Goal: Task Accomplishment & Management: Complete application form

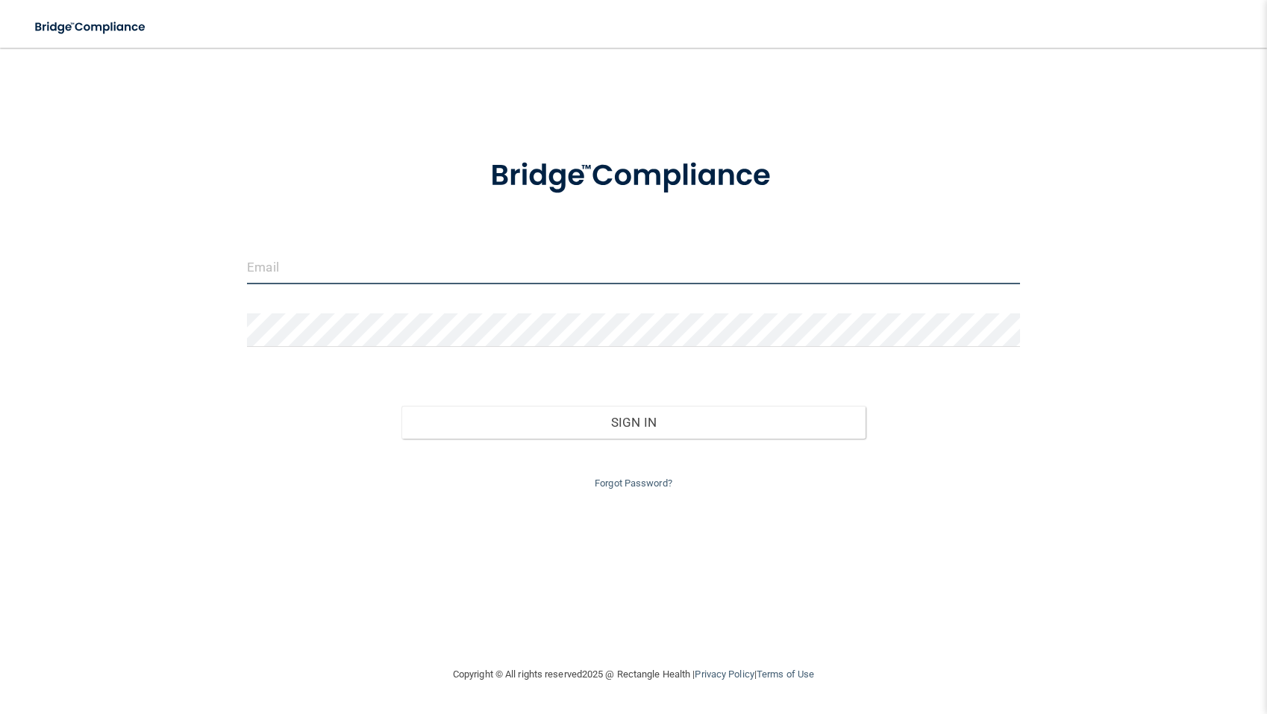
click at [254, 273] on input "email" at bounding box center [633, 268] width 773 height 34
type input "[PERSON_NAME][EMAIL_ADDRESS][DOMAIN_NAME]"
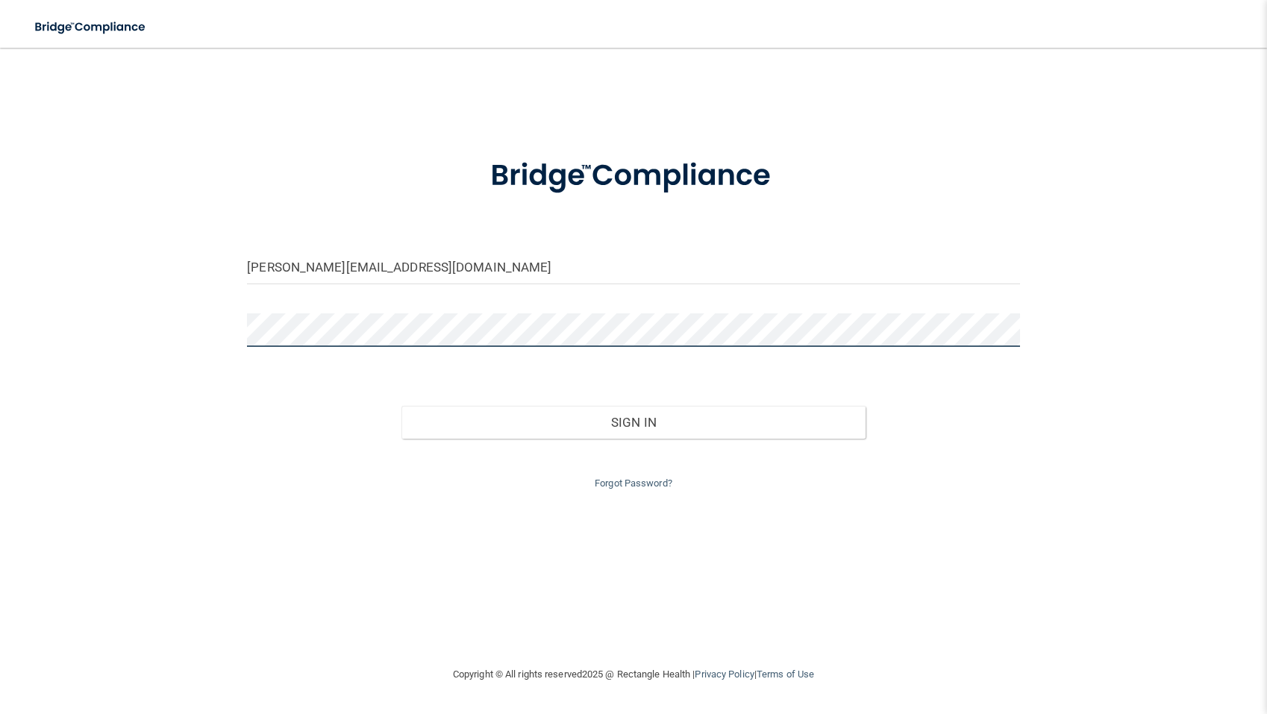
click at [401, 406] on button "Sign In" at bounding box center [632, 422] width 463 height 33
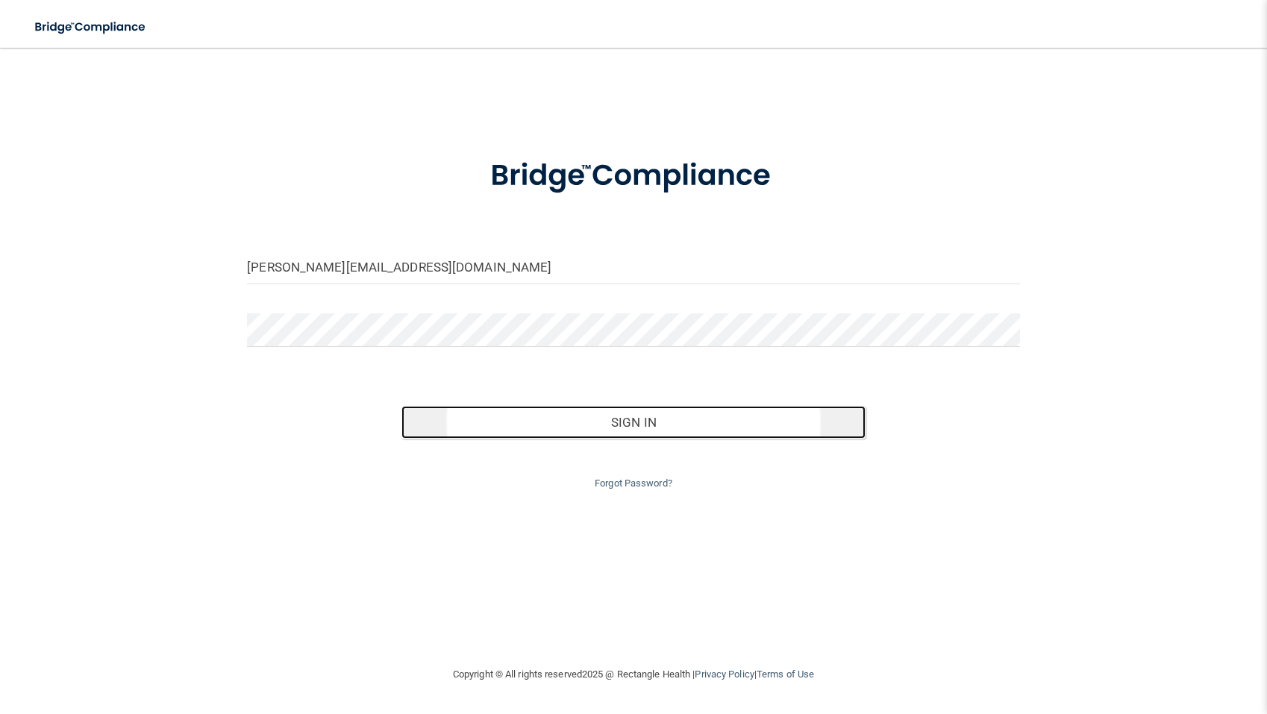
click at [617, 424] on button "Sign In" at bounding box center [632, 422] width 463 height 33
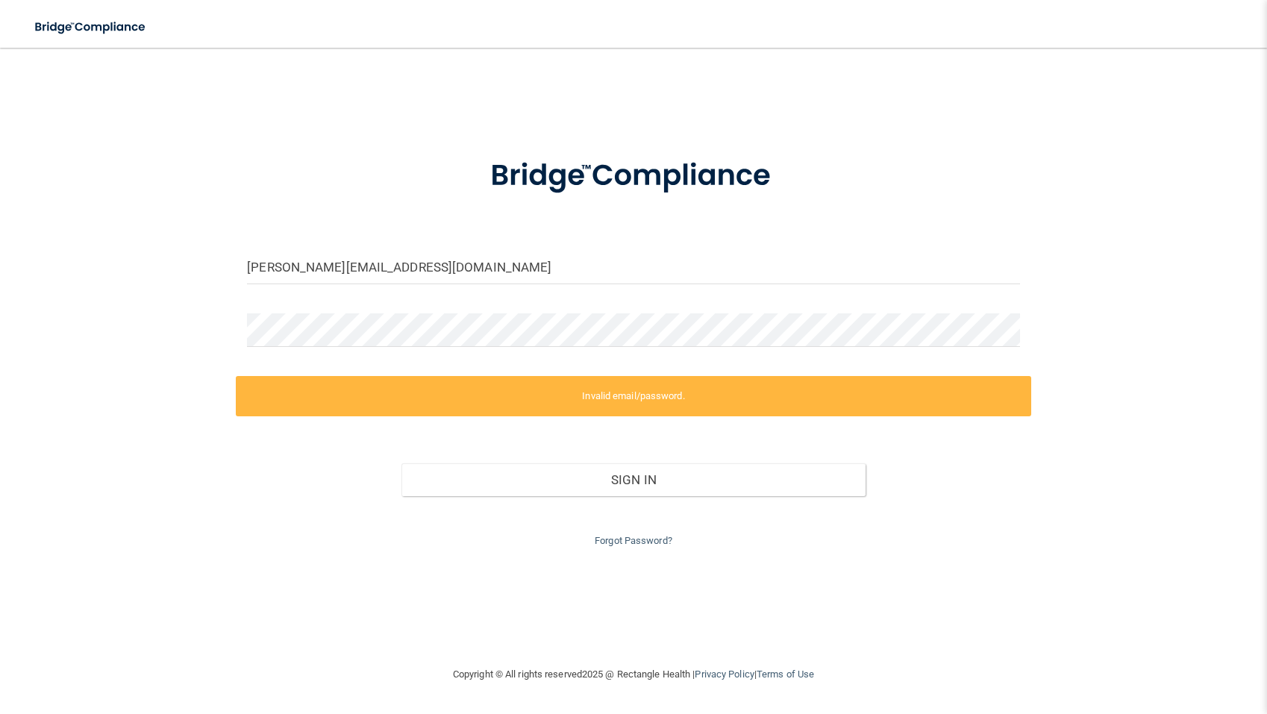
click at [609, 398] on label "Invalid email/password." at bounding box center [633, 396] width 795 height 40
click at [542, 398] on label "Invalid email/password." at bounding box center [633, 396] width 795 height 40
drag, startPoint x: 542, startPoint y: 398, endPoint x: 501, endPoint y: 423, distance: 47.6
click at [520, 409] on label "Invalid email/password." at bounding box center [633, 396] width 795 height 40
click at [501, 410] on label "Invalid email/password." at bounding box center [633, 396] width 795 height 40
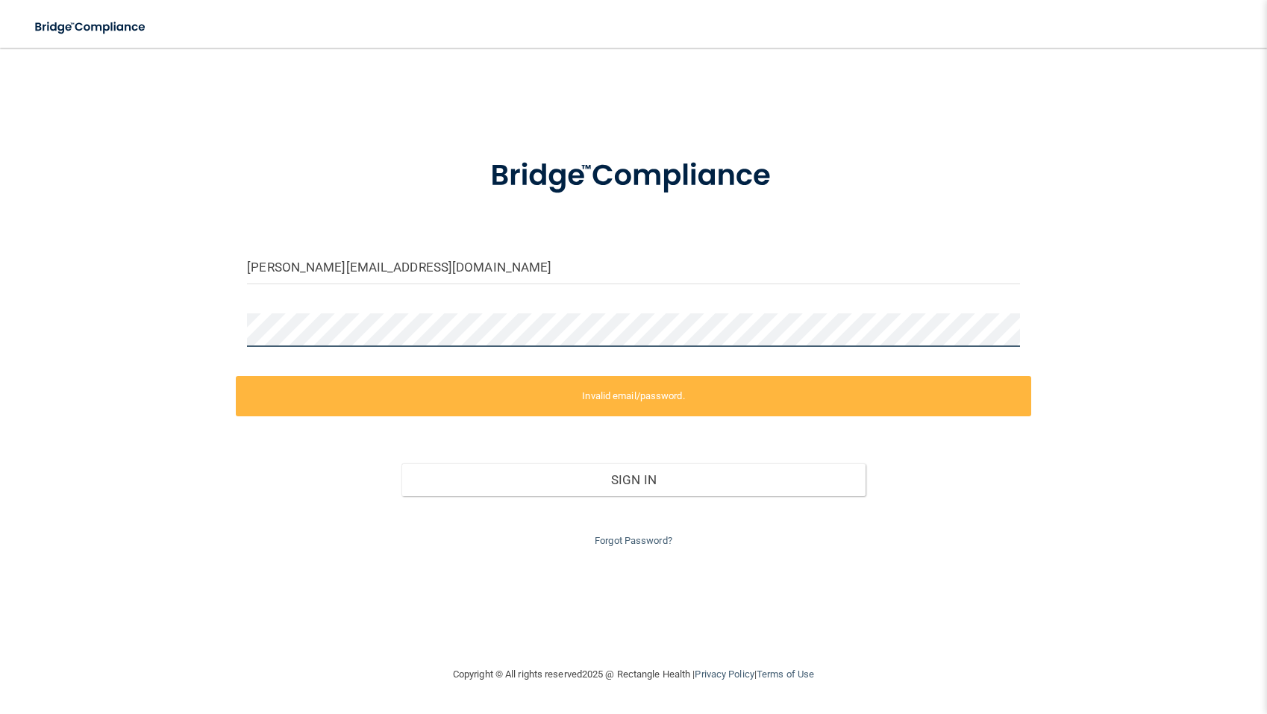
click at [112, 313] on div "[PERSON_NAME][EMAIL_ADDRESS][DOMAIN_NAME] Invalid email/password. You don't hav…" at bounding box center [633, 357] width 1207 height 588
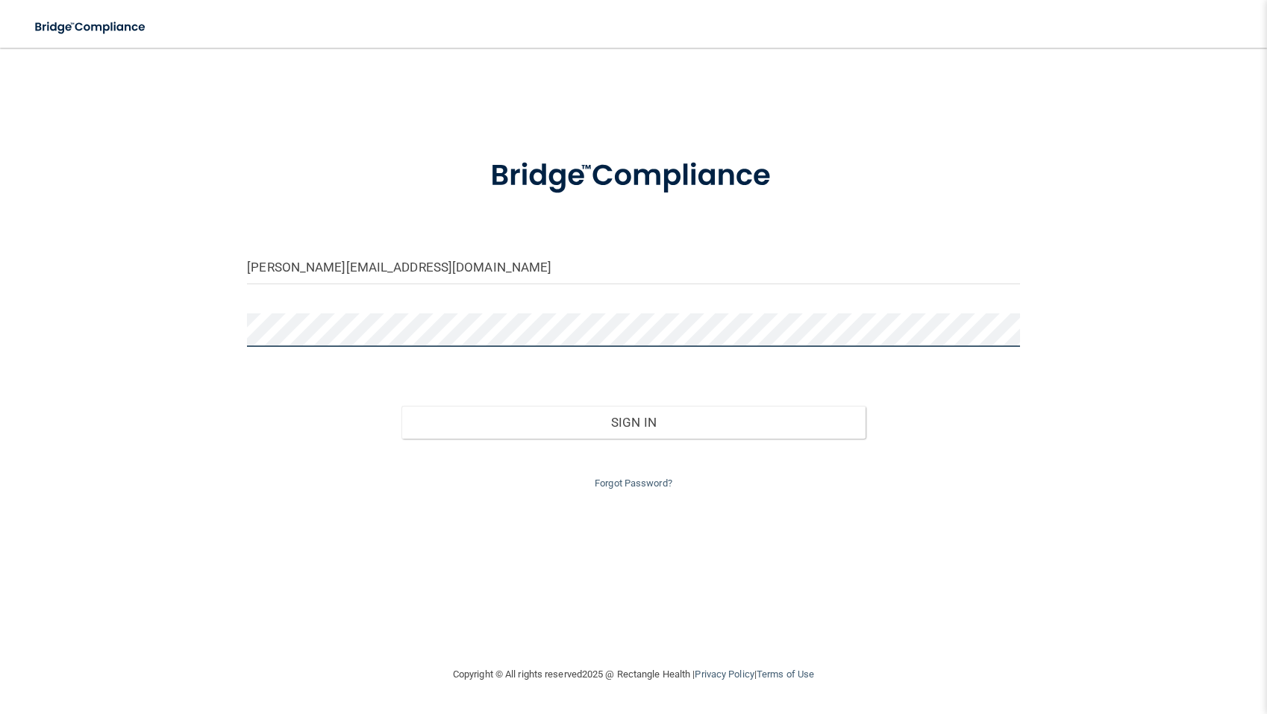
click at [401, 406] on button "Sign In" at bounding box center [632, 422] width 463 height 33
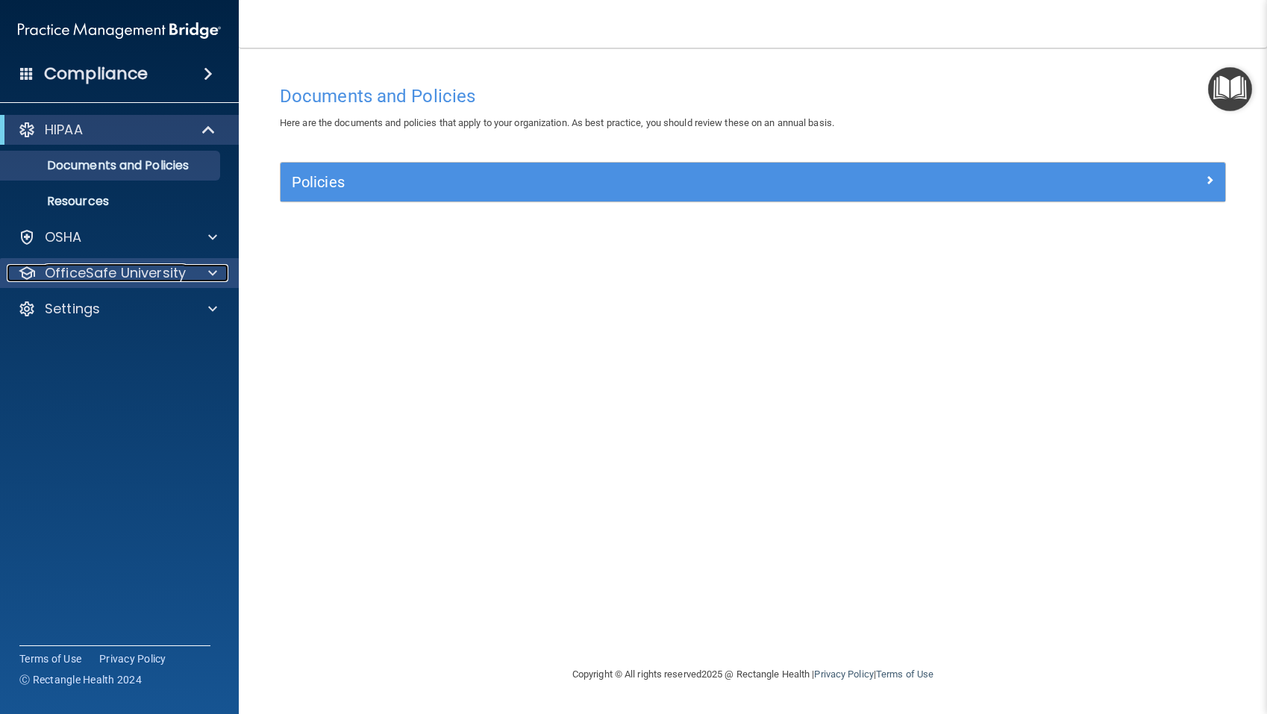
click at [78, 277] on p "OfficeSafe University" at bounding box center [115, 273] width 141 height 18
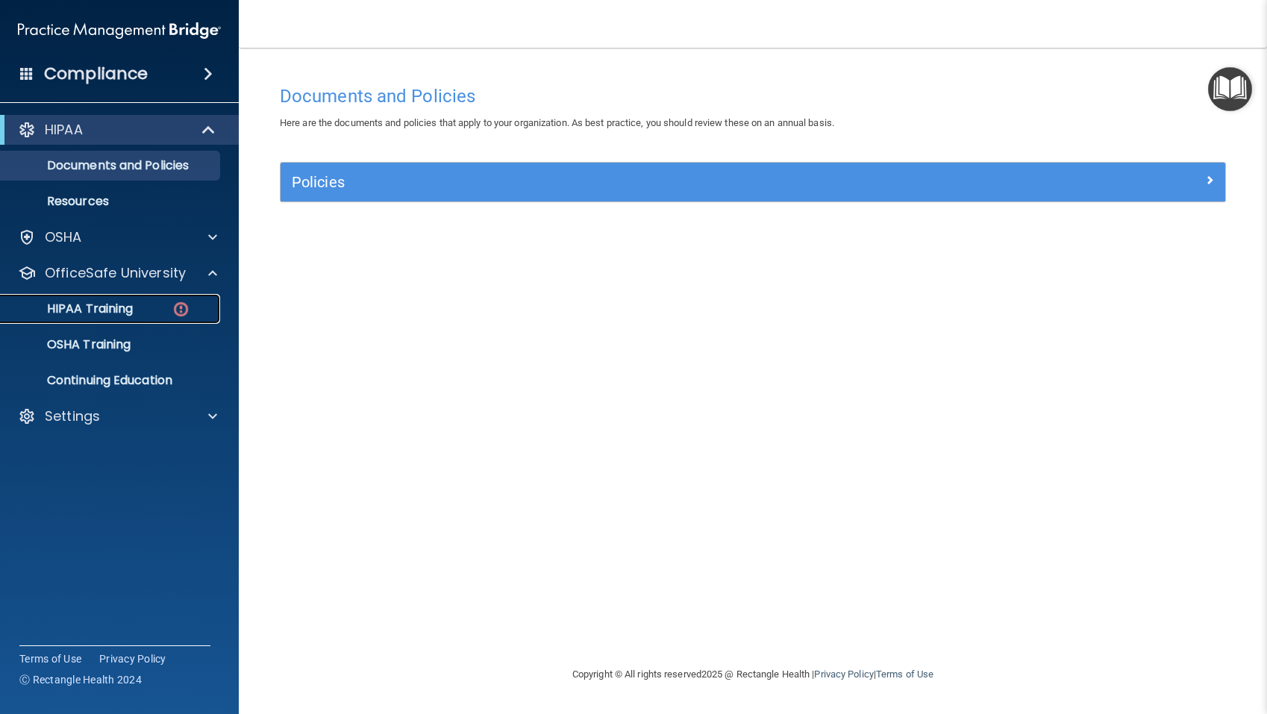
click at [94, 311] on p "HIPAA Training" at bounding box center [71, 308] width 123 height 15
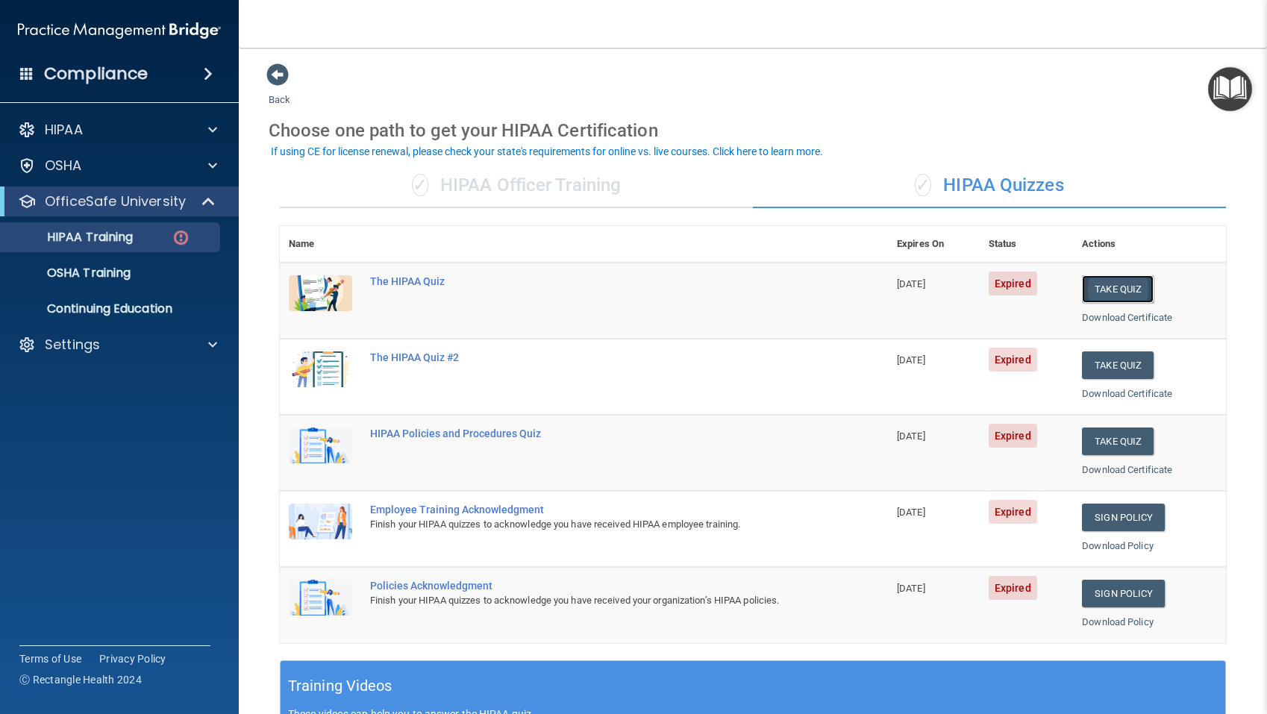
scroll to position [1, 0]
click at [1114, 292] on button "Take Quiz" at bounding box center [1118, 289] width 72 height 28
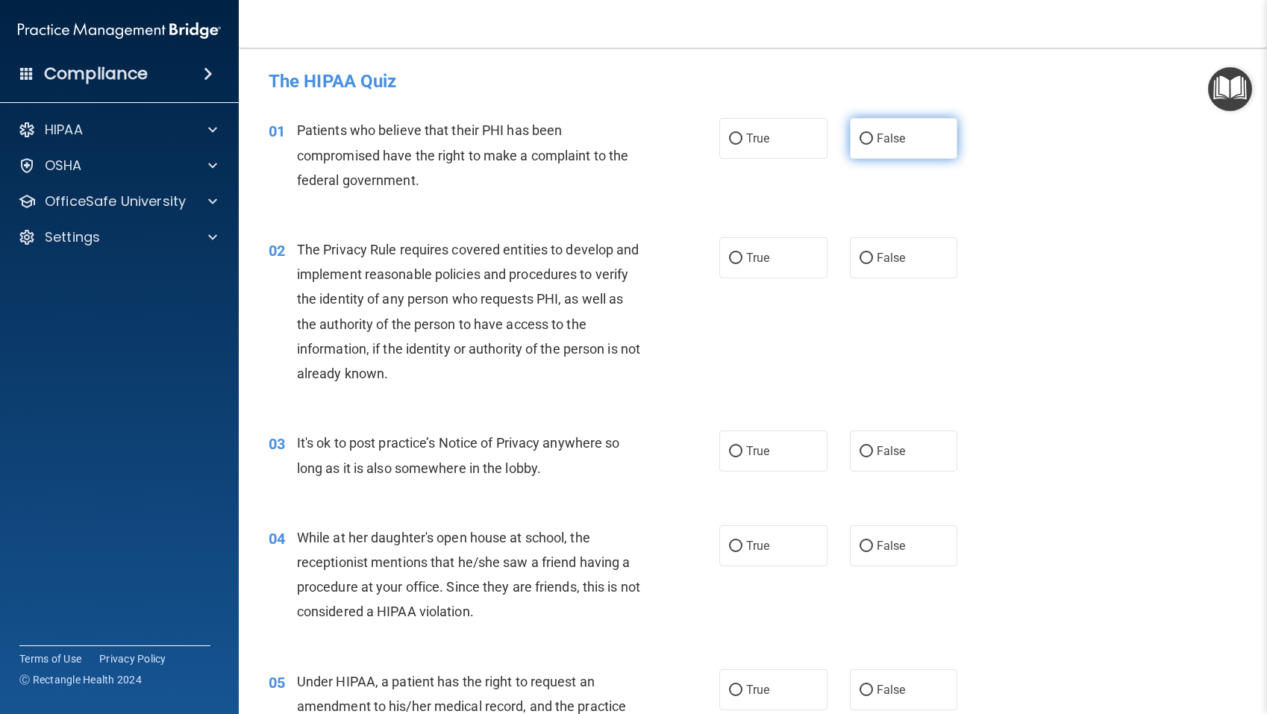
click at [870, 134] on input "False" at bounding box center [865, 139] width 13 height 11
radio input "true"
click at [738, 138] on input "True" at bounding box center [735, 139] width 13 height 11
radio input "true"
radio input "false"
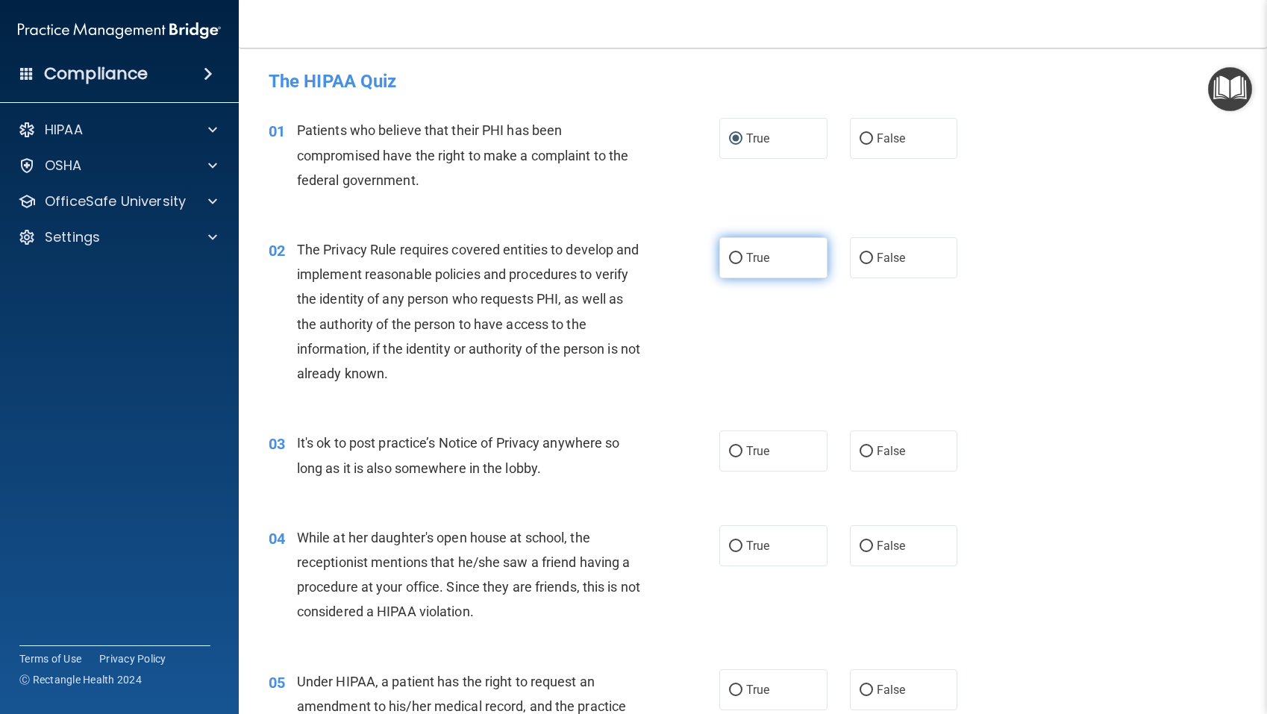
click at [735, 261] on input "True" at bounding box center [735, 258] width 13 height 11
radio input "true"
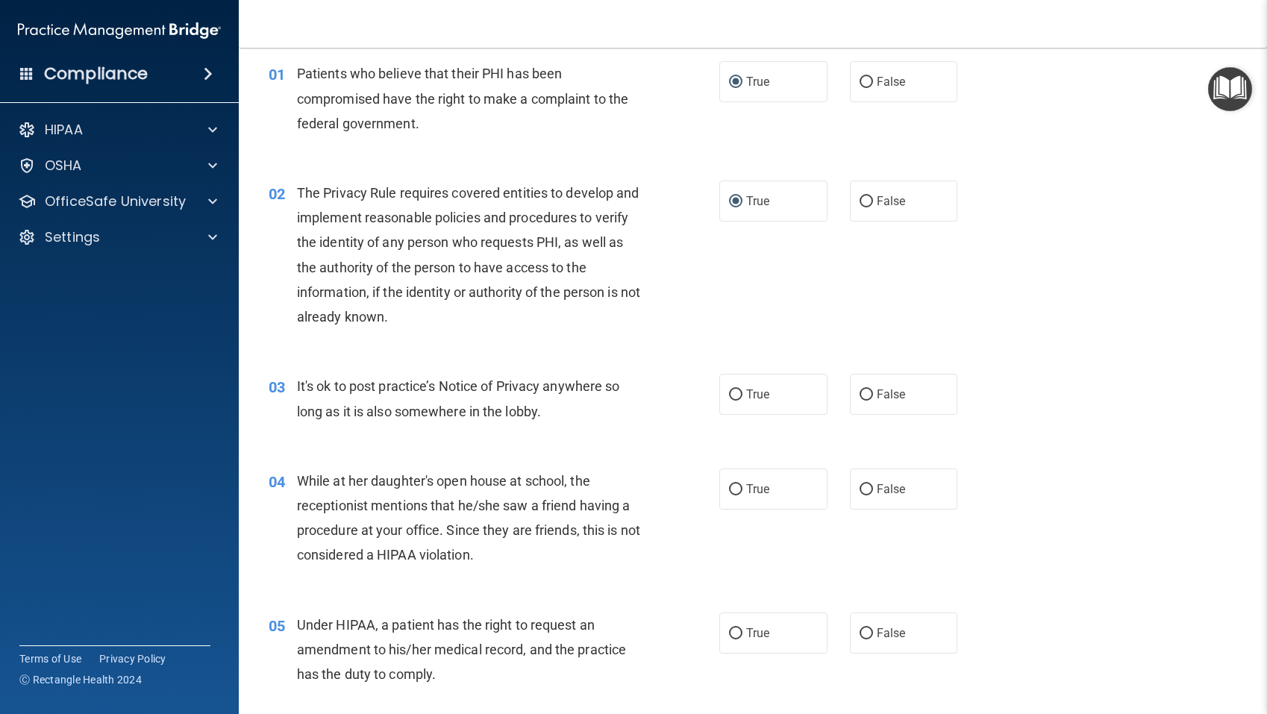
scroll to position [57, 0]
click at [867, 395] on input "False" at bounding box center [865, 394] width 13 height 11
radio input "true"
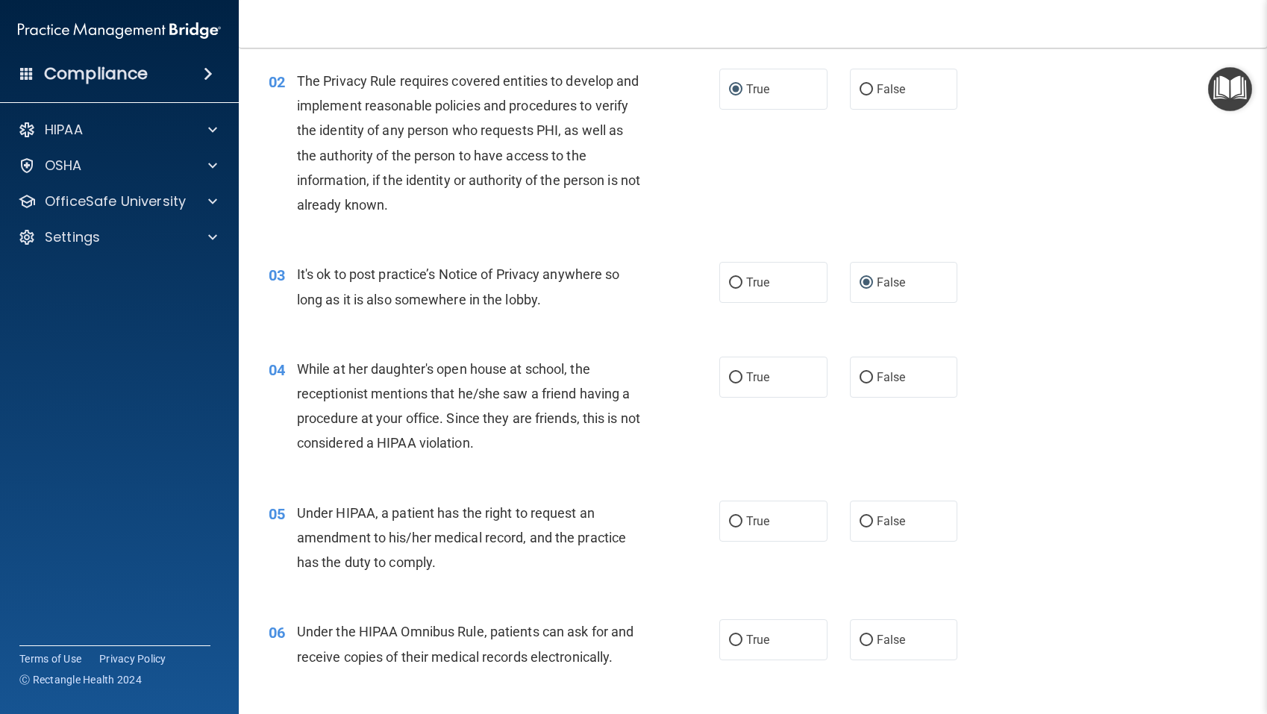
scroll to position [176, 0]
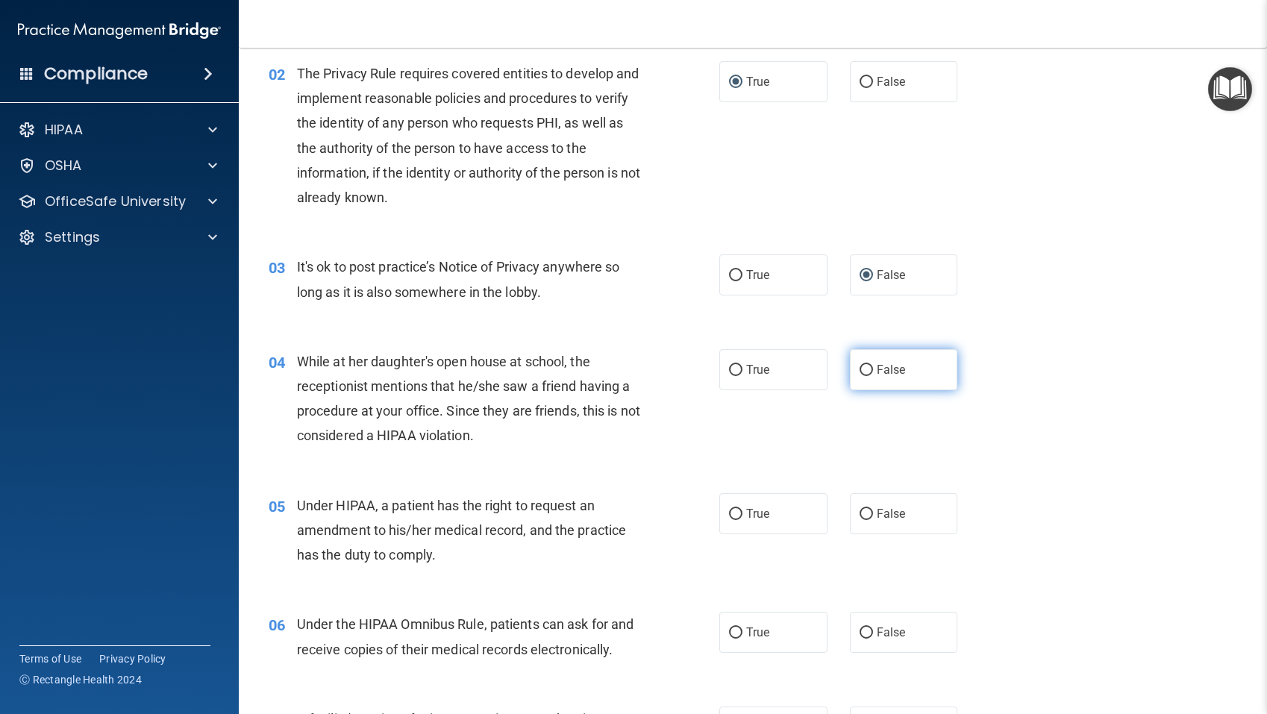
click at [861, 371] on input "False" at bounding box center [865, 370] width 13 height 11
radio input "true"
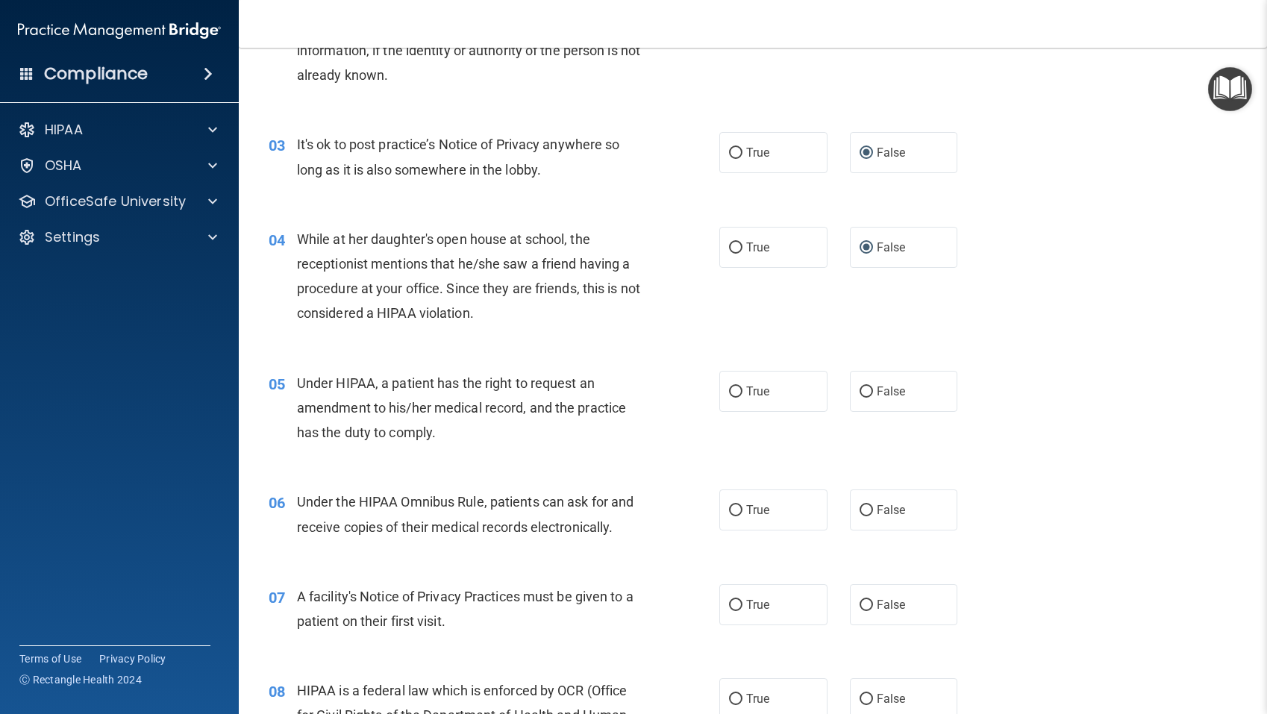
scroll to position [300, 0]
click at [866, 390] on input "False" at bounding box center [865, 390] width 13 height 11
radio input "true"
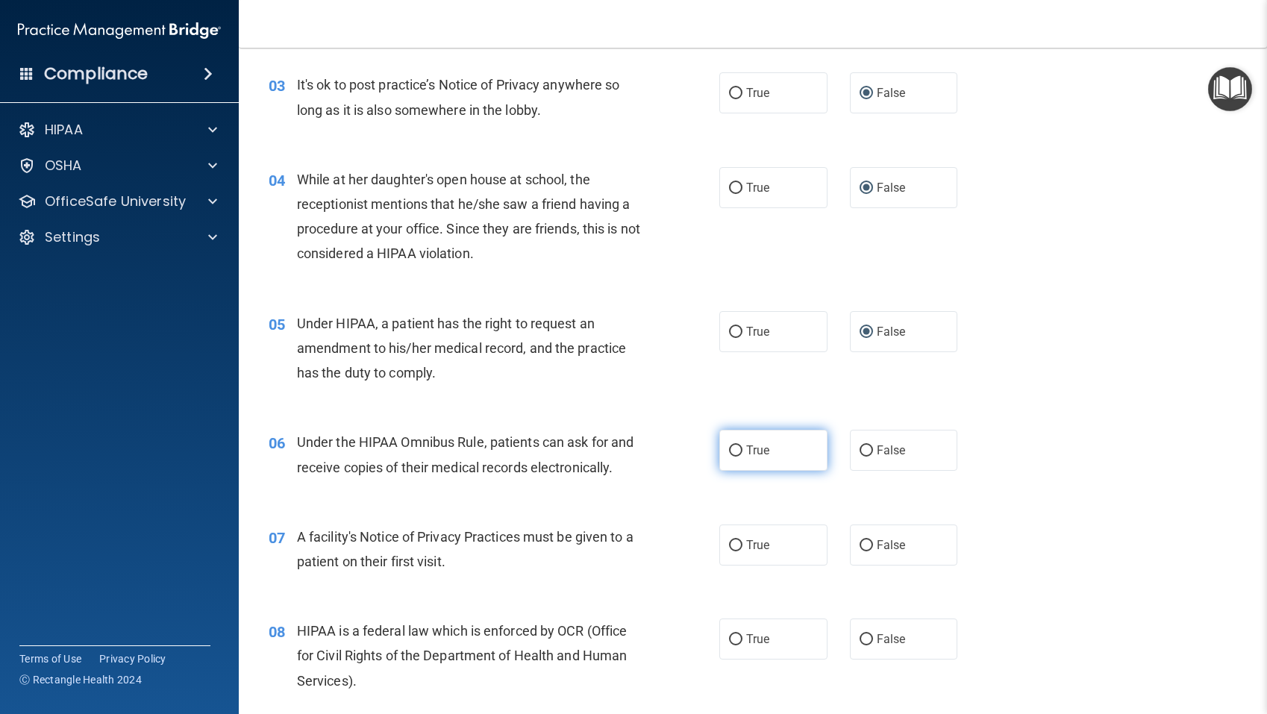
scroll to position [360, 0]
click at [740, 448] on input "True" at bounding box center [735, 448] width 13 height 11
radio input "true"
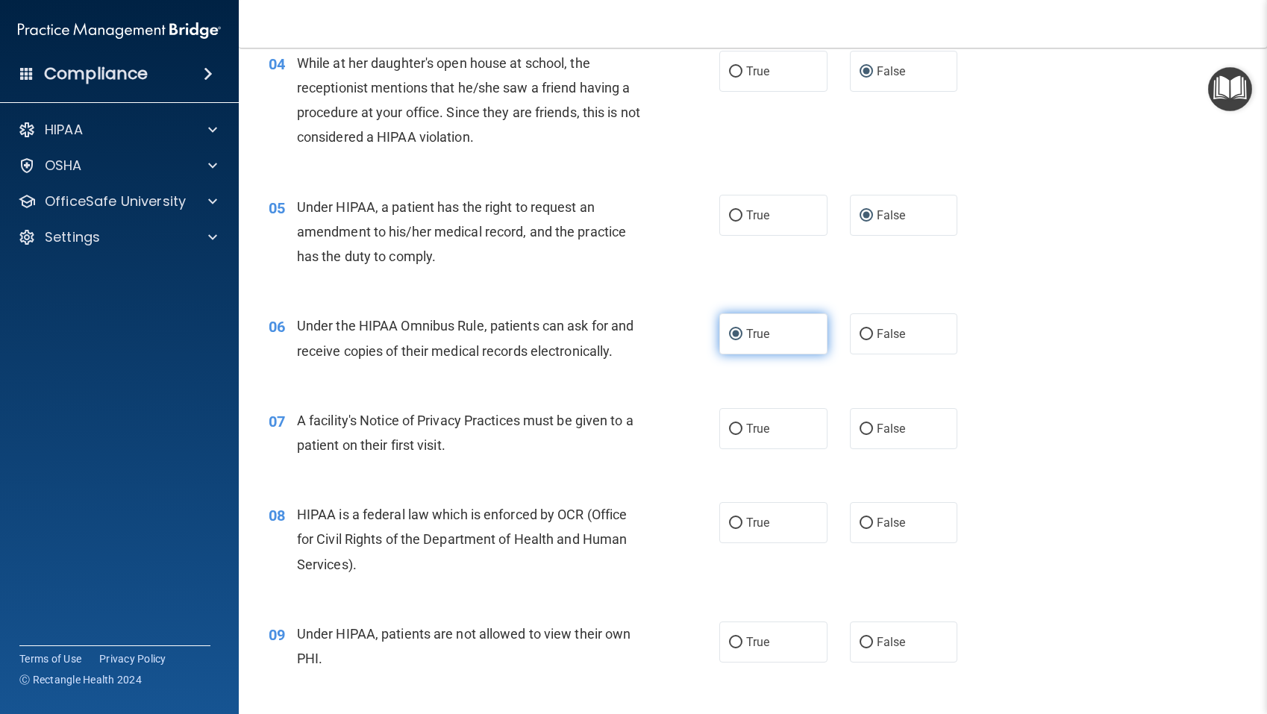
scroll to position [475, 0]
click at [734, 427] on input "True" at bounding box center [735, 428] width 13 height 11
radio input "true"
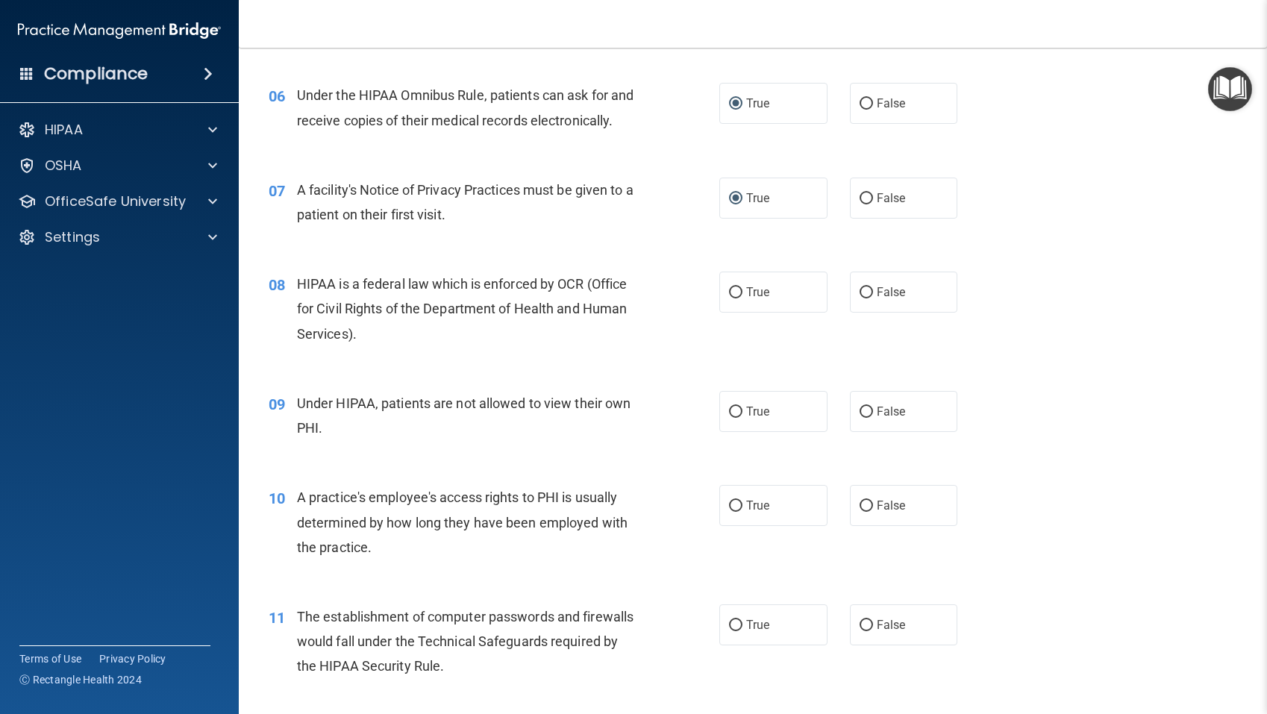
scroll to position [709, 0]
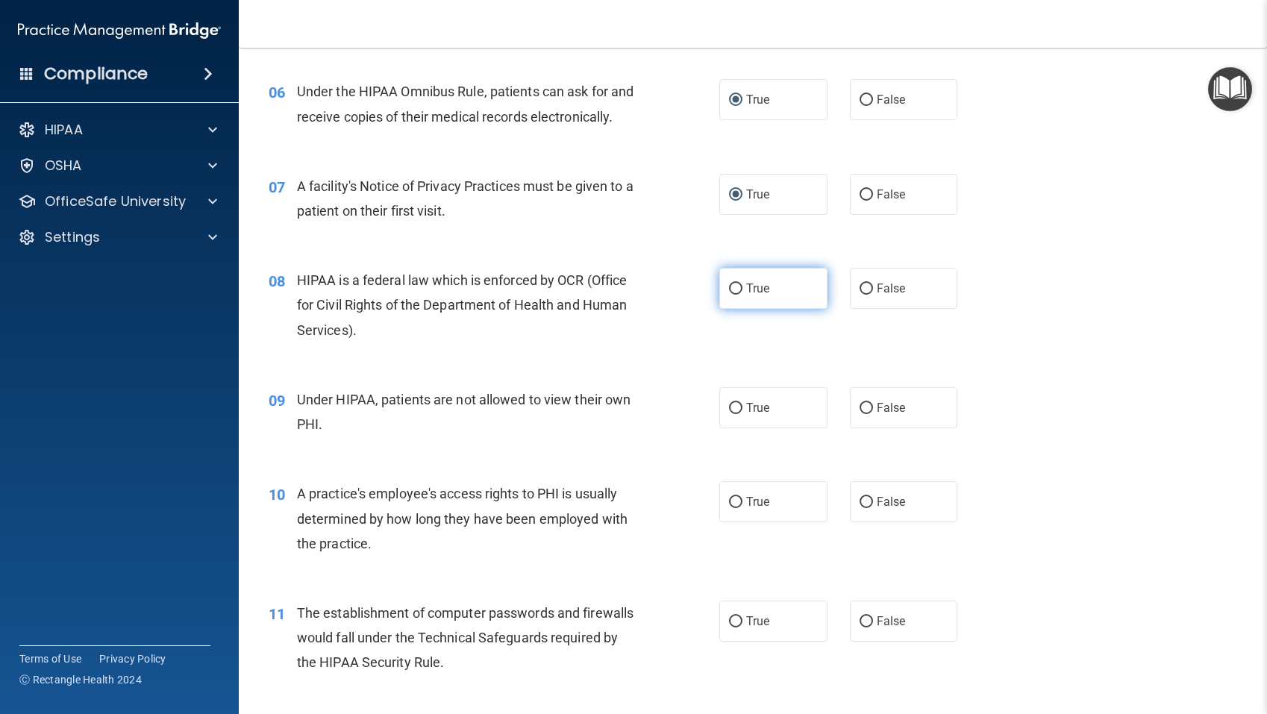
click at [734, 287] on input "True" at bounding box center [735, 288] width 13 height 11
radio input "true"
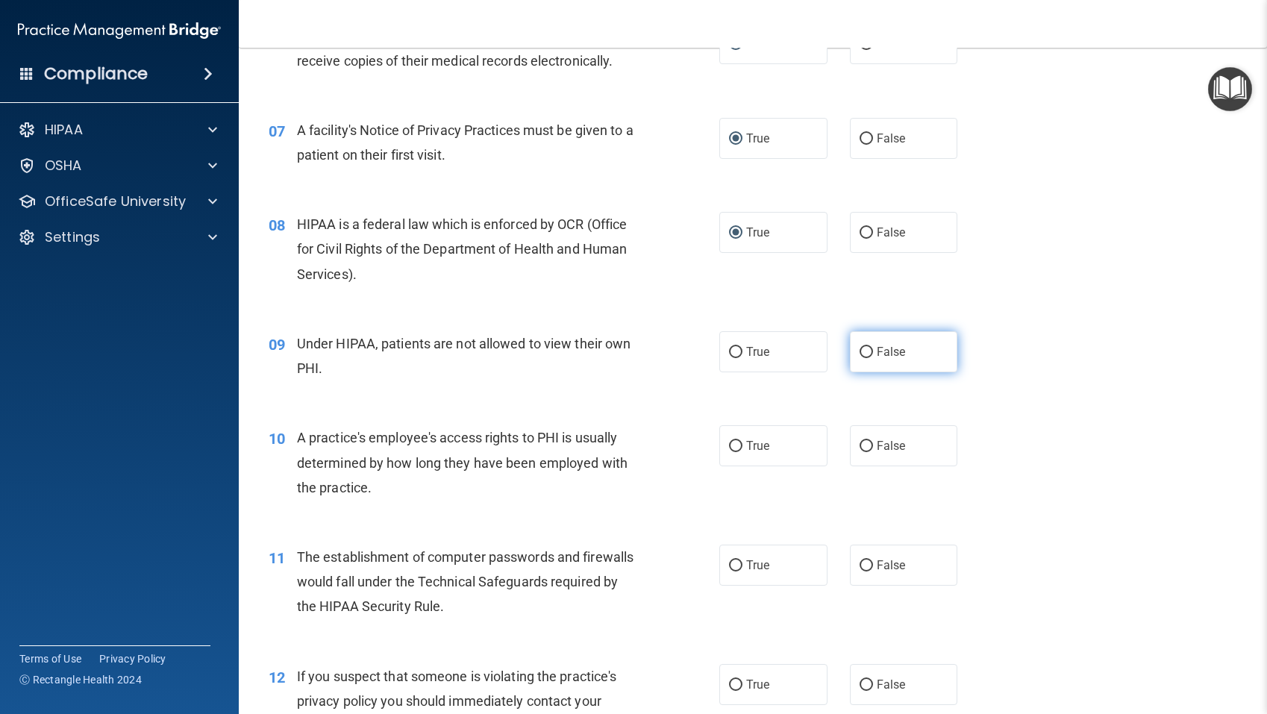
scroll to position [763, 0]
click at [863, 353] on input "False" at bounding box center [865, 353] width 13 height 11
radio input "true"
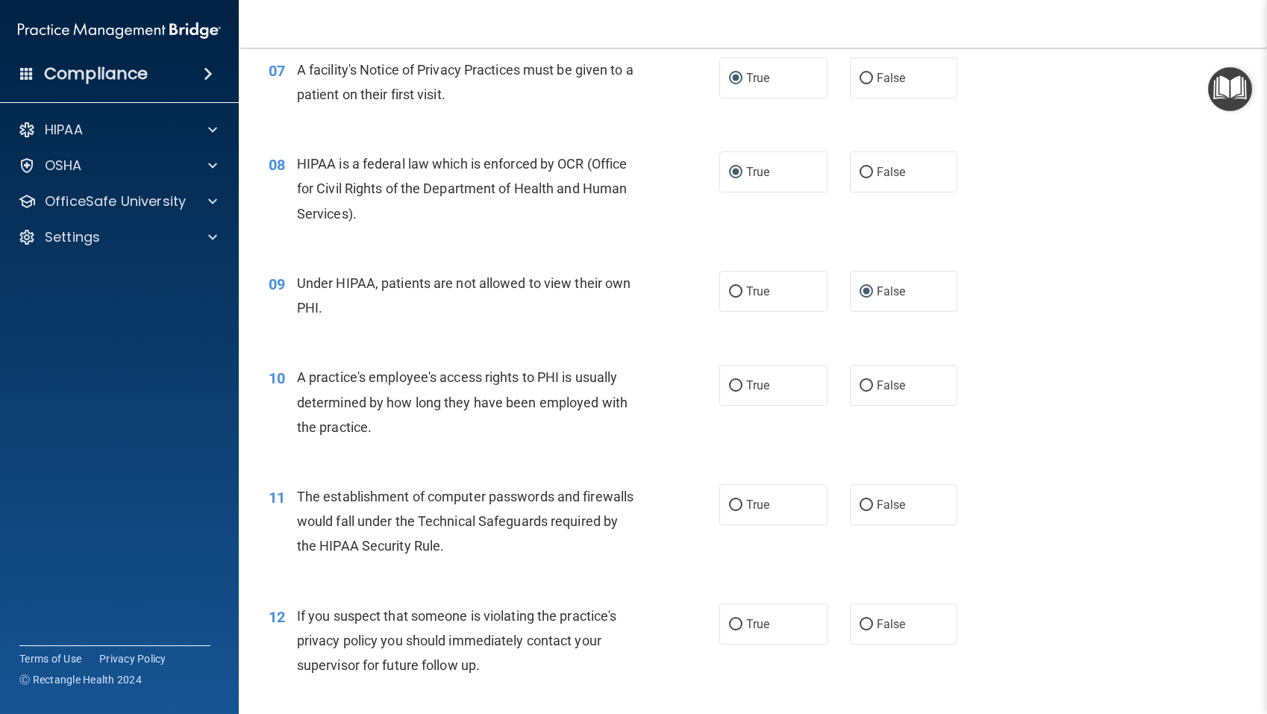
scroll to position [828, 0]
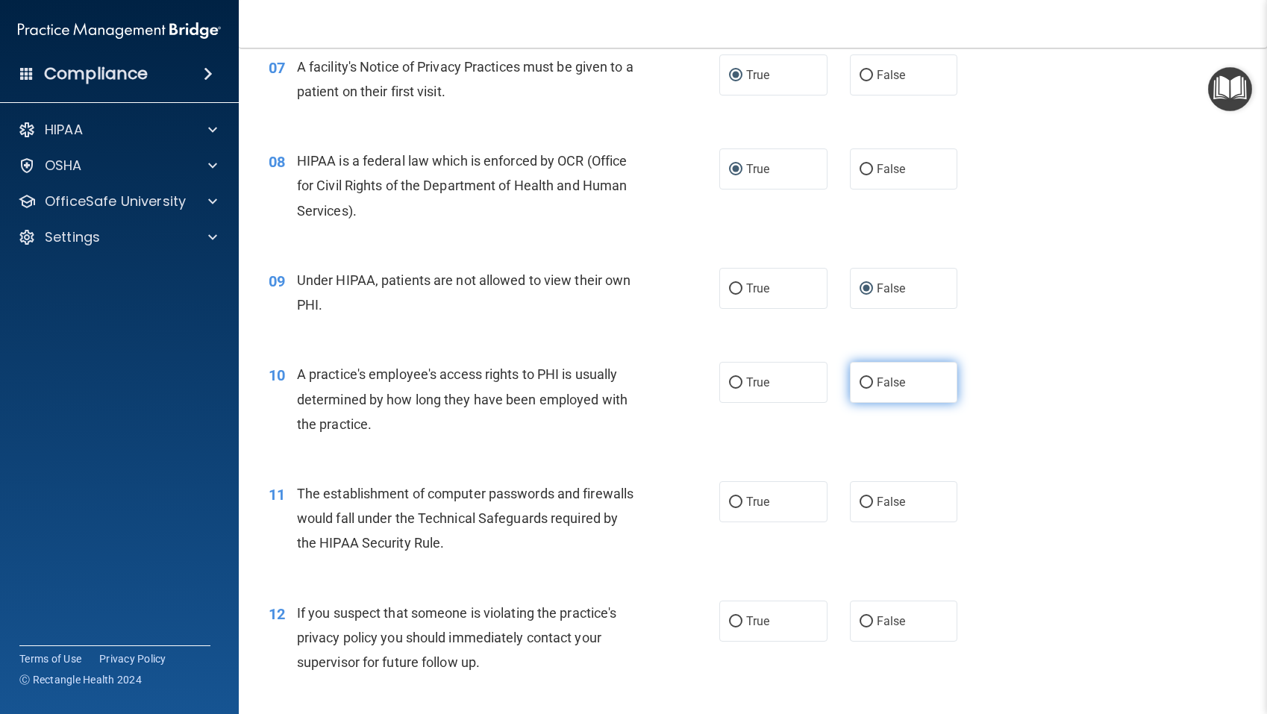
click at [866, 384] on input "False" at bounding box center [865, 382] width 13 height 11
radio input "true"
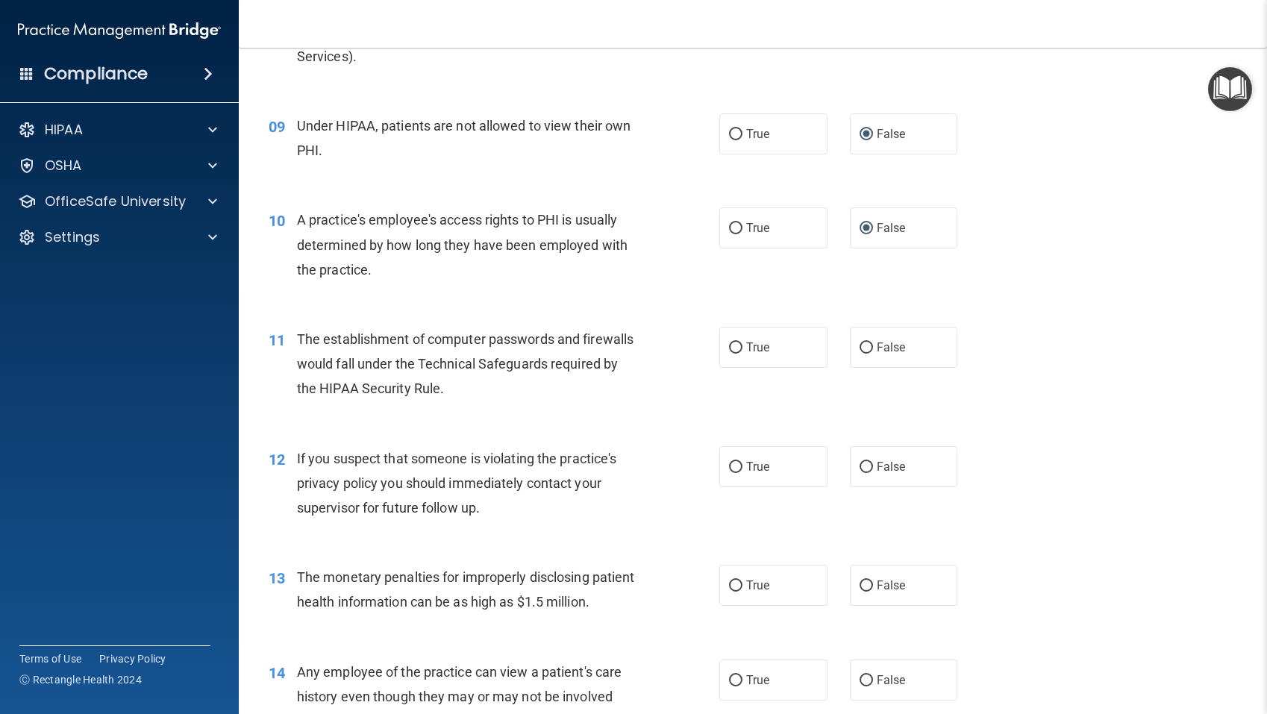
scroll to position [985, 0]
click at [733, 347] on input "True" at bounding box center [735, 345] width 13 height 11
radio input "true"
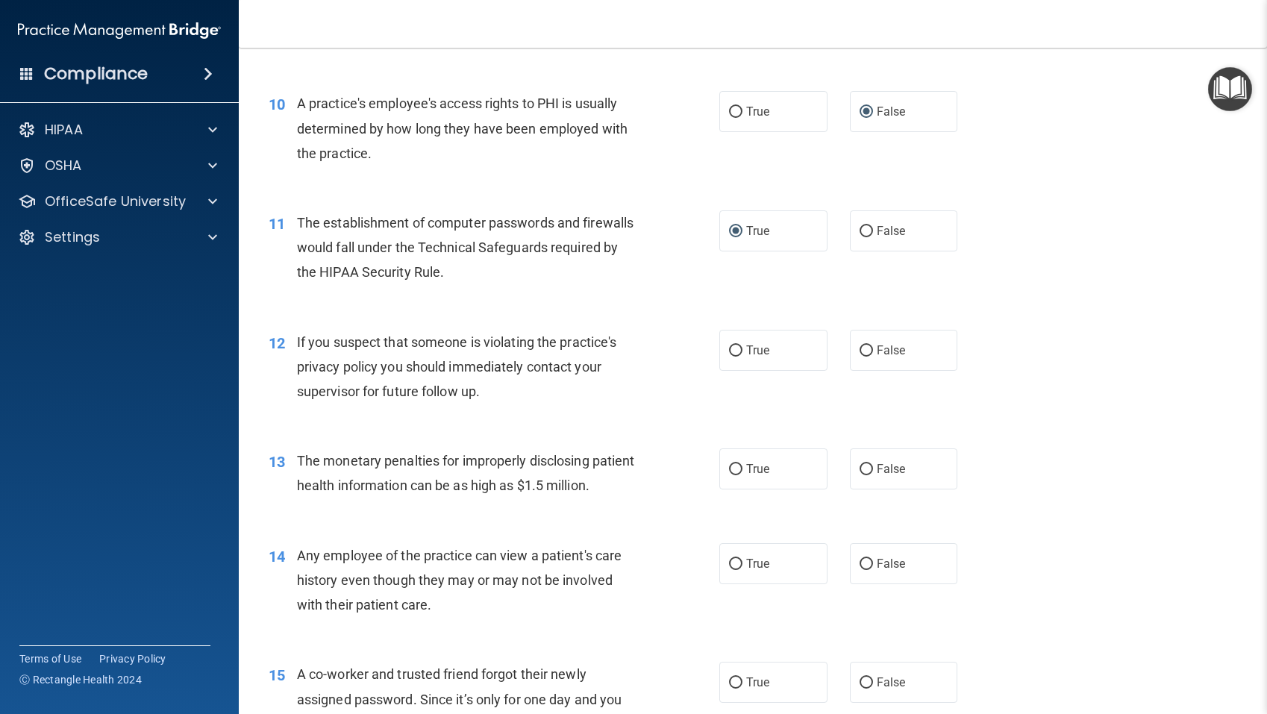
scroll to position [1097, 0]
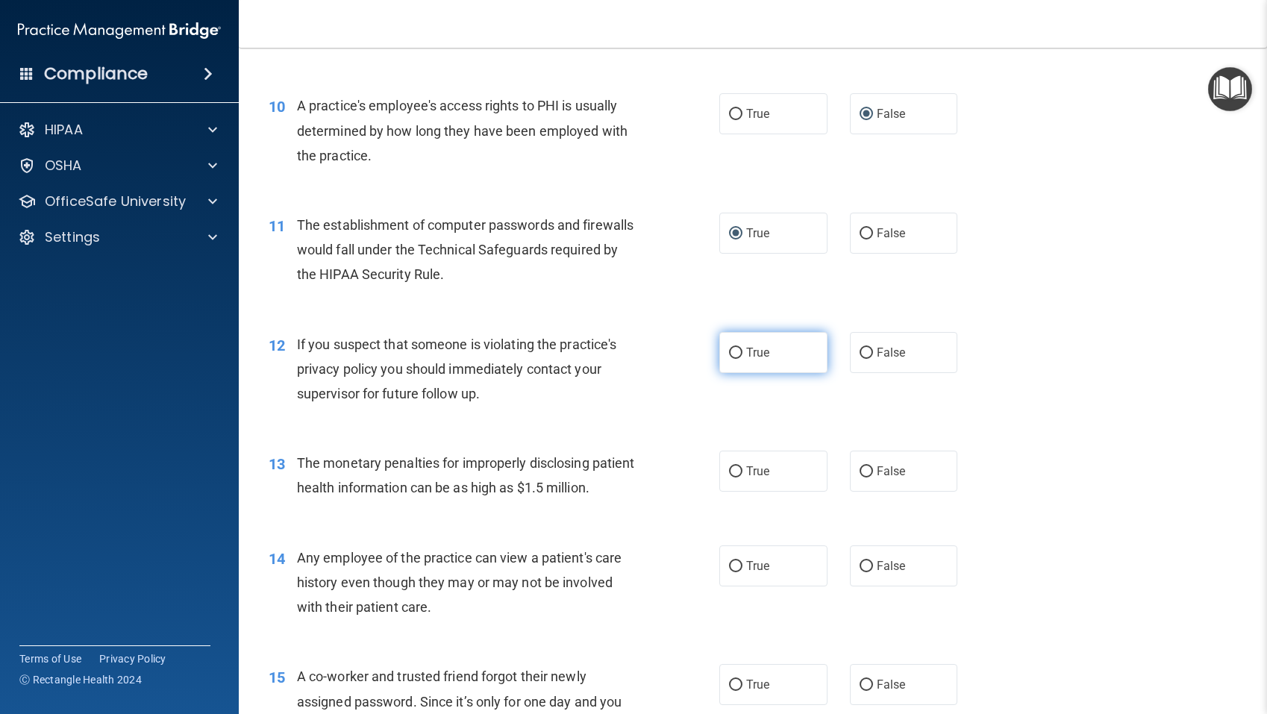
click at [735, 348] on input "True" at bounding box center [735, 353] width 13 height 11
radio input "true"
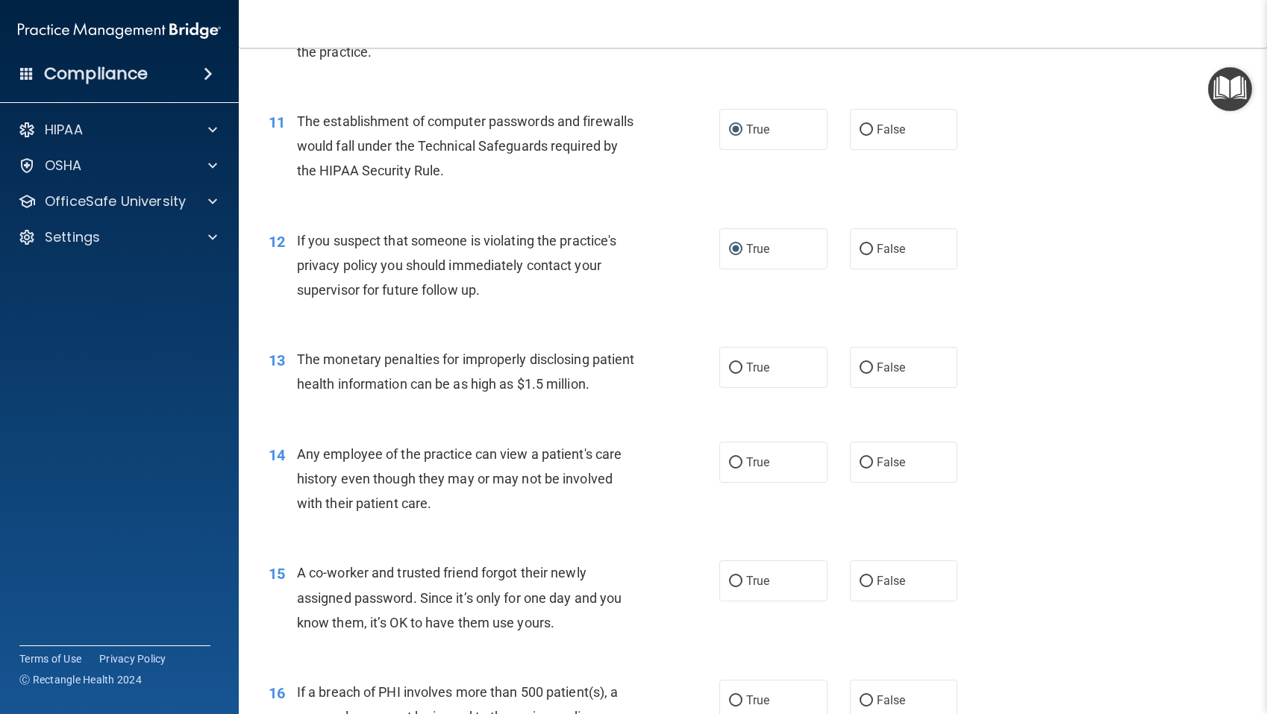
scroll to position [1202, 0]
click at [868, 367] on input "False" at bounding box center [865, 366] width 13 height 11
radio input "true"
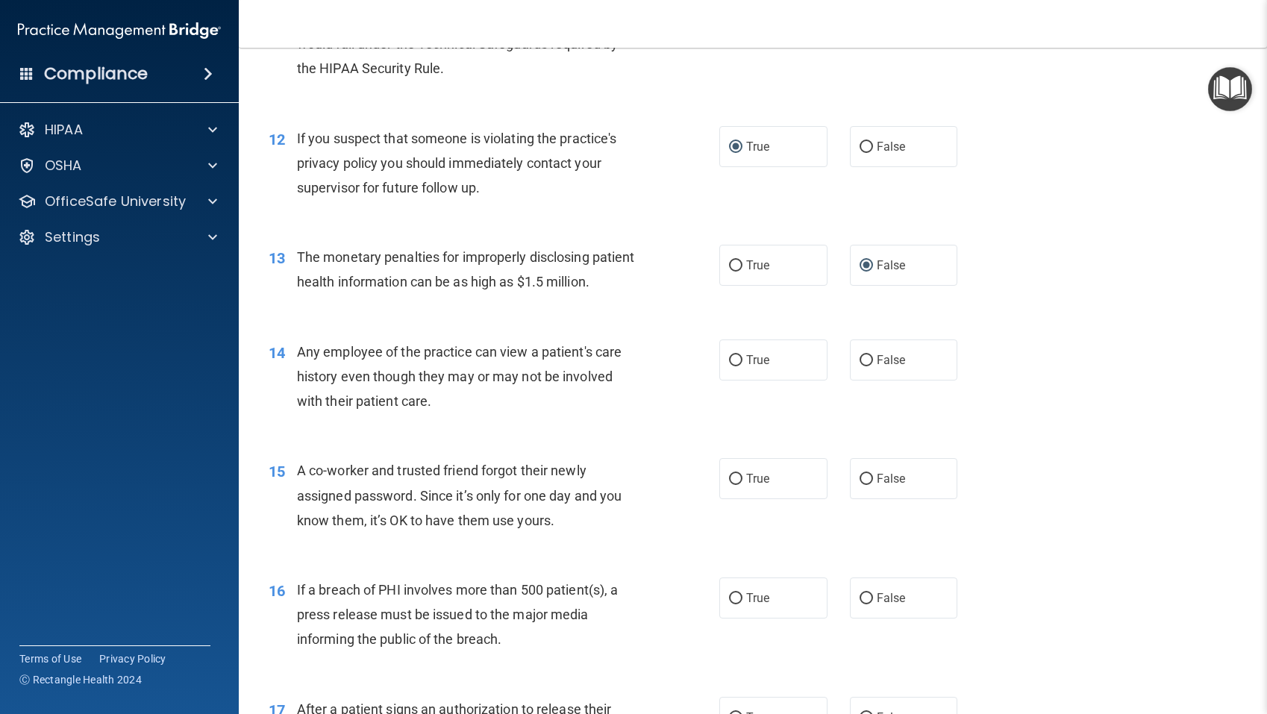
scroll to position [1304, 0]
click at [735, 359] on input "True" at bounding box center [735, 359] width 13 height 11
radio input "true"
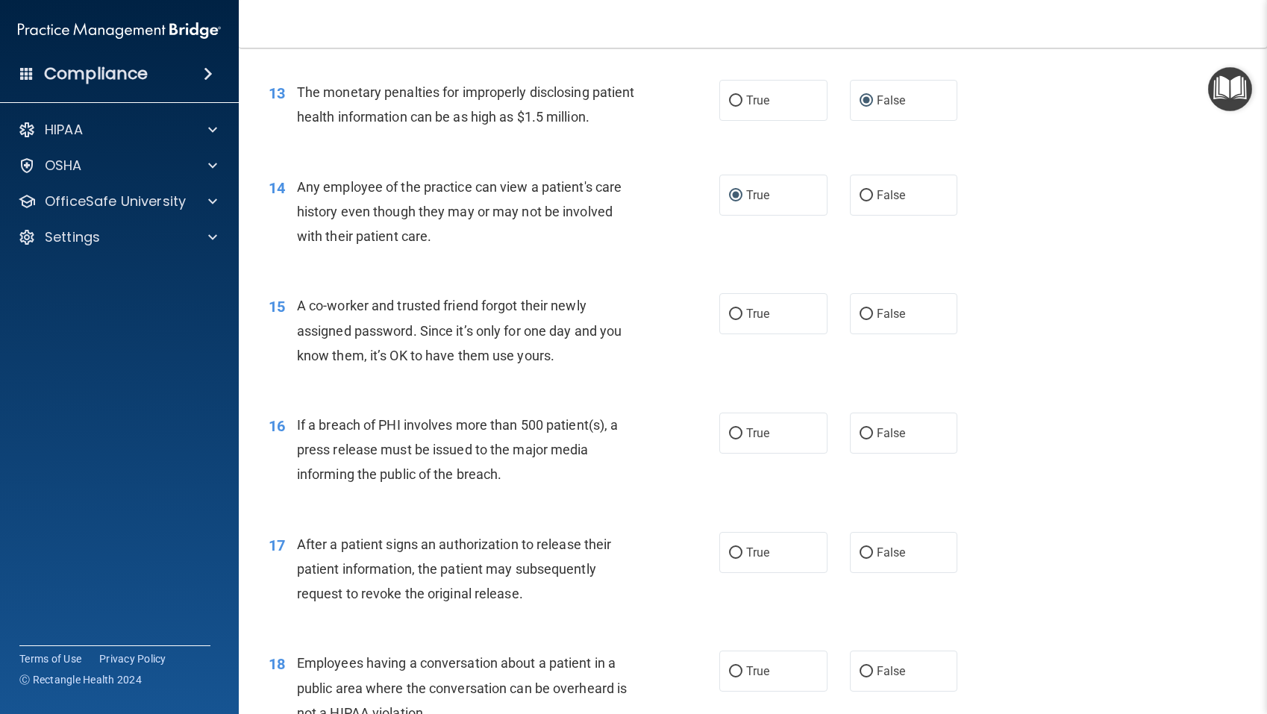
scroll to position [1469, 0]
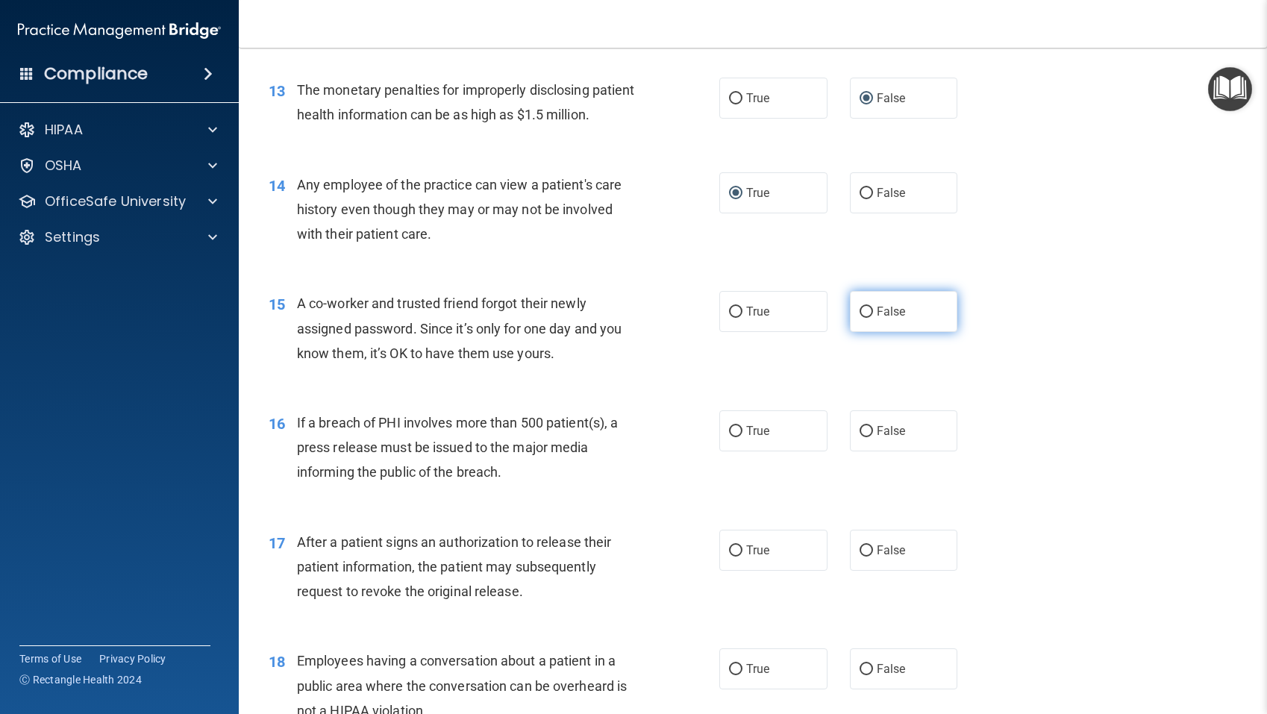
click at [867, 310] on input "False" at bounding box center [865, 312] width 13 height 11
radio input "true"
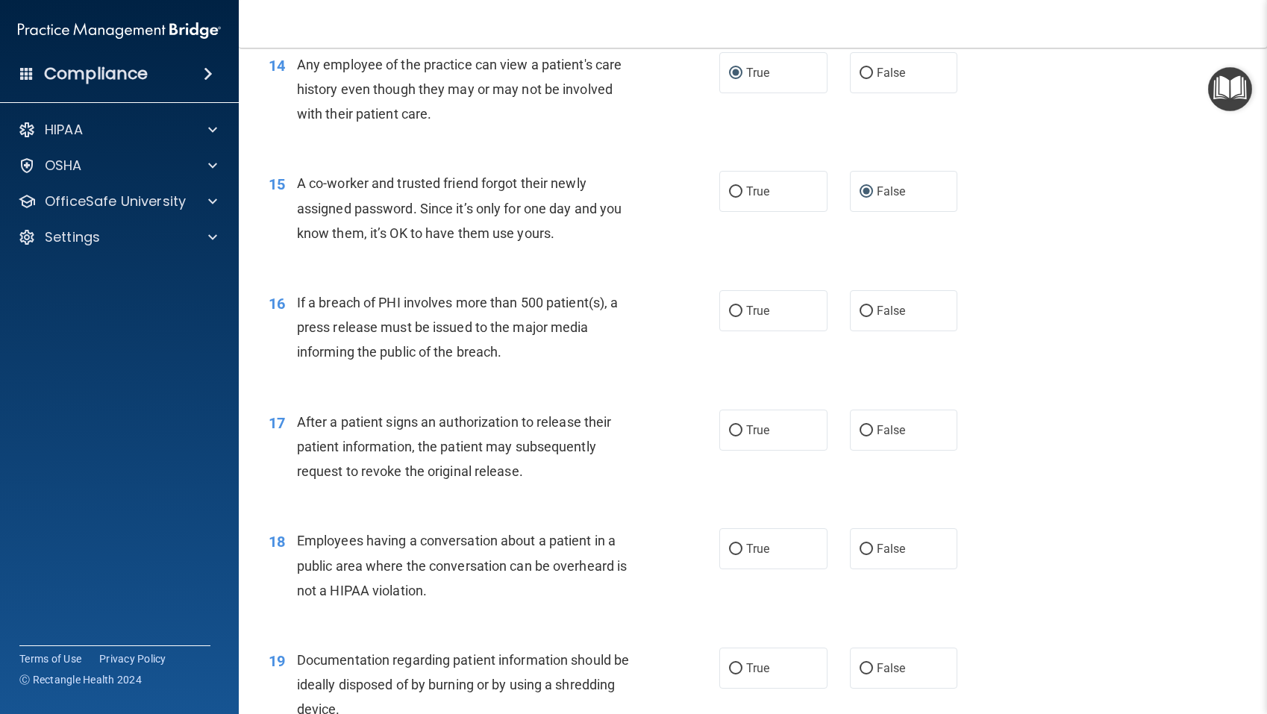
scroll to position [1591, 0]
click at [735, 310] on input "True" at bounding box center [735, 309] width 13 height 11
radio input "true"
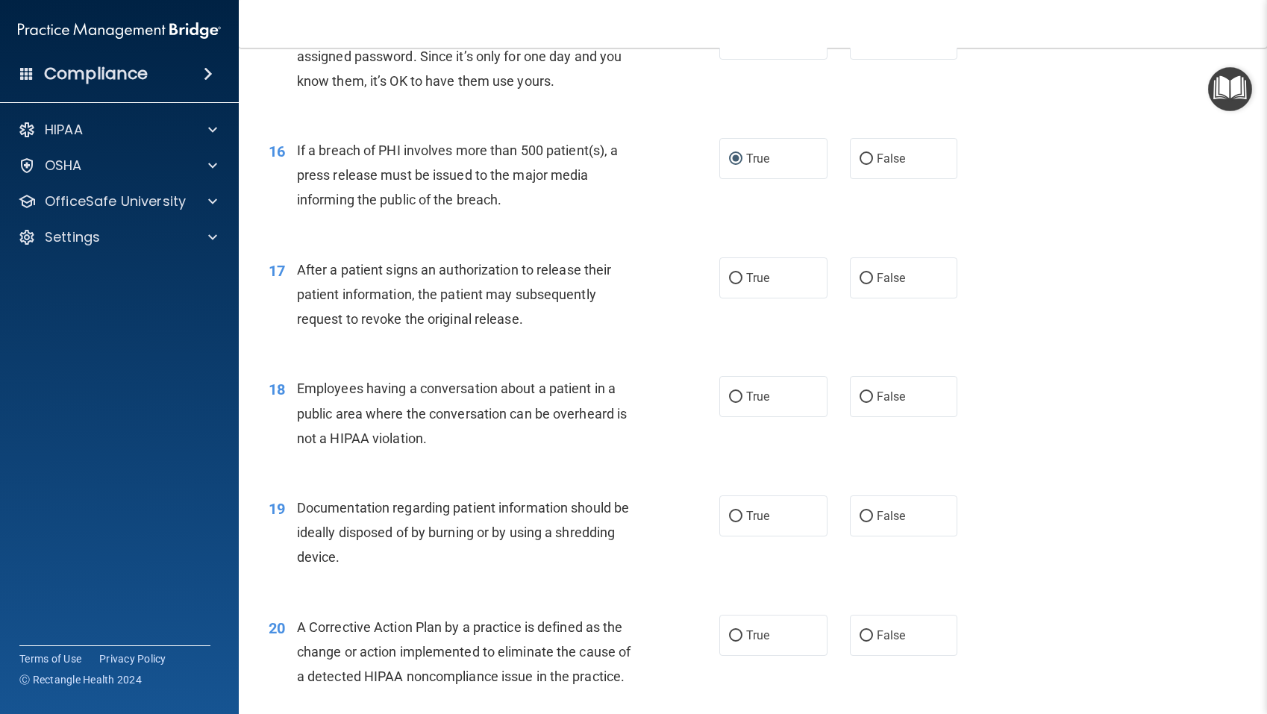
scroll to position [1744, 0]
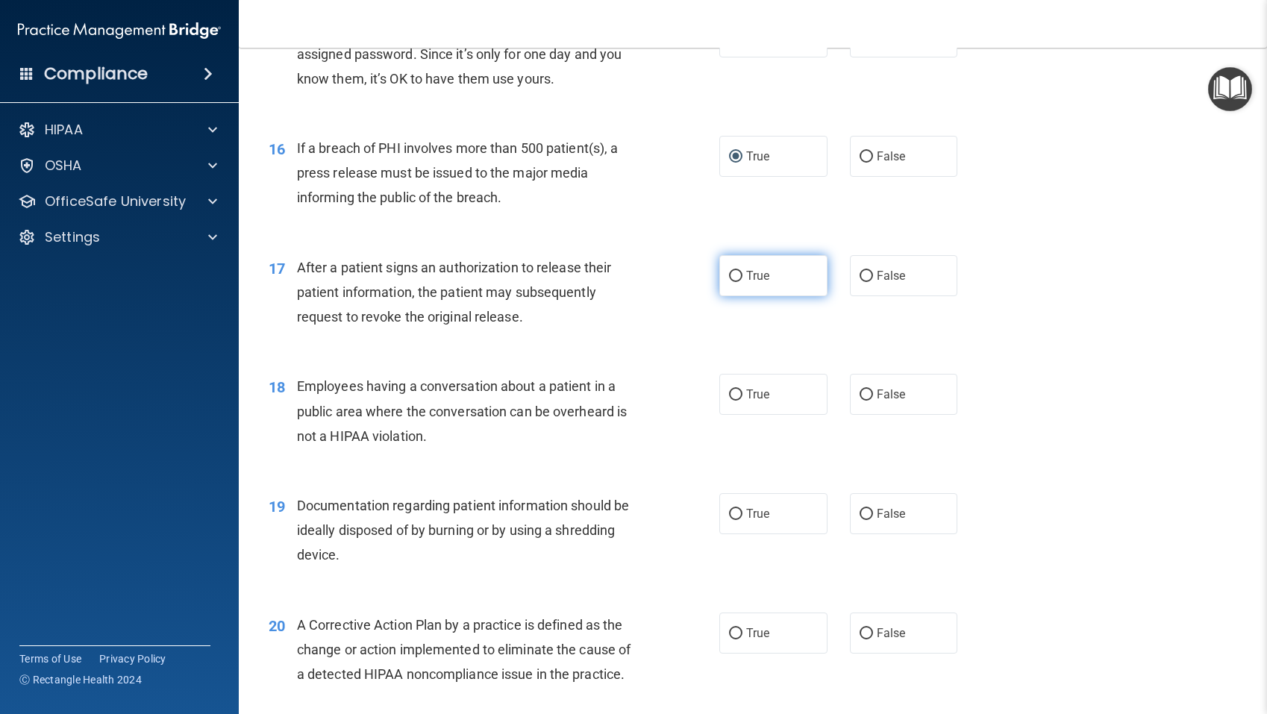
click at [738, 274] on input "True" at bounding box center [735, 276] width 13 height 11
radio input "true"
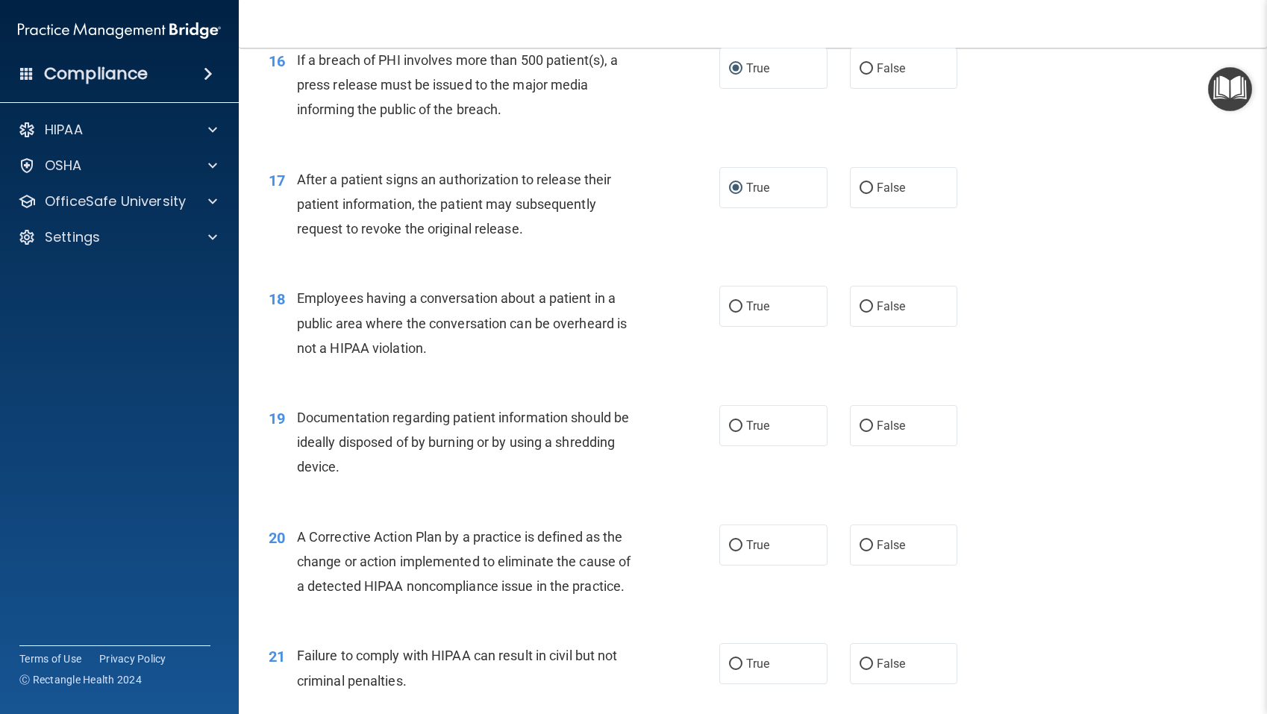
scroll to position [1833, 0]
click at [865, 307] on input "False" at bounding box center [865, 306] width 13 height 11
radio input "true"
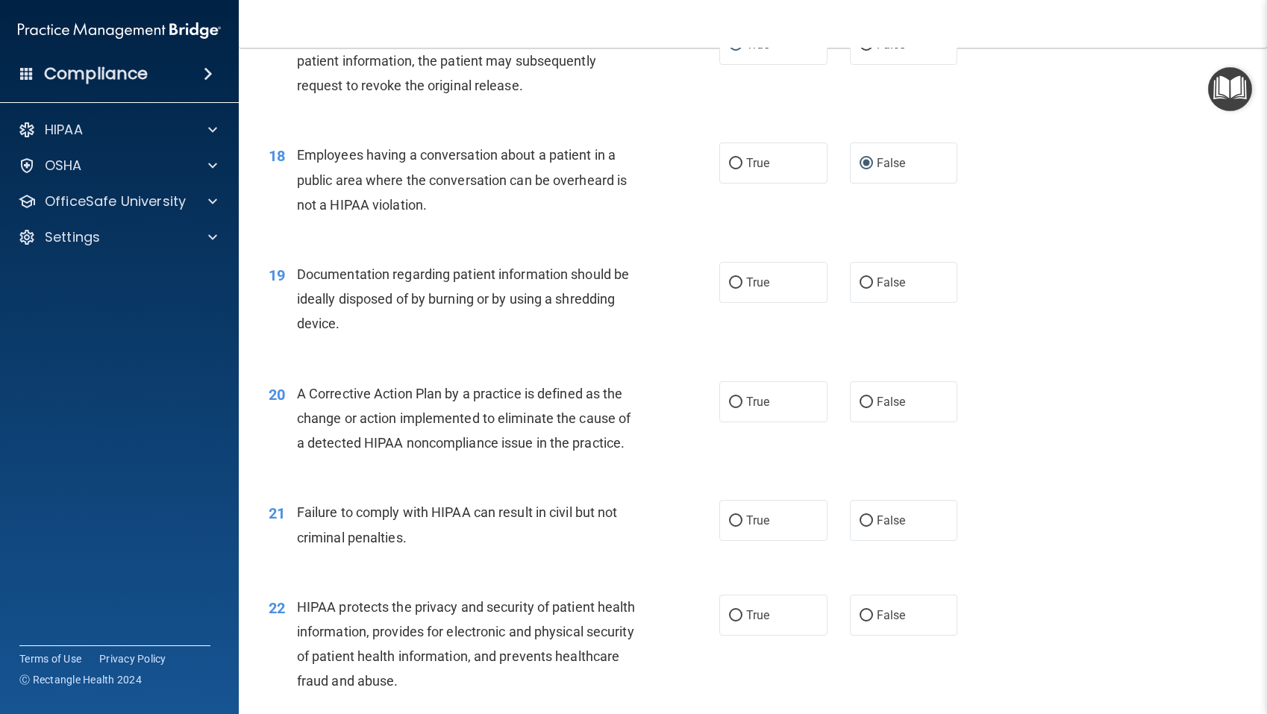
scroll to position [1978, 0]
click at [735, 279] on input "True" at bounding box center [735, 280] width 13 height 11
radio input "true"
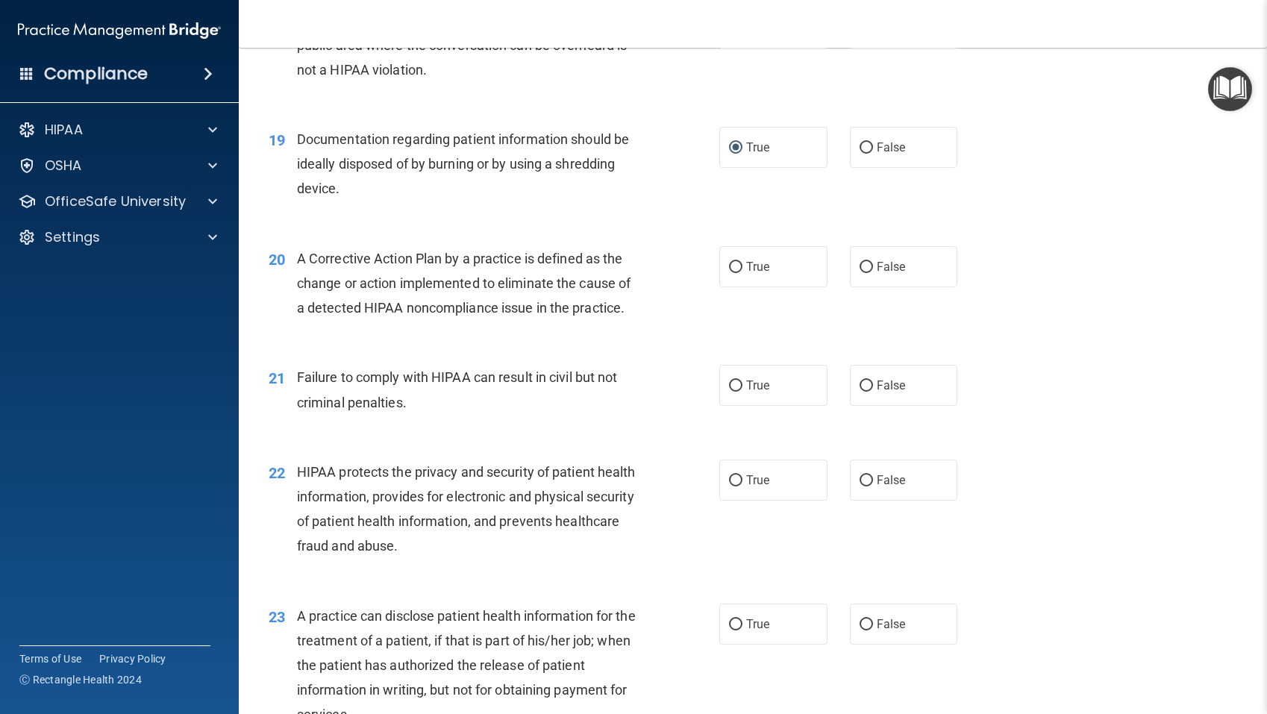
scroll to position [2111, 0]
click at [734, 269] on input "True" at bounding box center [735, 266] width 13 height 11
radio input "true"
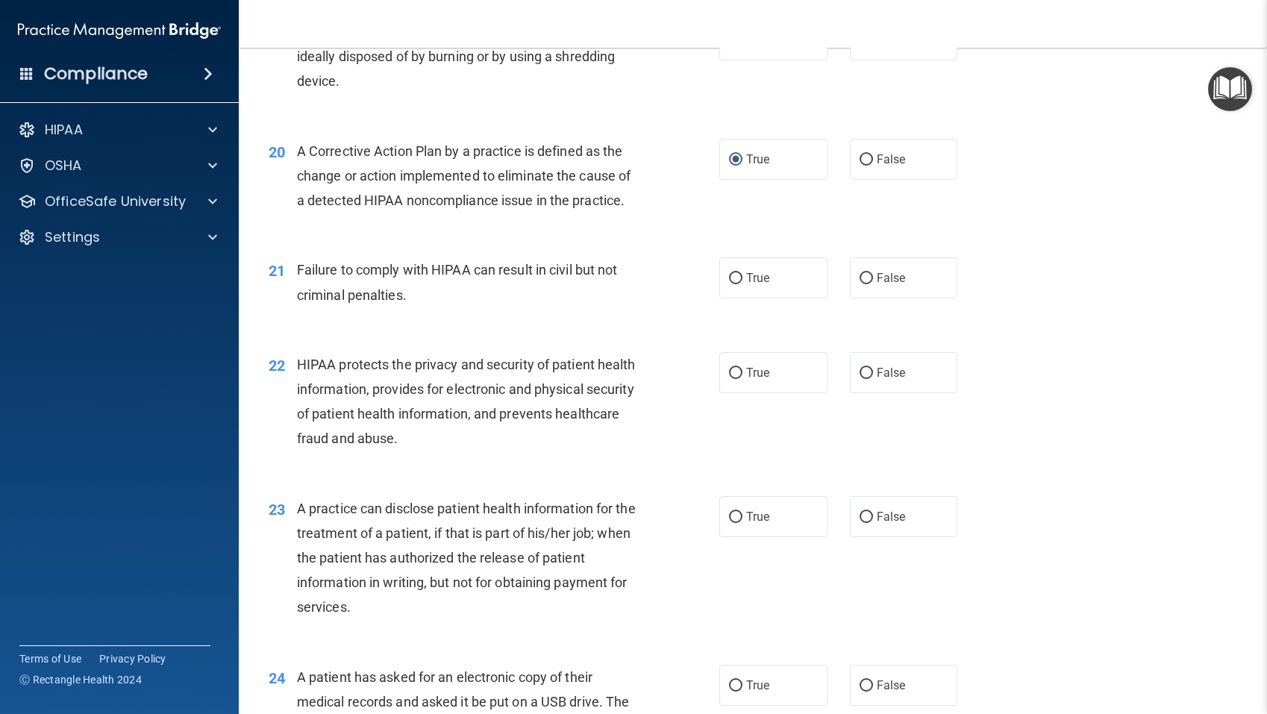
scroll to position [2219, 0]
click at [866, 277] on input "False" at bounding box center [865, 277] width 13 height 11
radio input "true"
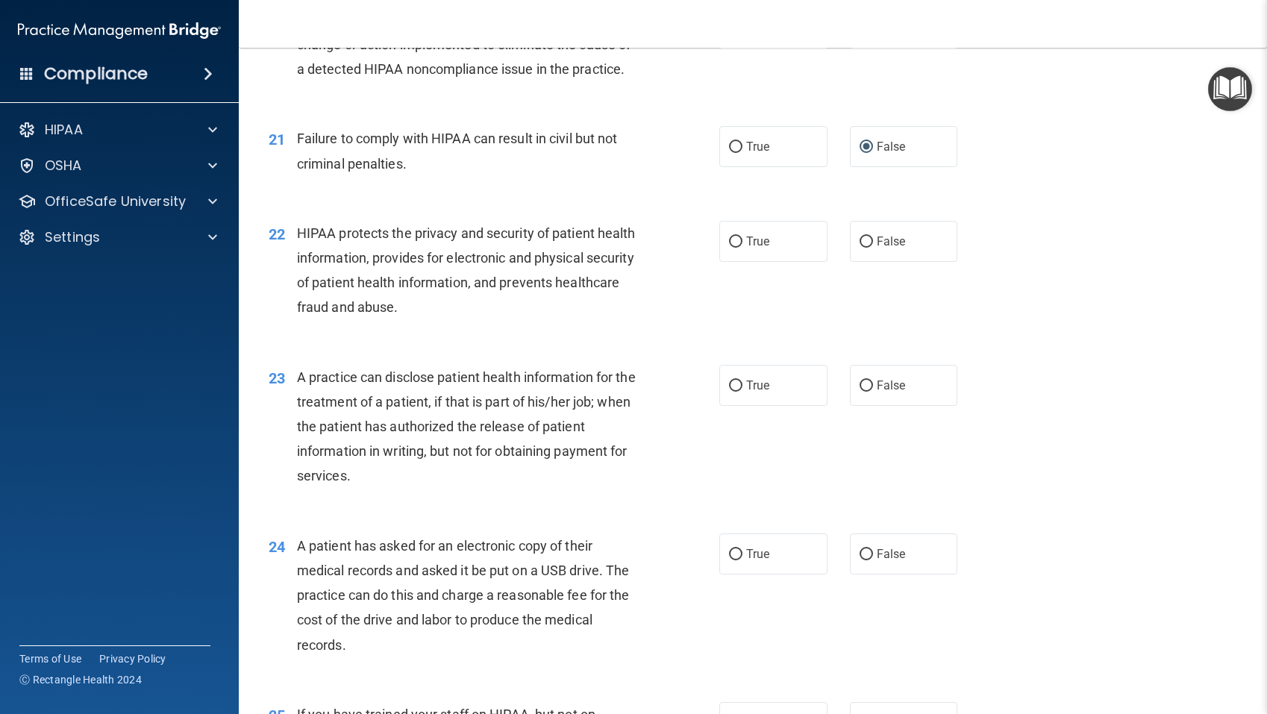
scroll to position [2350, 0]
click at [736, 238] on input "True" at bounding box center [735, 240] width 13 height 11
radio input "true"
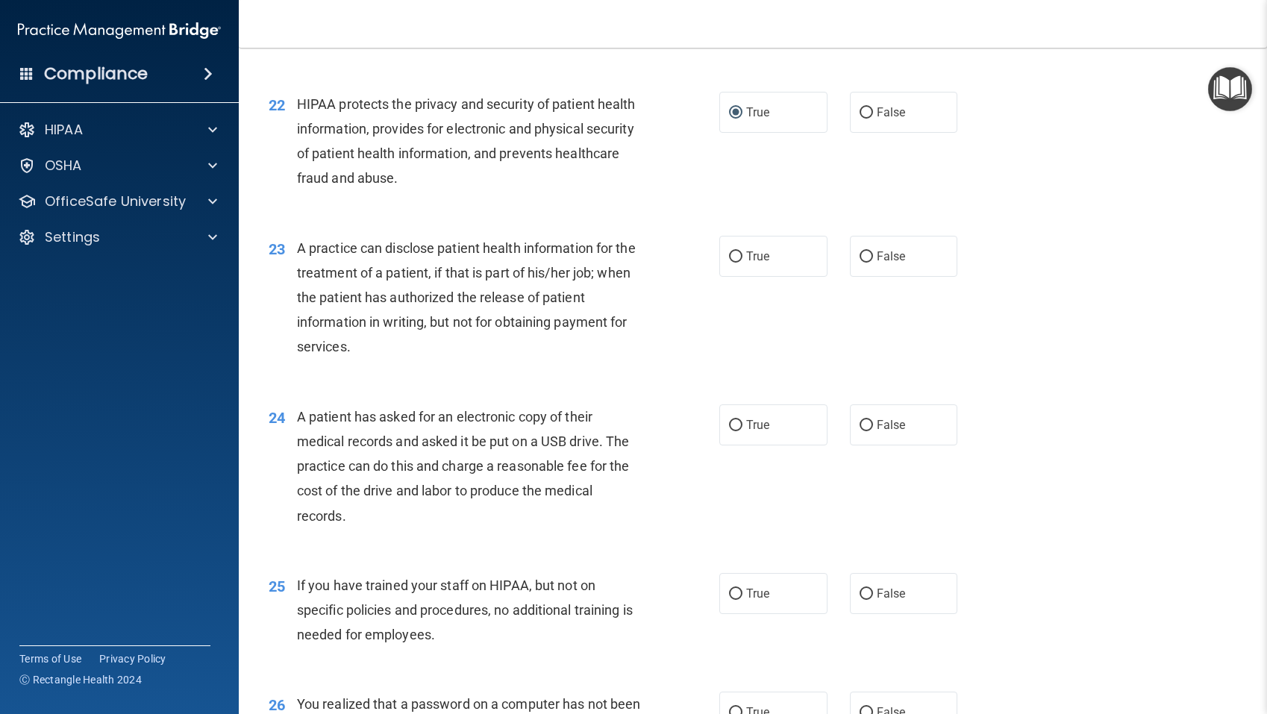
scroll to position [2491, 0]
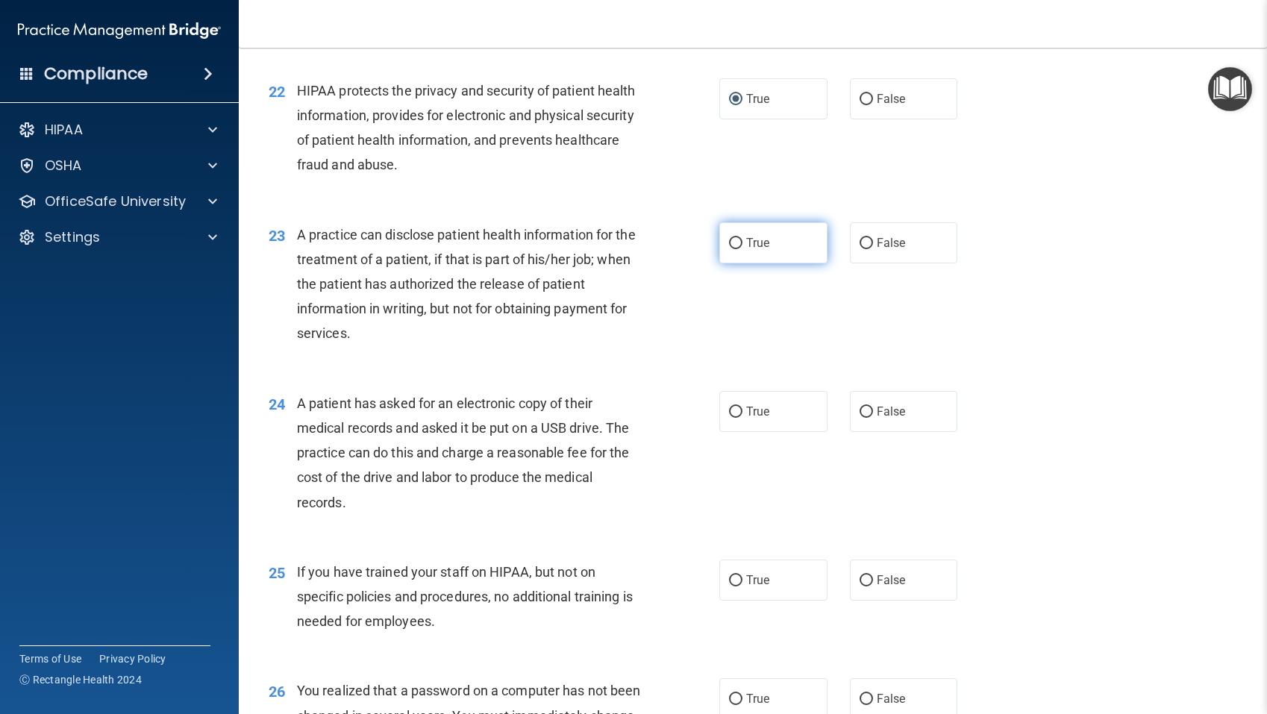
click at [736, 242] on input "True" at bounding box center [735, 243] width 13 height 11
radio input "true"
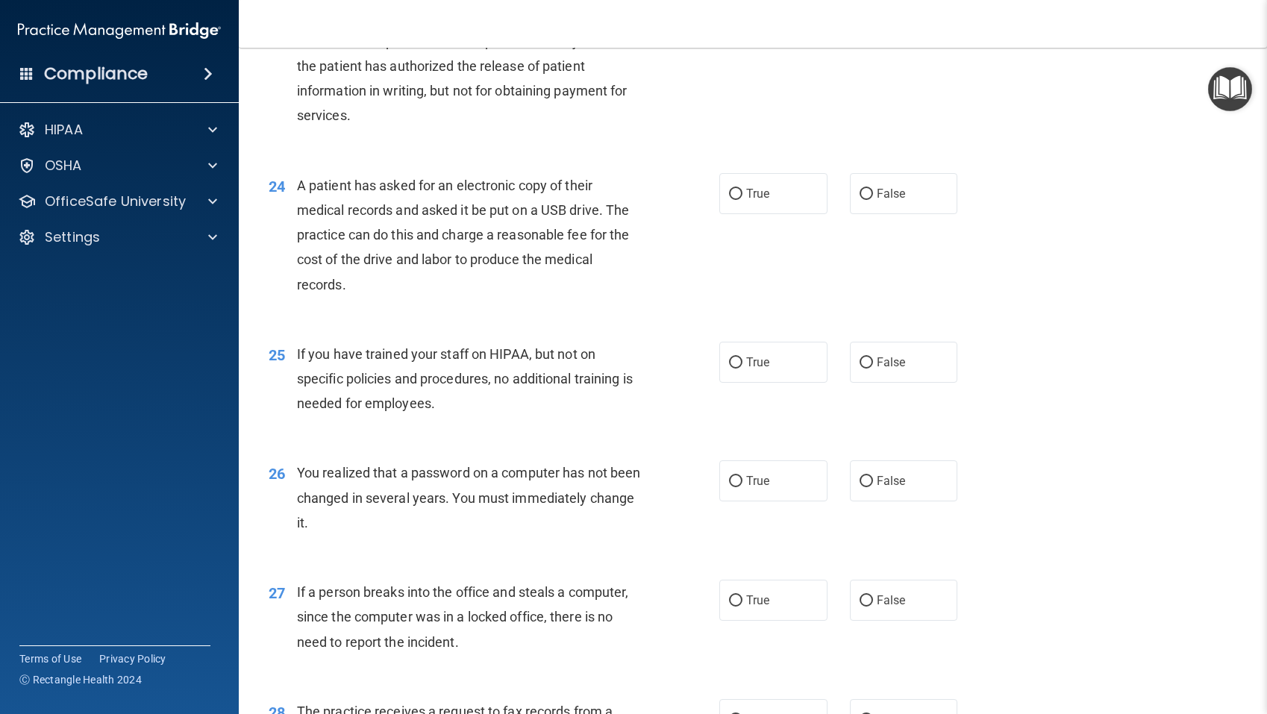
scroll to position [2711, 0]
click at [736, 191] on input "True" at bounding box center [735, 192] width 13 height 11
radio input "true"
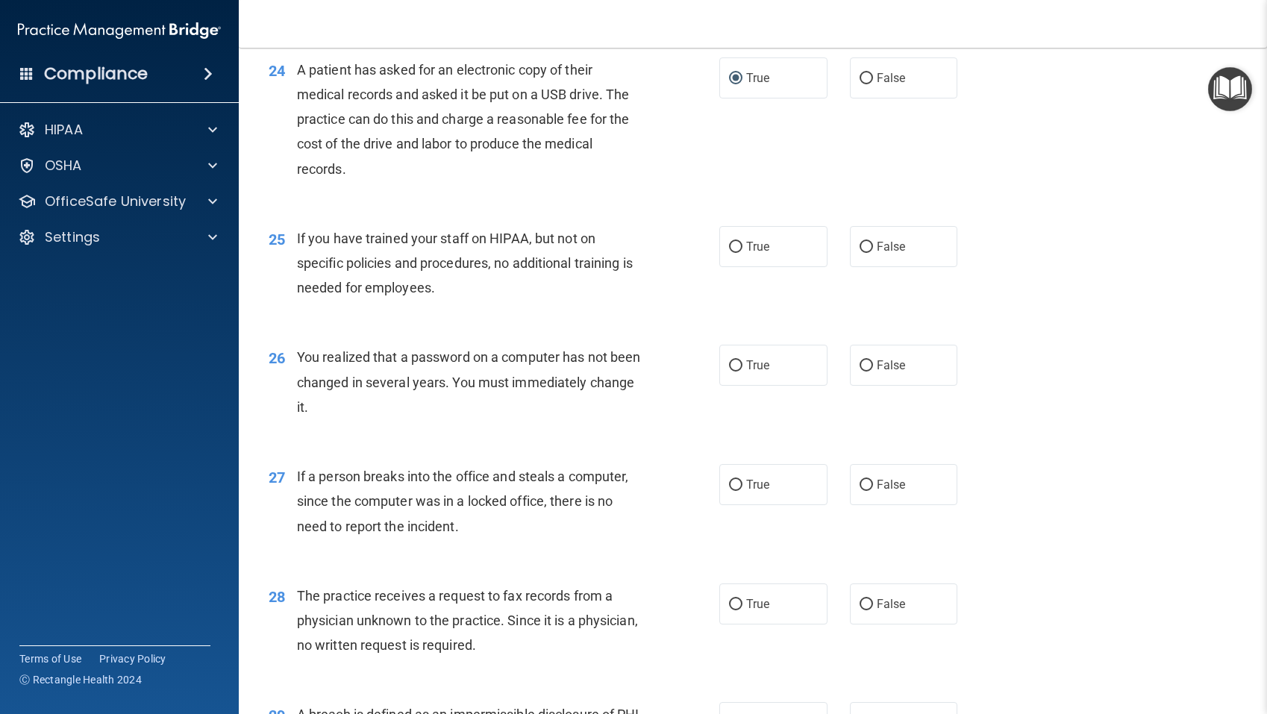
scroll to position [2826, 0]
click at [868, 247] on input "False" at bounding box center [865, 245] width 13 height 11
radio input "true"
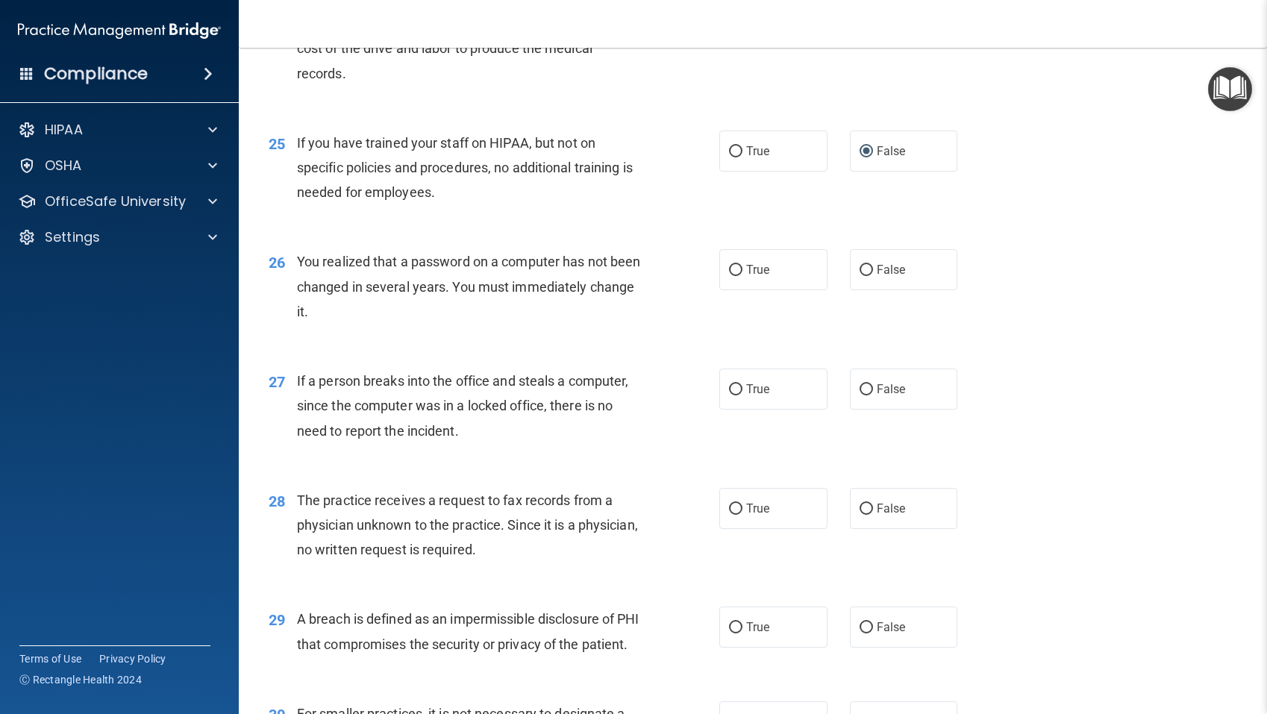
scroll to position [2923, 0]
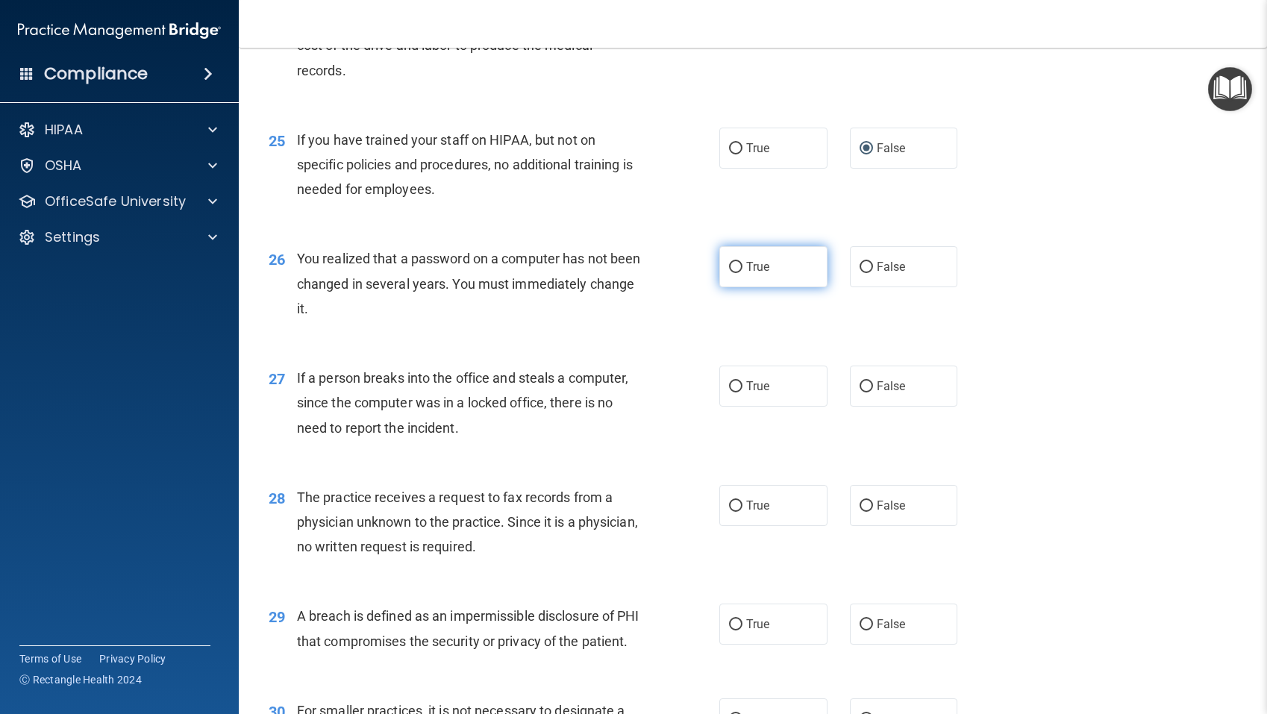
click at [736, 269] on input "True" at bounding box center [735, 267] width 13 height 11
radio input "true"
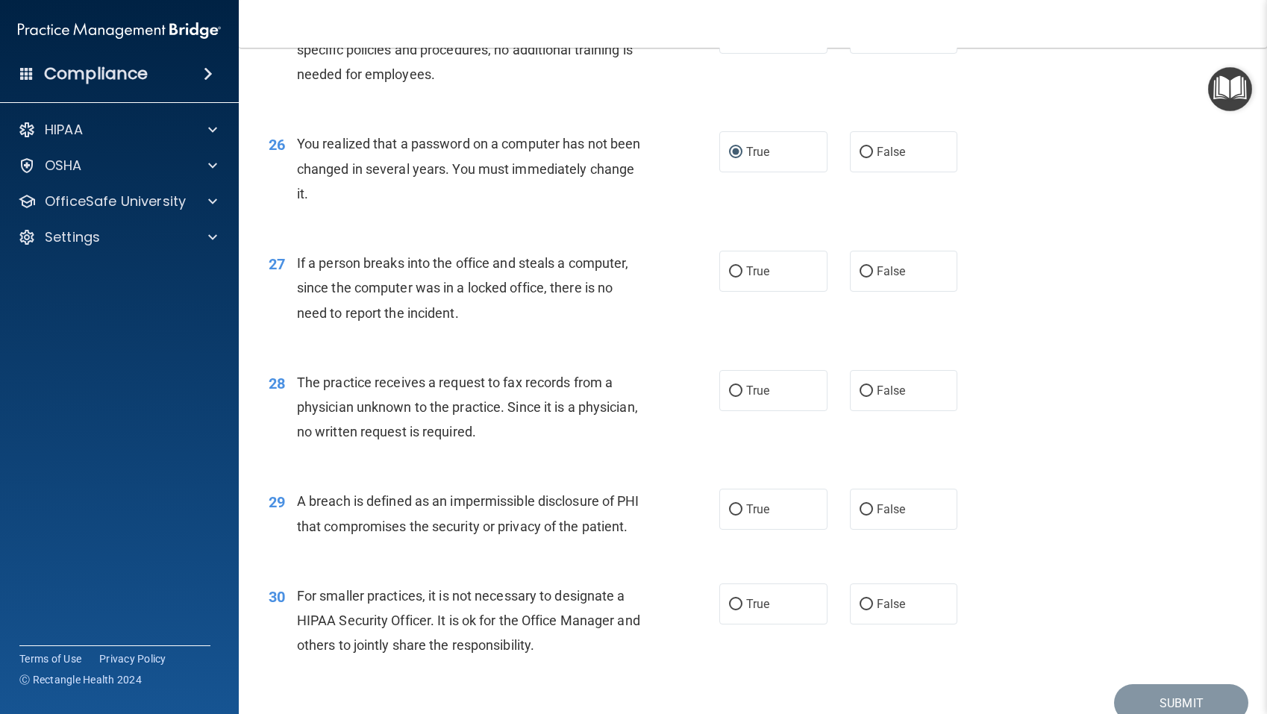
scroll to position [3042, 0]
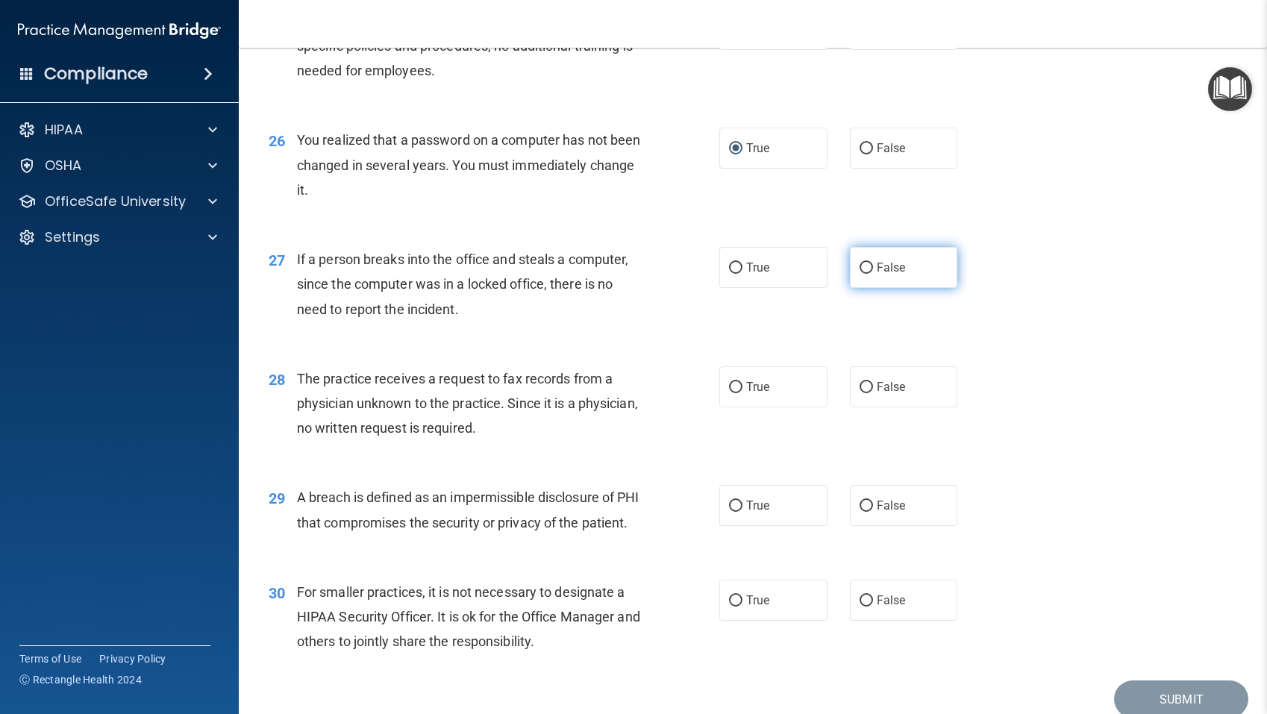
click at [862, 270] on input "False" at bounding box center [865, 268] width 13 height 11
radio input "true"
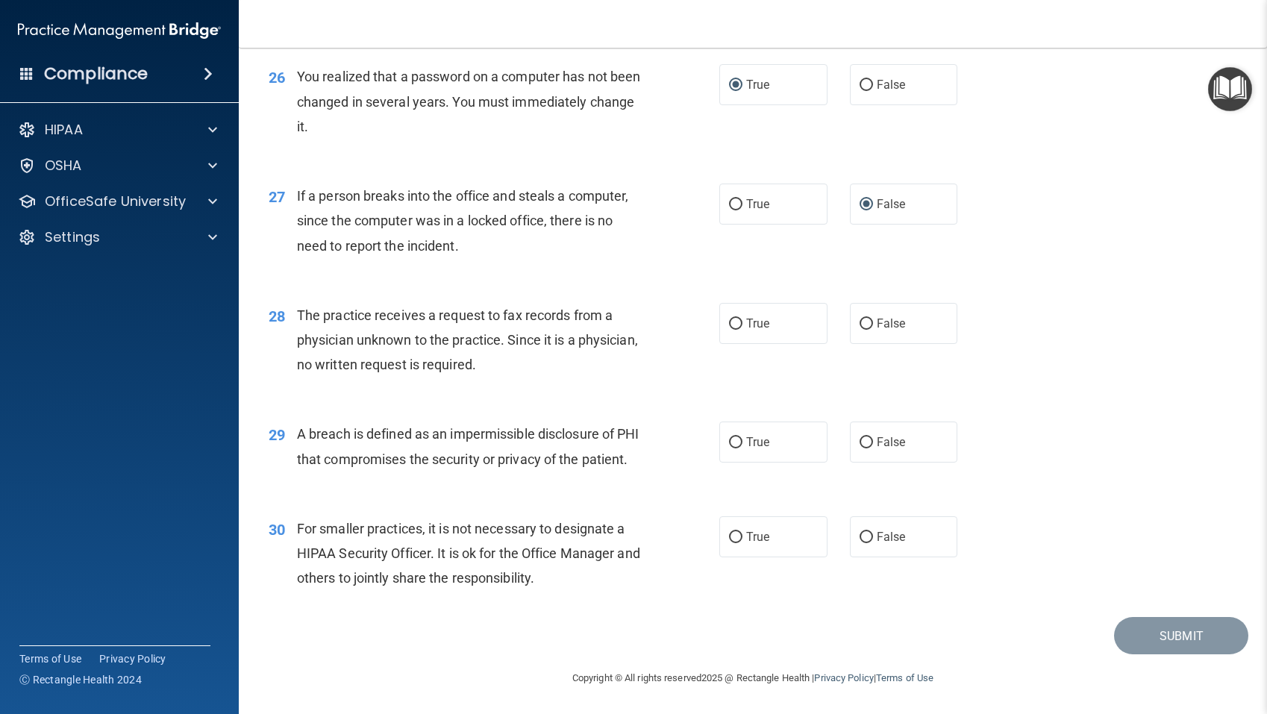
scroll to position [3131, 0]
click at [867, 319] on input "False" at bounding box center [865, 324] width 13 height 11
radio input "true"
click at [739, 437] on input "True" at bounding box center [735, 442] width 13 height 11
radio input "true"
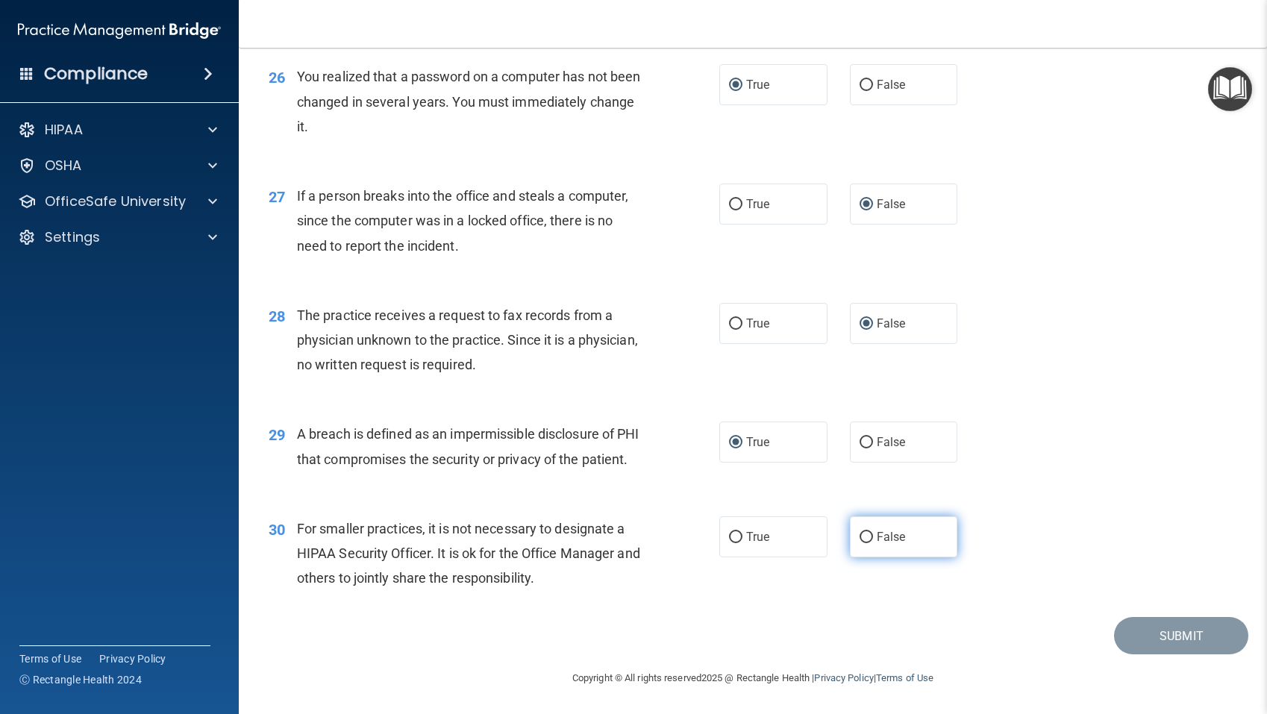
click at [867, 535] on input "False" at bounding box center [865, 537] width 13 height 11
radio input "true"
click at [1163, 639] on button "Submit" at bounding box center [1181, 636] width 134 height 38
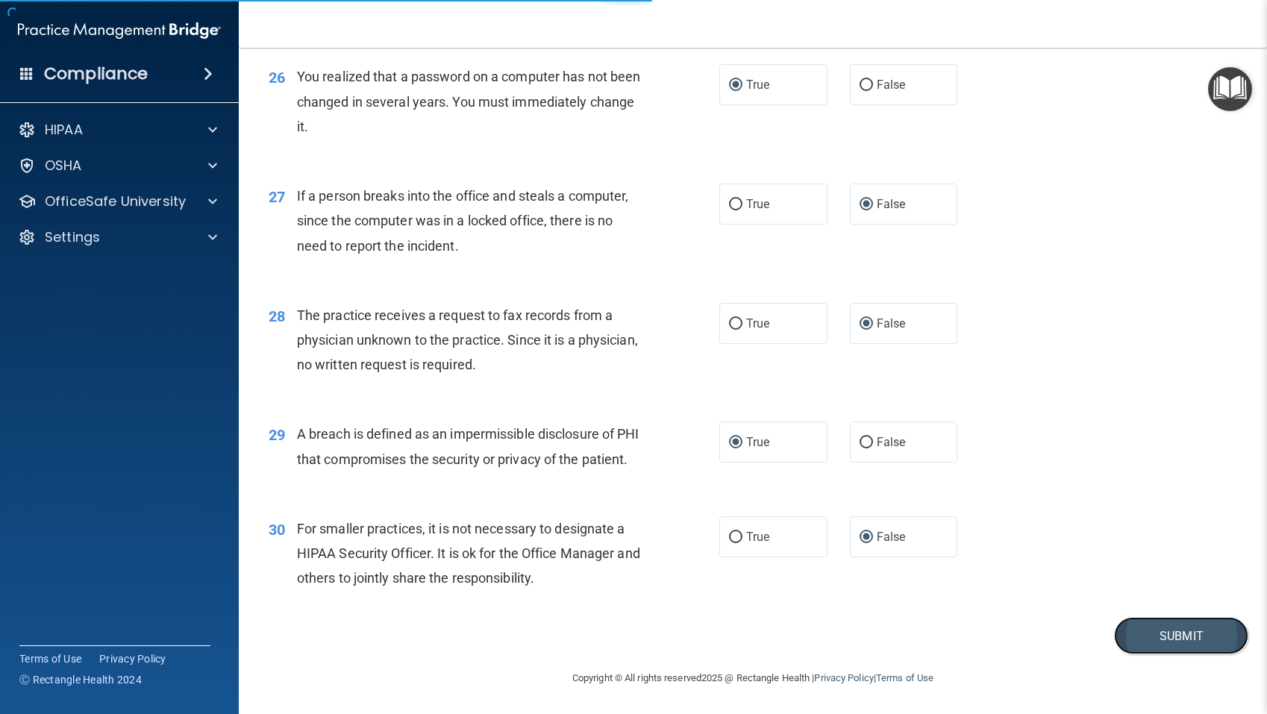
click at [1173, 633] on button "Submit" at bounding box center [1181, 636] width 134 height 38
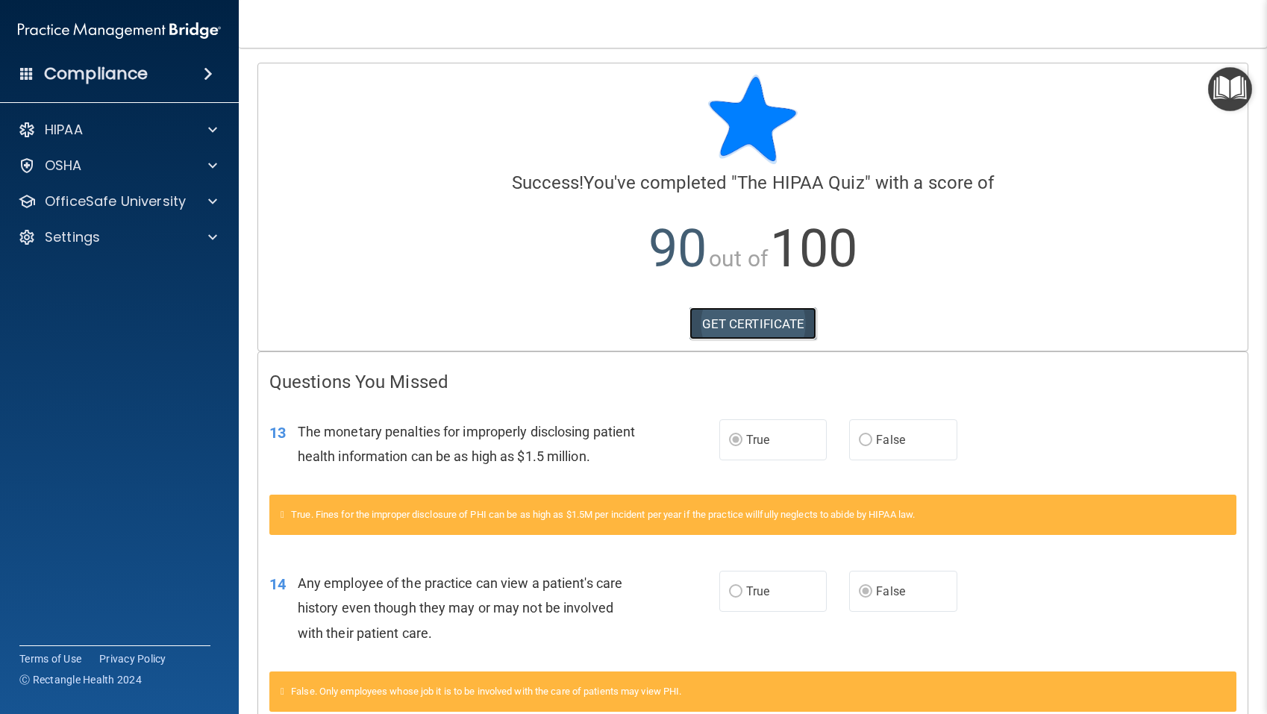
click at [732, 326] on link "GET CERTIFICATE" at bounding box center [753, 323] width 128 height 33
click at [165, 75] on div "Compliance" at bounding box center [119, 73] width 239 height 33
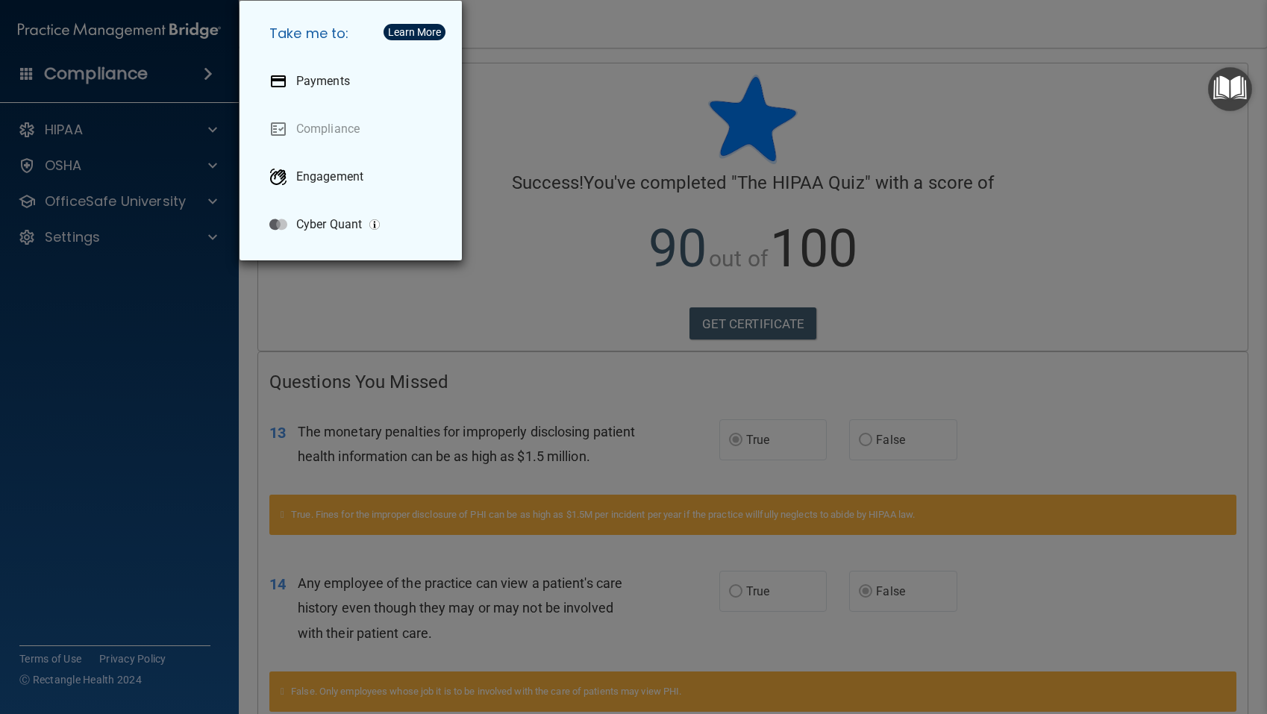
click at [165, 76] on div "Take me to: Payments Compliance Engagement Cyber Quant" at bounding box center [633, 357] width 1267 height 714
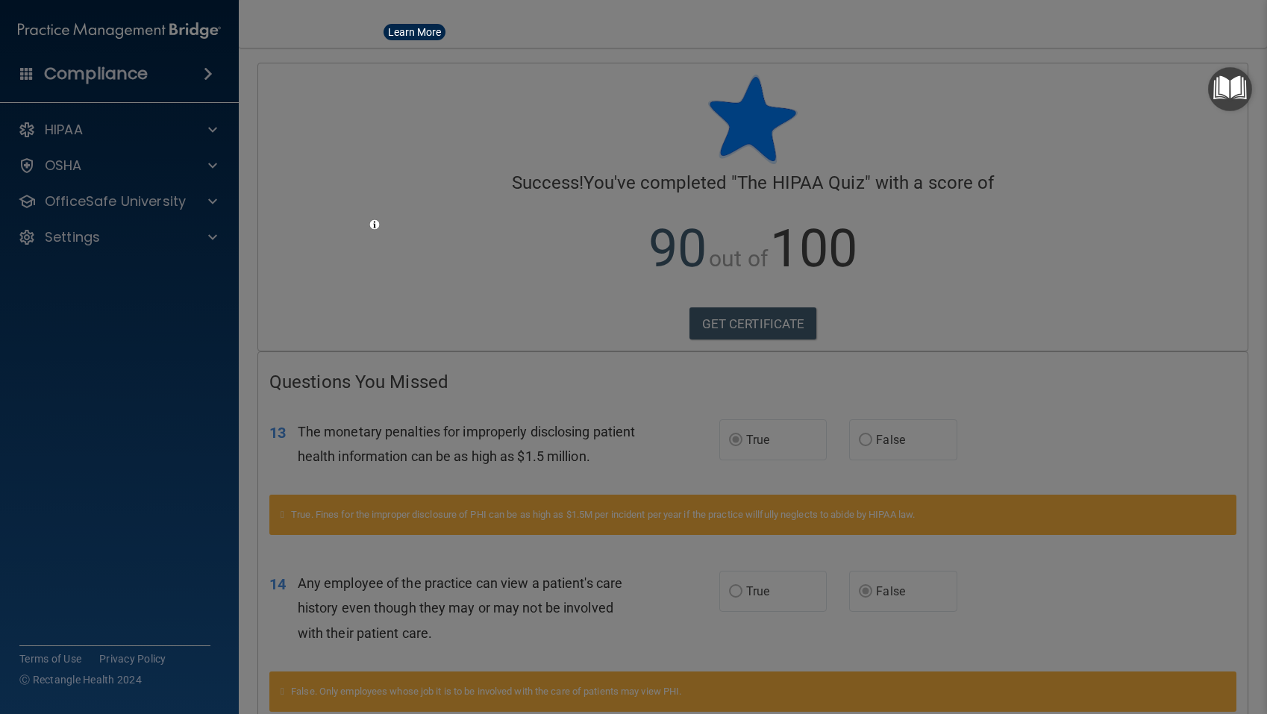
click at [165, 76] on div "Take me to: Payments Compliance Engagement Cyber Quant" at bounding box center [633, 357] width 1267 height 714
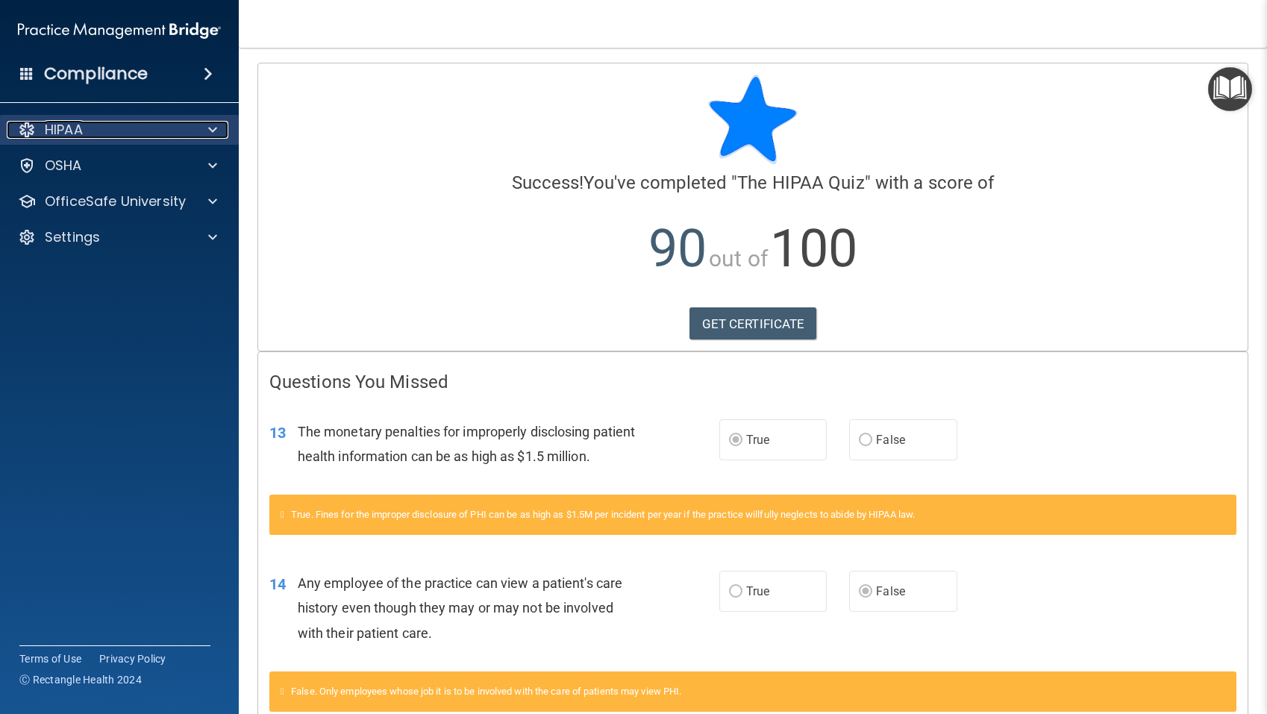
click at [92, 136] on div "HIPAA" at bounding box center [99, 130] width 185 height 18
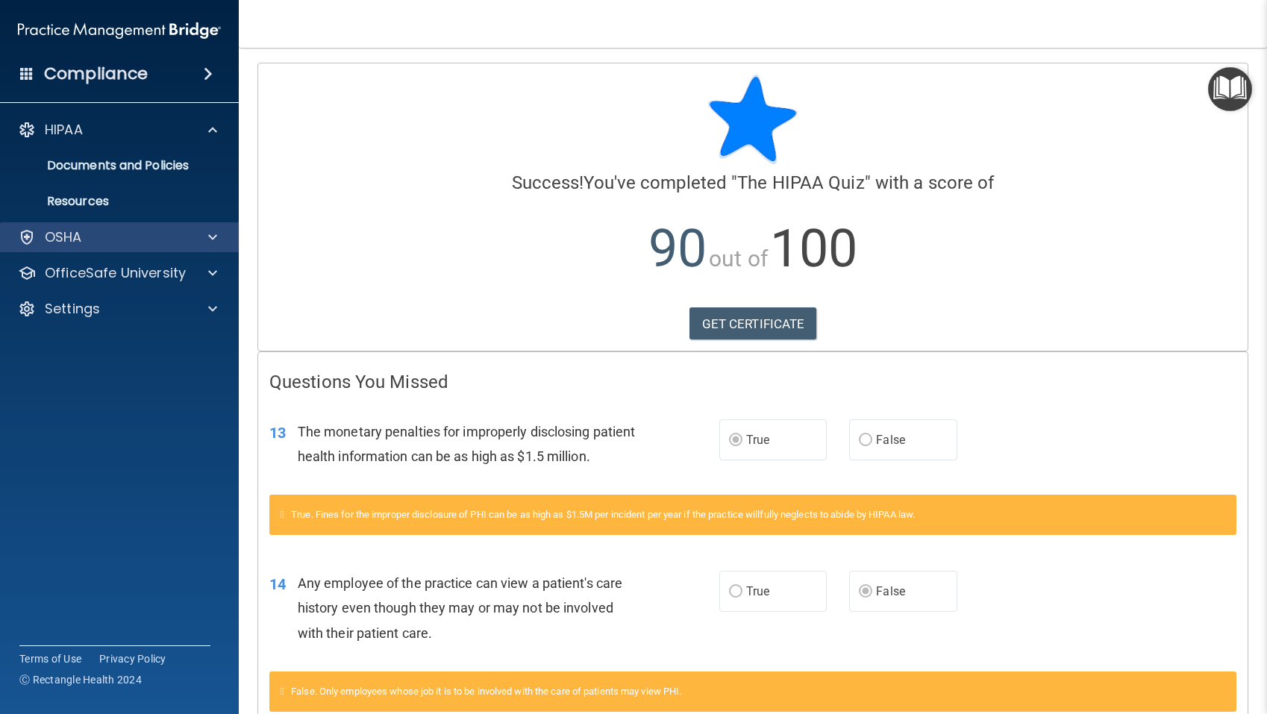
click at [94, 249] on div "OSHA" at bounding box center [119, 237] width 239 height 30
click at [101, 245] on div "OSHA" at bounding box center [99, 237] width 185 height 18
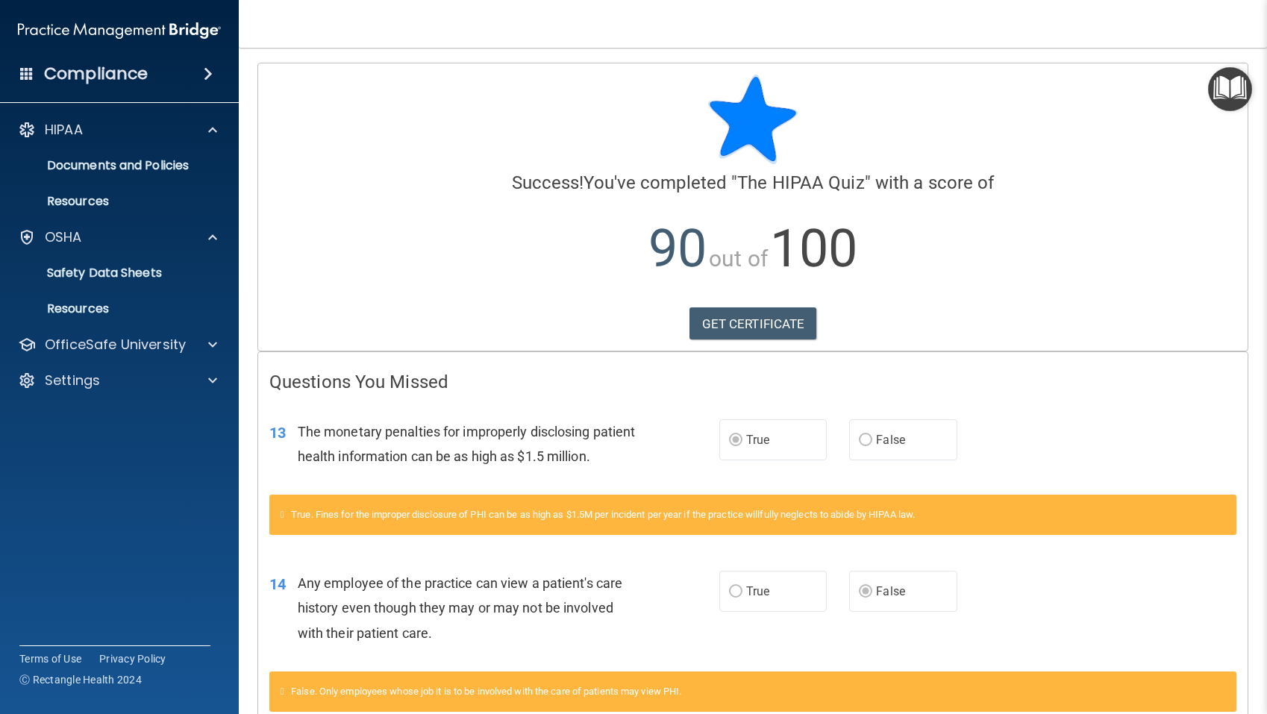
click at [131, 73] on h4 "Compliance" at bounding box center [96, 73] width 104 height 21
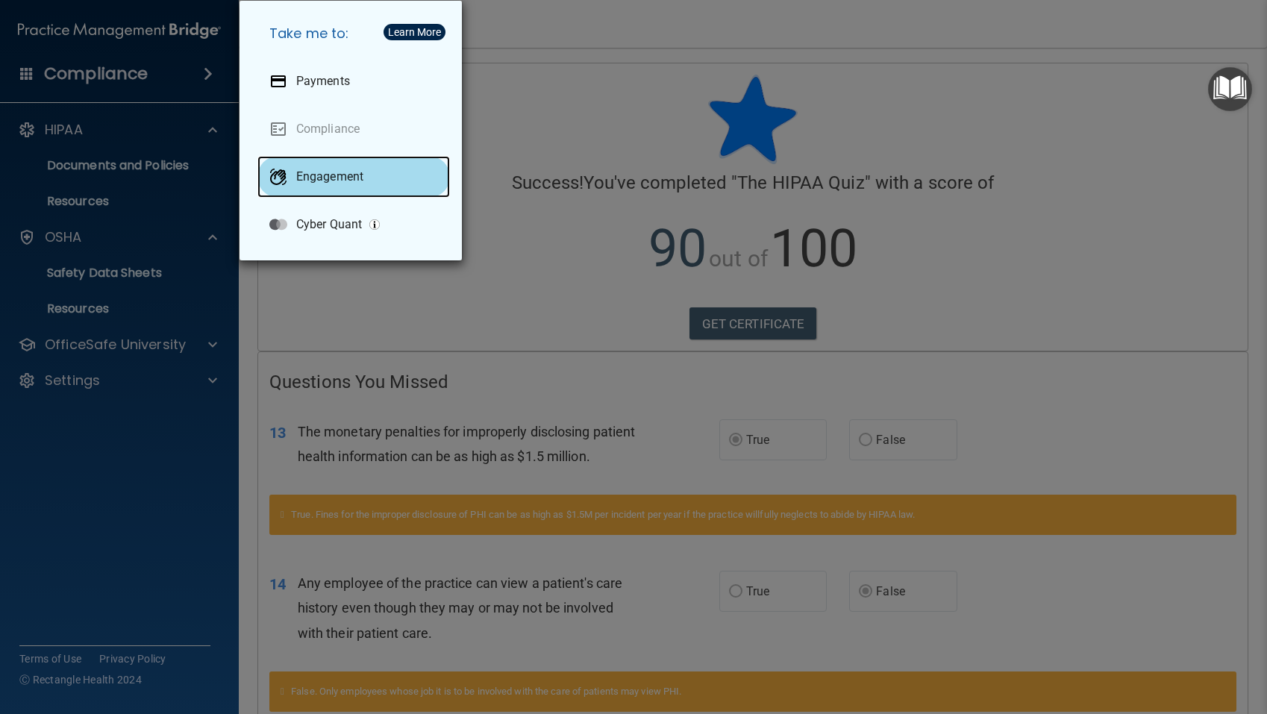
click at [330, 181] on p "Engagement" at bounding box center [329, 176] width 67 height 15
click at [506, 311] on div "Take me to: Payments Compliance Engagement Cyber Quant" at bounding box center [633, 357] width 1267 height 714
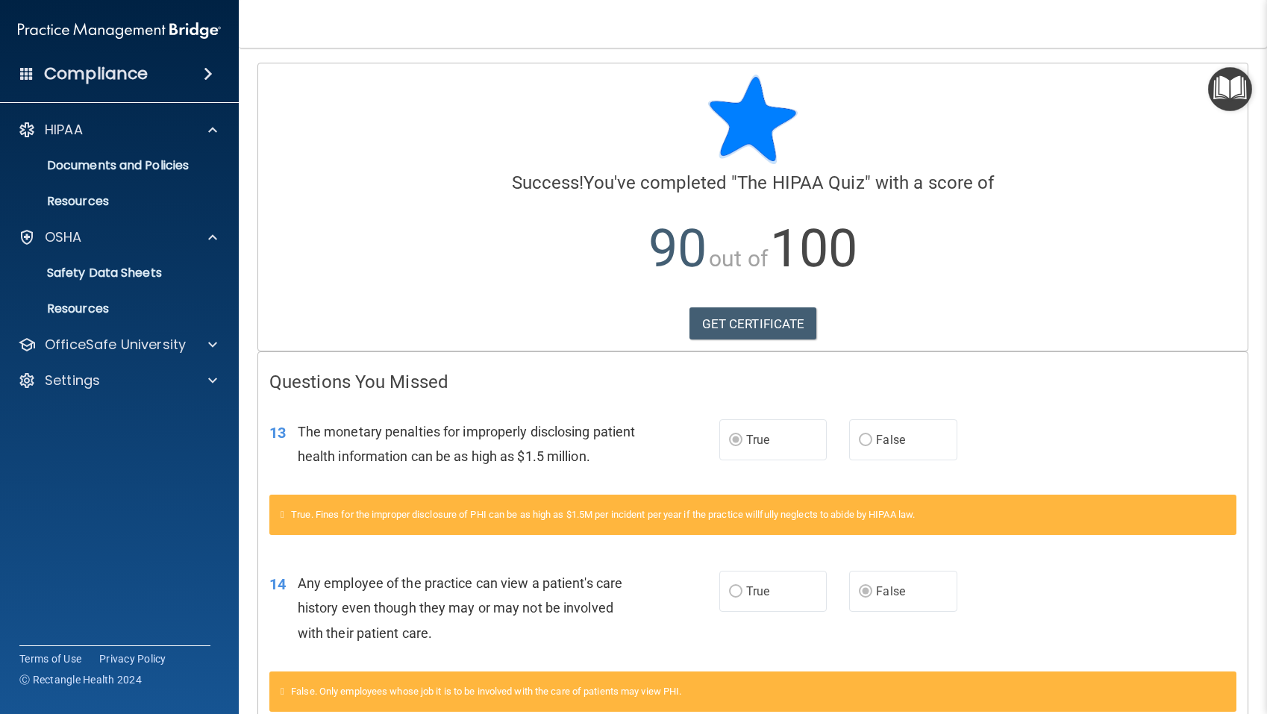
click at [28, 76] on span at bounding box center [26, 72] width 13 height 13
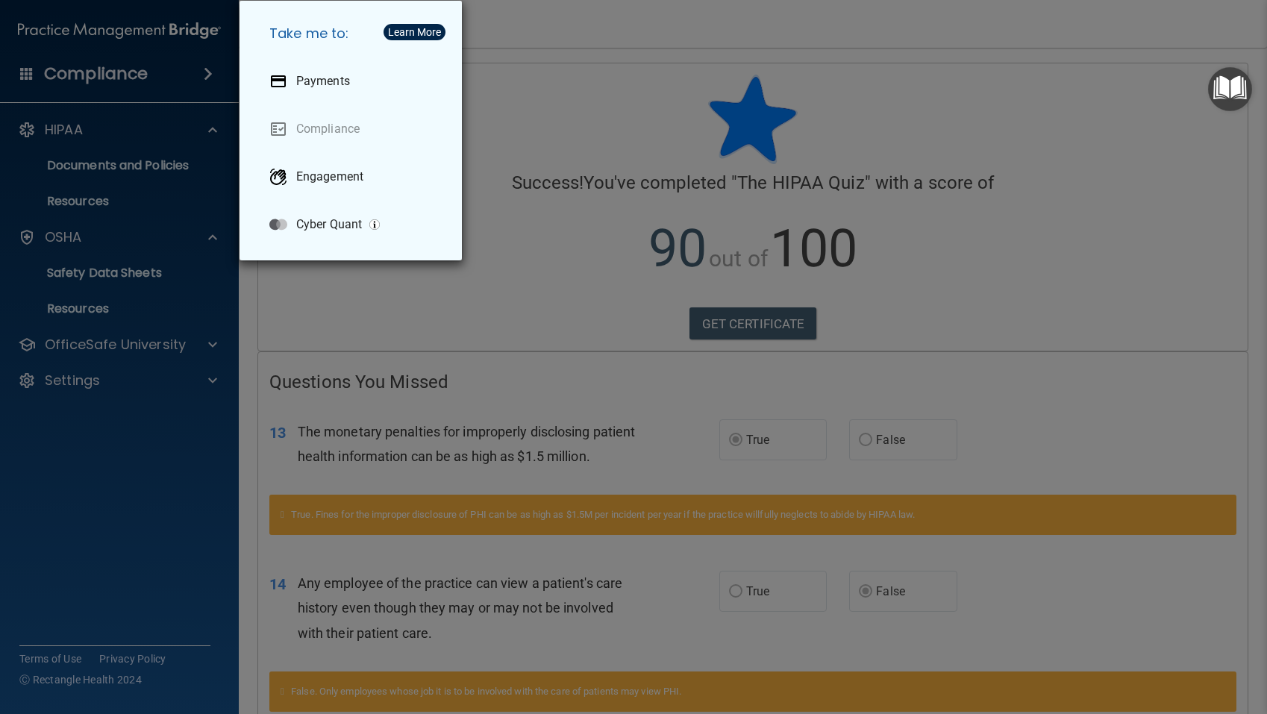
click at [28, 76] on div "Take me to: Payments Compliance Engagement Cyber Quant" at bounding box center [633, 357] width 1267 height 714
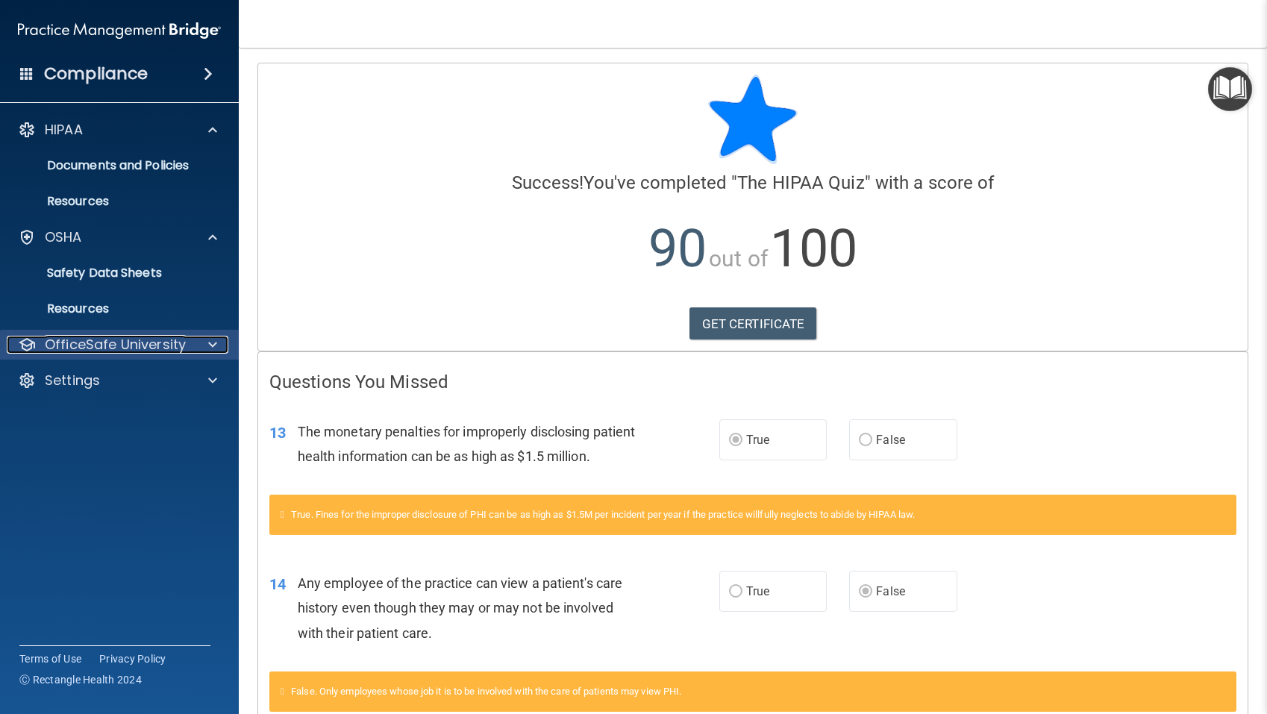
click at [128, 343] on p "OfficeSafe University" at bounding box center [115, 345] width 141 height 18
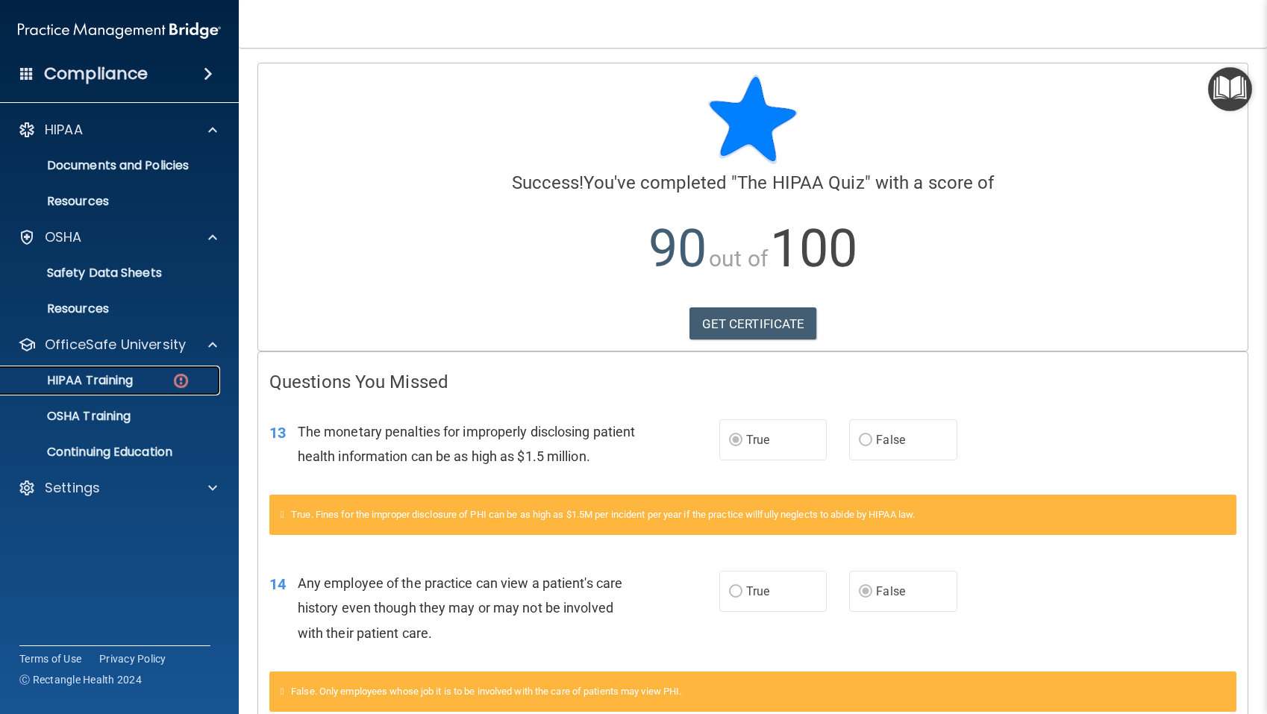
click at [87, 383] on p "HIPAA Training" at bounding box center [71, 380] width 123 height 15
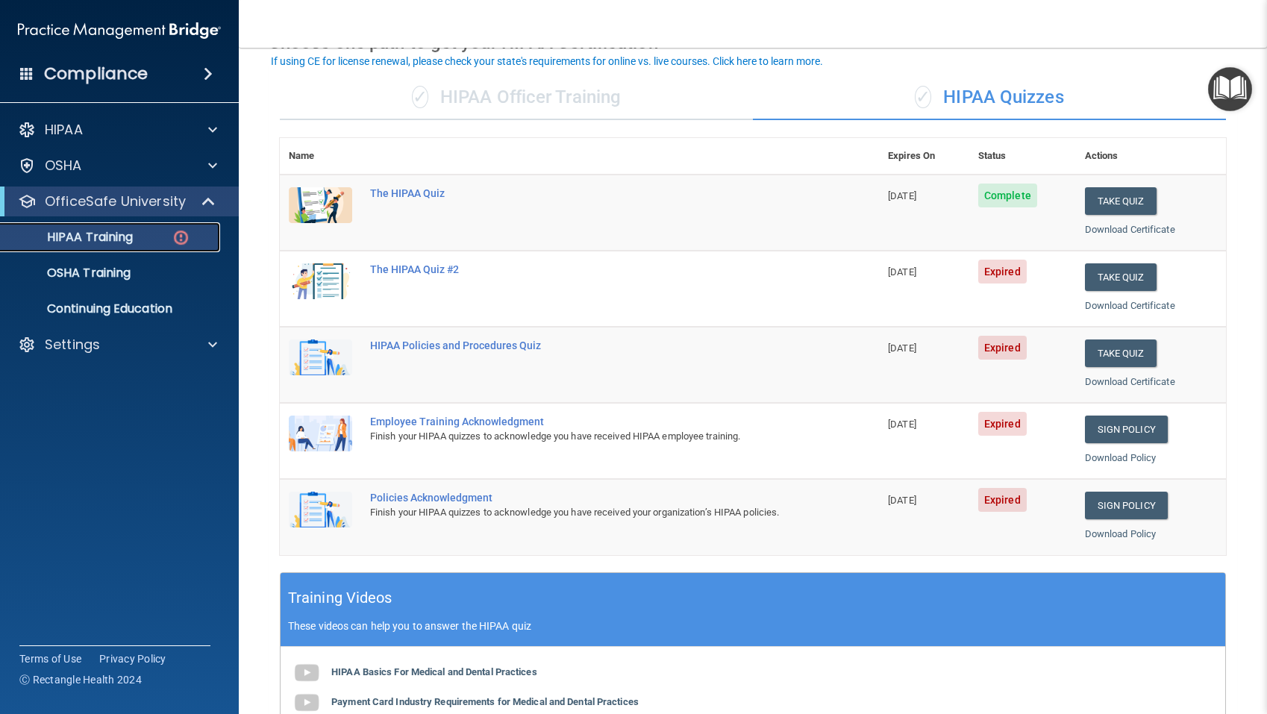
scroll to position [90, 0]
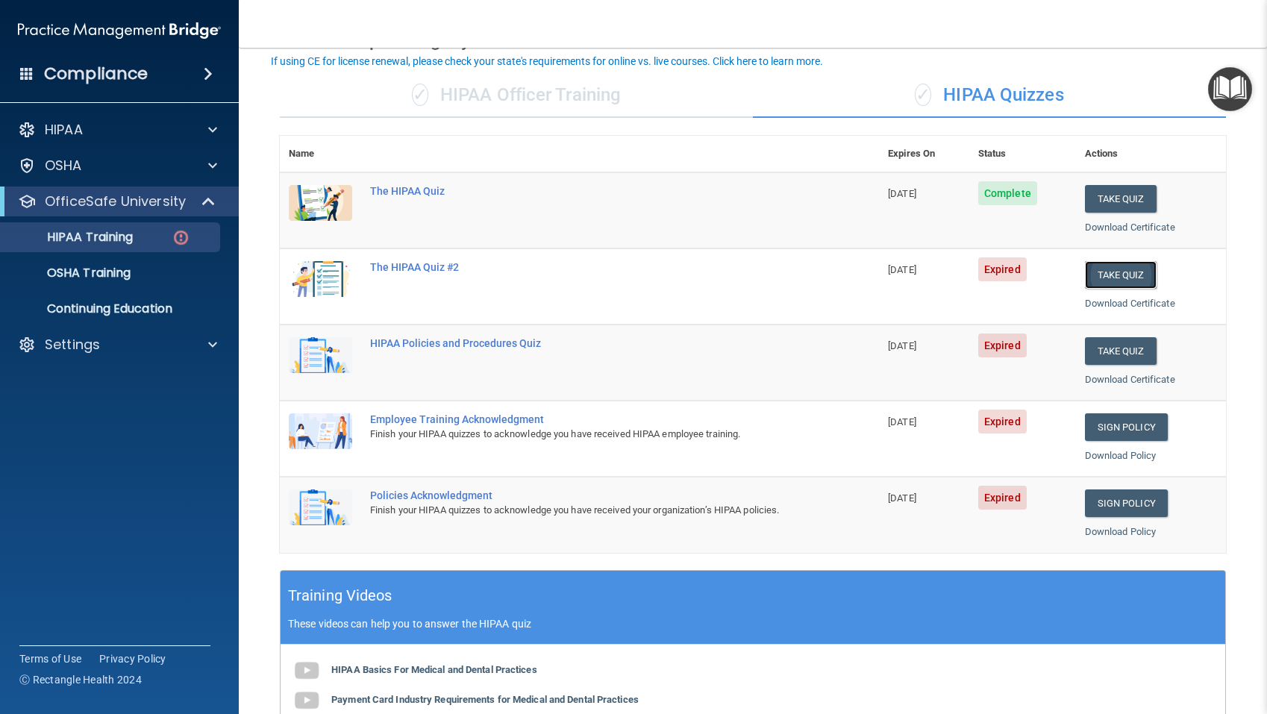
click at [1110, 272] on button "Take Quiz" at bounding box center [1121, 275] width 72 height 28
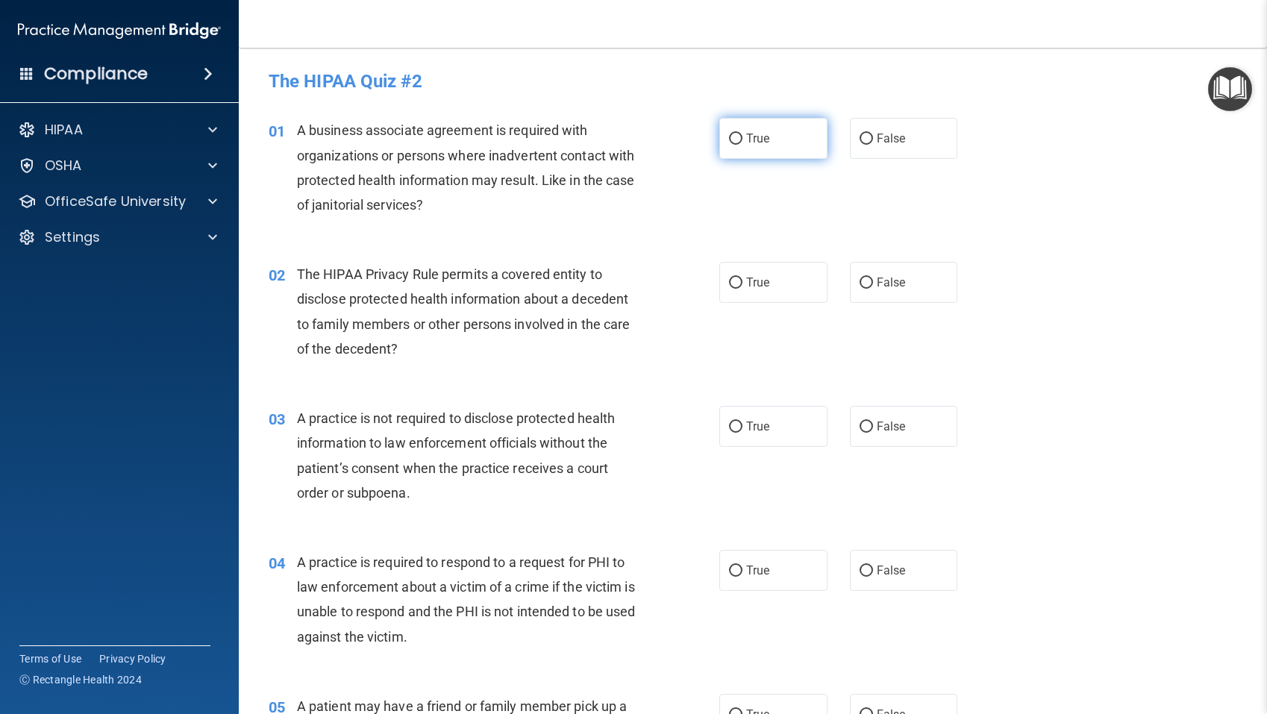
click at [737, 139] on input "True" at bounding box center [735, 139] width 13 height 11
radio input "true"
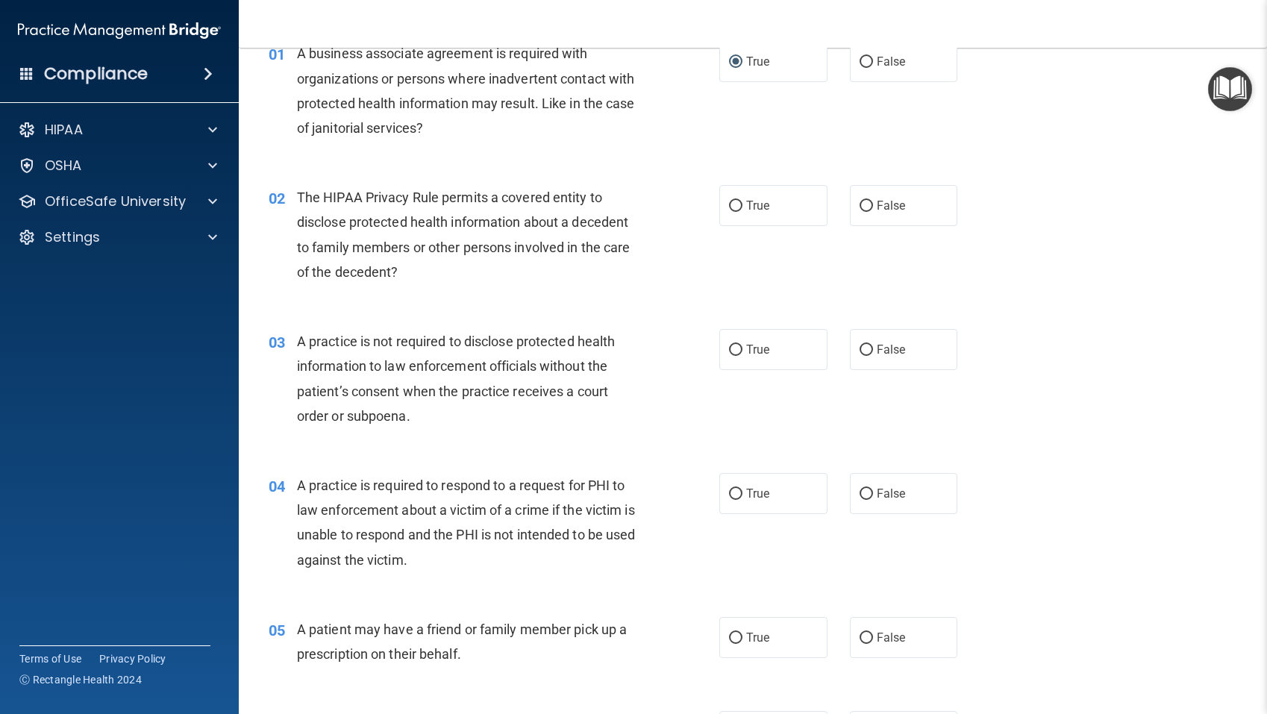
scroll to position [78, 0]
click at [736, 207] on input "True" at bounding box center [735, 205] width 13 height 11
radio input "true"
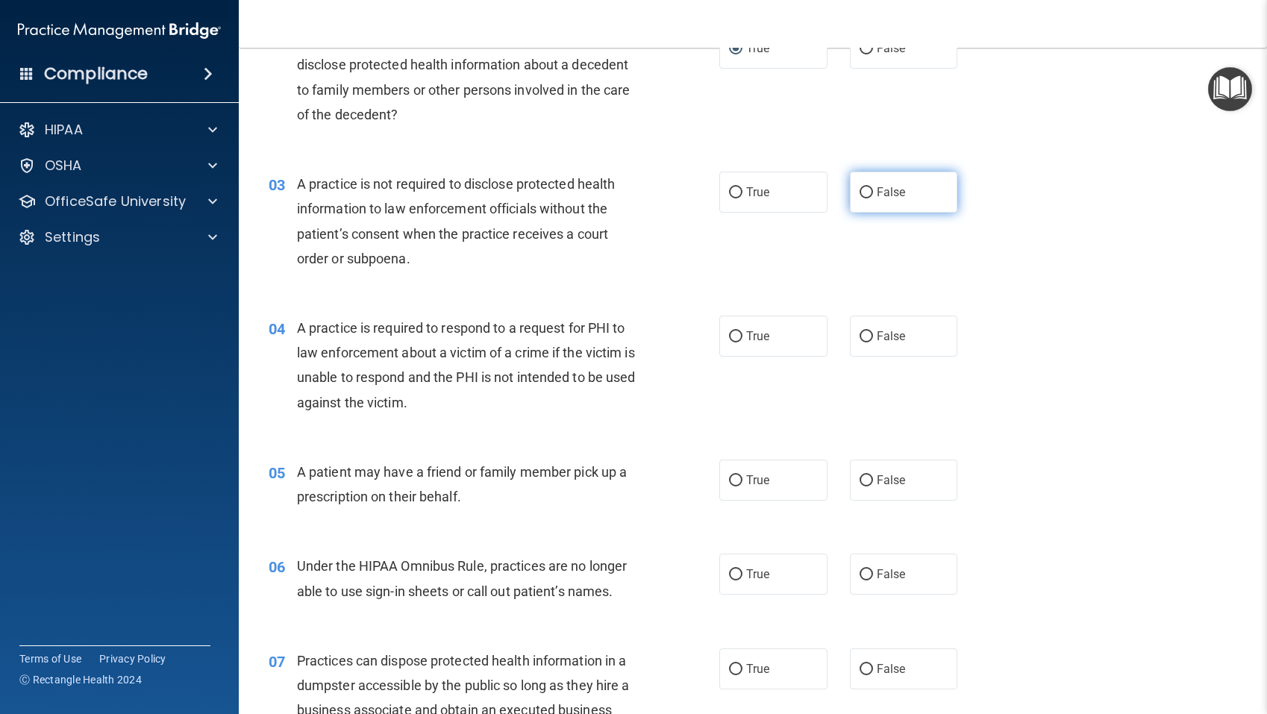
scroll to position [236, 0]
click at [863, 191] on input "False" at bounding box center [865, 190] width 13 height 11
radio input "true"
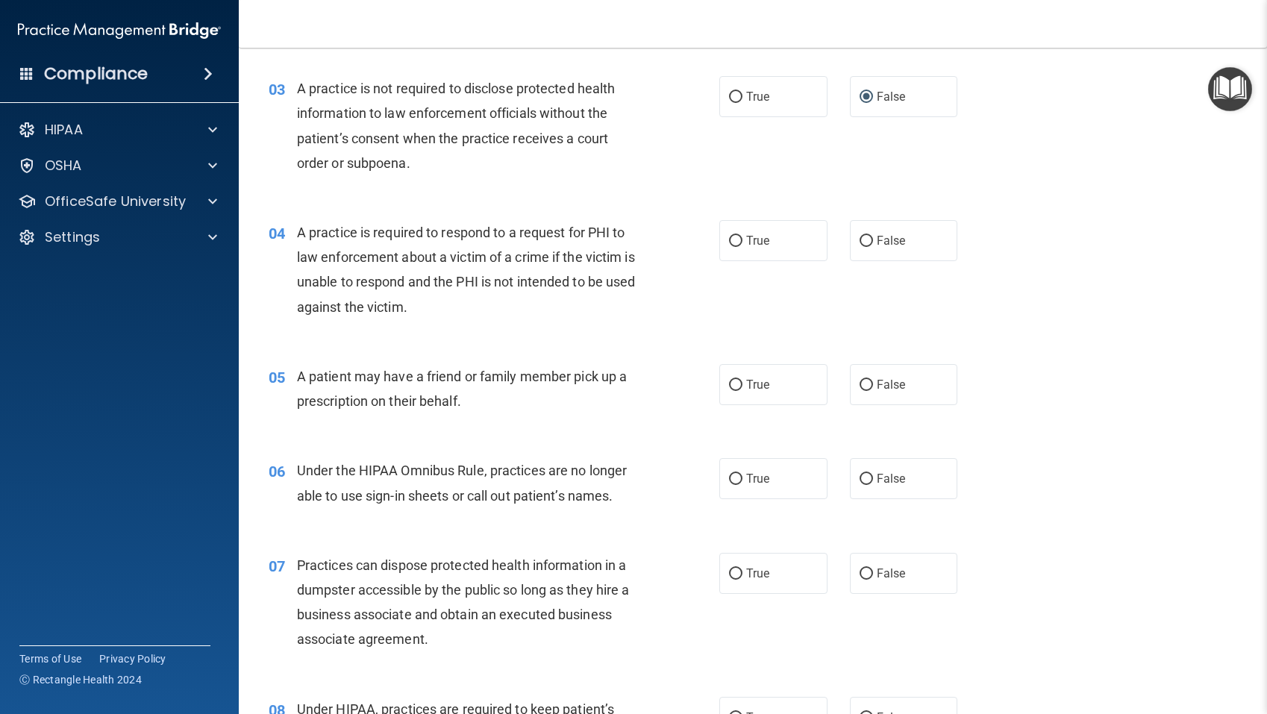
scroll to position [335, 0]
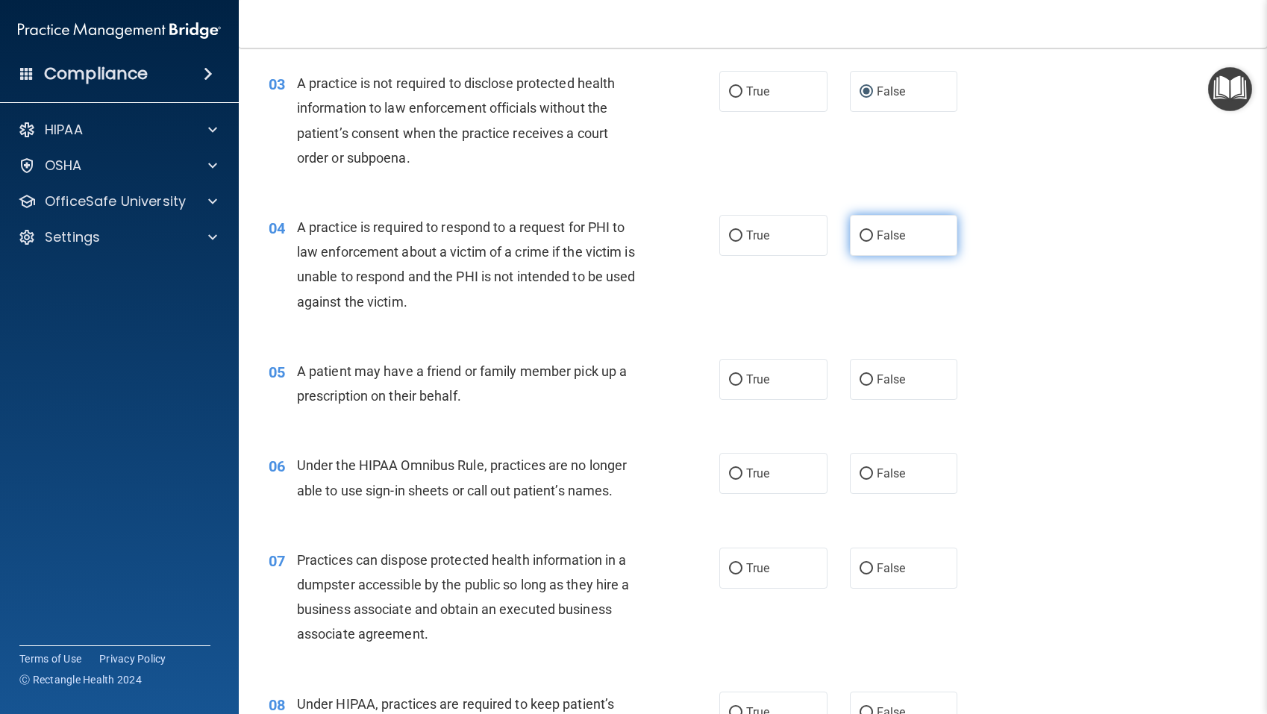
click at [865, 236] on input "False" at bounding box center [865, 235] width 13 height 11
radio input "true"
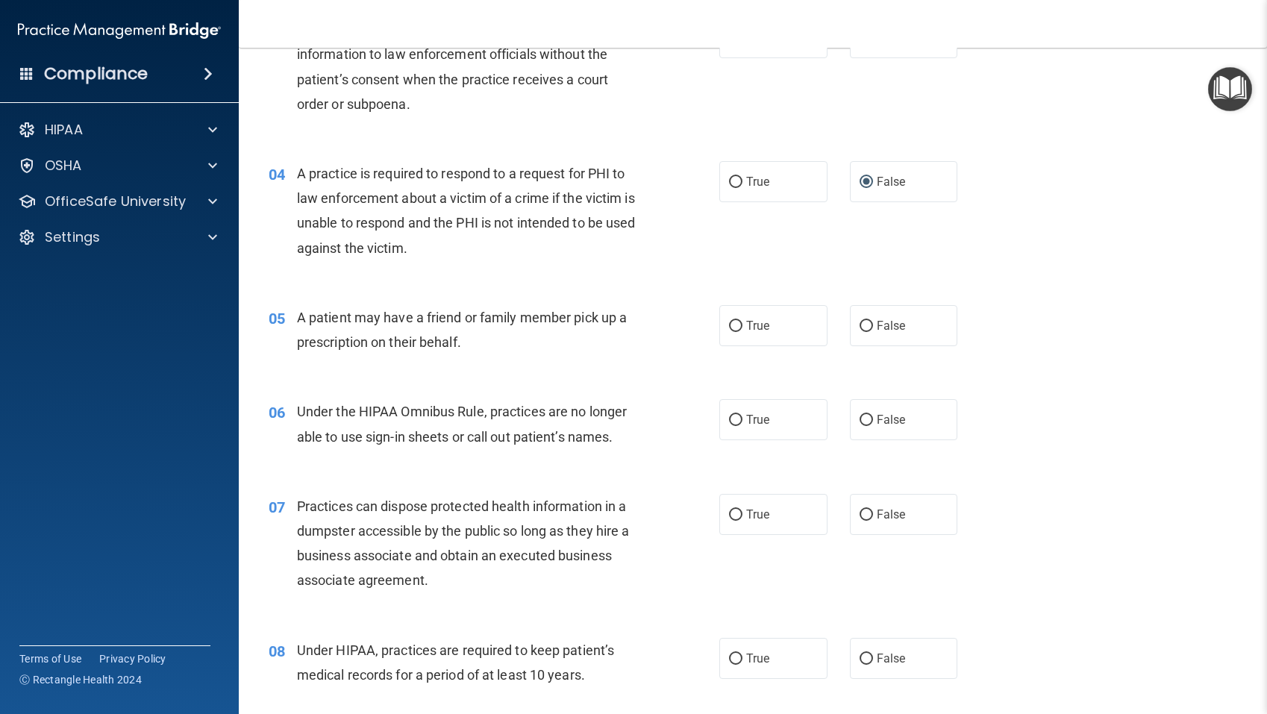
scroll to position [391, 0]
click at [736, 324] on input "True" at bounding box center [735, 324] width 13 height 11
radio input "true"
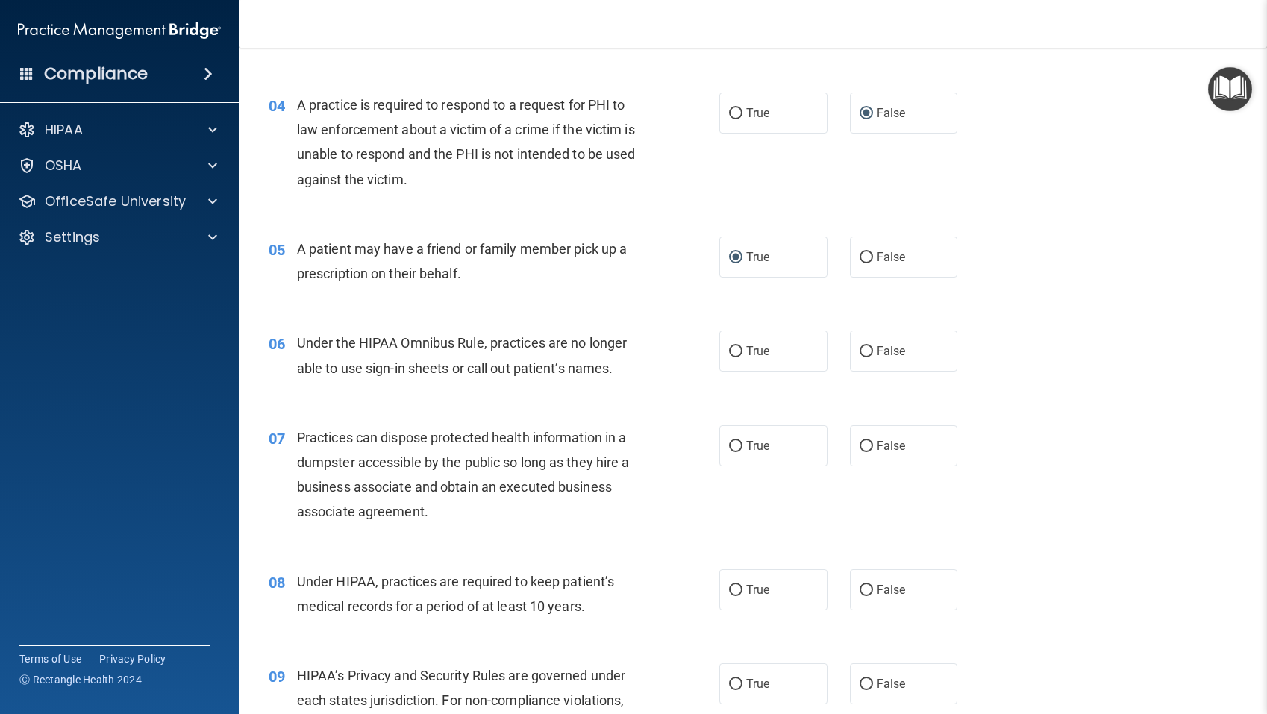
scroll to position [458, 0]
click at [864, 351] on input "False" at bounding box center [865, 350] width 13 height 11
radio input "true"
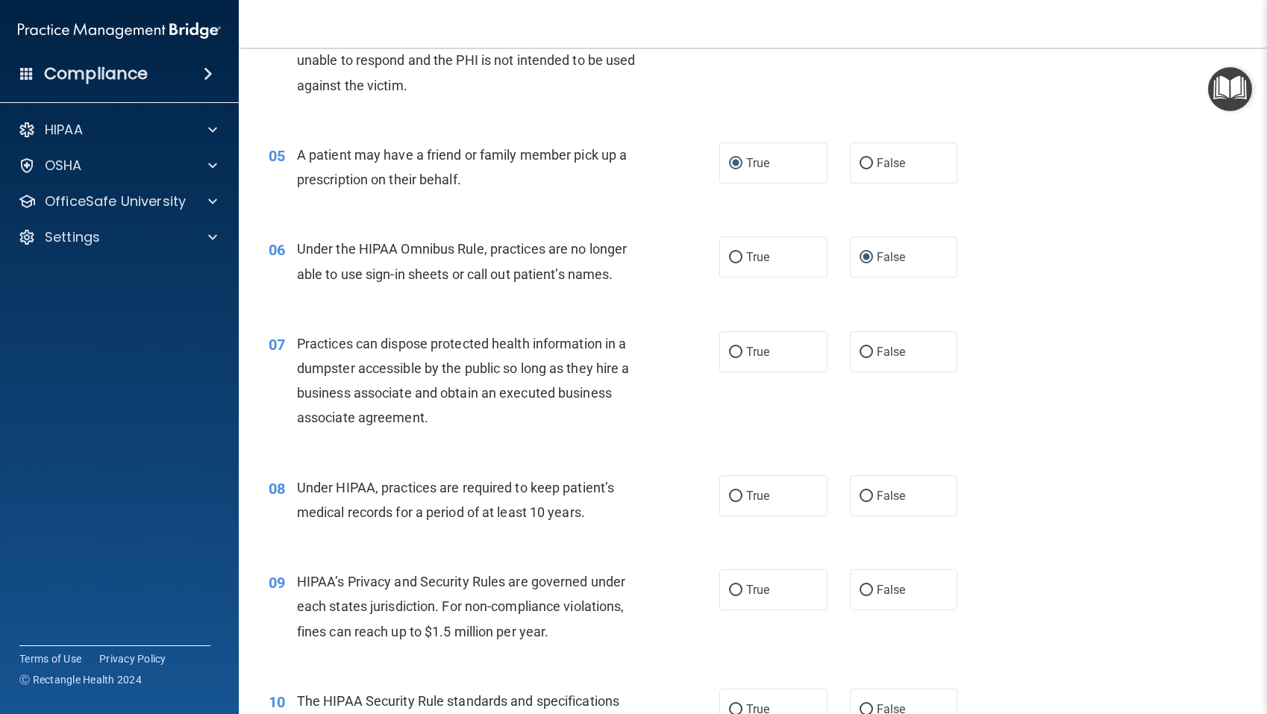
scroll to position [554, 0]
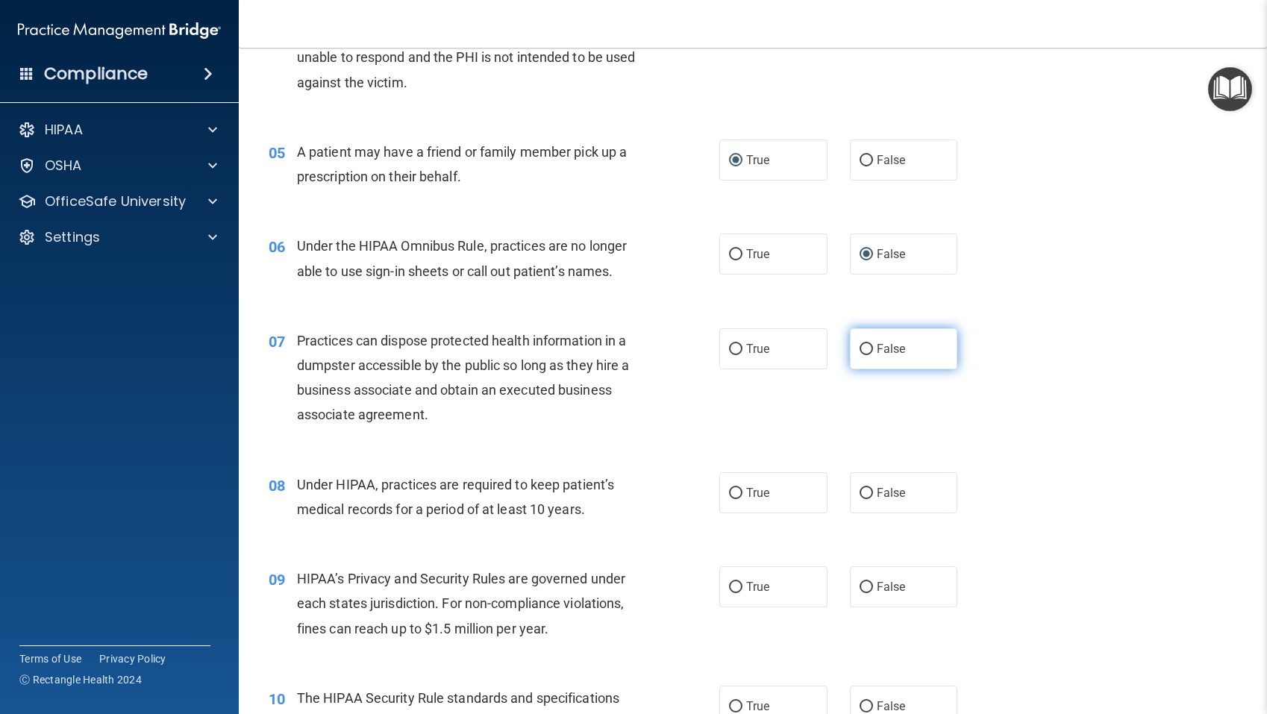
click at [865, 348] on input "False" at bounding box center [865, 349] width 13 height 11
radio input "true"
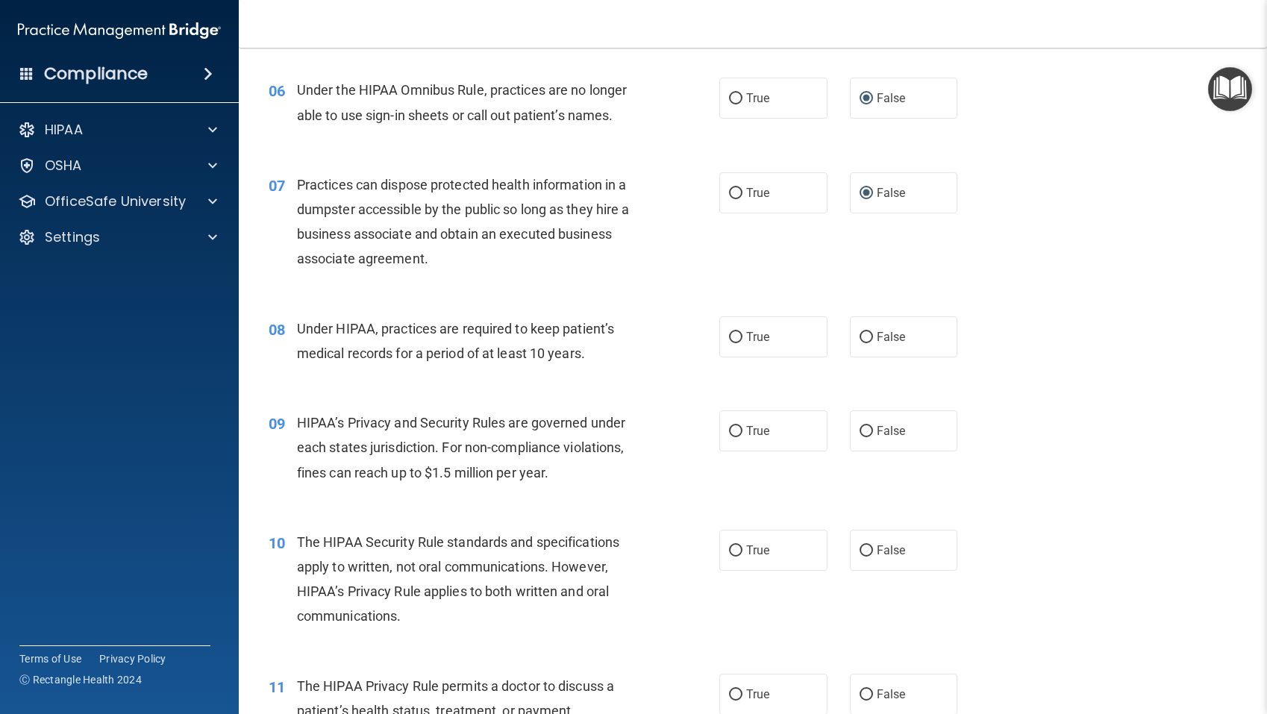
scroll to position [747, 0]
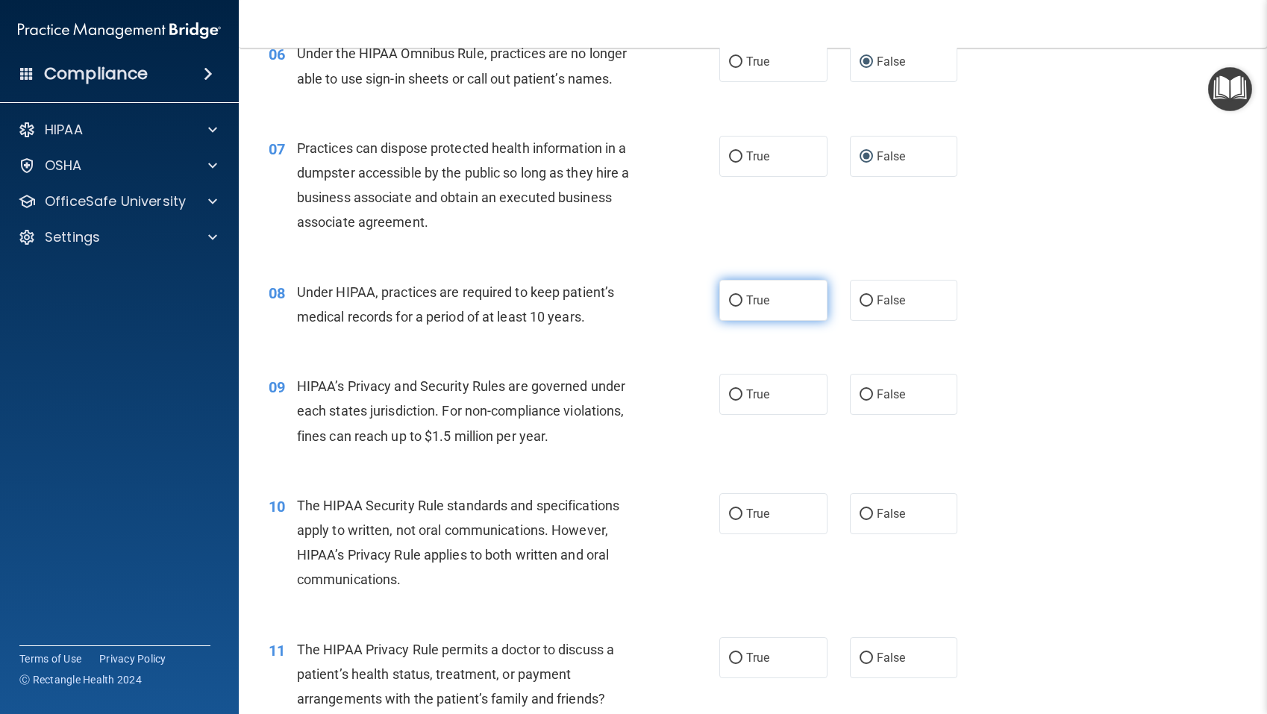
click at [739, 300] on input "True" at bounding box center [735, 300] width 13 height 11
radio input "true"
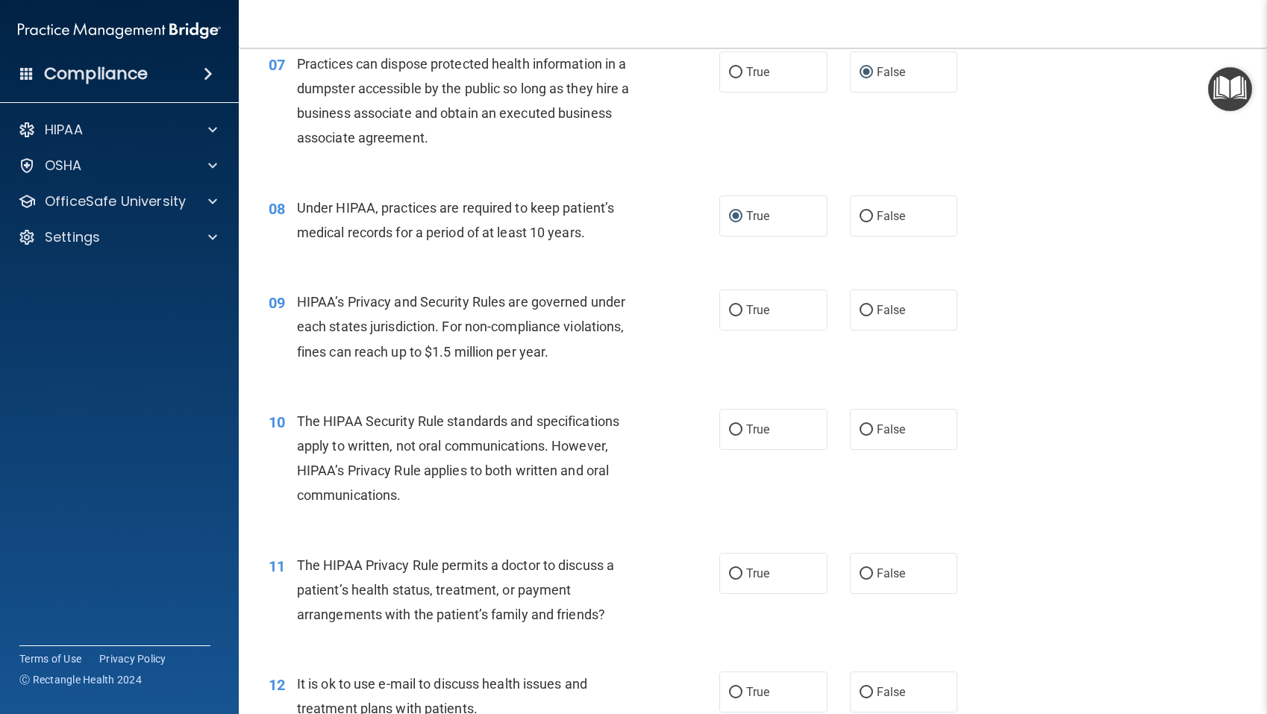
scroll to position [832, 0]
click at [732, 313] on input "True" at bounding box center [735, 309] width 13 height 11
radio input "true"
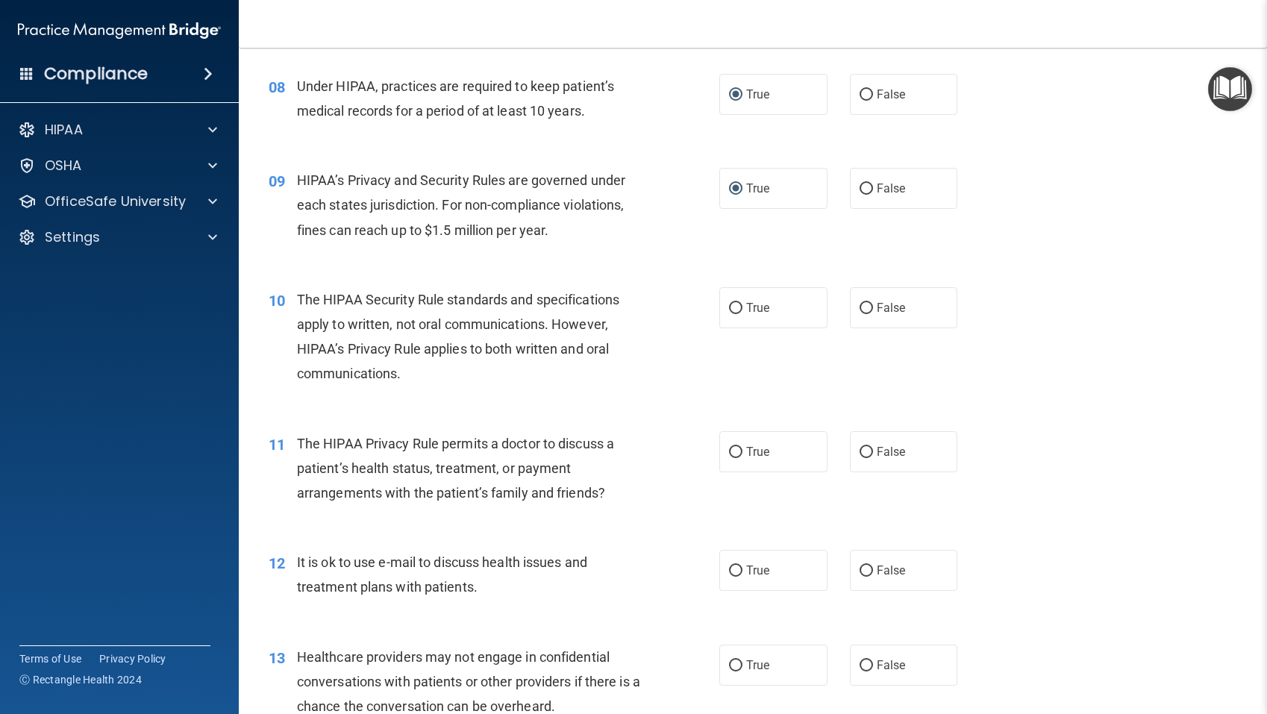
scroll to position [952, 0]
click at [737, 306] on input "True" at bounding box center [735, 309] width 13 height 11
radio input "true"
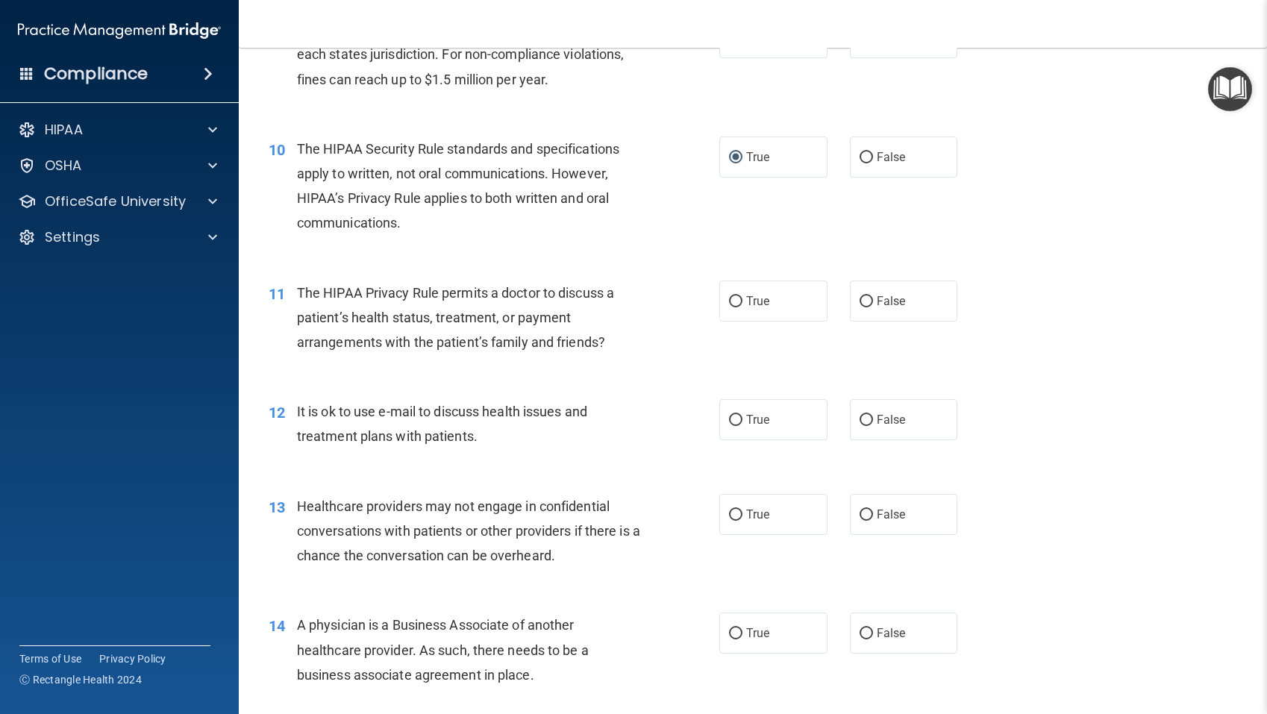
scroll to position [1105, 0]
click at [735, 299] on input "True" at bounding box center [735, 299] width 13 height 11
radio input "true"
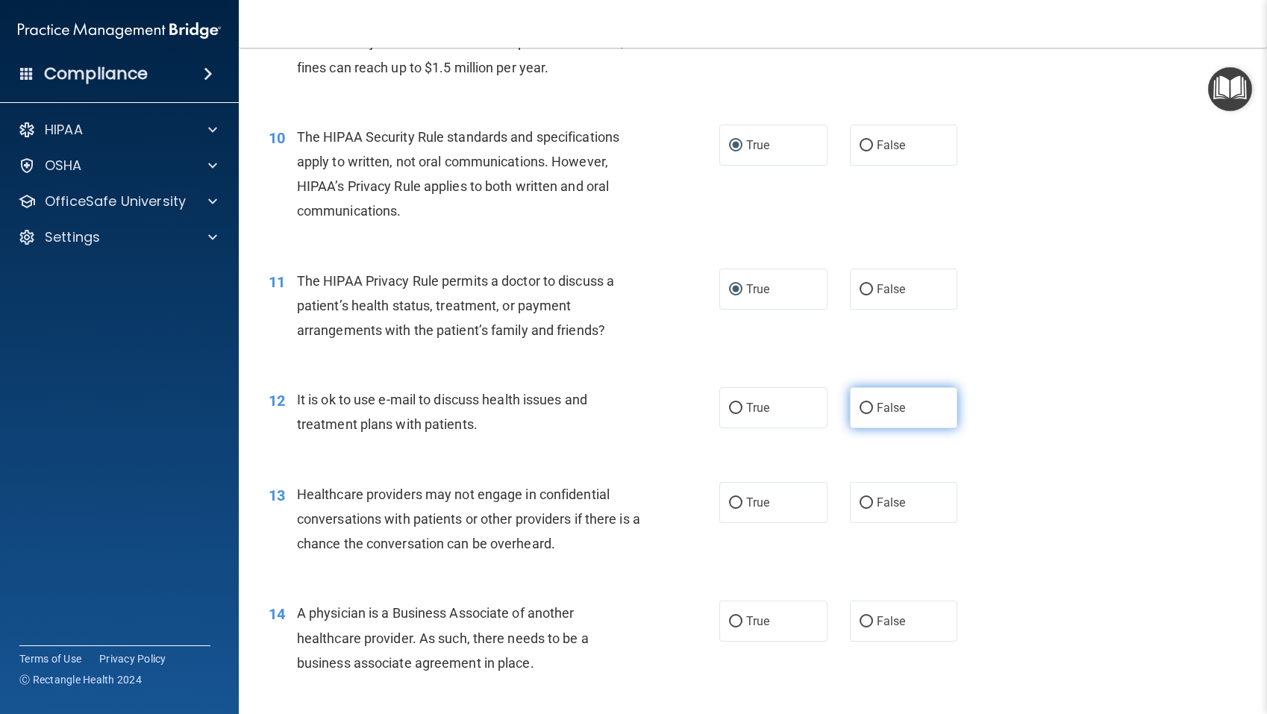
scroll to position [1116, 0]
click at [863, 410] on input "False" at bounding box center [865, 407] width 13 height 11
radio input "true"
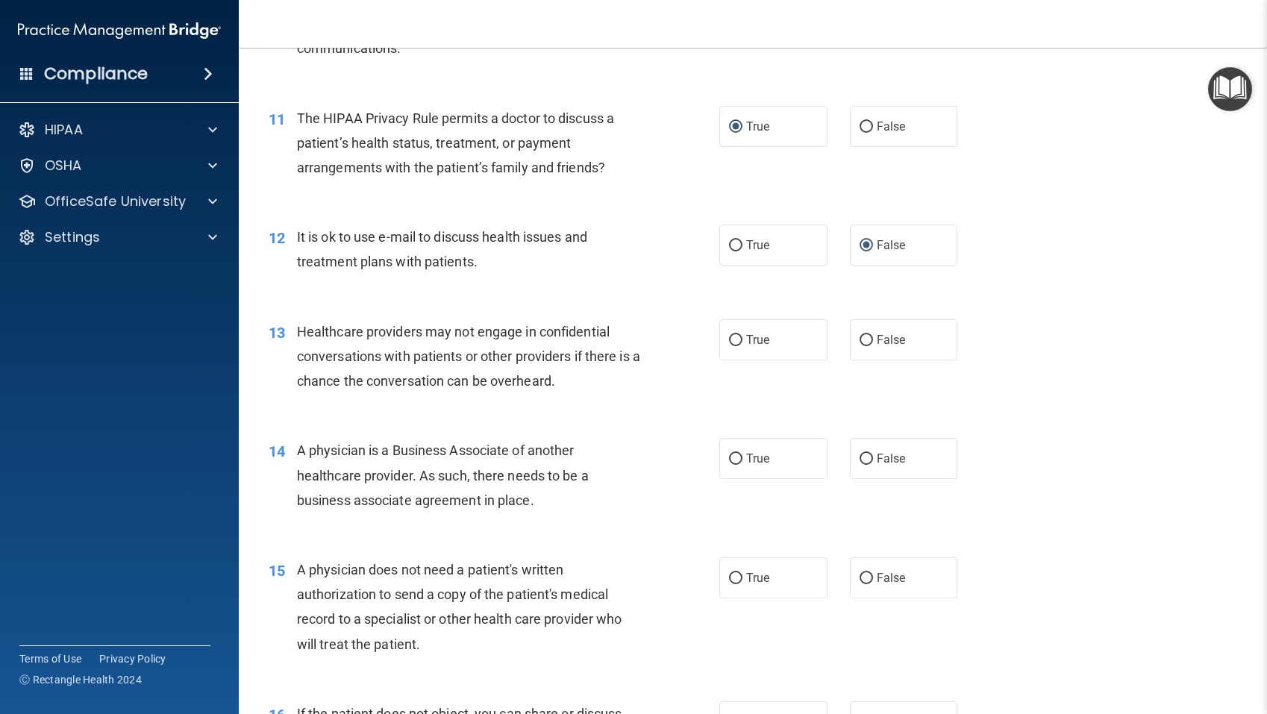
scroll to position [1226, 0]
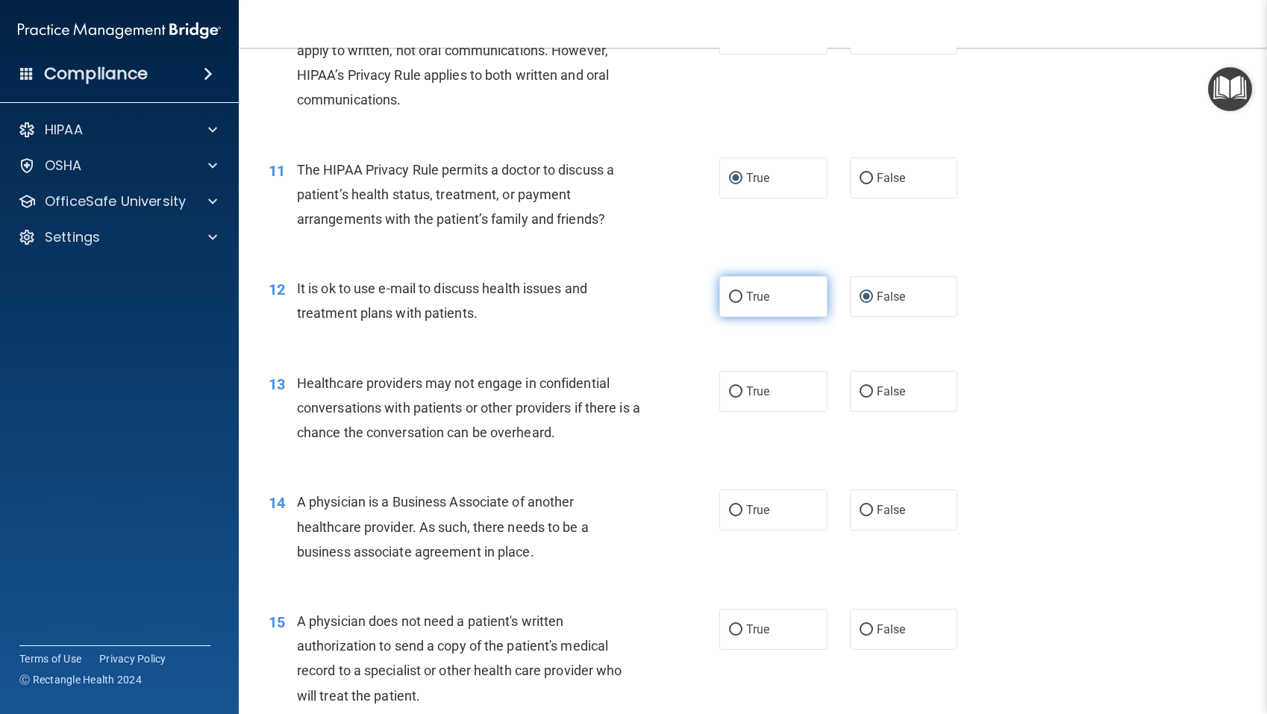
click at [734, 298] on input "True" at bounding box center [735, 297] width 13 height 11
radio input "true"
radio input "false"
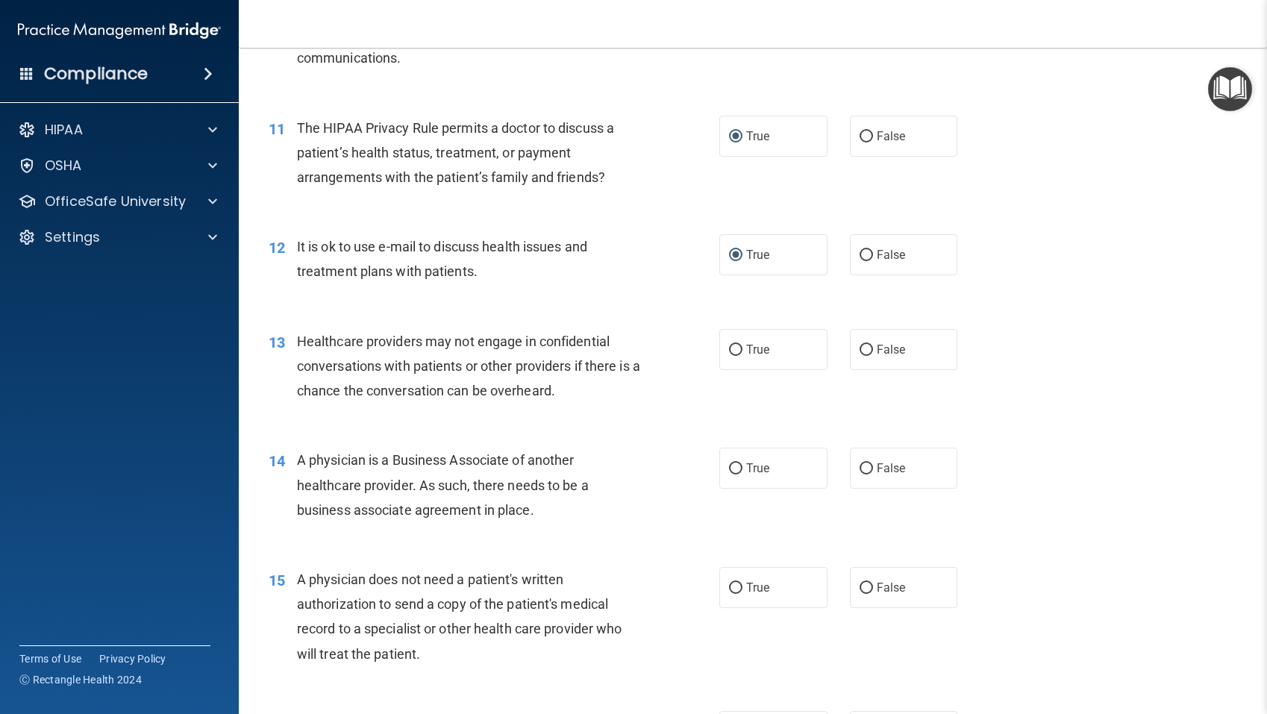
scroll to position [1269, 0]
click at [737, 346] on input "True" at bounding box center [735, 349] width 13 height 11
radio input "true"
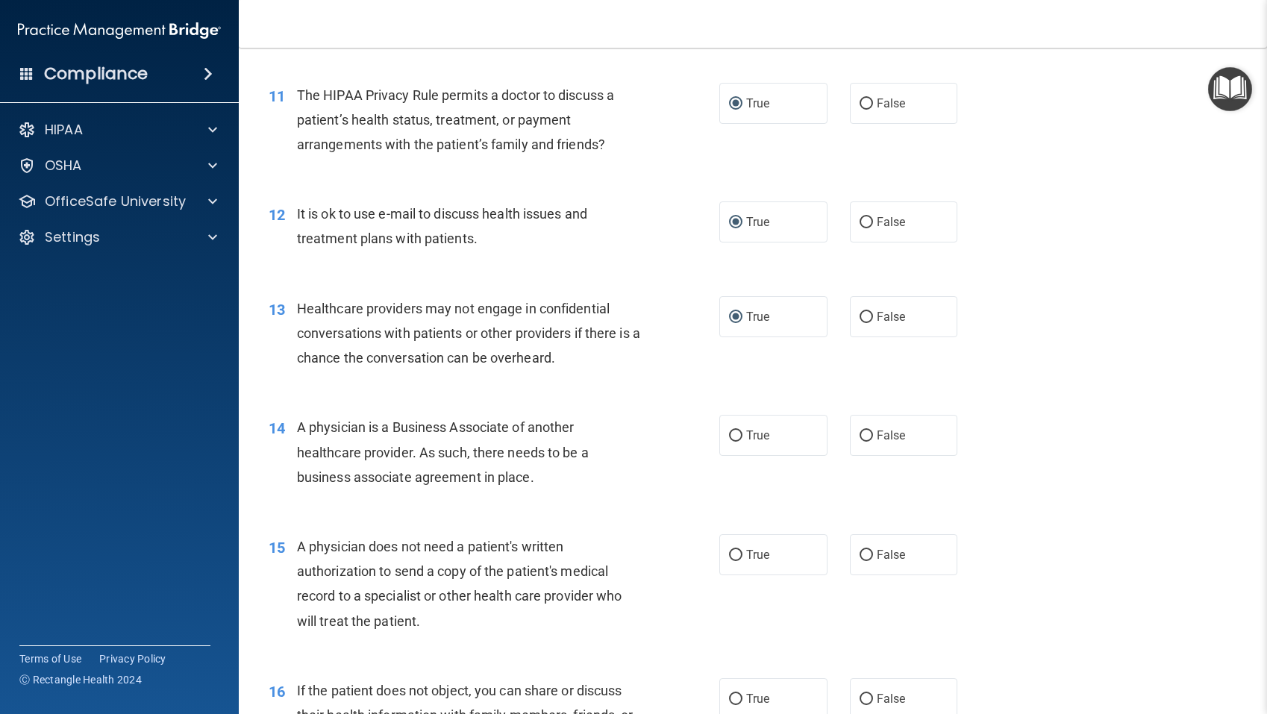
scroll to position [1305, 0]
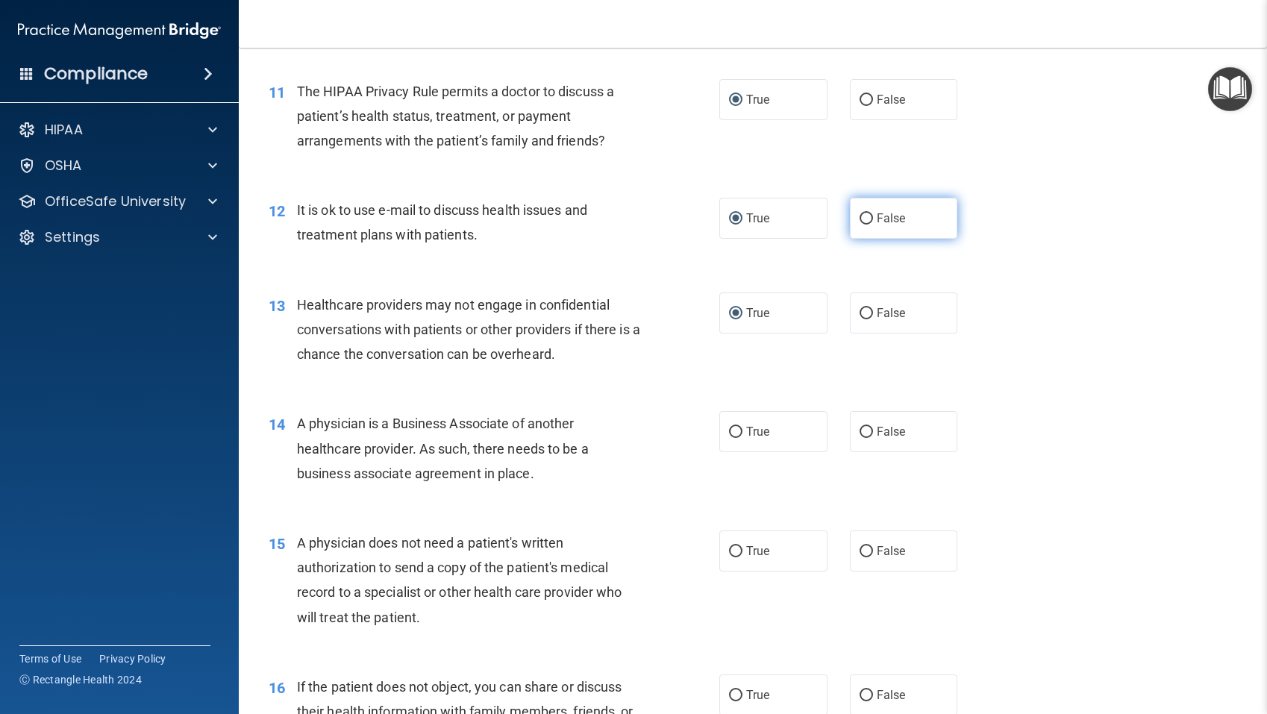
click at [865, 219] on input "False" at bounding box center [865, 218] width 13 height 11
radio input "true"
radio input "false"
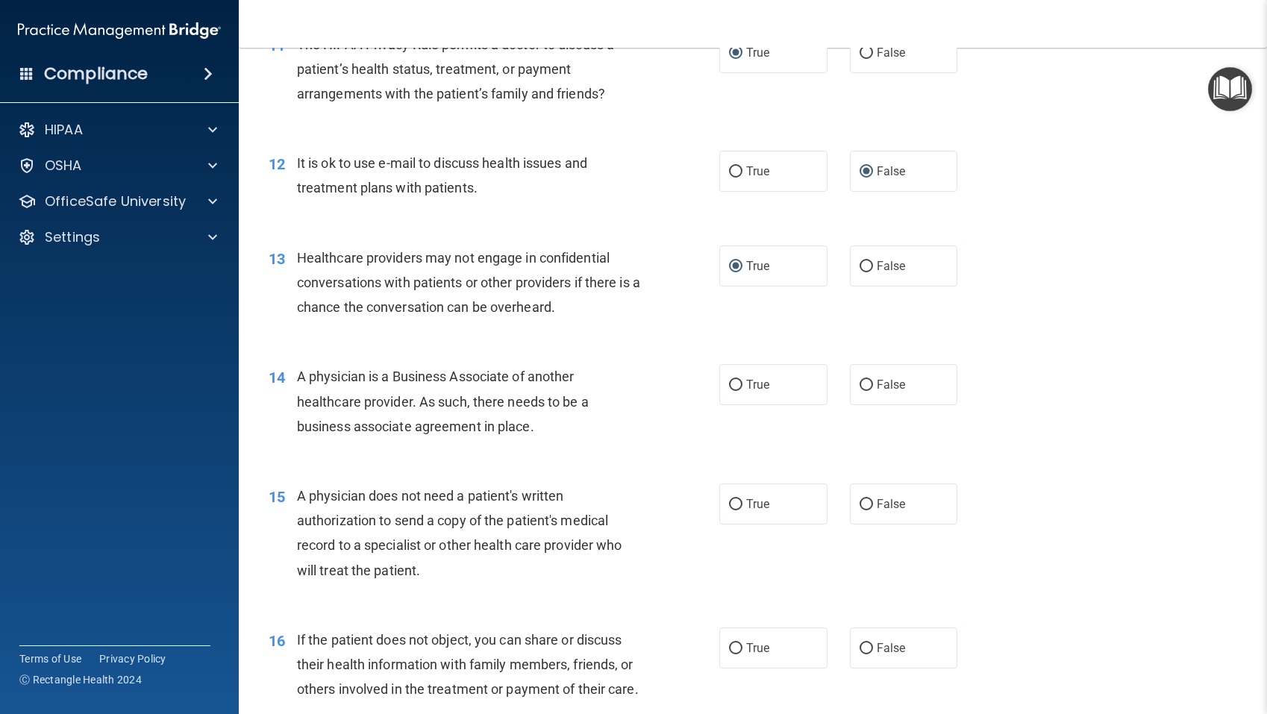
scroll to position [1354, 0]
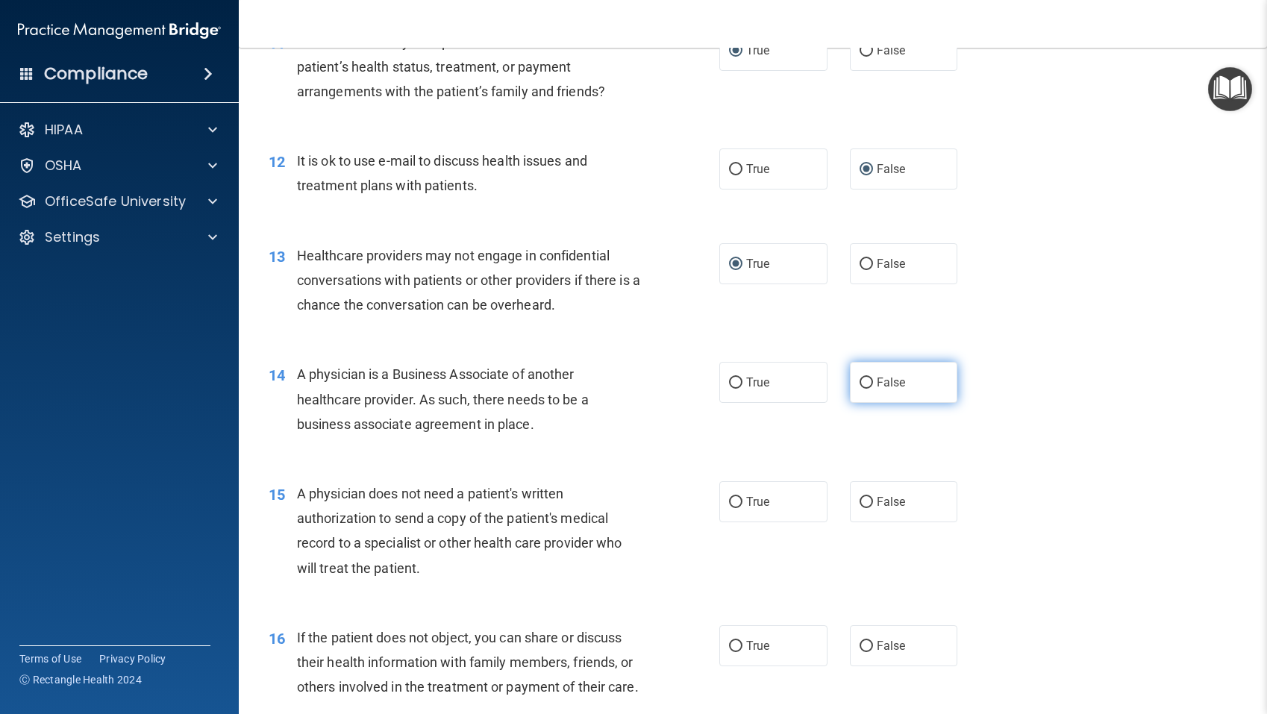
click at [866, 382] on input "False" at bounding box center [865, 382] width 13 height 11
radio input "true"
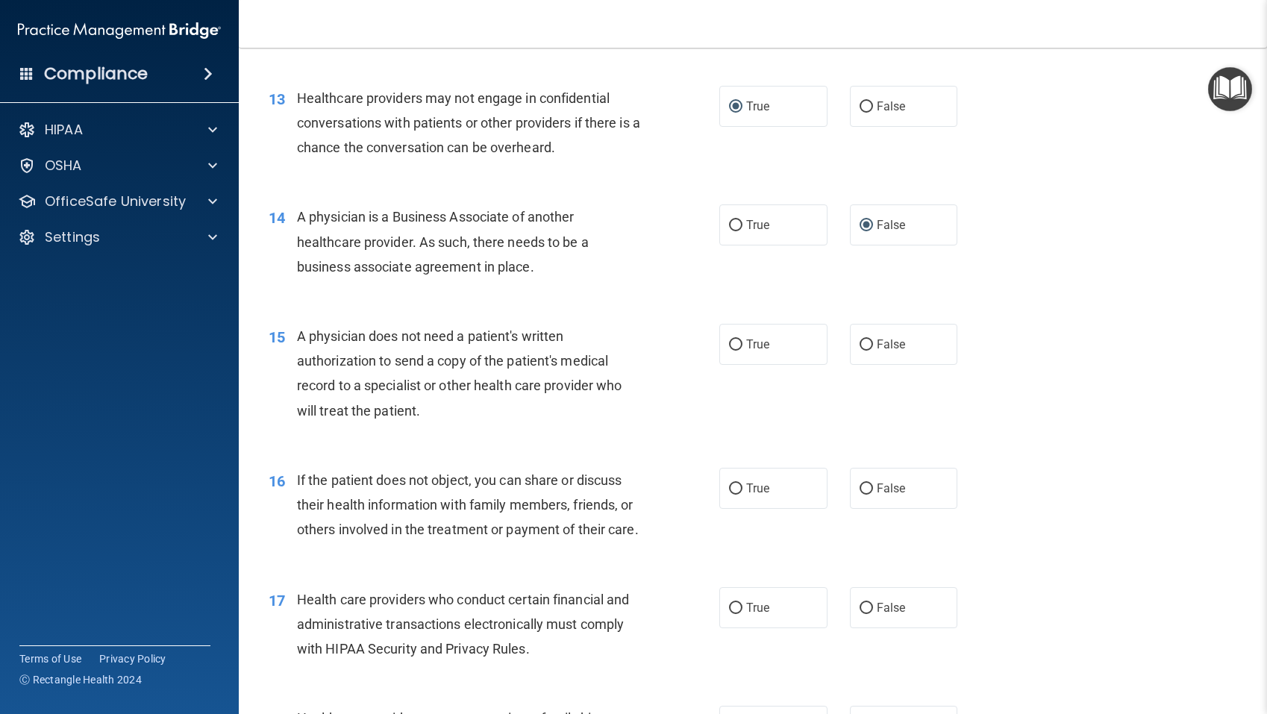
scroll to position [1571, 0]
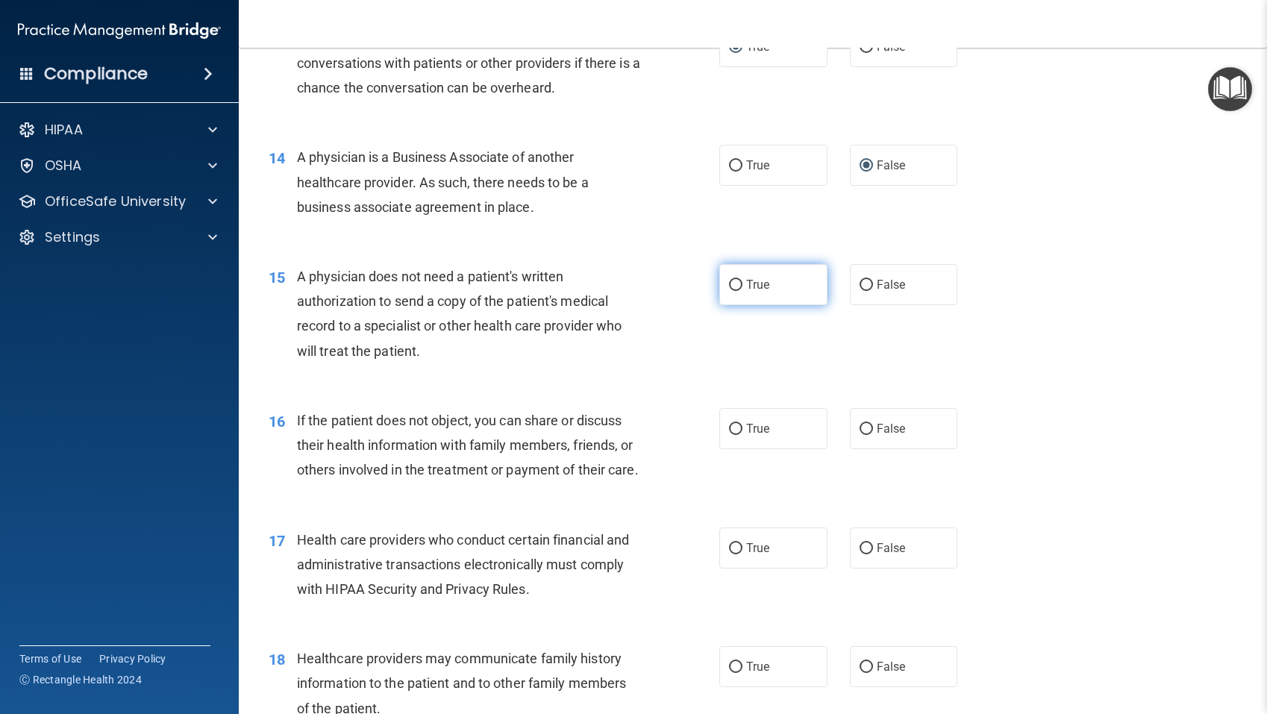
click at [736, 283] on input "True" at bounding box center [735, 285] width 13 height 11
radio input "true"
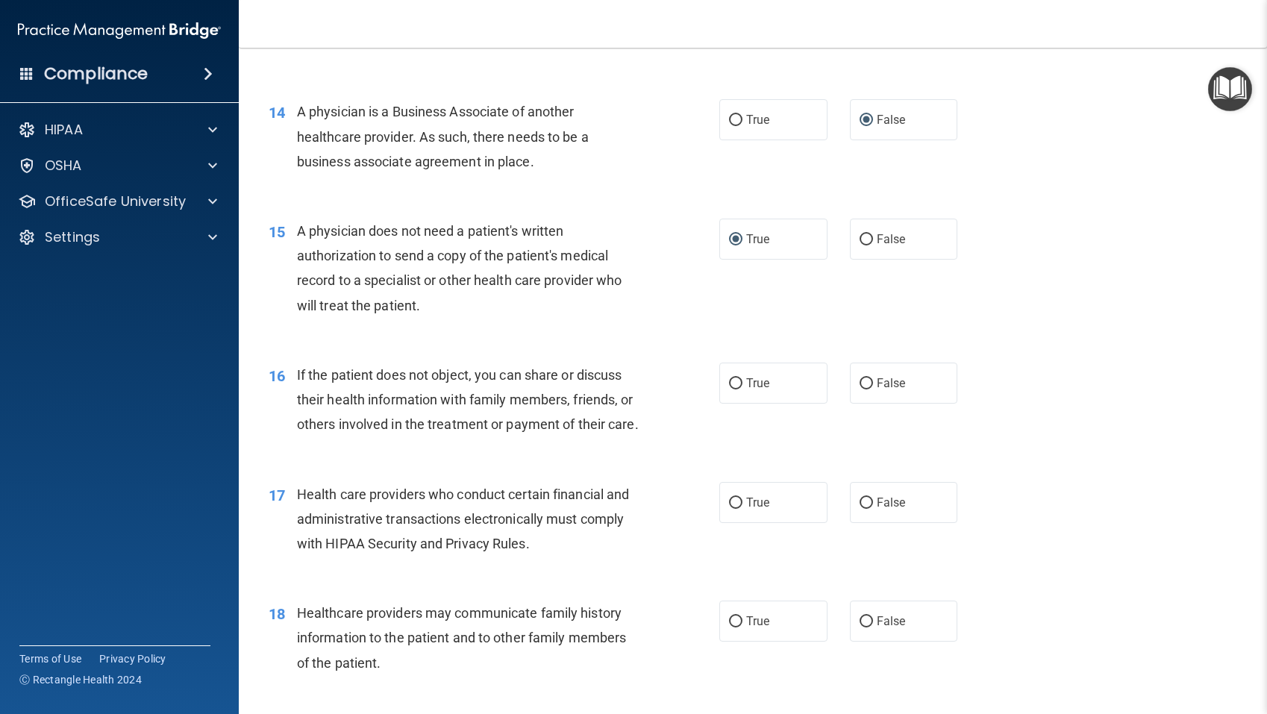
scroll to position [1623, 0]
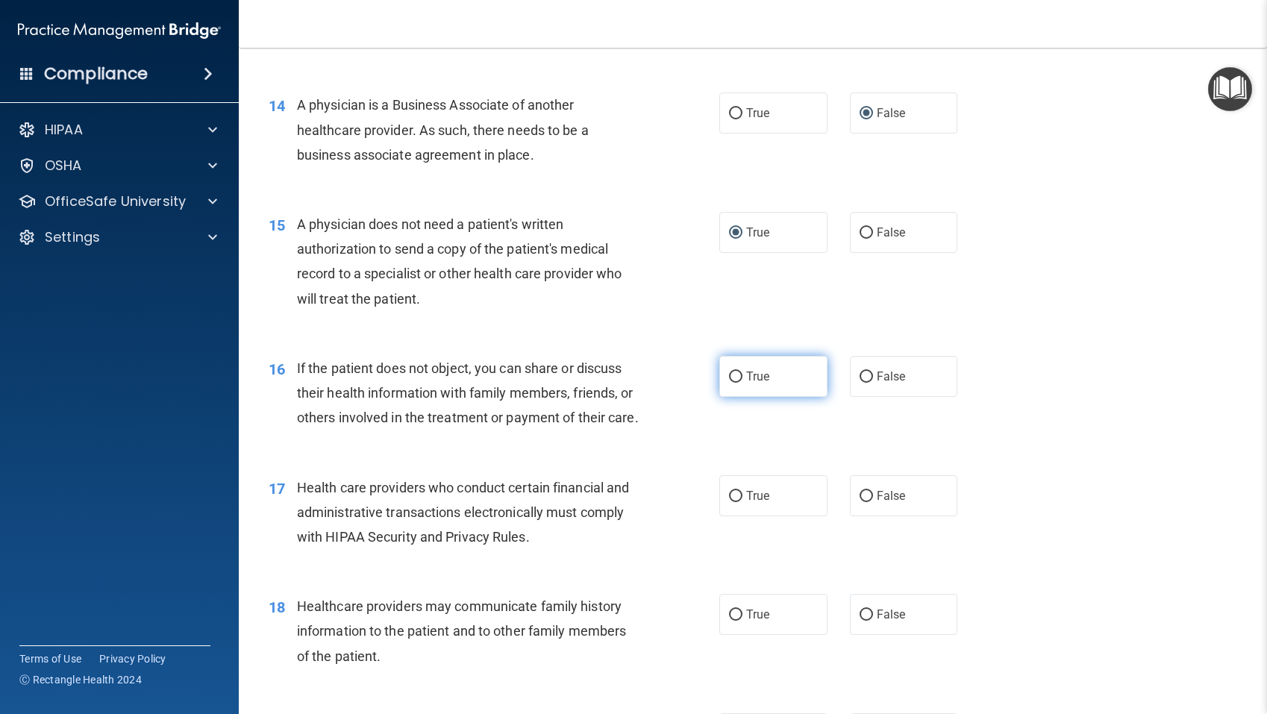
click at [737, 374] on input "True" at bounding box center [735, 376] width 13 height 11
radio input "true"
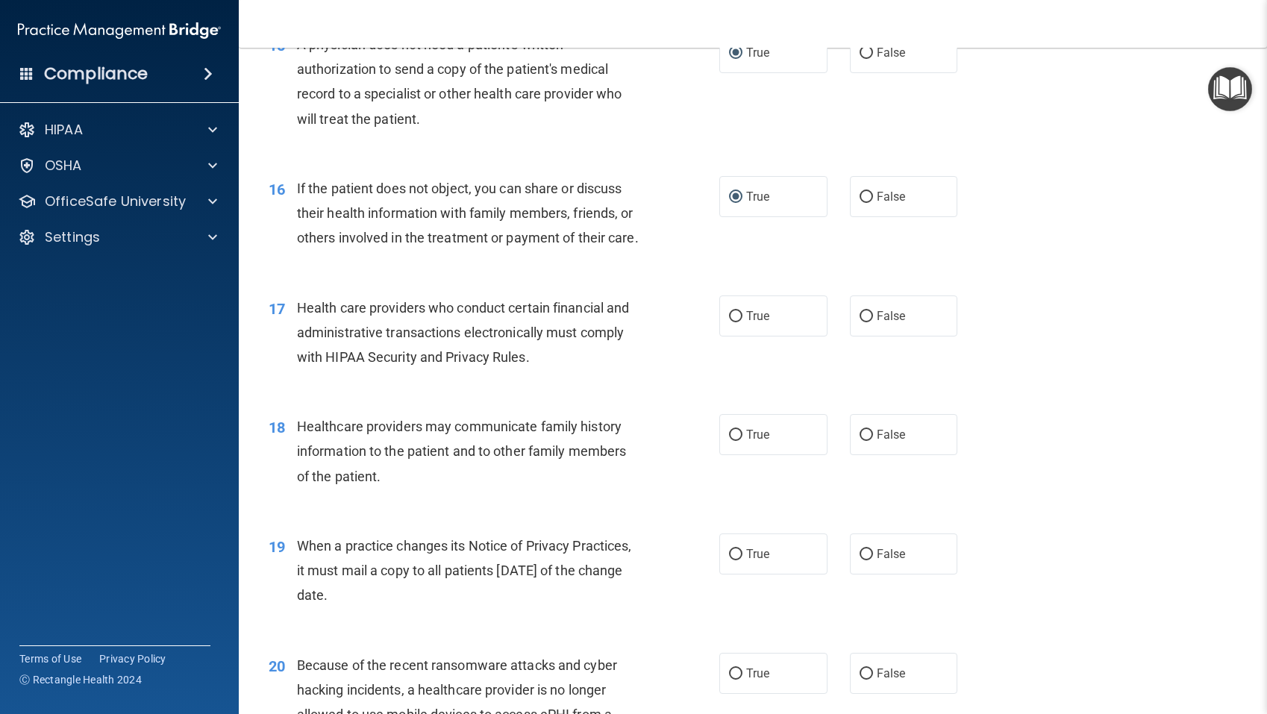
scroll to position [1804, 0]
click at [737, 313] on input "True" at bounding box center [735, 315] width 13 height 11
radio input "true"
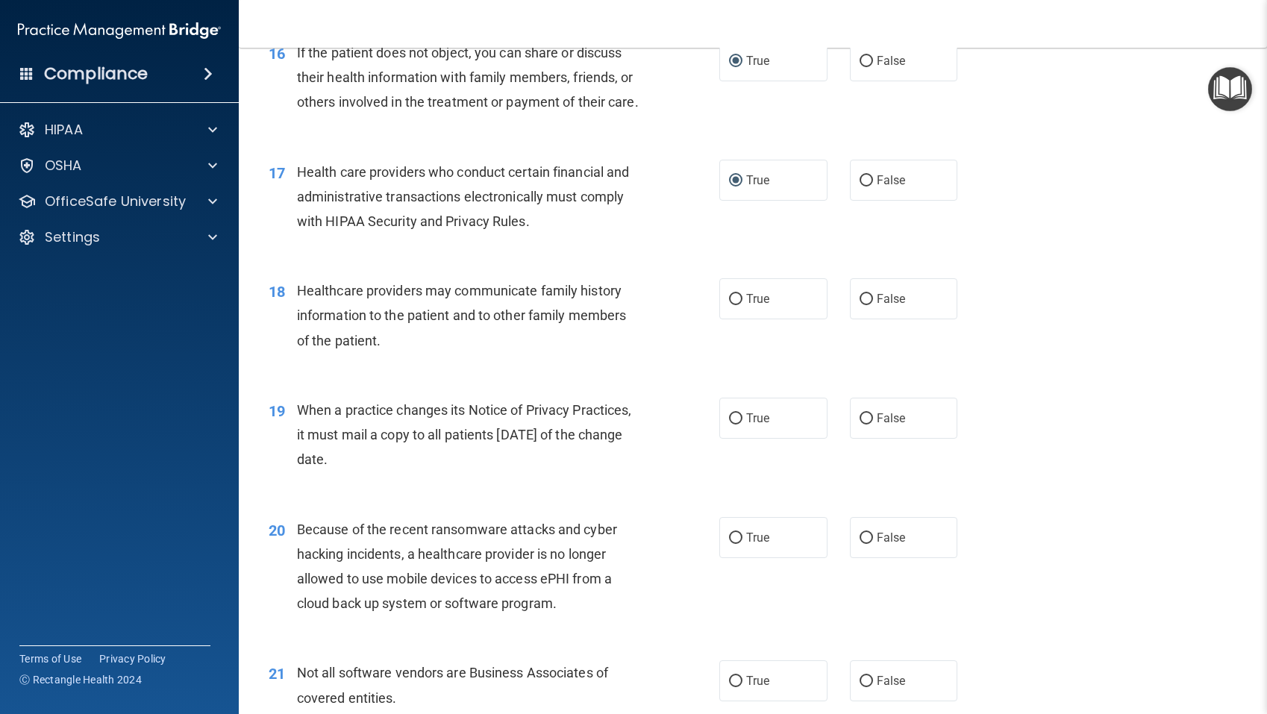
scroll to position [1943, 0]
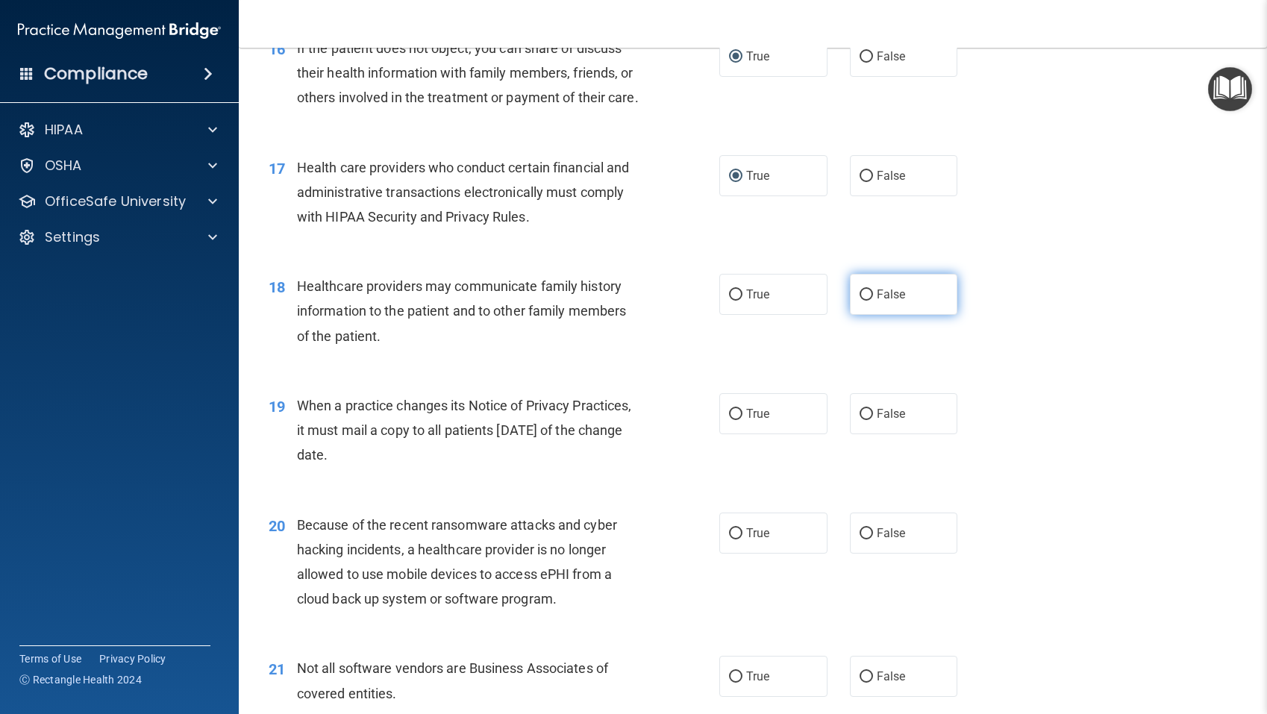
click at [869, 295] on input "False" at bounding box center [865, 294] width 13 height 11
radio input "true"
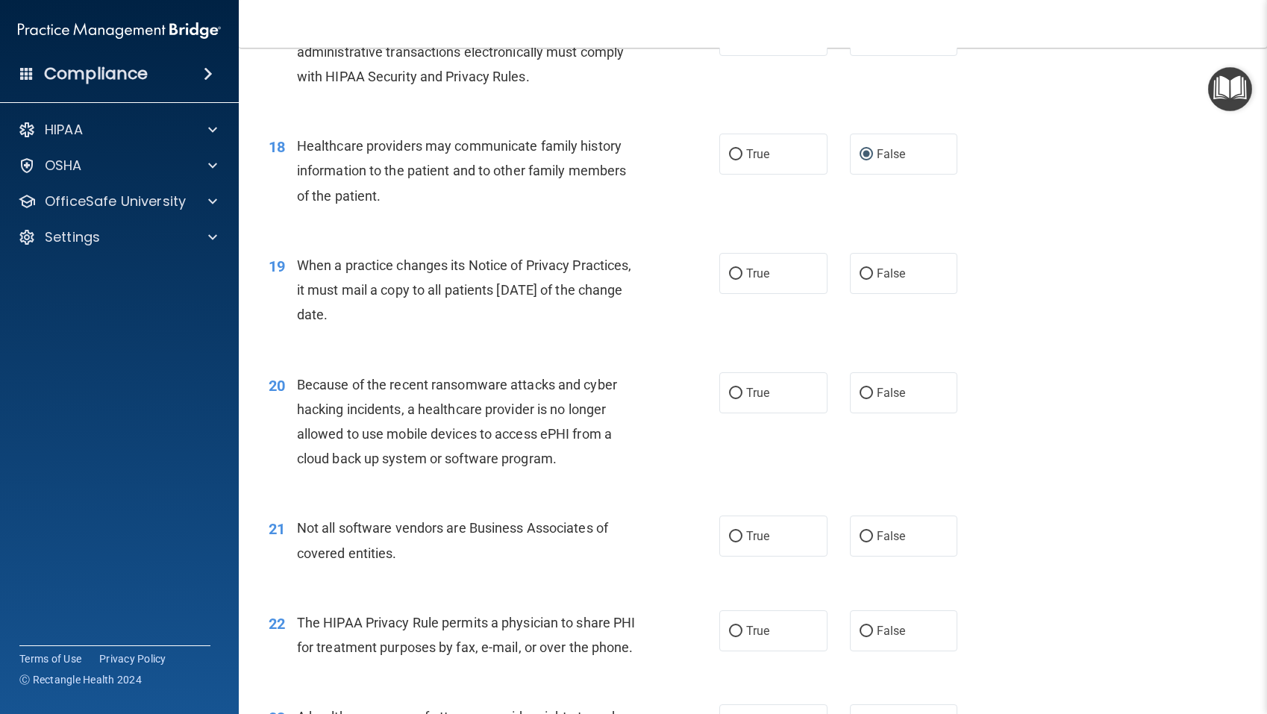
scroll to position [2080, 0]
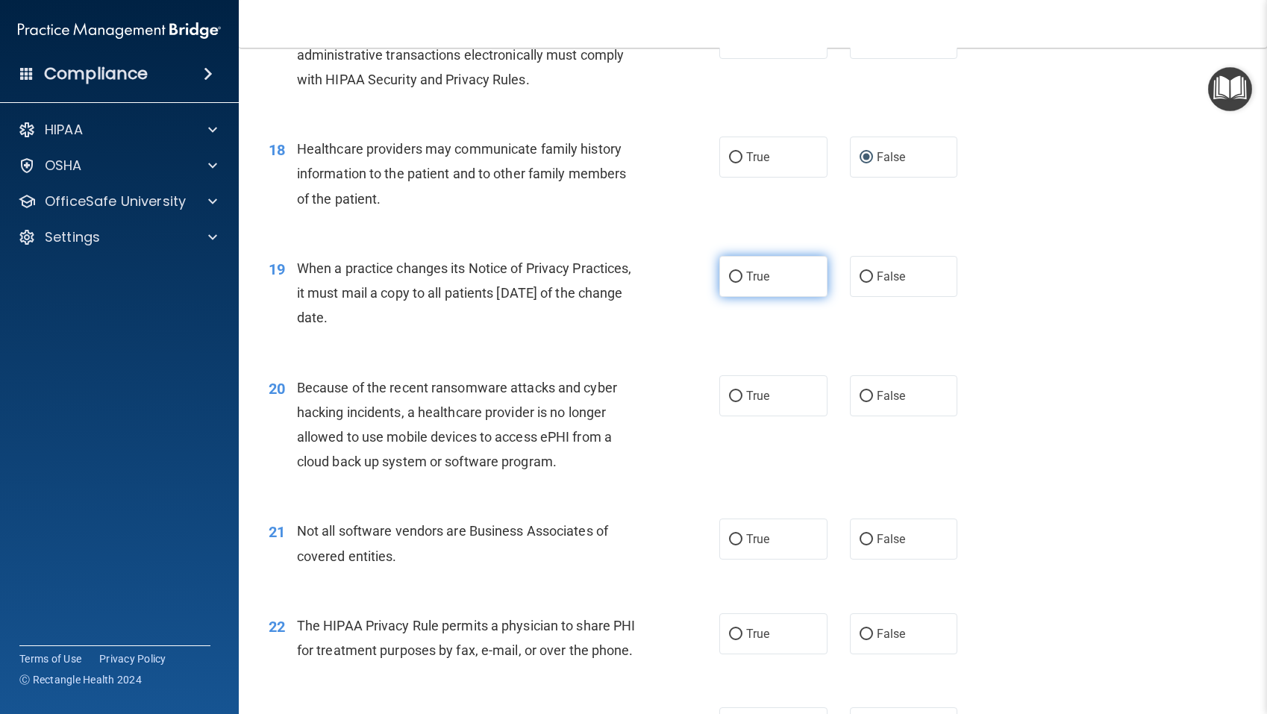
click at [732, 278] on input "True" at bounding box center [735, 277] width 13 height 11
radio input "true"
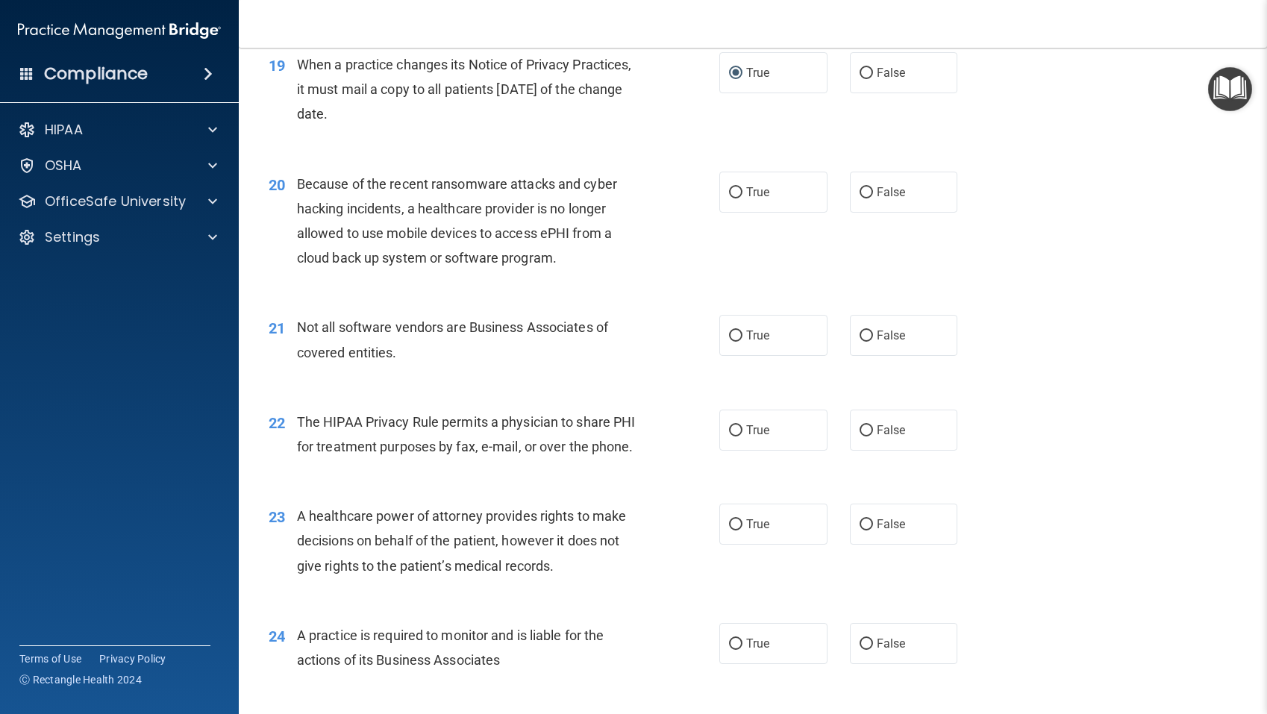
scroll to position [2283, 0]
click at [735, 192] on input "True" at bounding box center [735, 193] width 13 height 11
radio input "true"
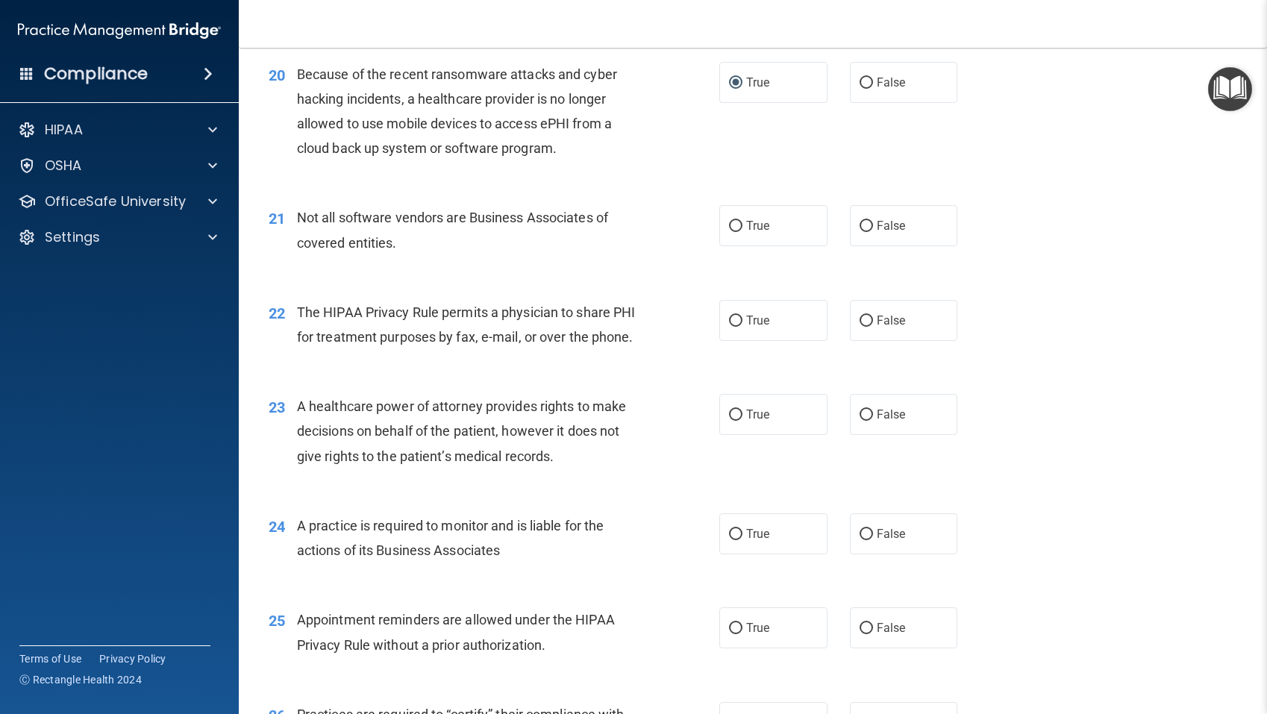
scroll to position [2394, 0]
click at [734, 227] on input "True" at bounding box center [735, 225] width 13 height 11
radio input "true"
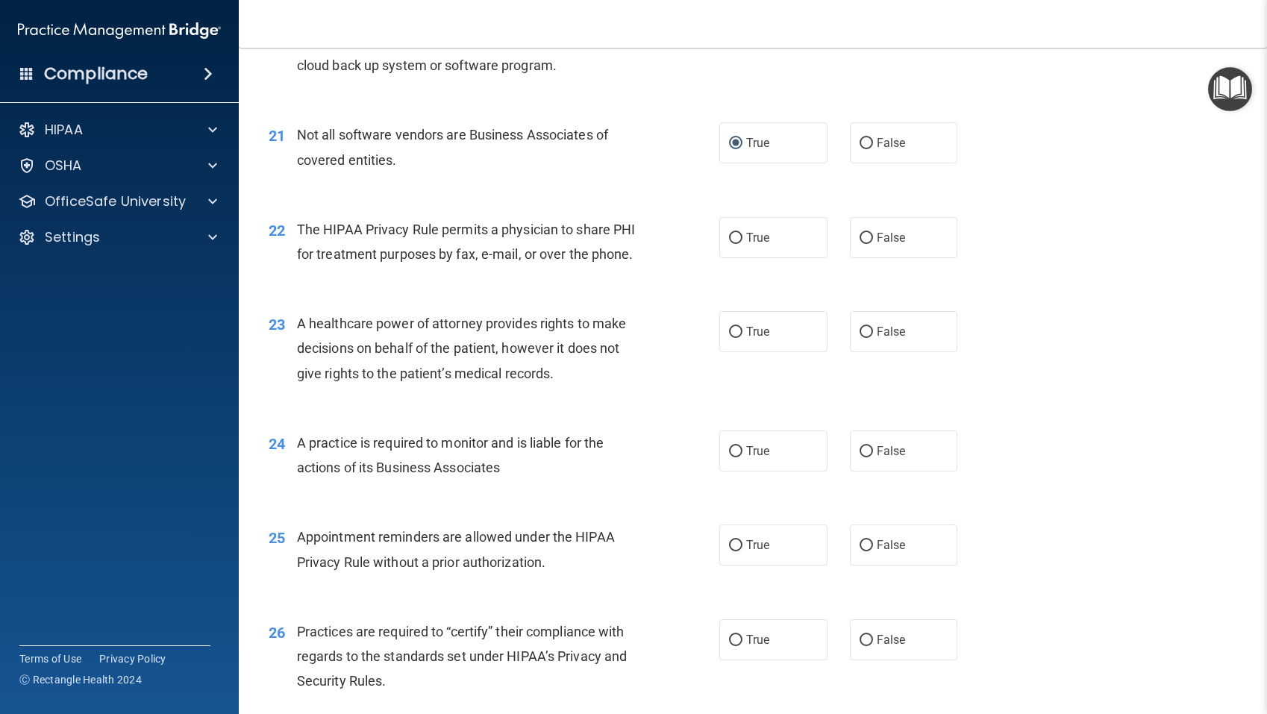
scroll to position [2479, 0]
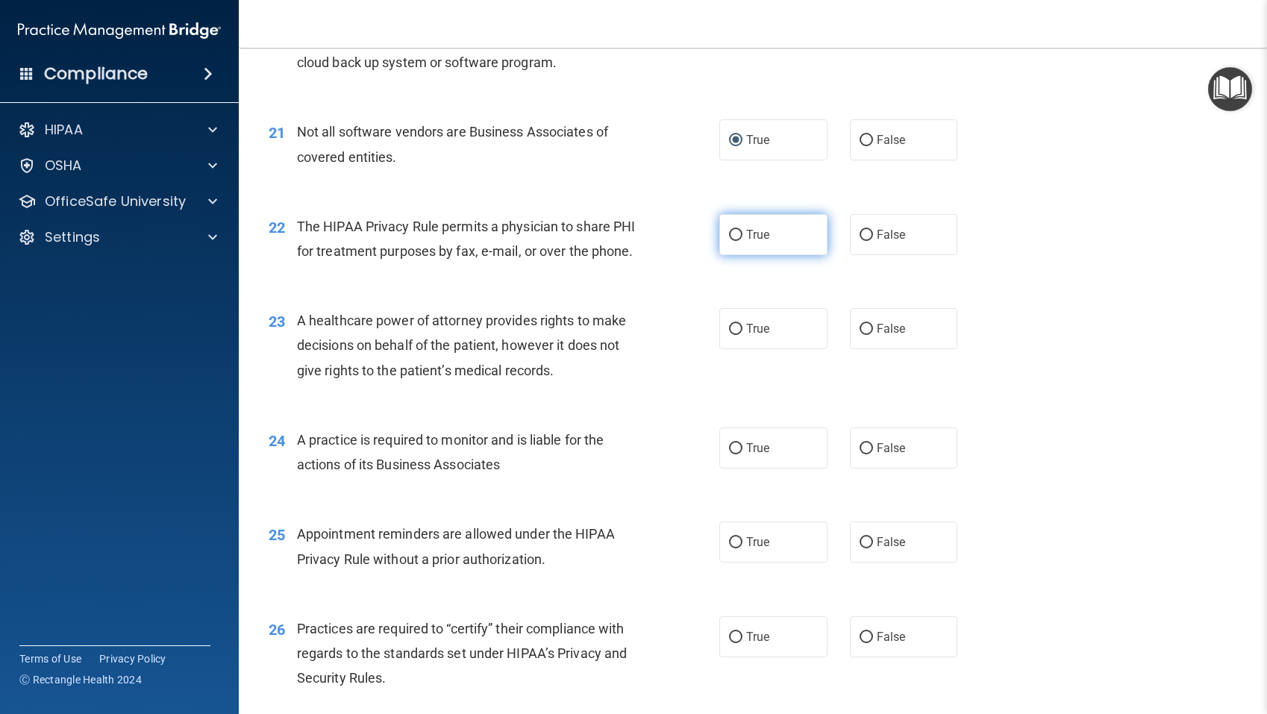
click at [733, 234] on input "True" at bounding box center [735, 235] width 13 height 11
radio input "true"
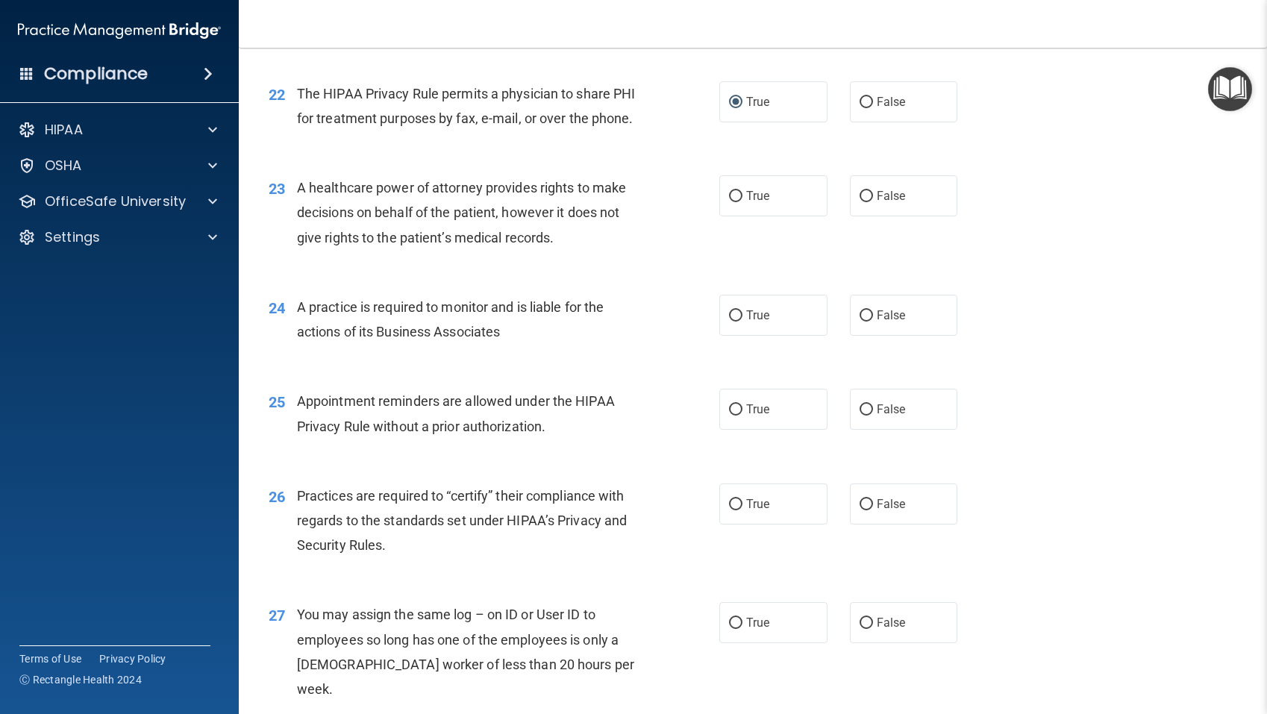
scroll to position [2613, 0]
click at [868, 195] on input "False" at bounding box center [865, 195] width 13 height 11
radio input "true"
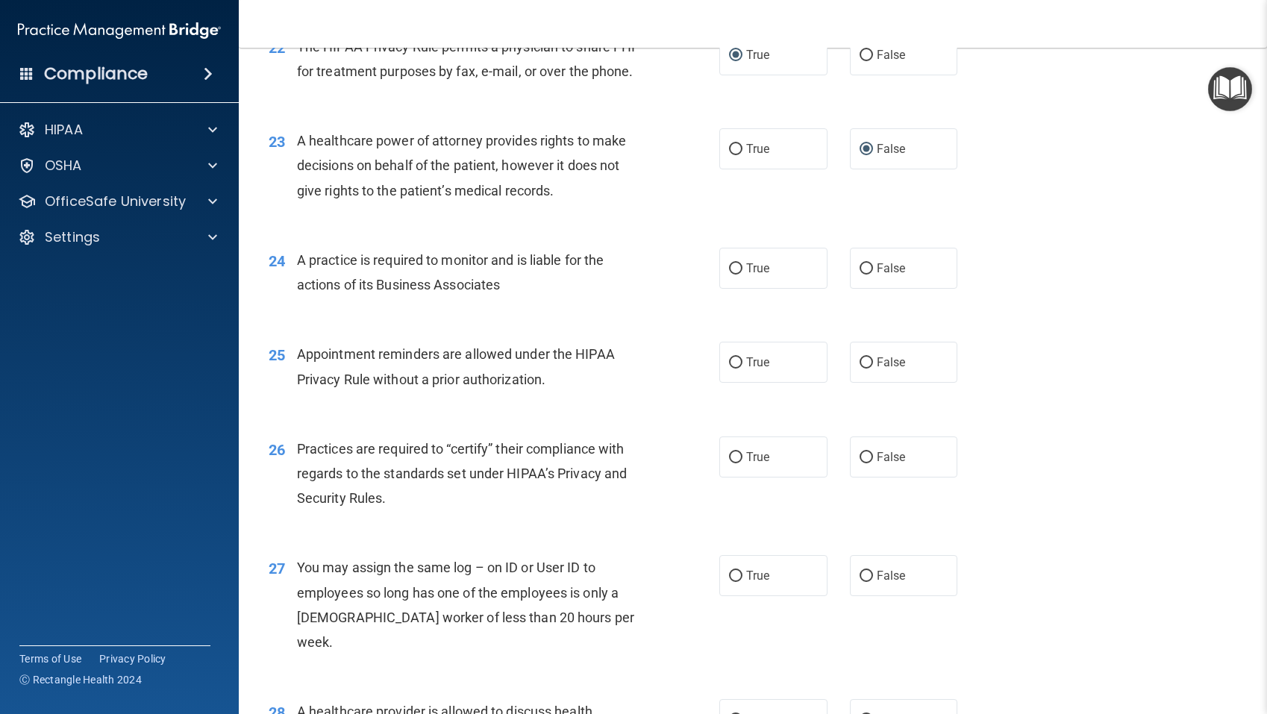
scroll to position [2664, 0]
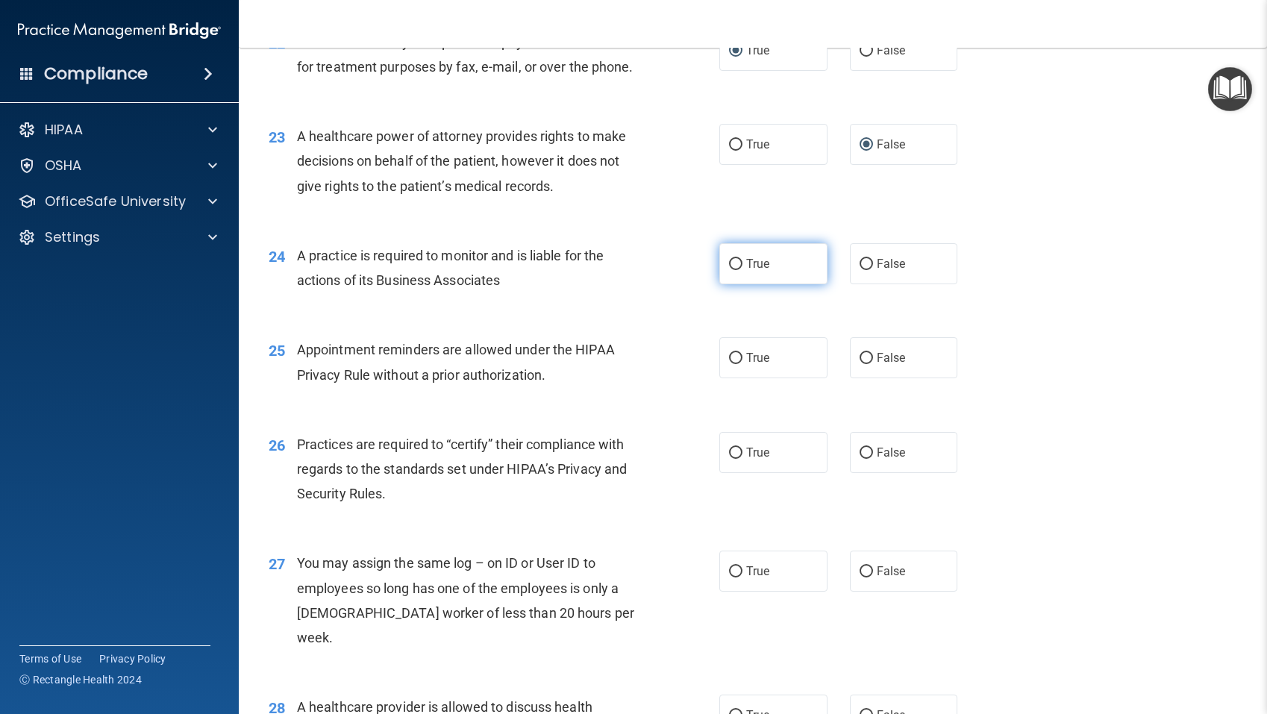
click at [736, 261] on input "True" at bounding box center [735, 264] width 13 height 11
radio input "true"
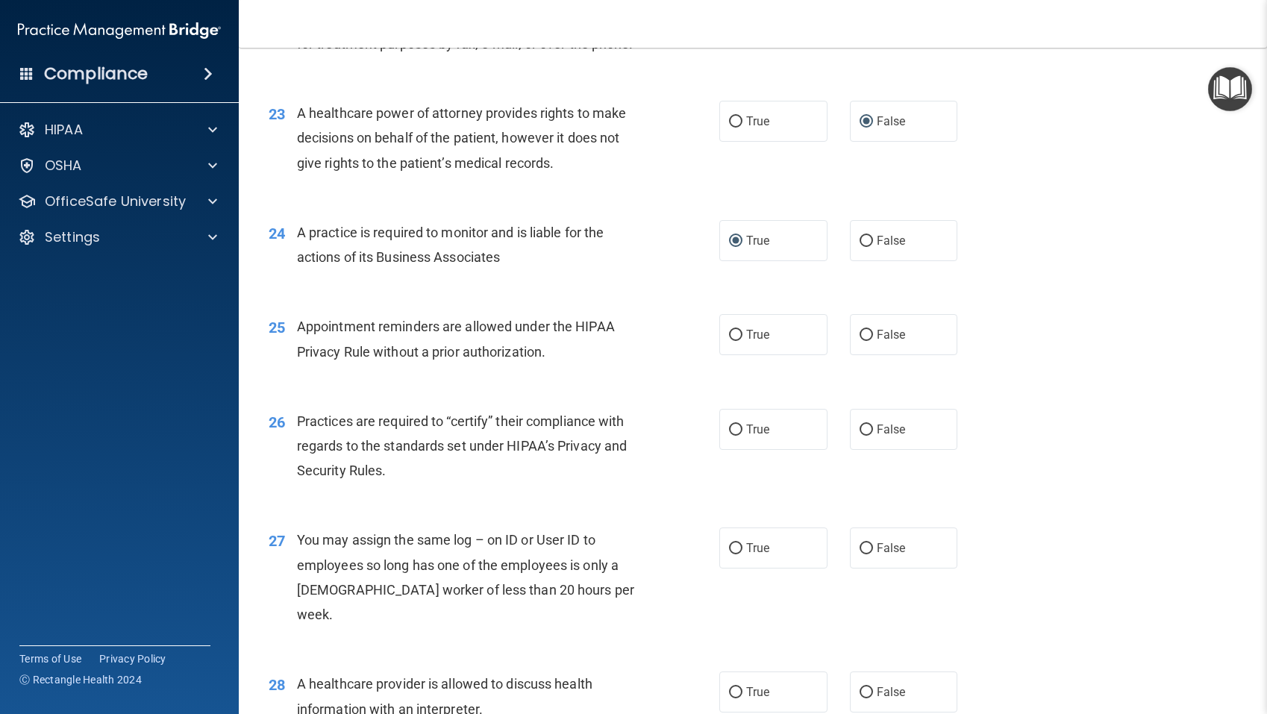
scroll to position [2694, 0]
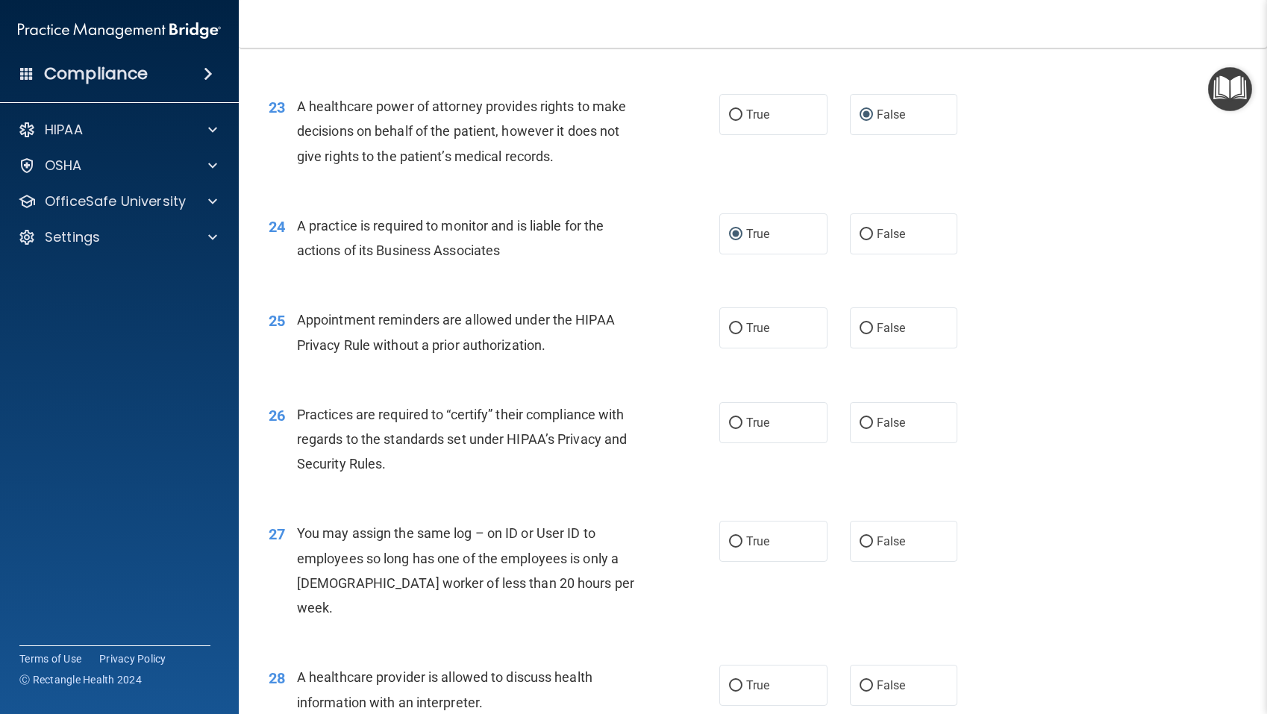
drag, startPoint x: 736, startPoint y: 330, endPoint x: 686, endPoint y: 334, distance: 50.1
click at [736, 330] on input "True" at bounding box center [735, 328] width 13 height 11
radio input "true"
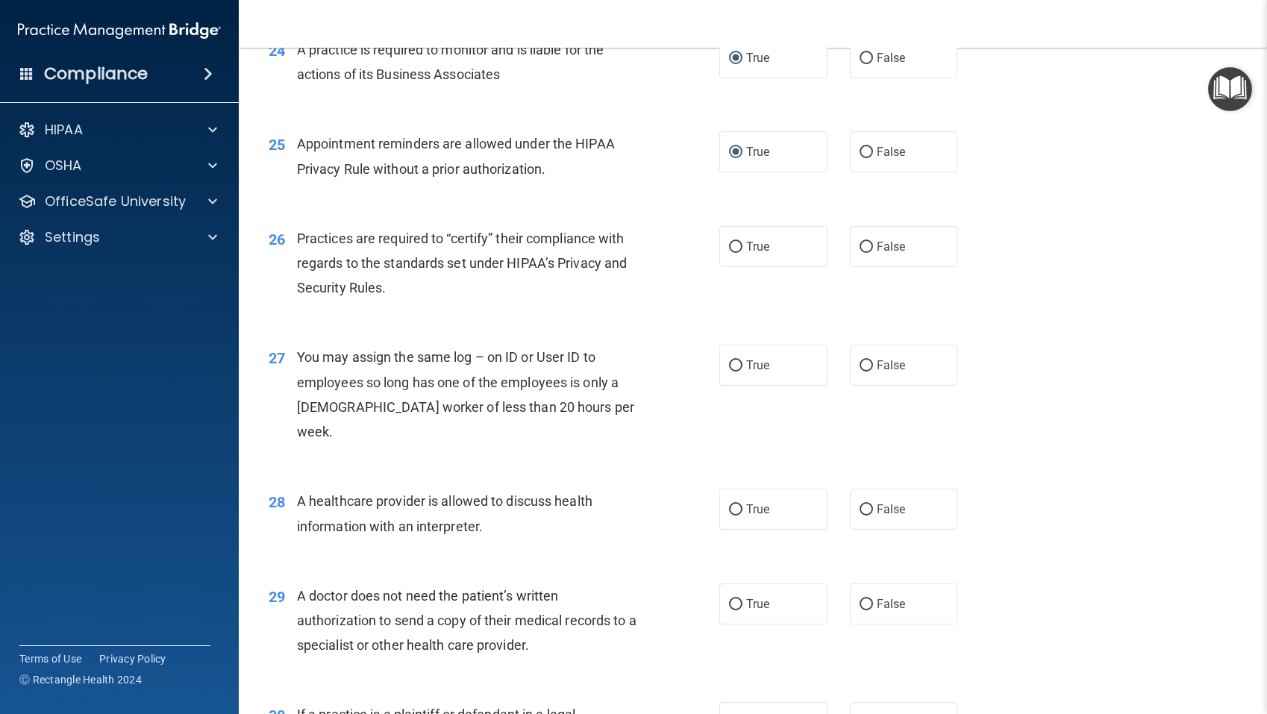
scroll to position [2871, 0]
click at [736, 244] on input "True" at bounding box center [735, 245] width 13 height 11
radio input "true"
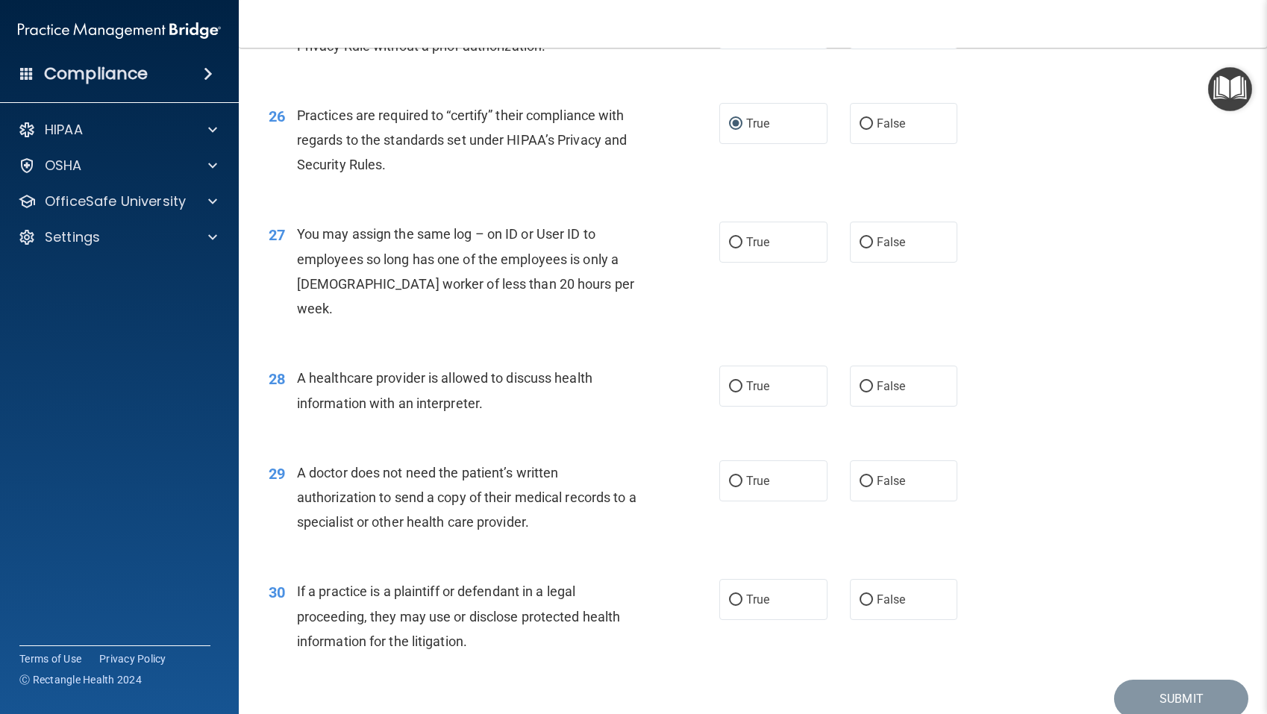
scroll to position [2994, 0]
click at [866, 241] on input "False" at bounding box center [865, 241] width 13 height 11
radio input "true"
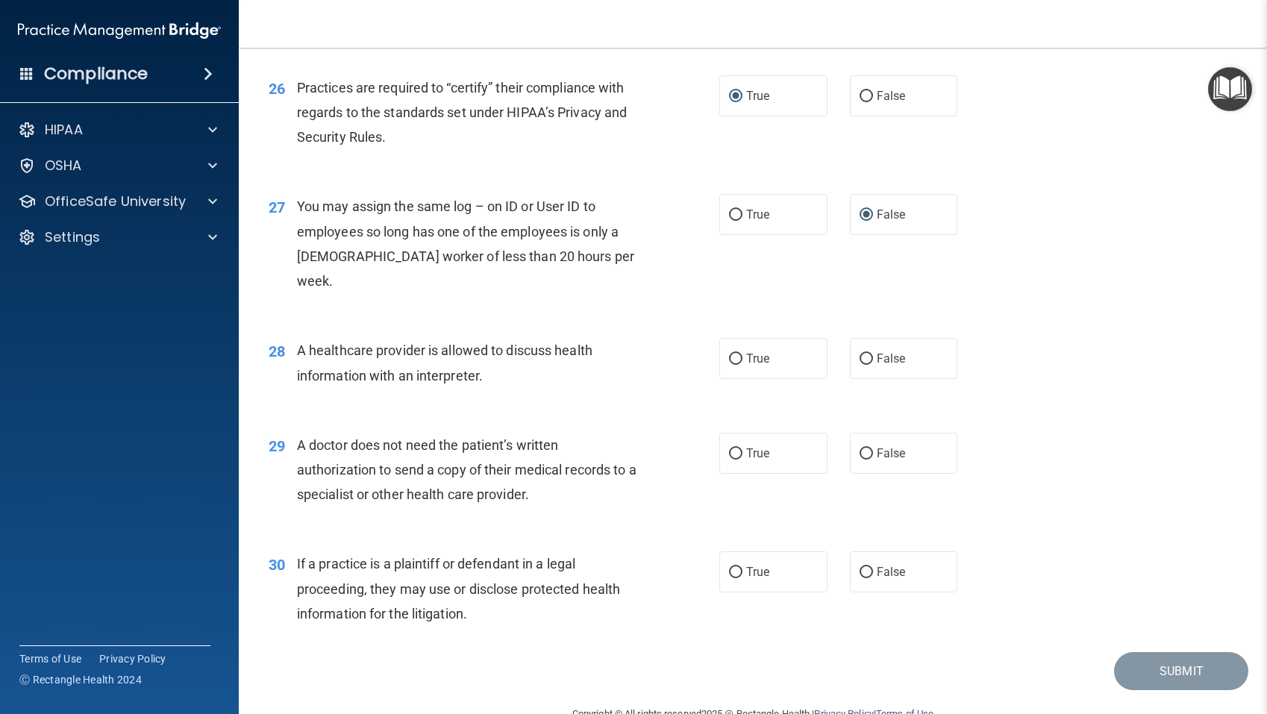
scroll to position [3031, 0]
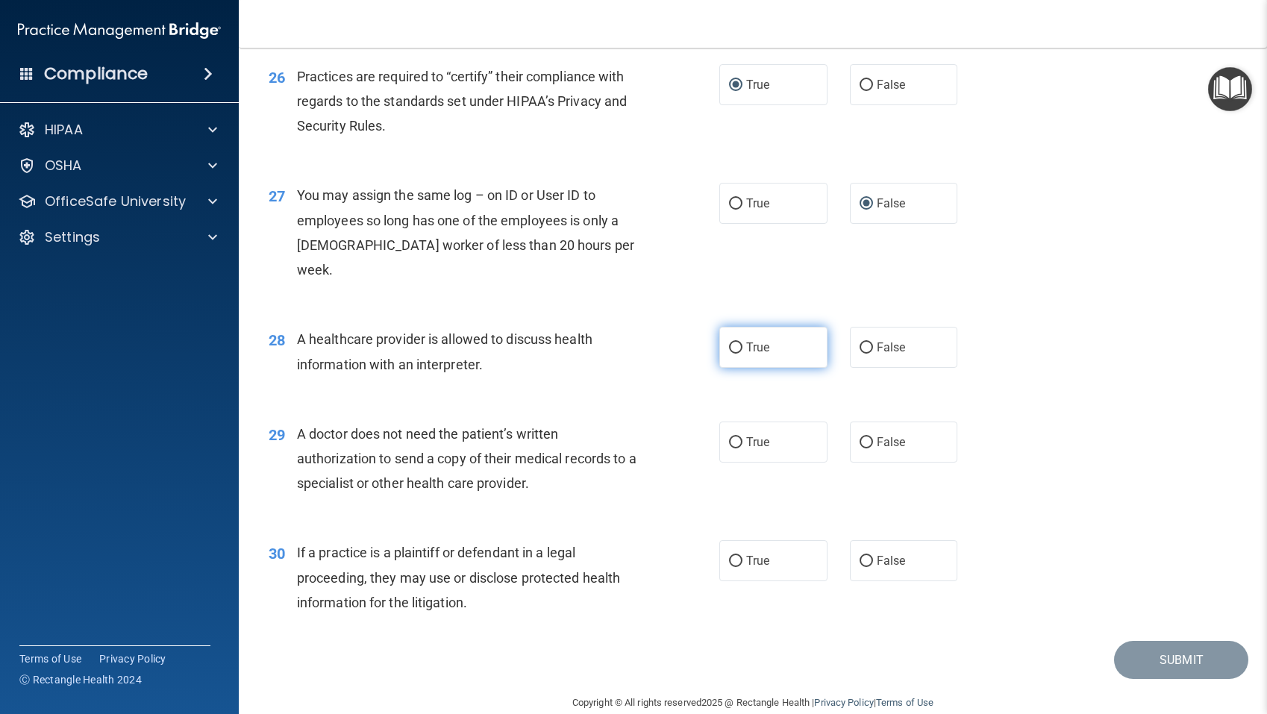
click at [735, 342] on input "True" at bounding box center [735, 347] width 13 height 11
radio input "true"
click at [868, 437] on input "False" at bounding box center [865, 442] width 13 height 11
radio input "true"
click at [737, 556] on input "True" at bounding box center [735, 561] width 13 height 11
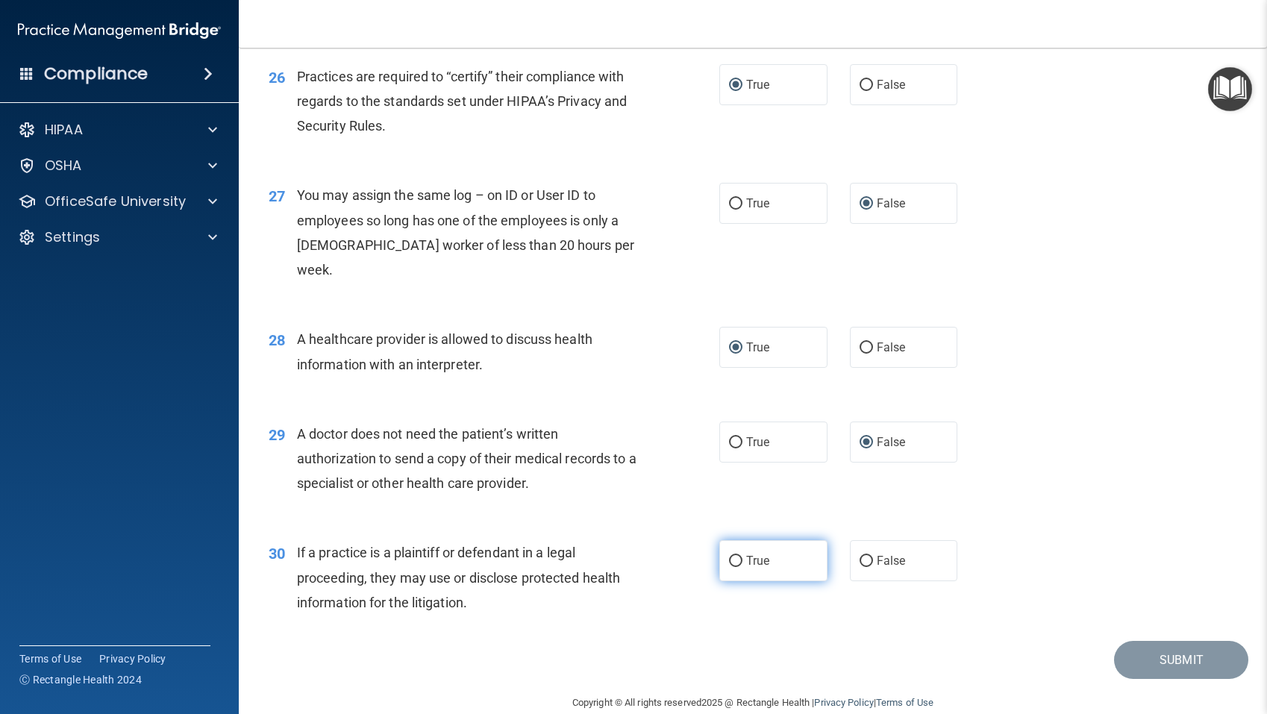
radio input "true"
click at [1155, 641] on button "Submit" at bounding box center [1181, 660] width 134 height 38
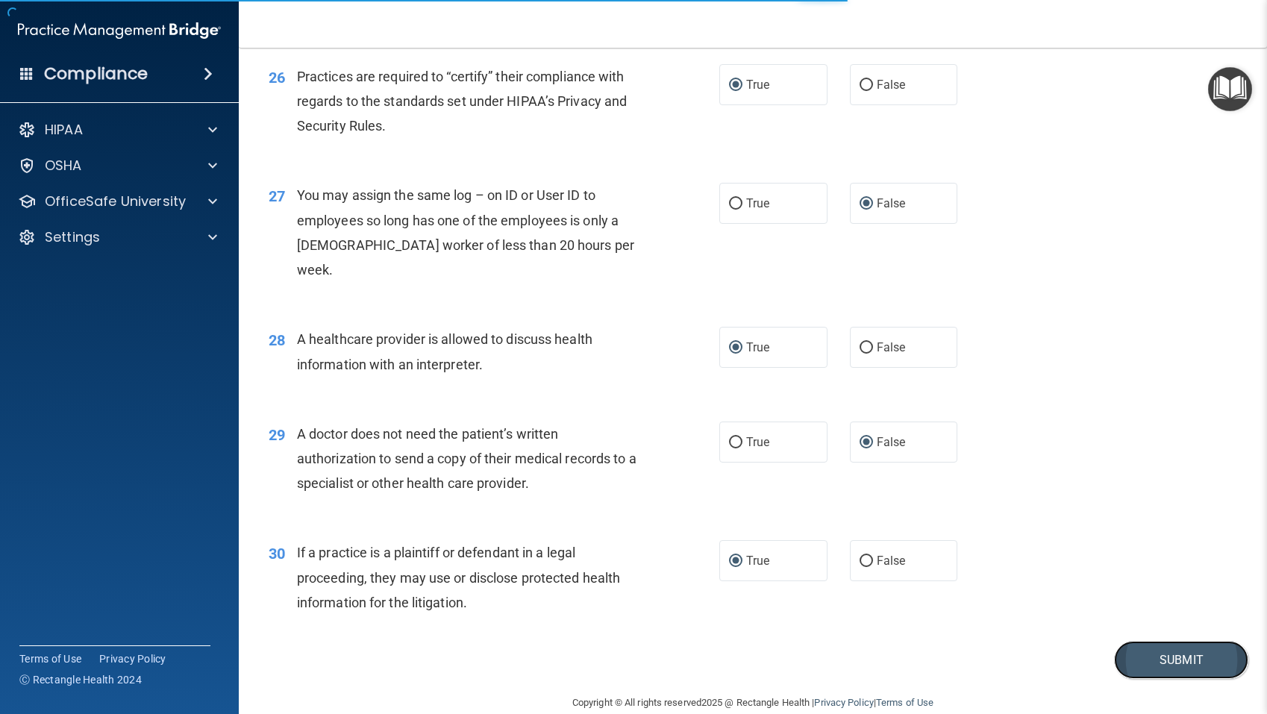
click at [1155, 641] on button "Submit" at bounding box center [1181, 660] width 134 height 38
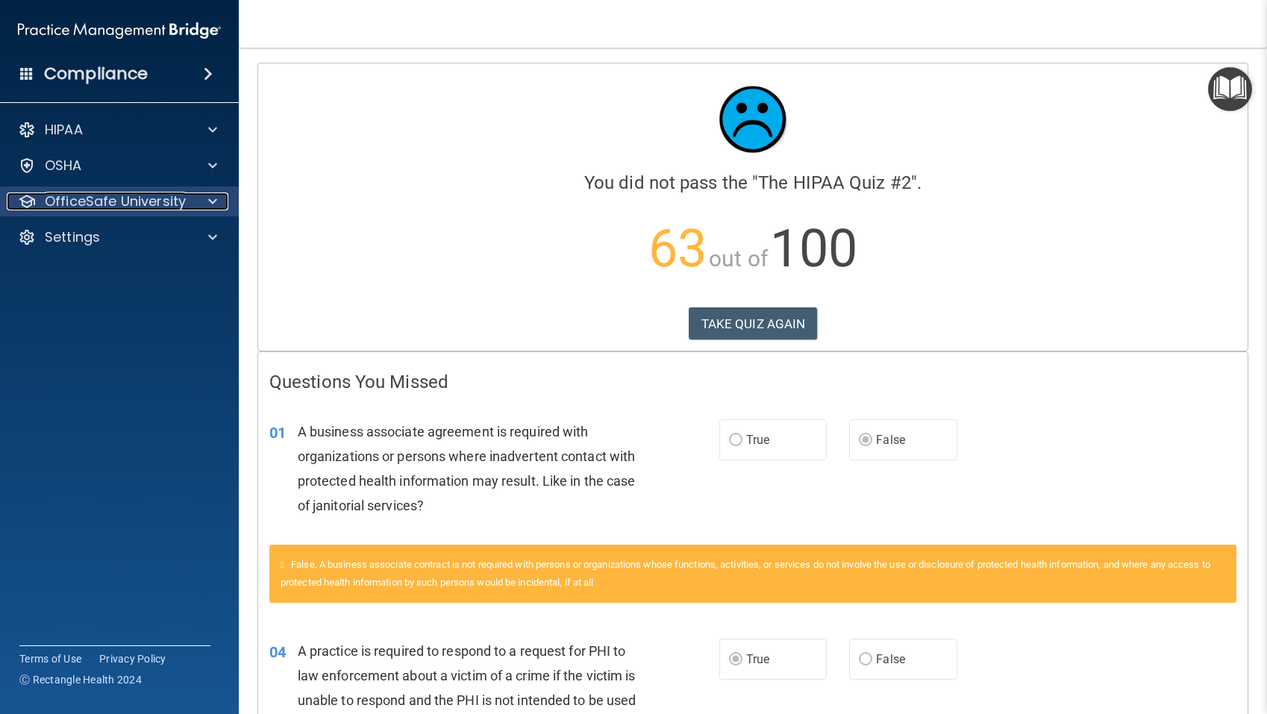
click at [166, 208] on p "OfficeSafe University" at bounding box center [115, 201] width 141 height 18
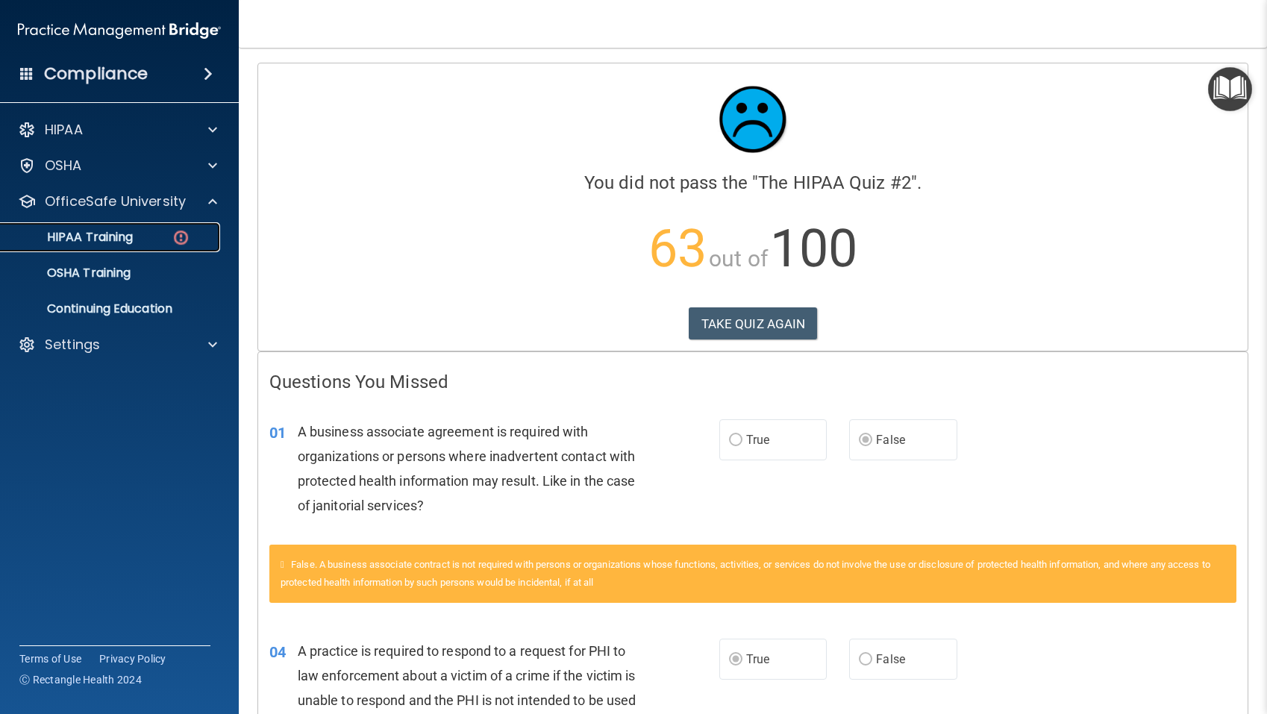
click at [110, 241] on p "HIPAA Training" at bounding box center [71, 237] width 123 height 15
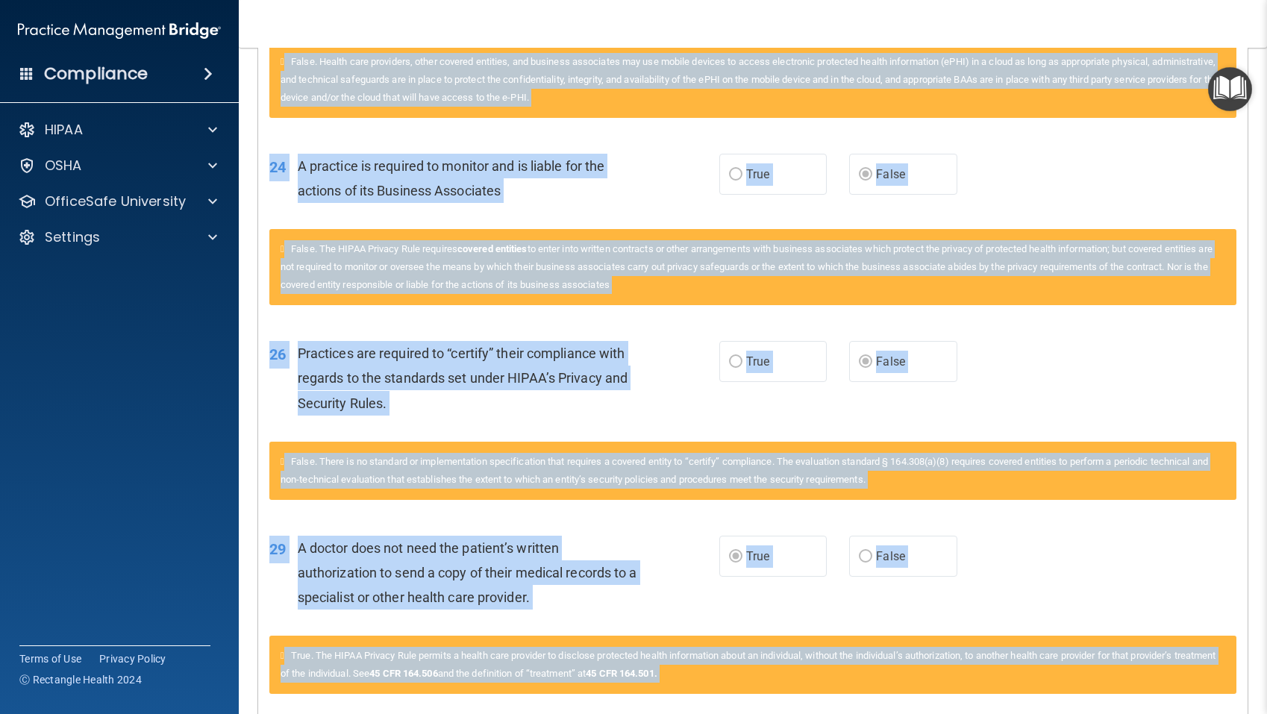
scroll to position [2004, 0]
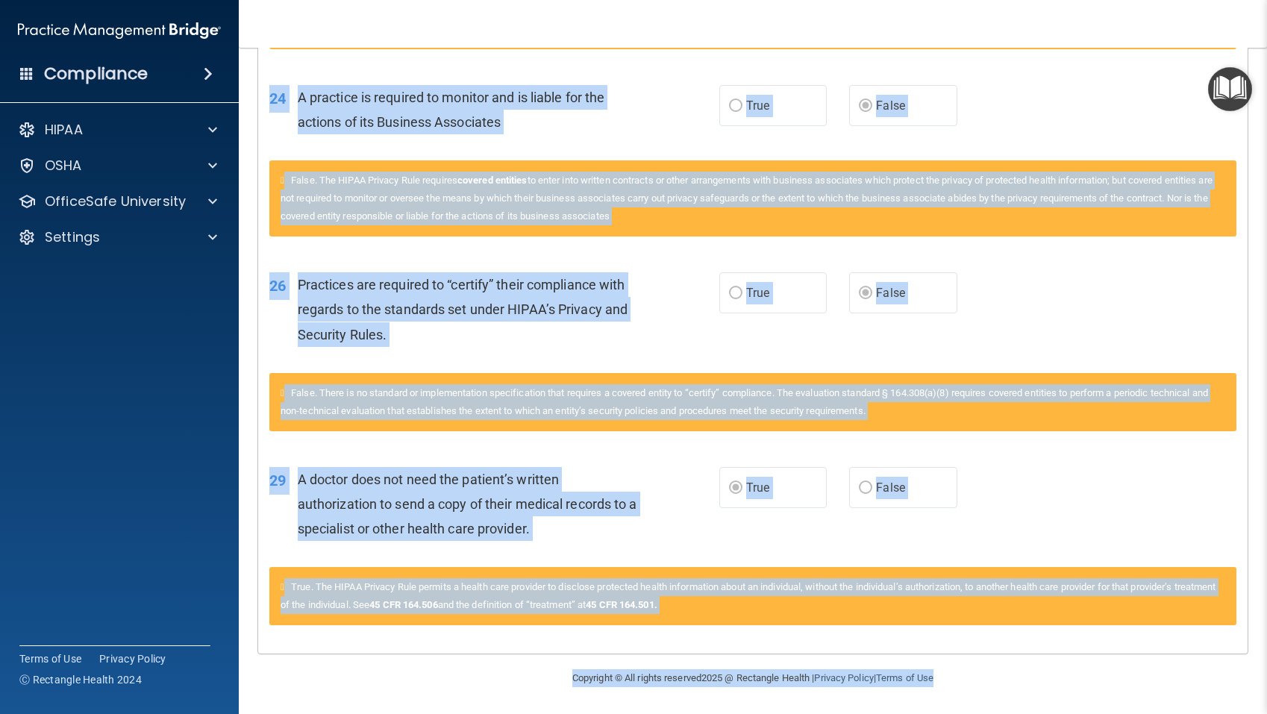
drag, startPoint x: 262, startPoint y: 73, endPoint x: 1129, endPoint y: 712, distance: 1077.0
click at [1129, 712] on main "Calculating your score.... You did not pass the " The HIPAA Quiz #2 ". 63 out o…" at bounding box center [753, 381] width 1028 height 666
click at [1045, 333] on div "26 Practices are required to “certify” their compliance with regards to the sta…" at bounding box center [752, 313] width 989 height 119
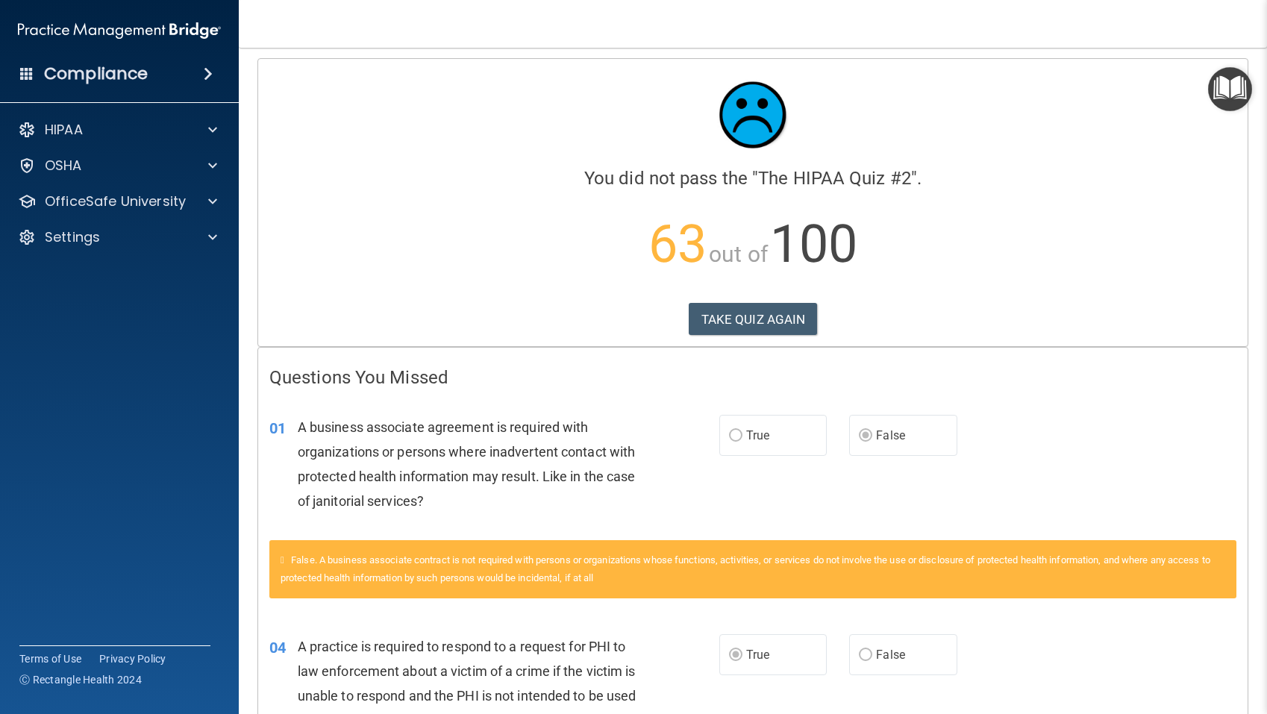
scroll to position [0, 0]
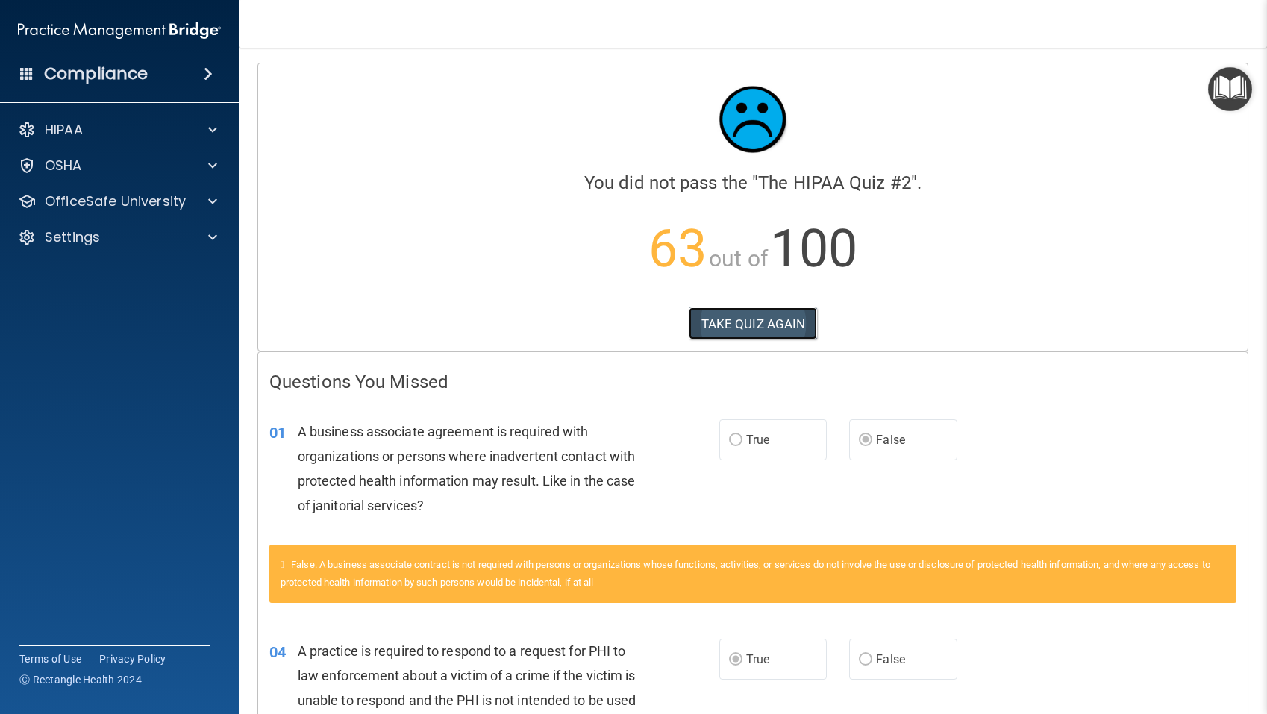
click at [751, 317] on button "TAKE QUIZ AGAIN" at bounding box center [752, 323] width 129 height 33
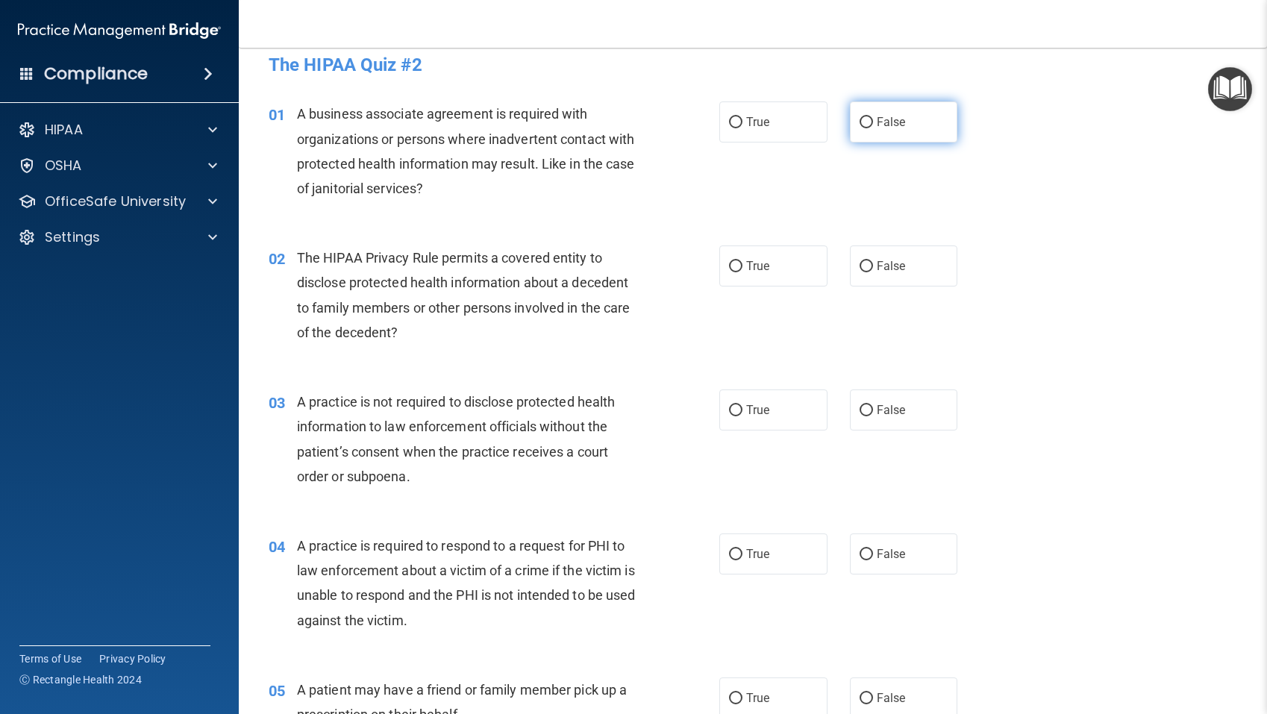
scroll to position [17, 0]
click at [868, 122] on input "False" at bounding box center [865, 121] width 13 height 11
radio input "true"
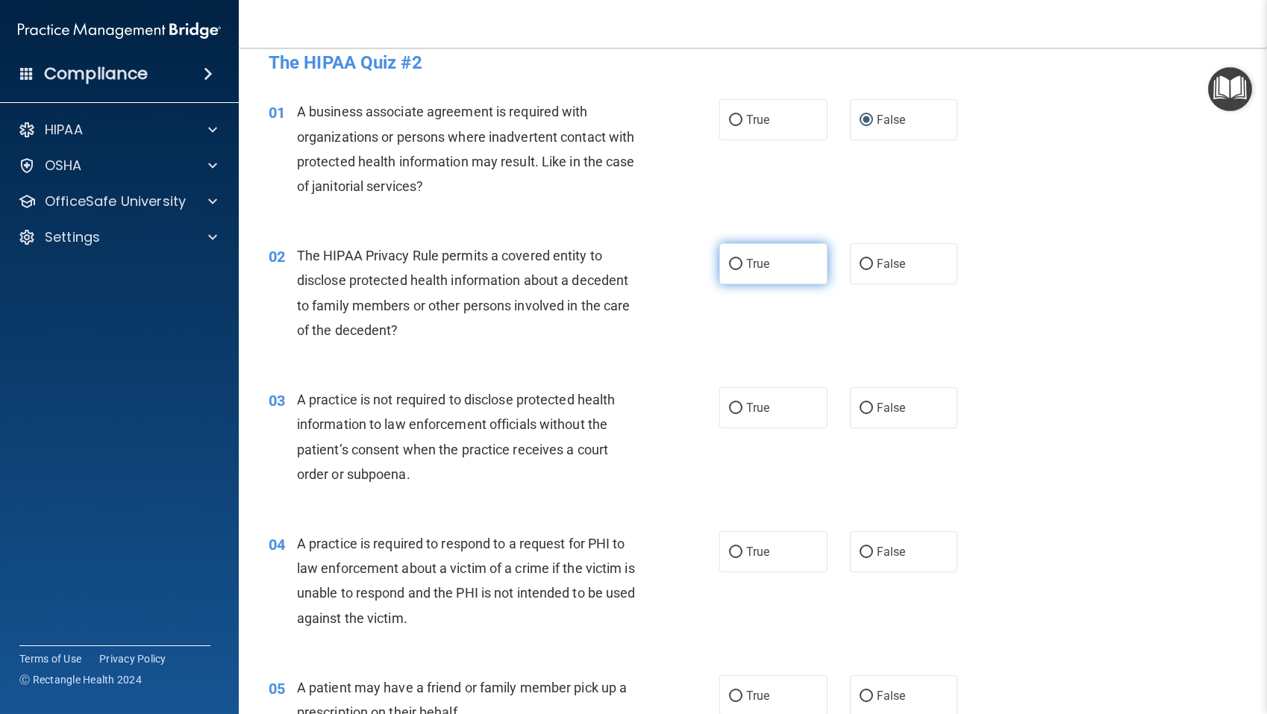
click at [735, 264] on input "True" at bounding box center [735, 264] width 13 height 11
radio input "true"
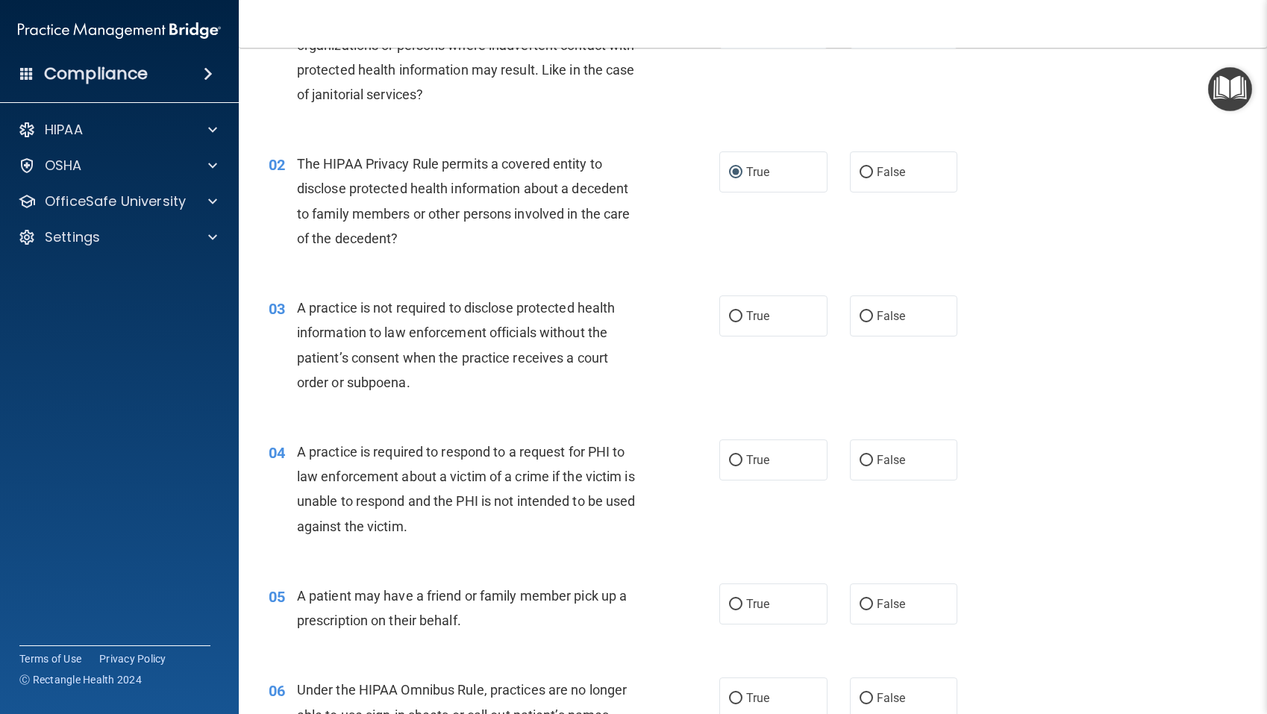
scroll to position [108, 0]
click at [868, 319] on input "False" at bounding box center [865, 318] width 13 height 11
radio input "true"
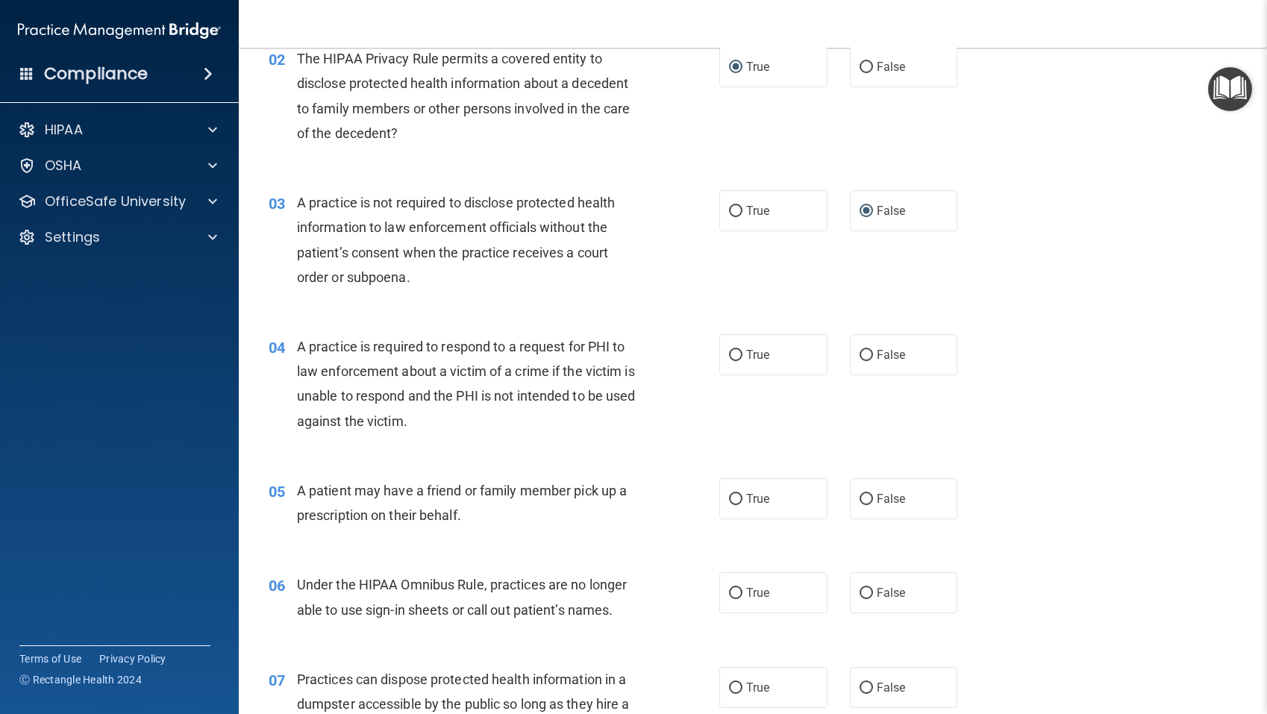
scroll to position [209, 0]
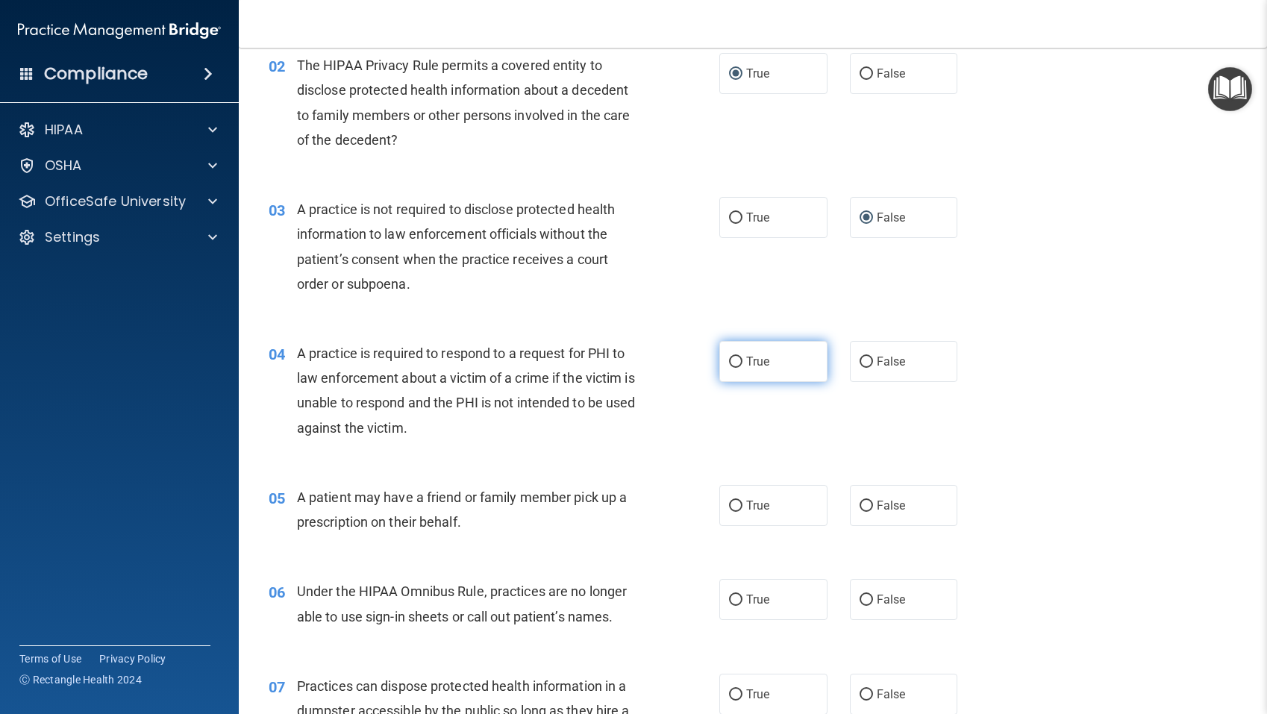
click at [737, 361] on input "True" at bounding box center [735, 362] width 13 height 11
radio input "true"
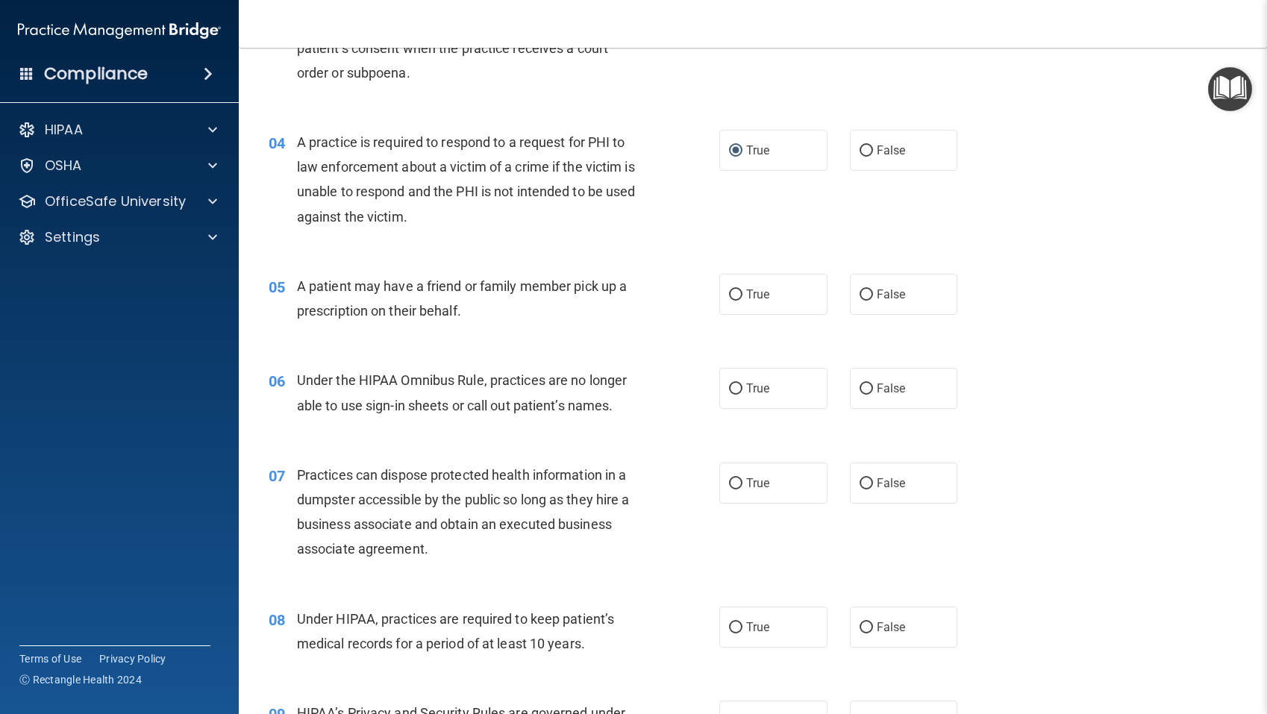
scroll to position [421, 0]
click at [738, 295] on input "True" at bounding box center [735, 294] width 13 height 11
radio input "true"
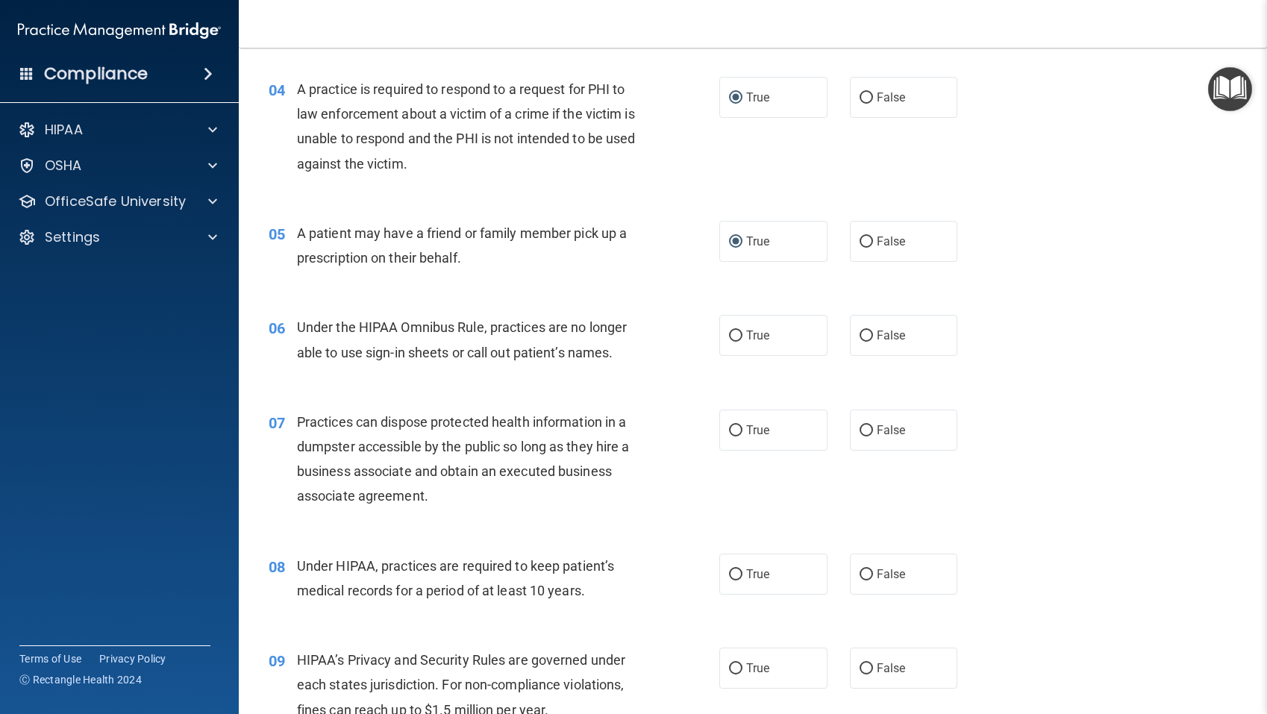
scroll to position [476, 0]
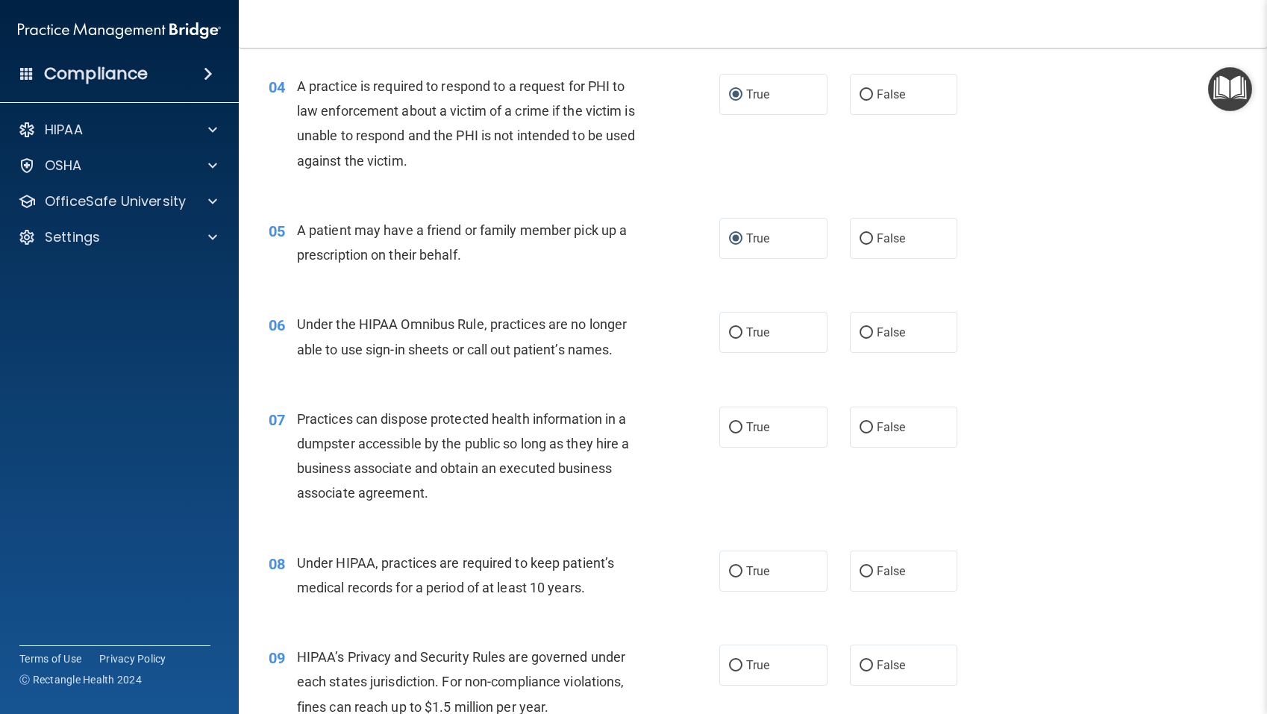
drag, startPoint x: 865, startPoint y: 332, endPoint x: 829, endPoint y: 336, distance: 36.0
click at [865, 332] on input "False" at bounding box center [865, 332] width 13 height 11
radio input "true"
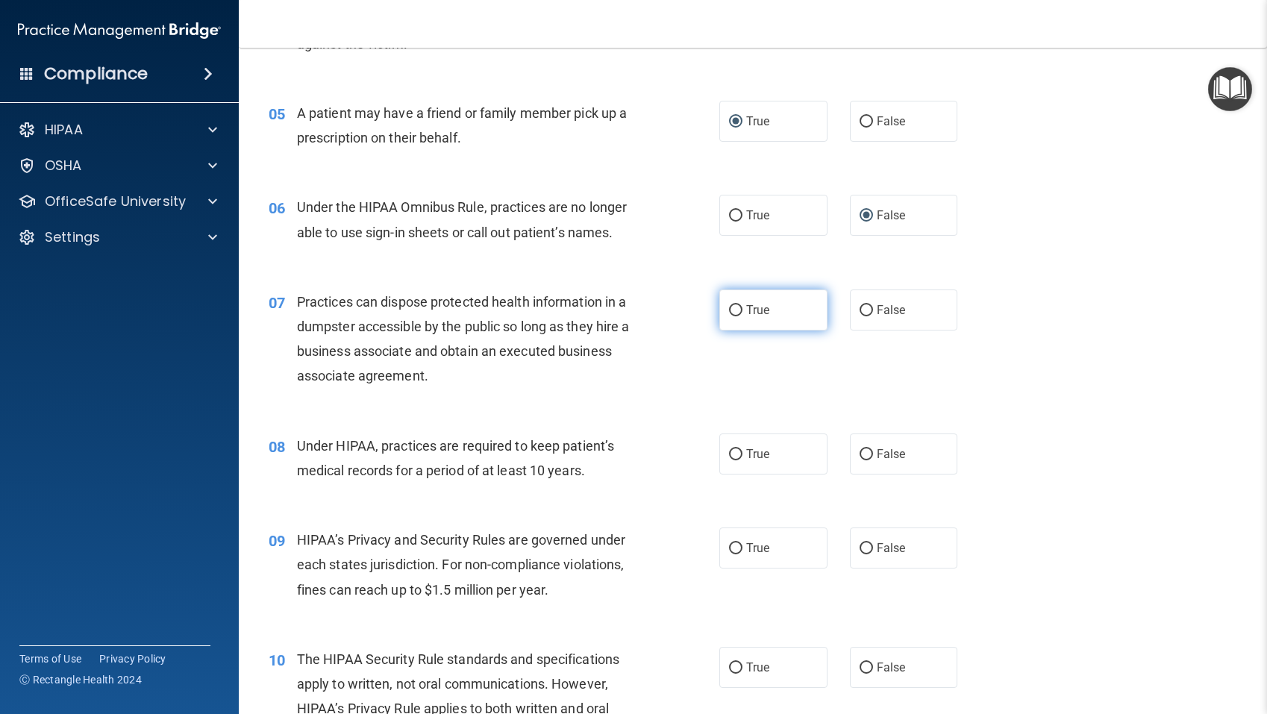
scroll to position [592, 0]
click at [868, 311] on input "False" at bounding box center [865, 311] width 13 height 11
radio input "true"
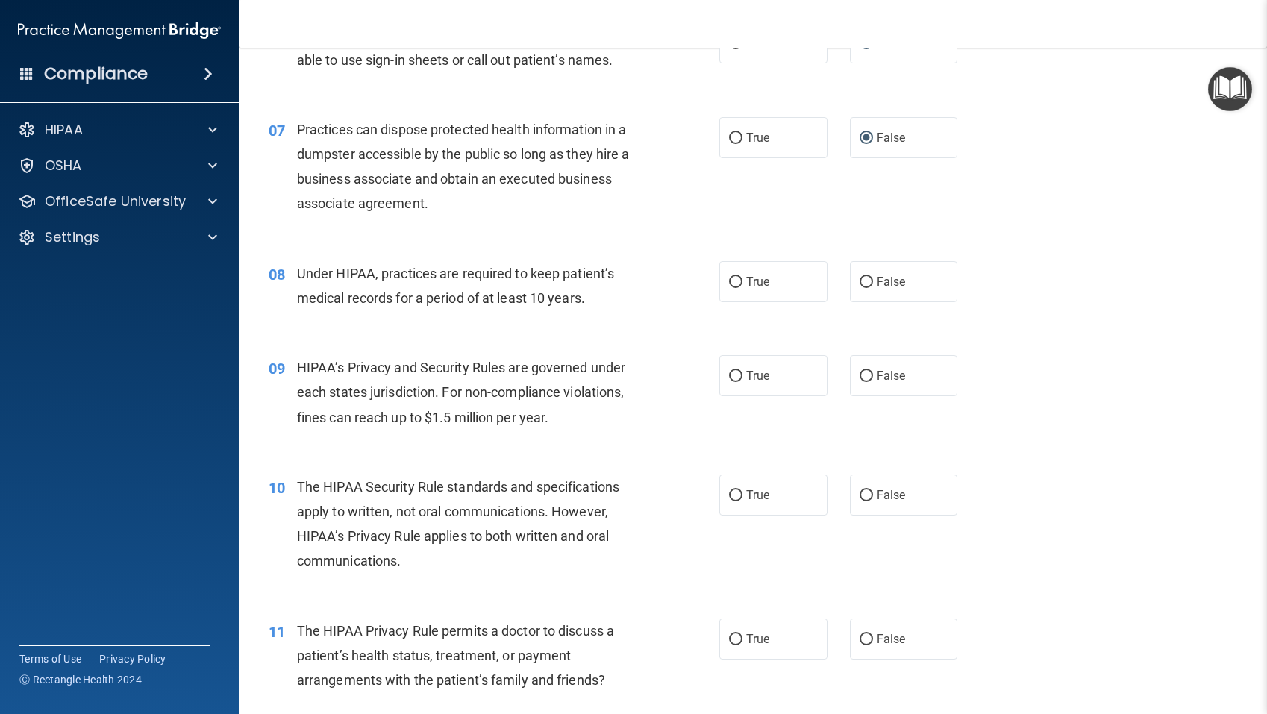
scroll to position [762, 0]
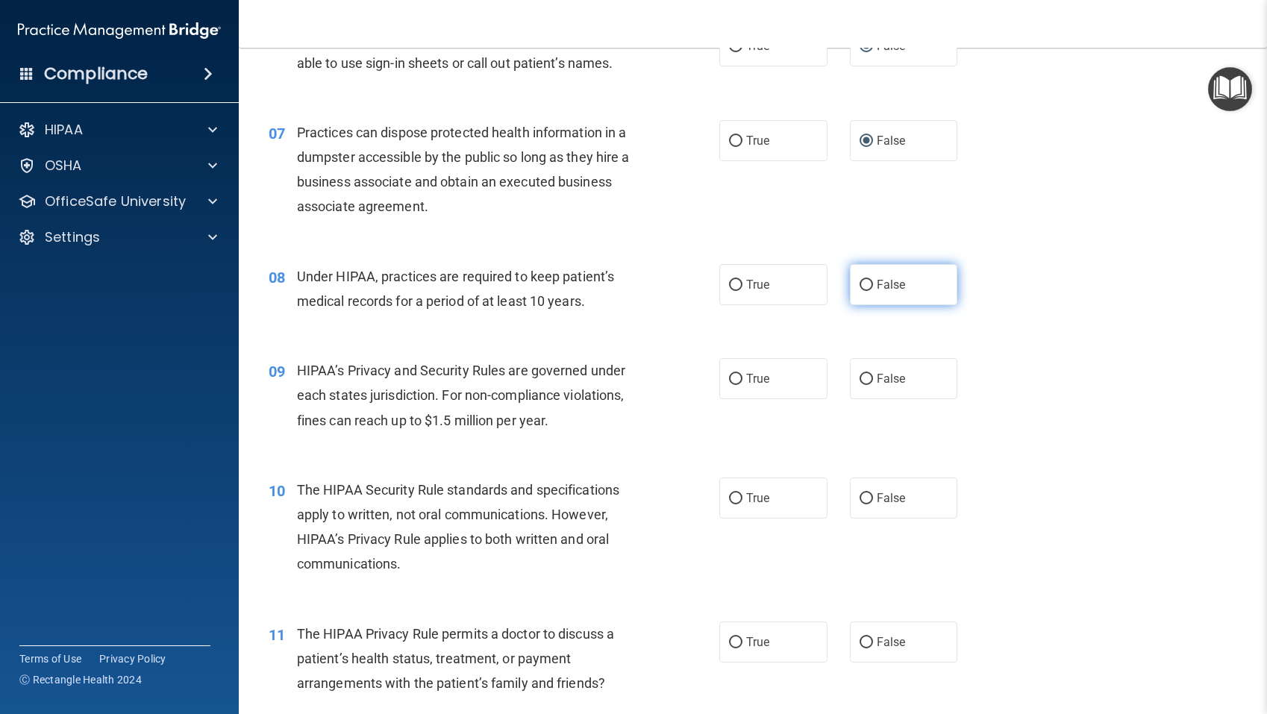
click at [868, 285] on input "False" at bounding box center [865, 285] width 13 height 11
radio input "true"
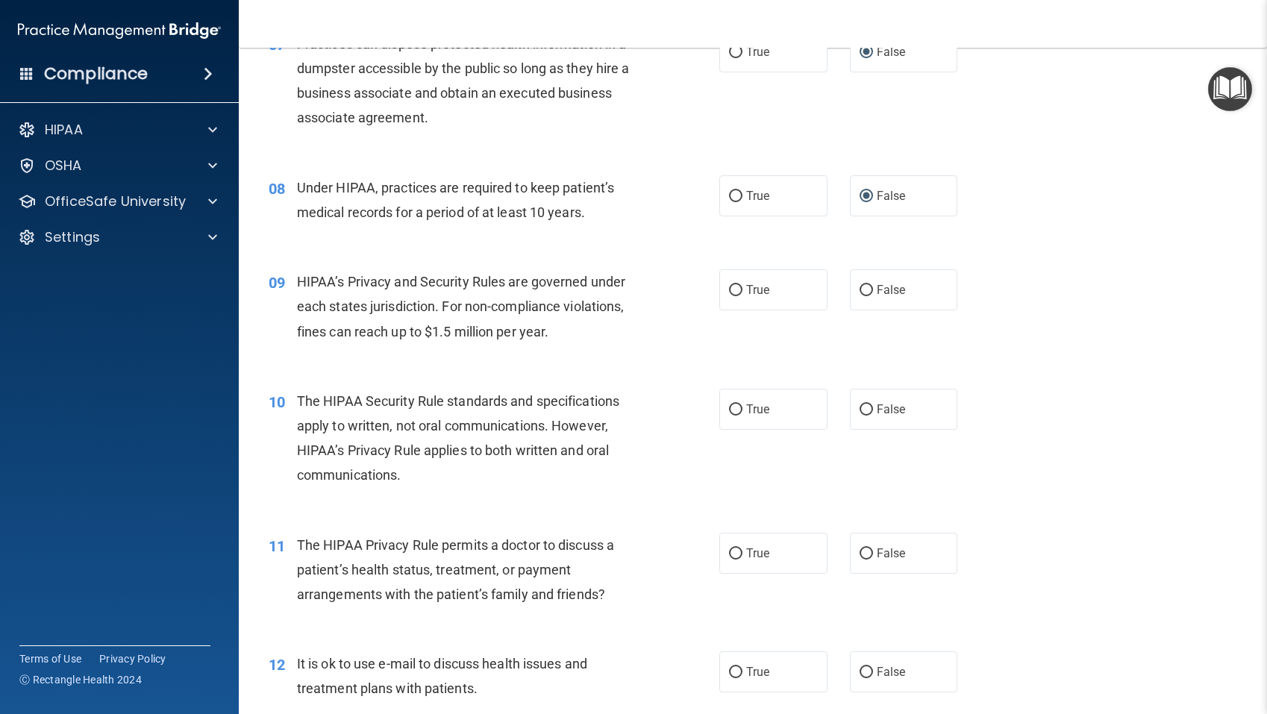
scroll to position [852, 0]
click at [865, 286] on input "False" at bounding box center [865, 289] width 13 height 11
radio input "true"
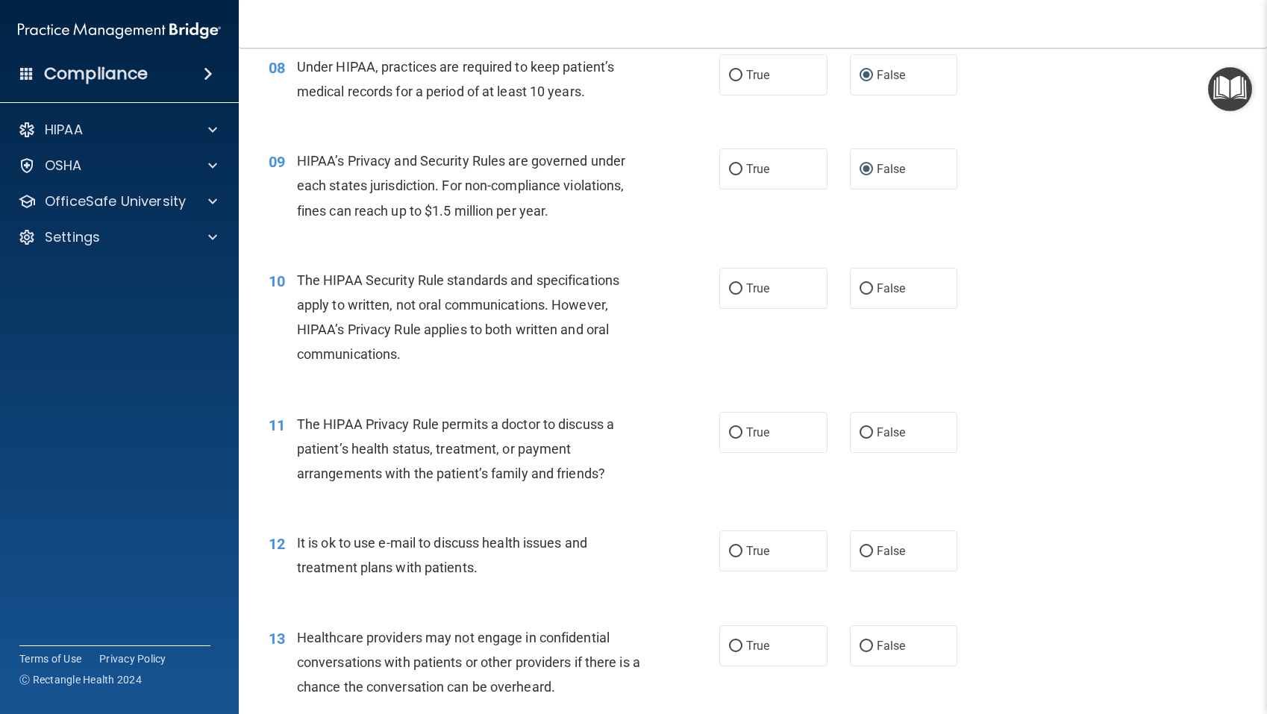
scroll to position [976, 0]
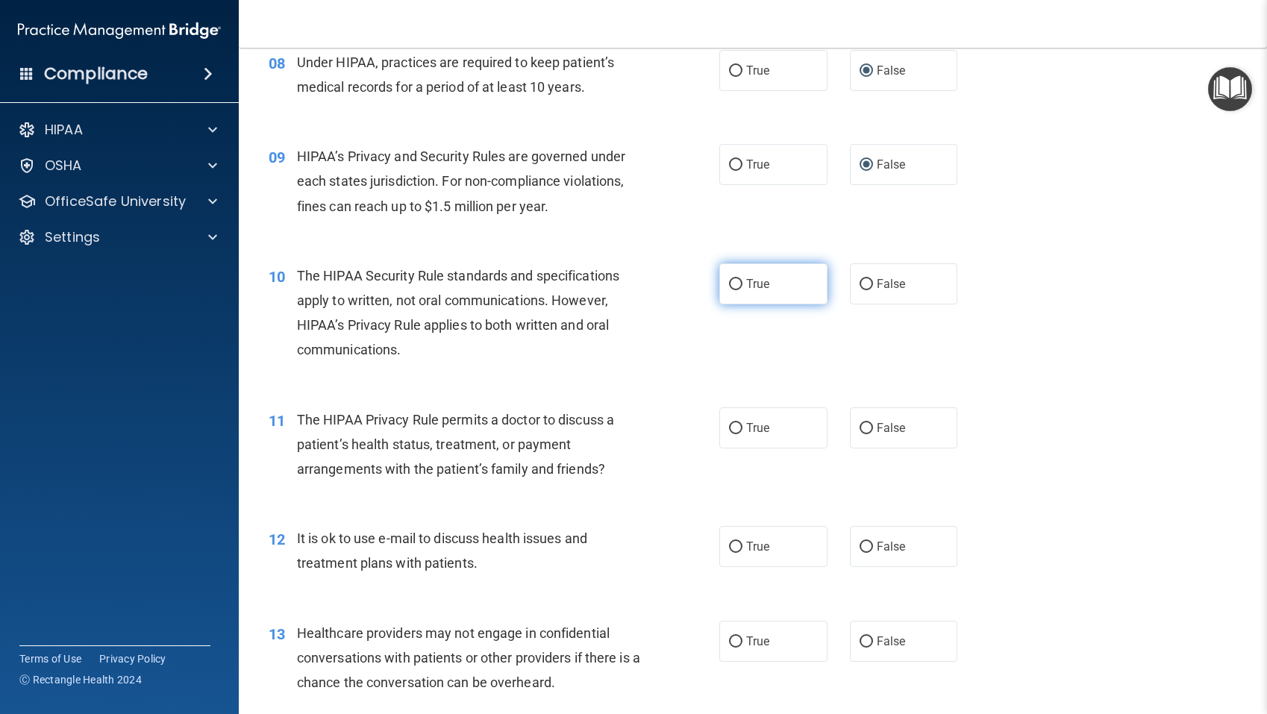
click at [736, 282] on input "True" at bounding box center [735, 284] width 13 height 11
radio input "true"
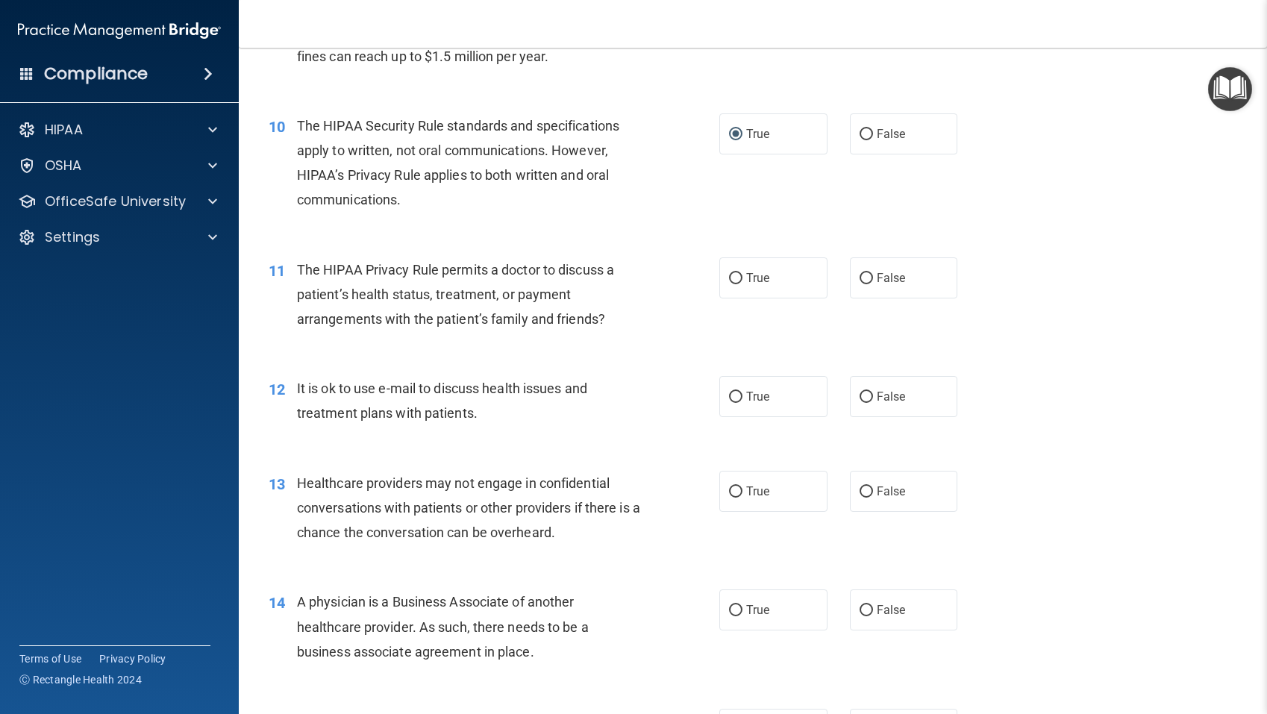
scroll to position [1153, 0]
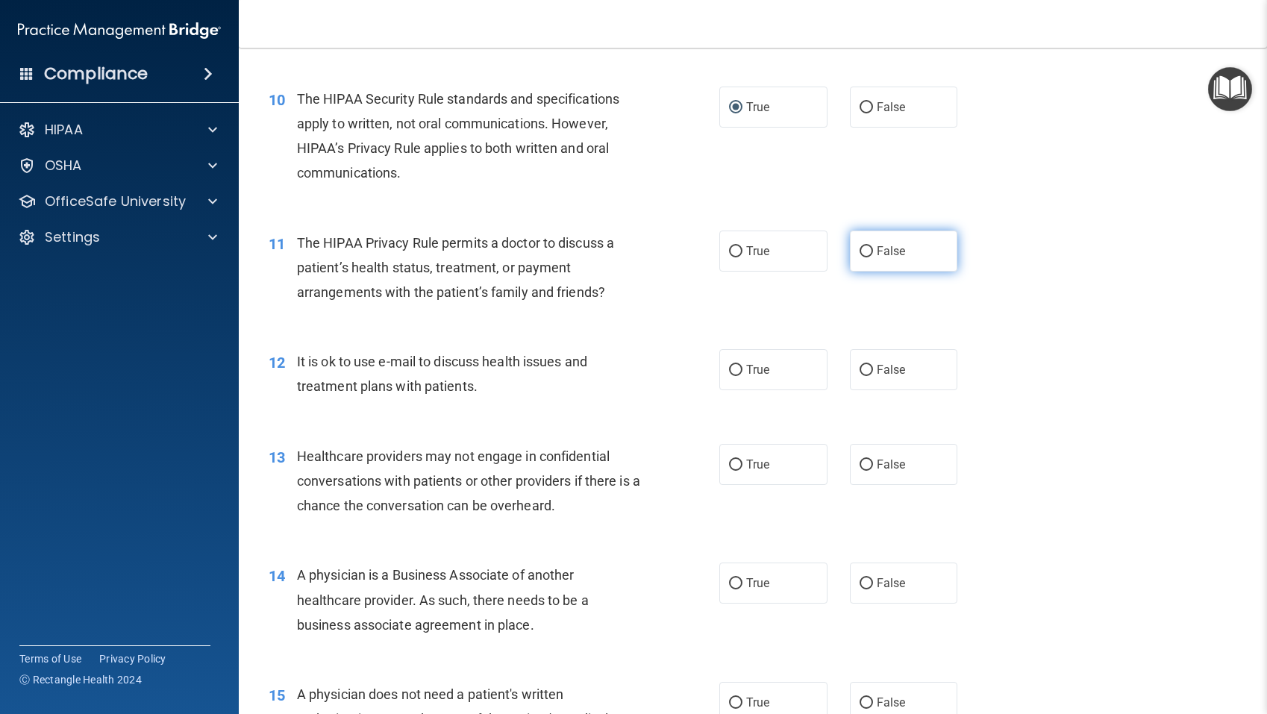
click at [866, 249] on input "False" at bounding box center [865, 251] width 13 height 11
radio input "true"
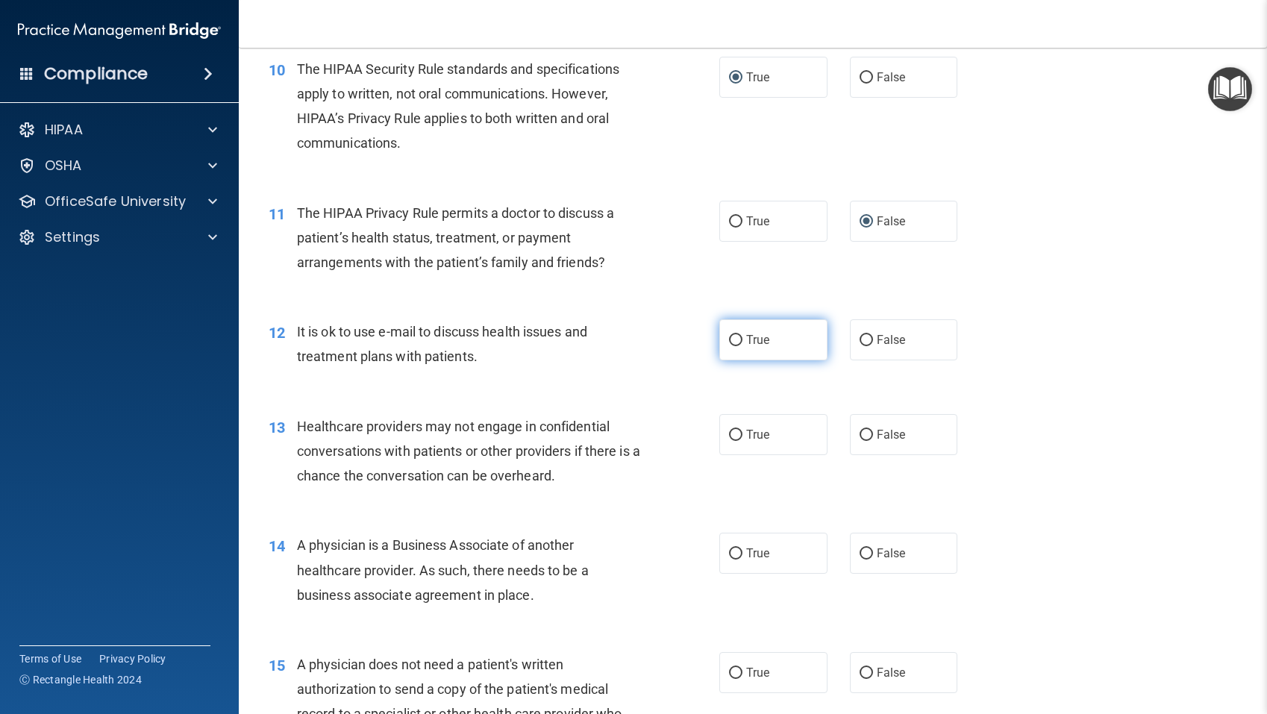
click at [737, 340] on input "True" at bounding box center [735, 340] width 13 height 11
radio input "true"
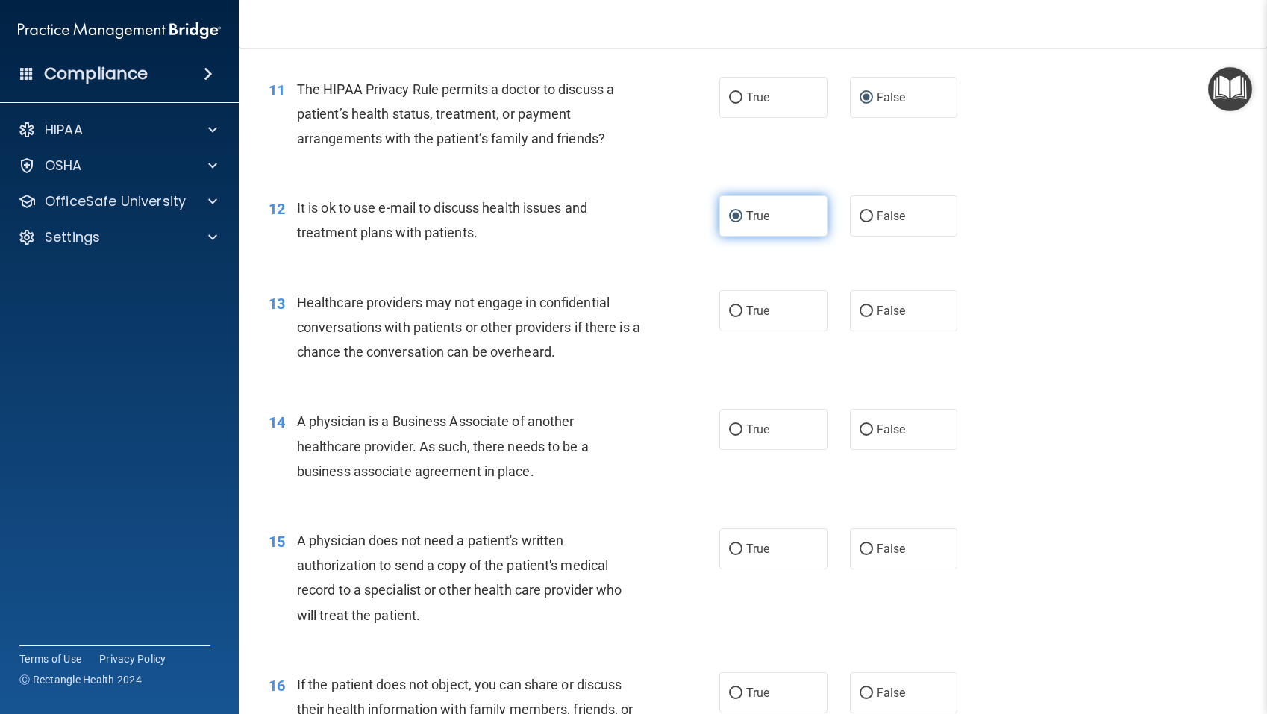
scroll to position [1308, 0]
click at [863, 311] on input "False" at bounding box center [865, 310] width 13 height 11
radio input "true"
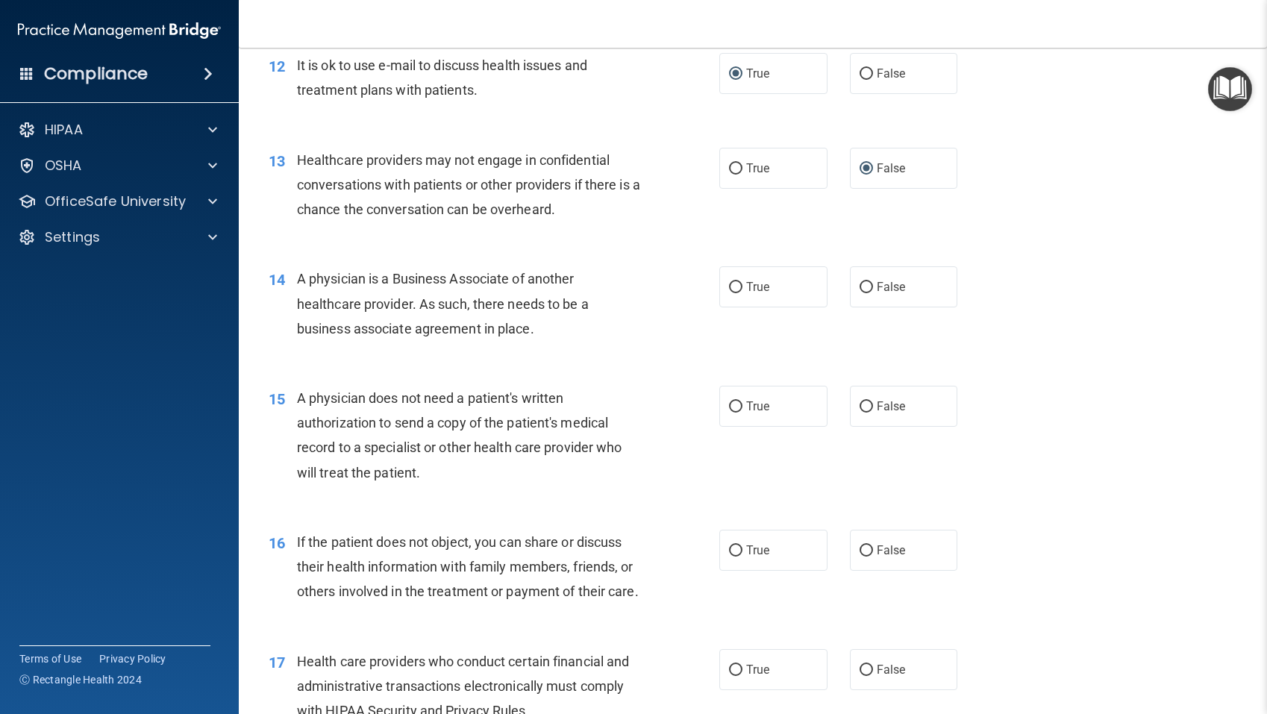
scroll to position [1451, 0]
click at [864, 284] on input "False" at bounding box center [865, 285] width 13 height 11
radio input "true"
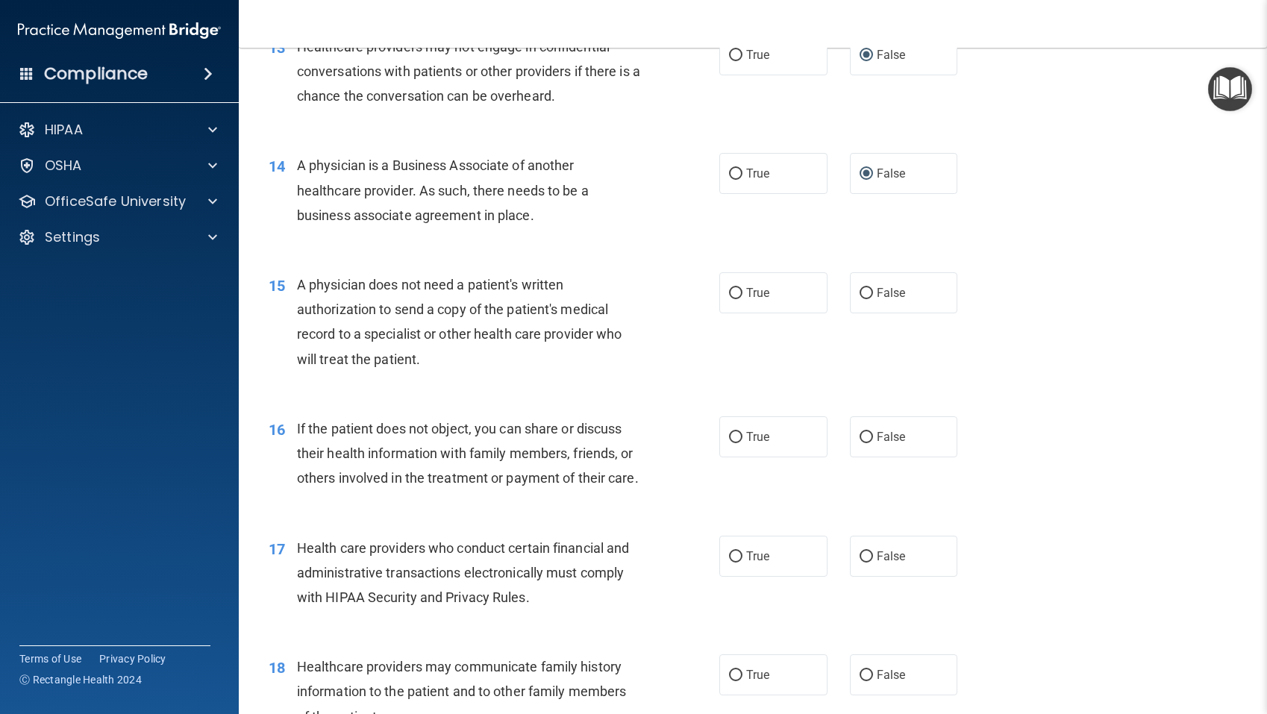
scroll to position [1564, 0]
click at [736, 291] on input "True" at bounding box center [735, 291] width 13 height 11
radio input "true"
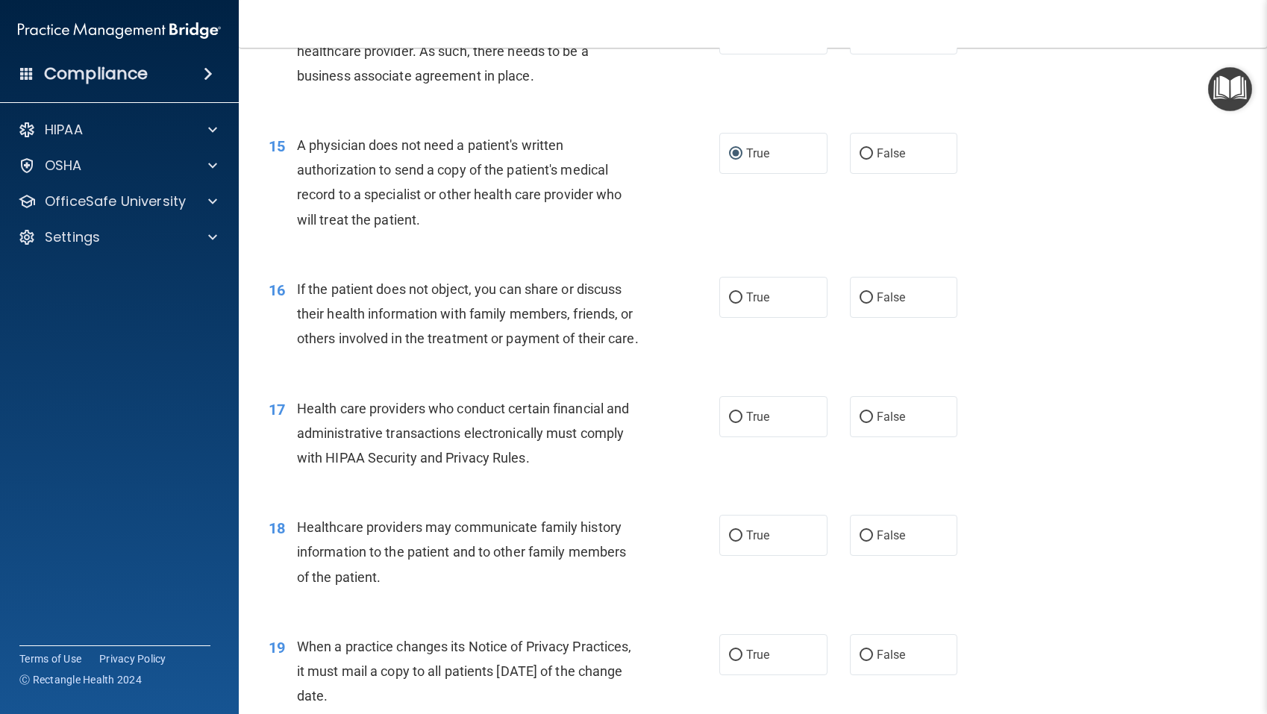
scroll to position [1705, 0]
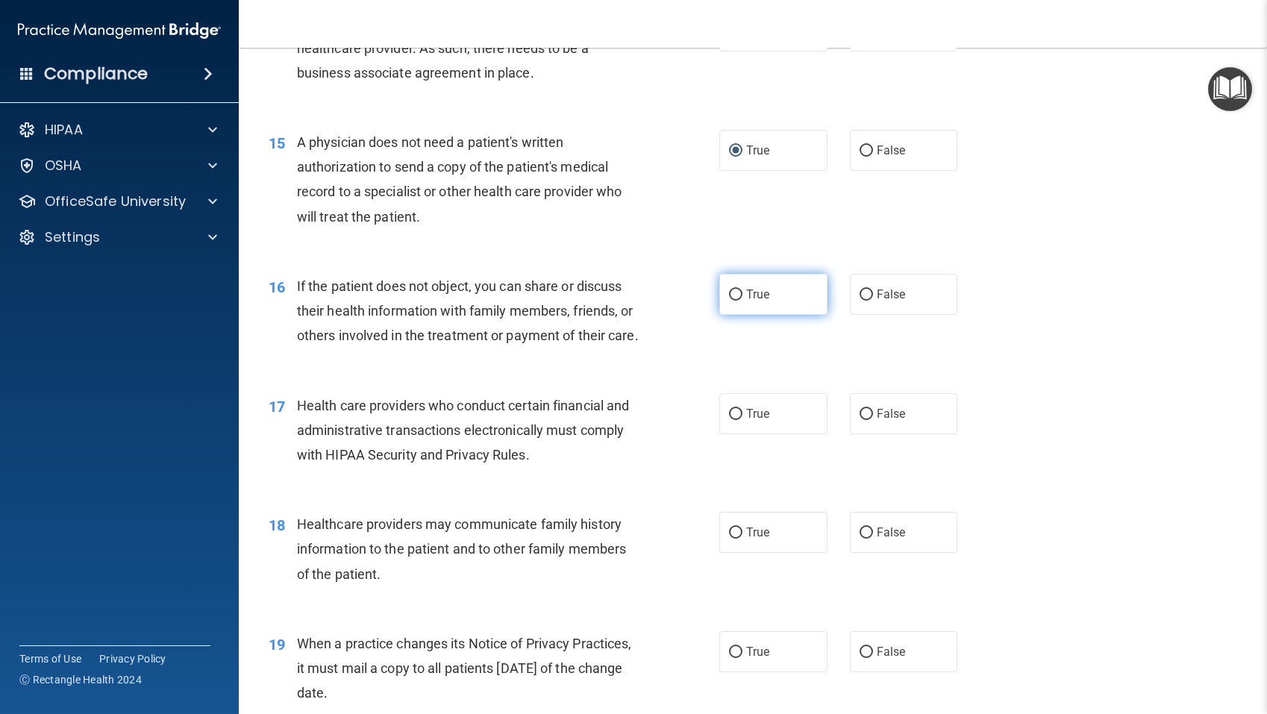
click at [736, 295] on input "True" at bounding box center [735, 294] width 13 height 11
radio input "true"
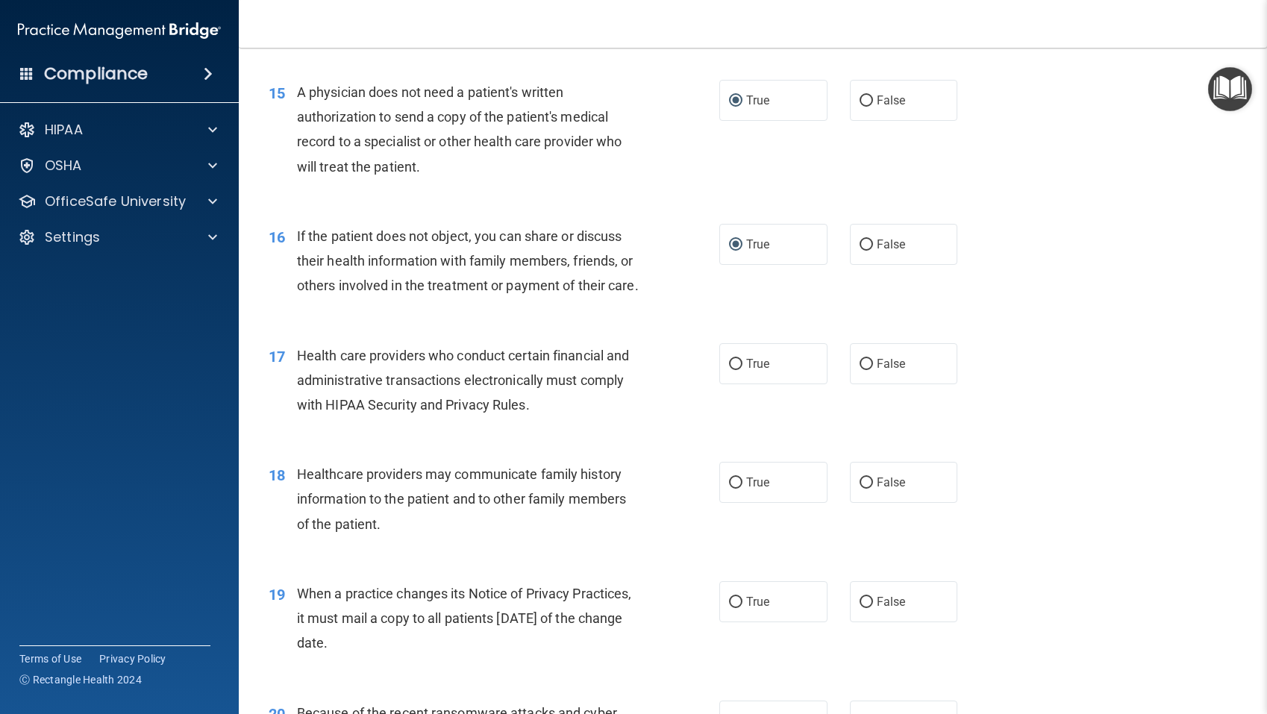
scroll to position [1772, 0]
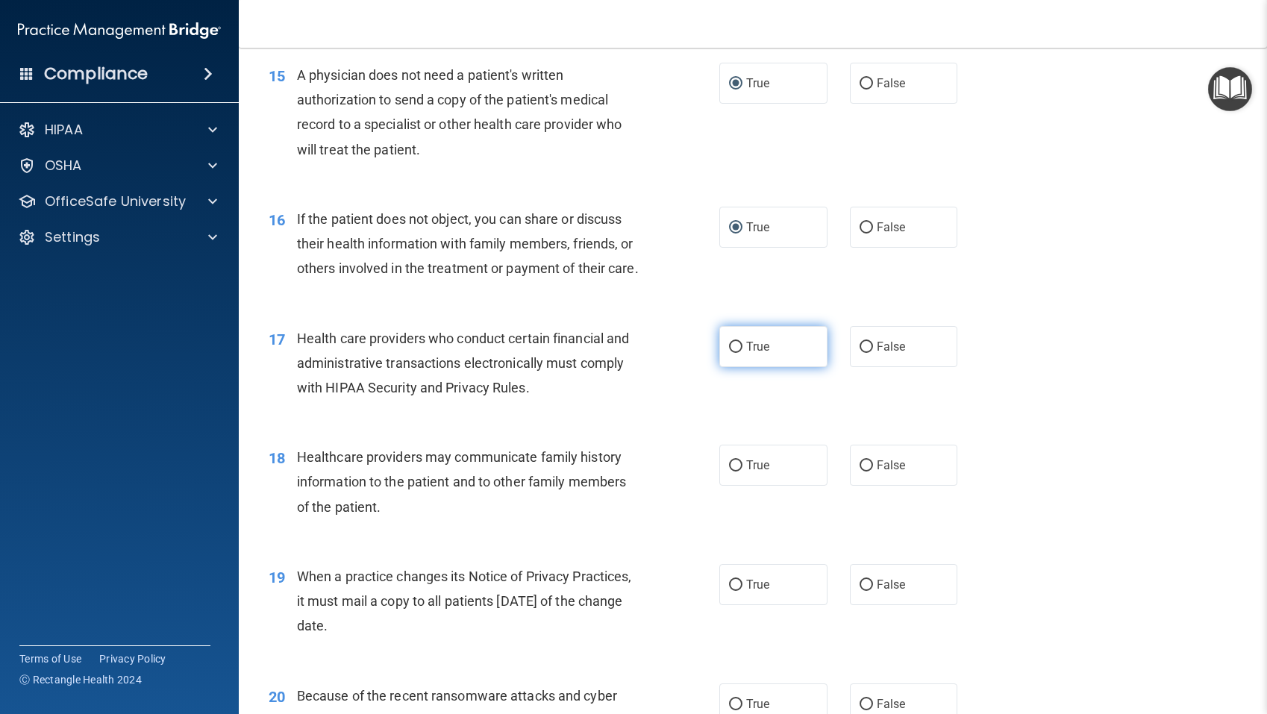
click at [737, 345] on input "True" at bounding box center [735, 347] width 13 height 11
radio input "true"
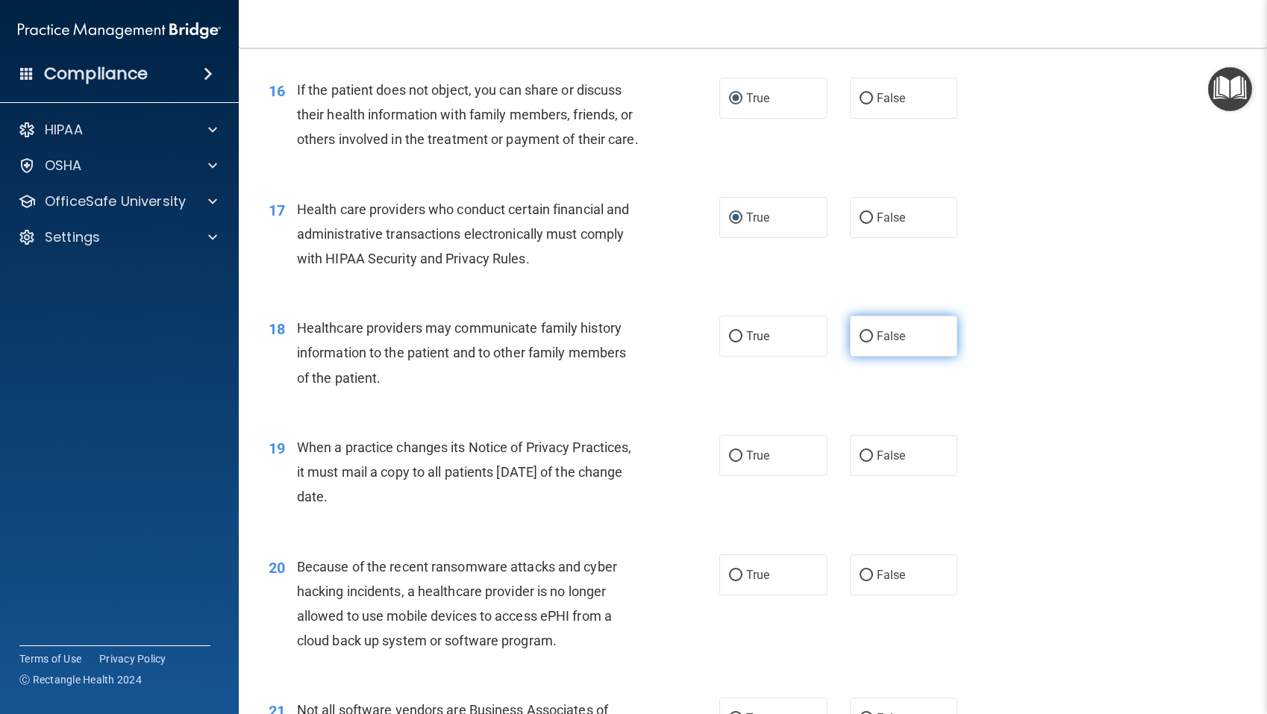
scroll to position [1904, 0]
click at [864, 336] on input "False" at bounding box center [865, 334] width 13 height 11
radio input "true"
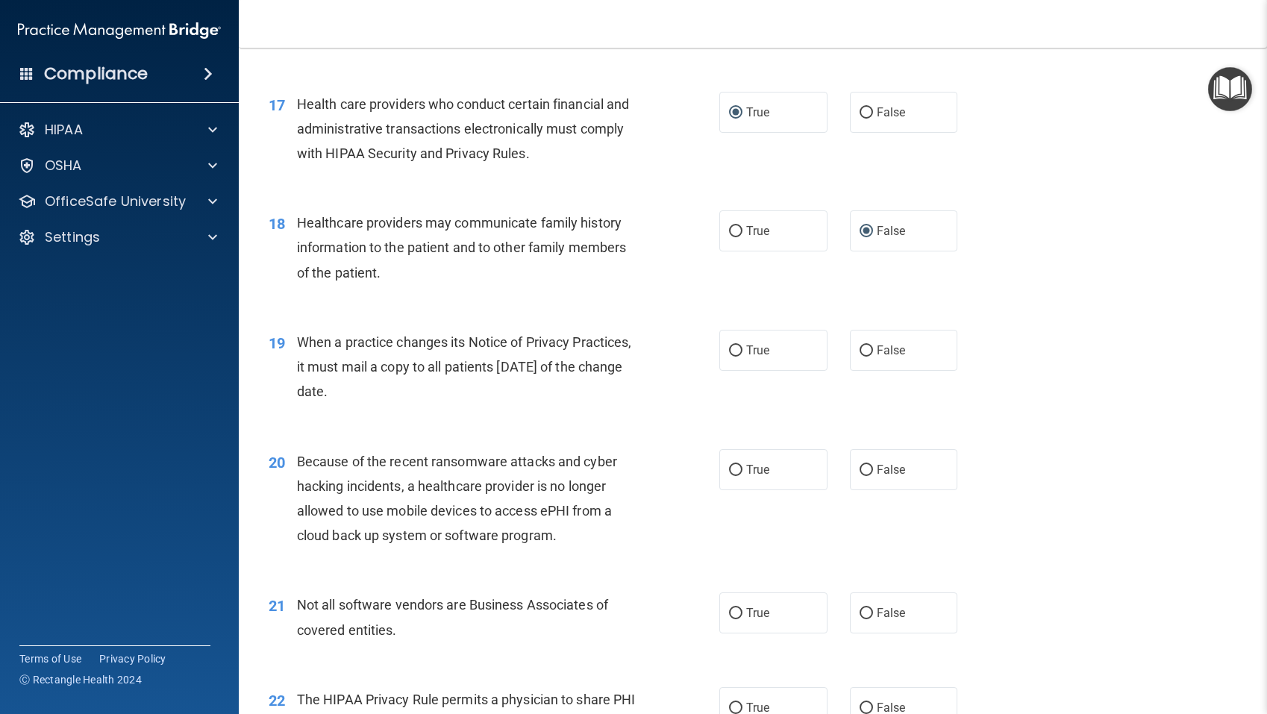
scroll to position [2010, 0]
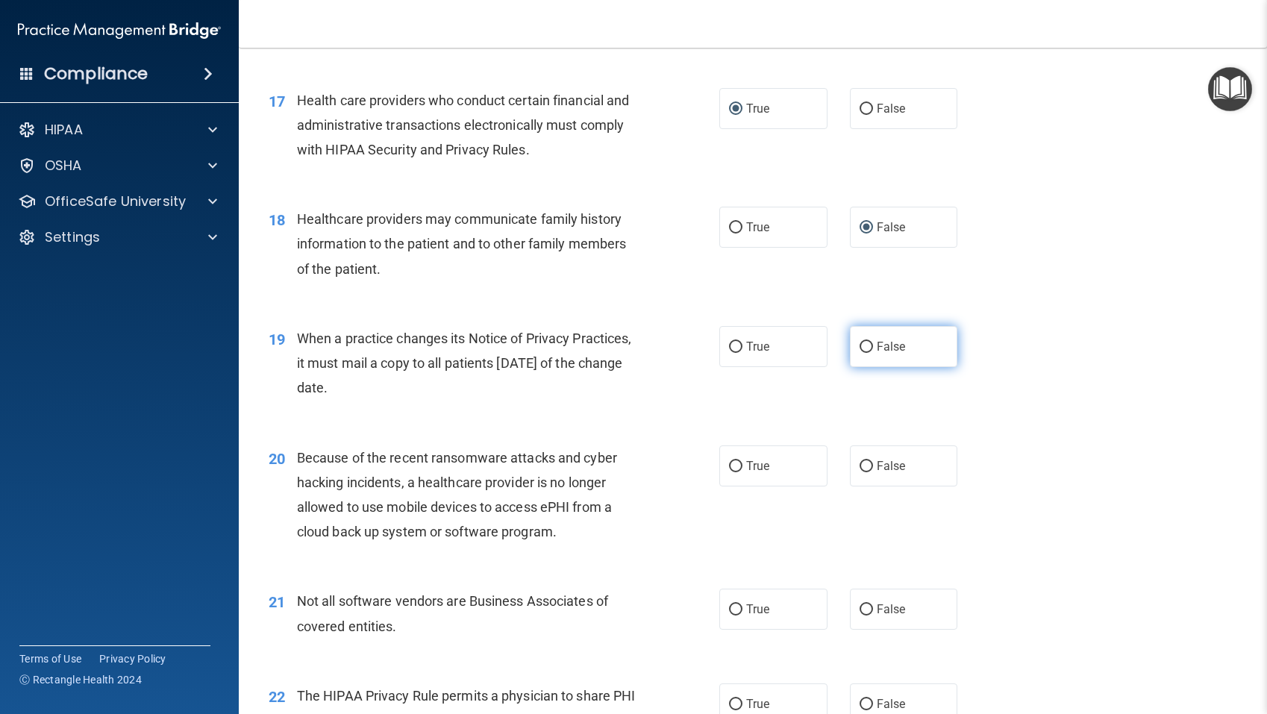
click at [867, 348] on input "False" at bounding box center [865, 347] width 13 height 11
radio input "true"
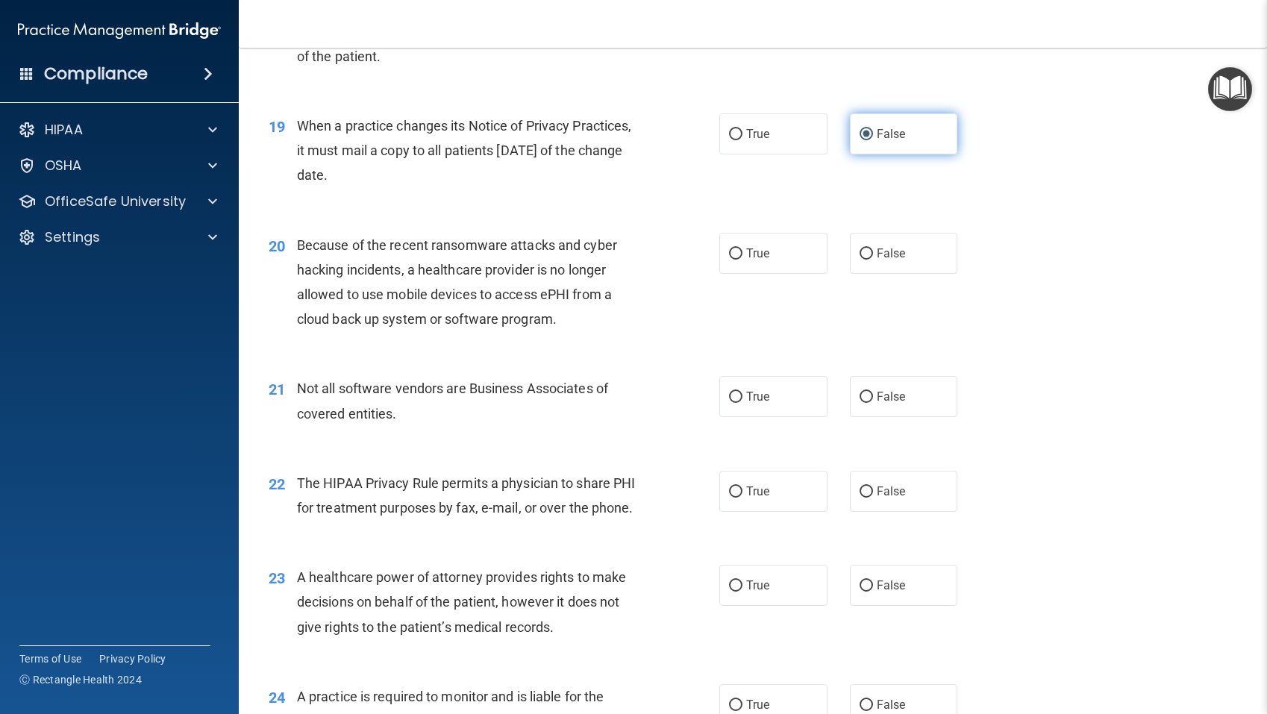
scroll to position [2224, 0]
click at [869, 253] on input "False" at bounding box center [865, 252] width 13 height 11
radio input "true"
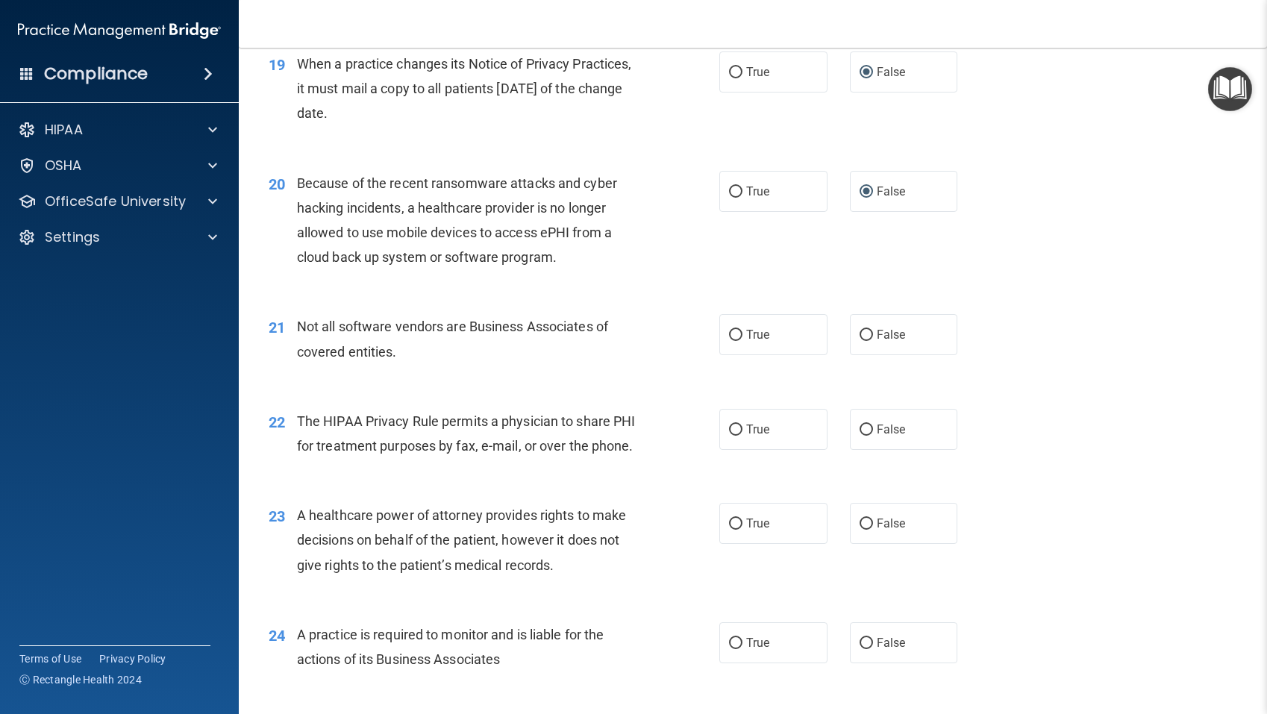
scroll to position [2283, 0]
click at [736, 335] on input "True" at bounding box center [735, 336] width 13 height 11
radio input "true"
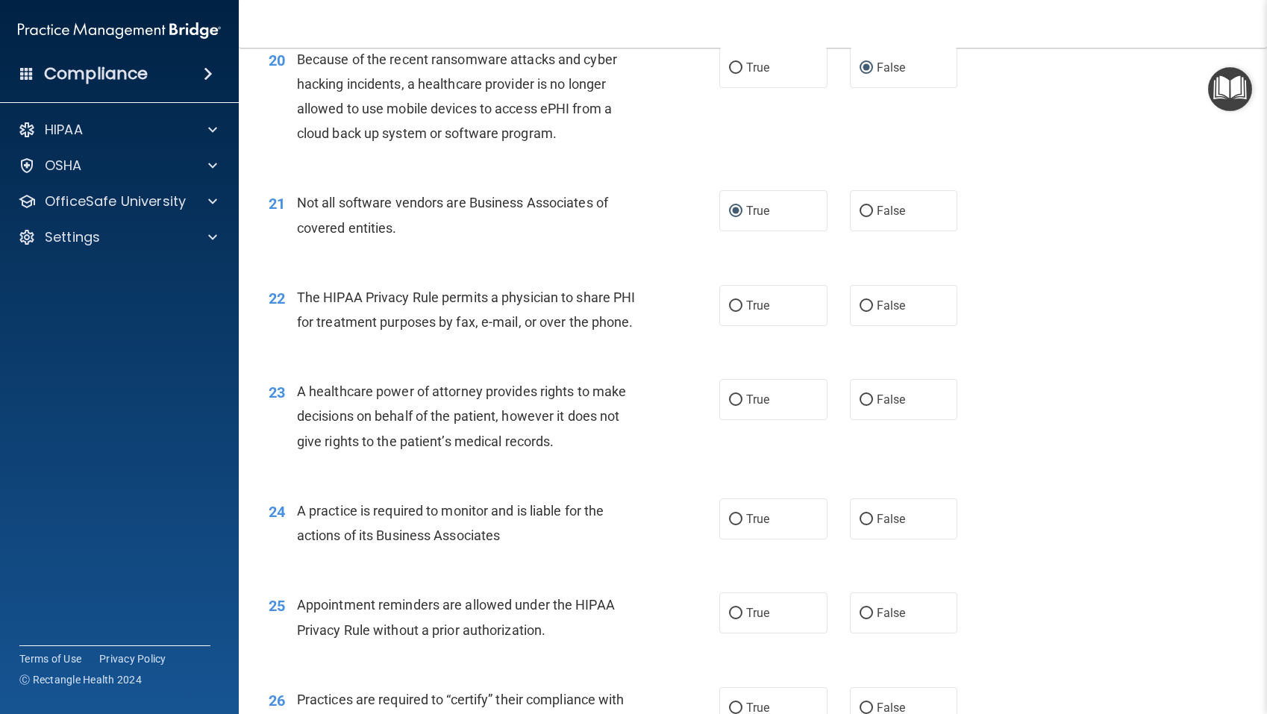
scroll to position [2410, 0]
click at [735, 301] on input "True" at bounding box center [735, 304] width 13 height 11
radio input "true"
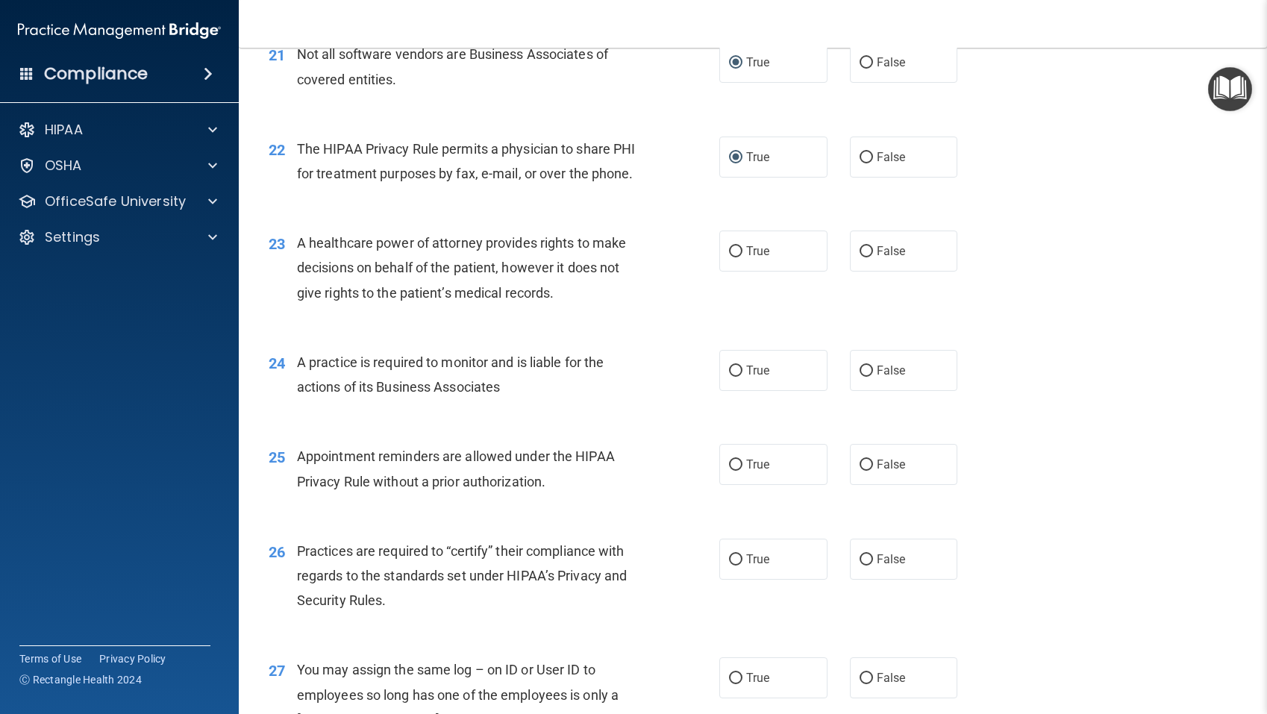
scroll to position [2559, 0]
click at [866, 248] on input "False" at bounding box center [865, 250] width 13 height 11
radio input "true"
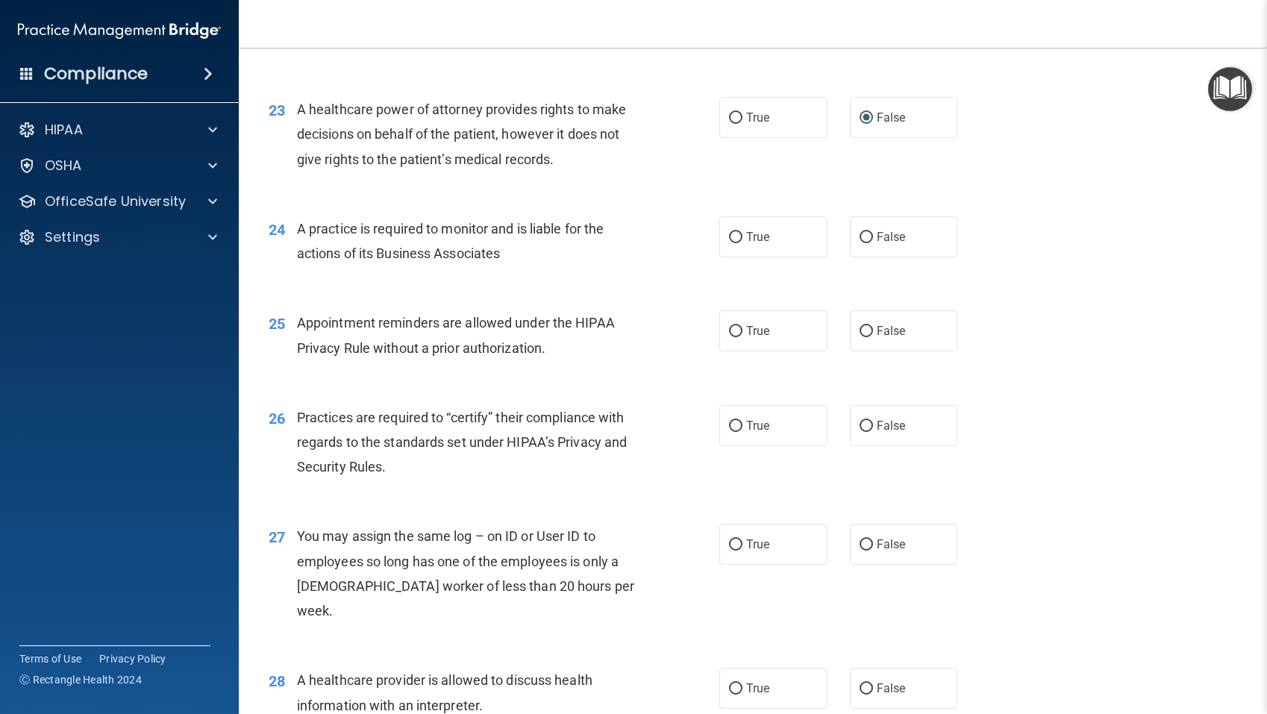
scroll to position [2688, 0]
click at [868, 239] on input "False" at bounding box center [865, 239] width 13 height 11
radio input "true"
click at [738, 333] on input "True" at bounding box center [735, 333] width 13 height 11
radio input "true"
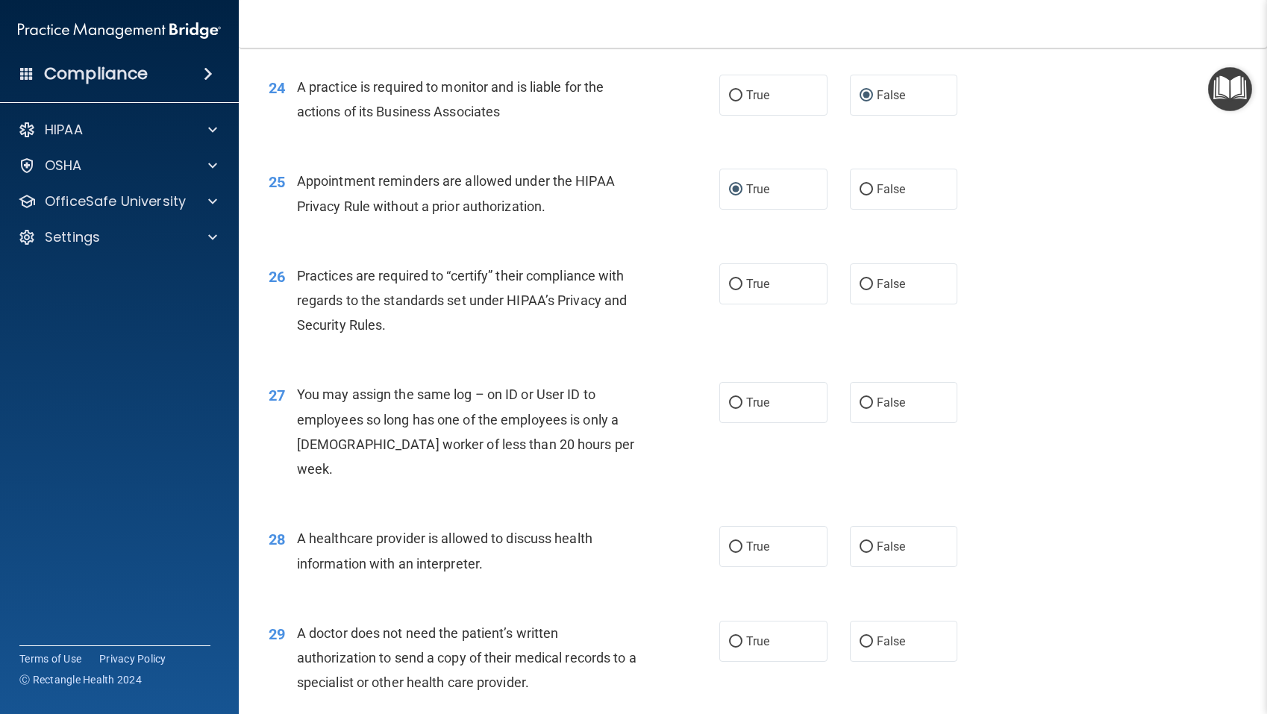
scroll to position [2852, 0]
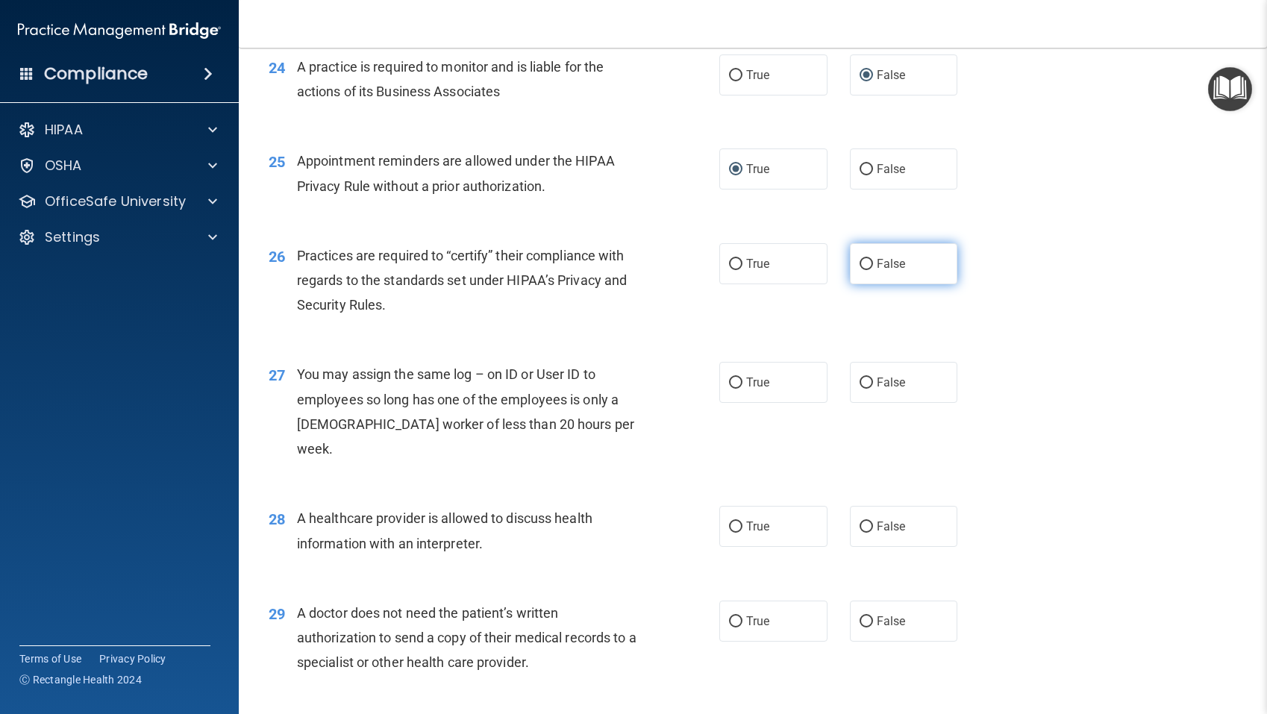
click at [868, 266] on input "False" at bounding box center [865, 264] width 13 height 11
radio input "true"
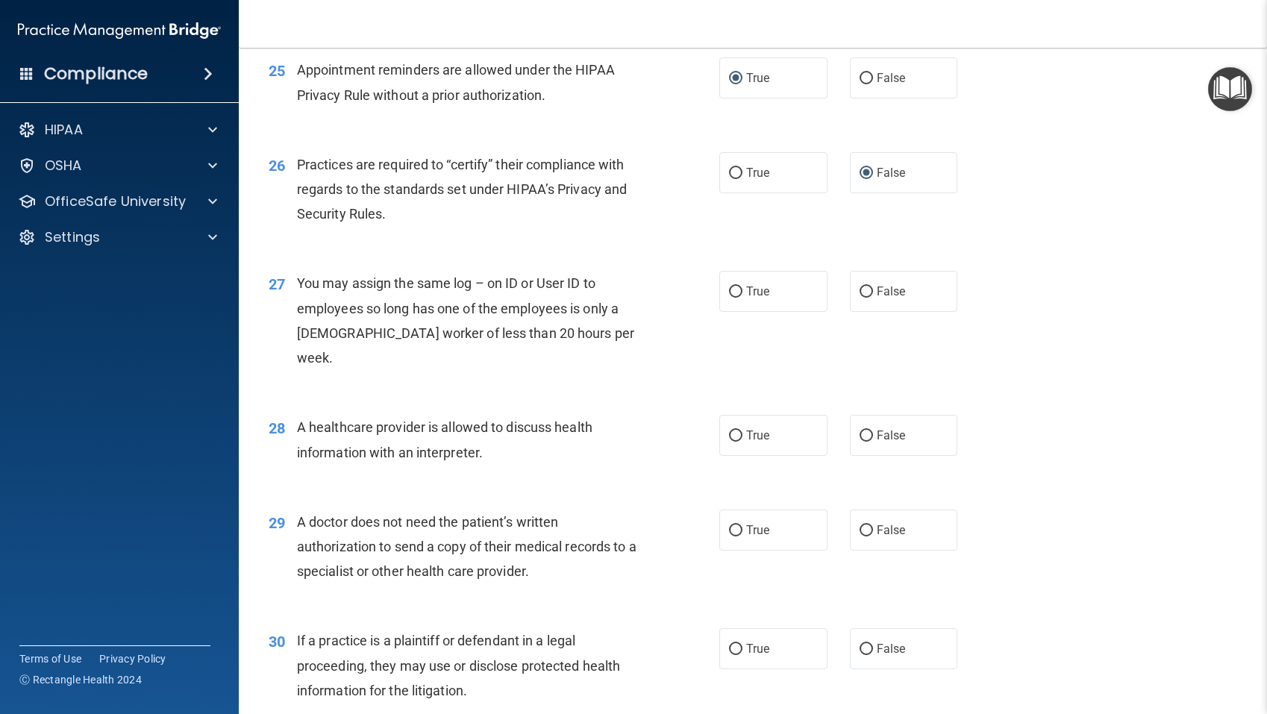
scroll to position [2949, 0]
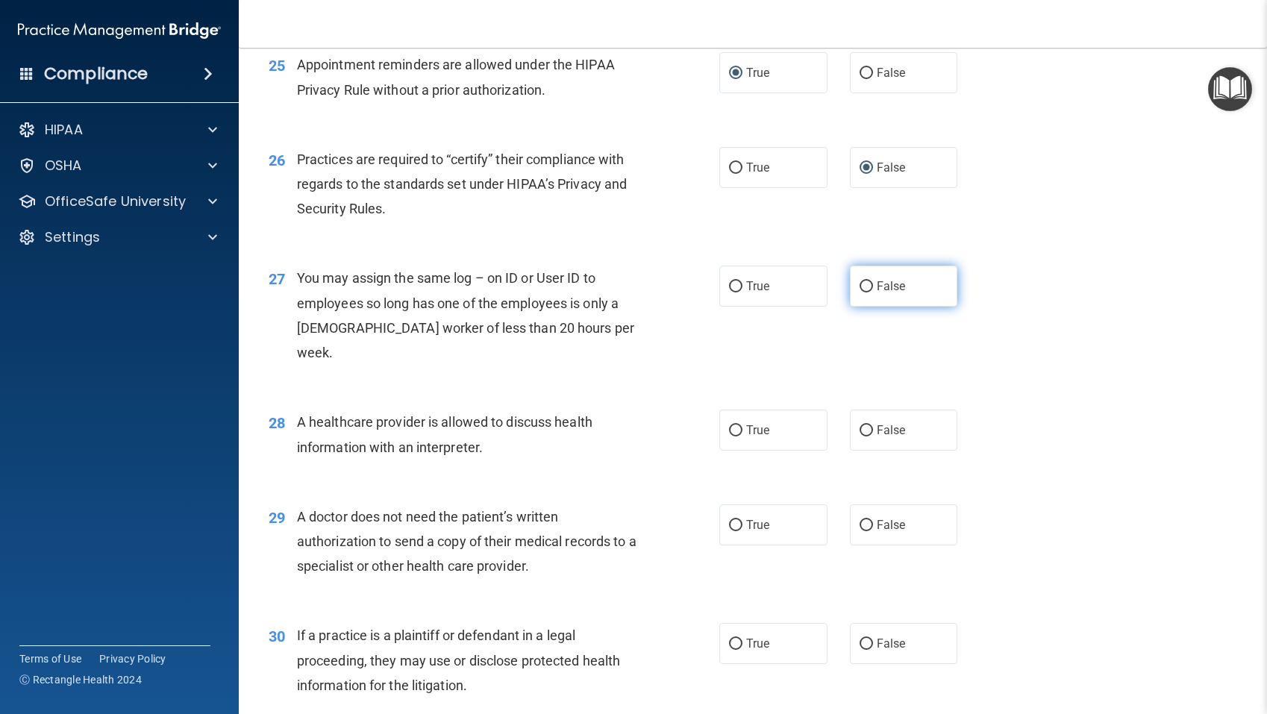
click at [865, 285] on input "False" at bounding box center [865, 286] width 13 height 11
radio input "true"
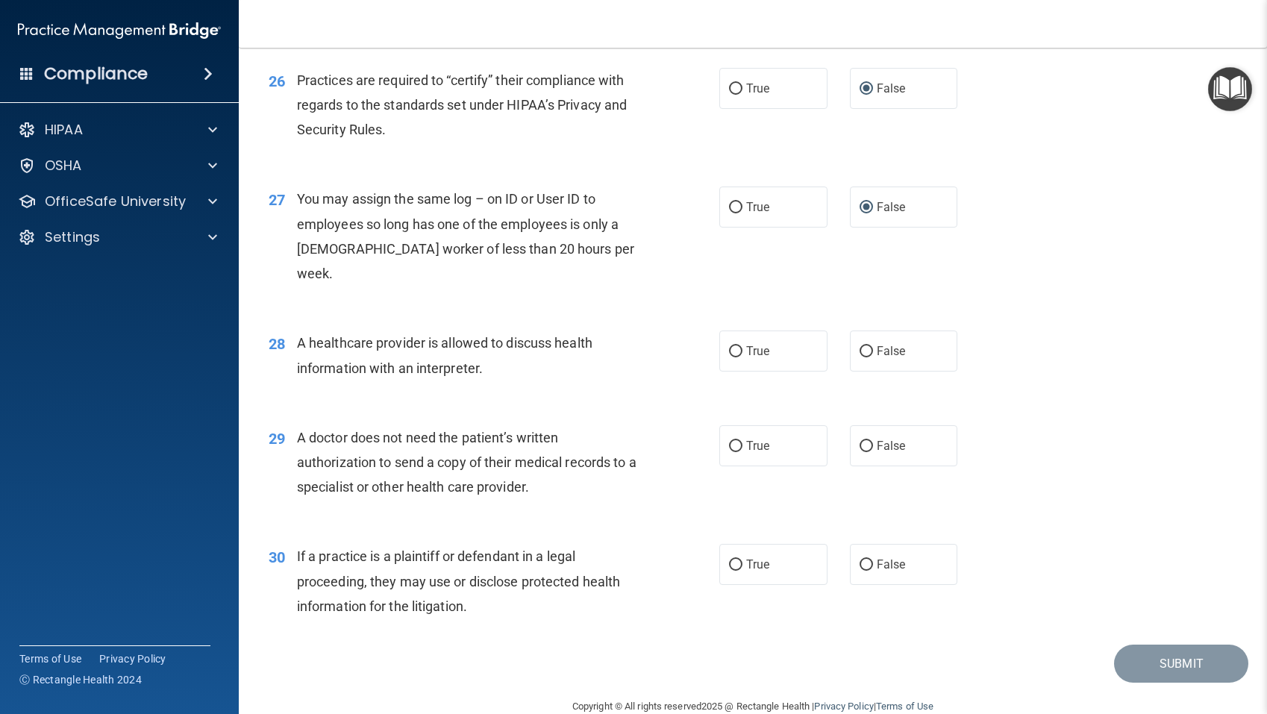
scroll to position [3031, 0]
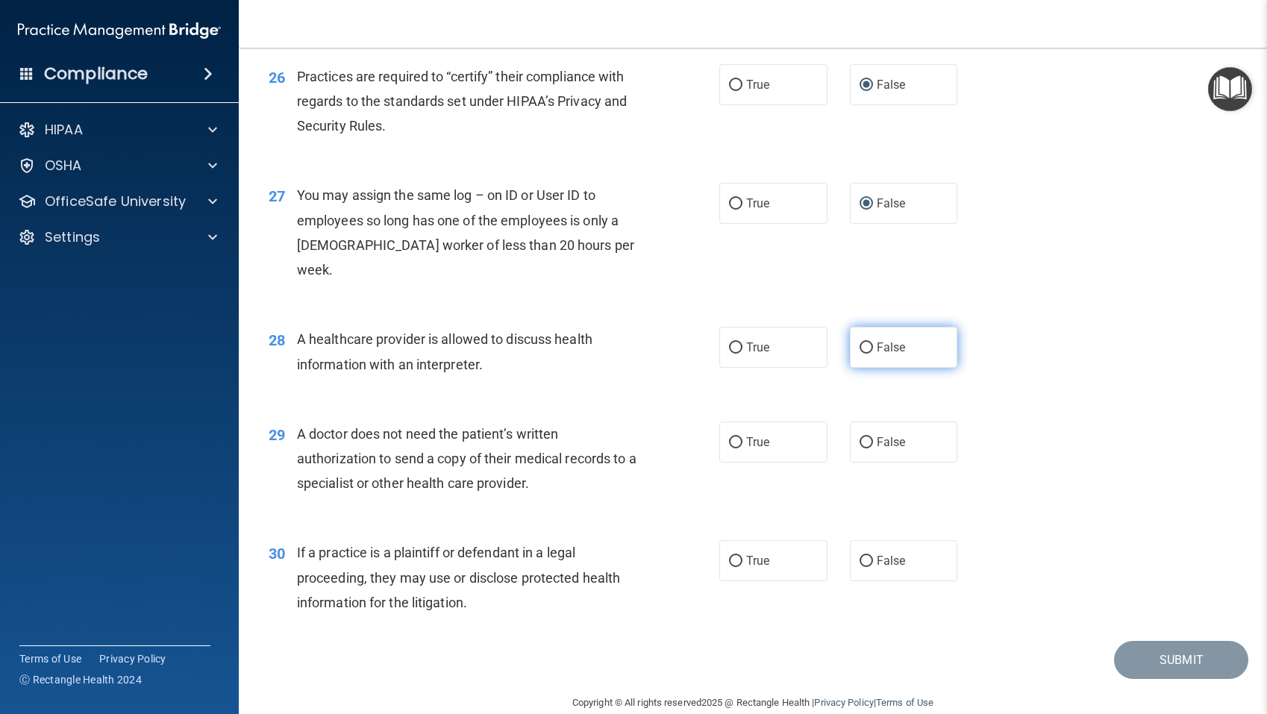
click at [864, 342] on input "False" at bounding box center [865, 347] width 13 height 11
radio input "true"
click at [738, 437] on input "True" at bounding box center [735, 442] width 13 height 11
radio input "true"
click at [737, 556] on input "True" at bounding box center [735, 561] width 13 height 11
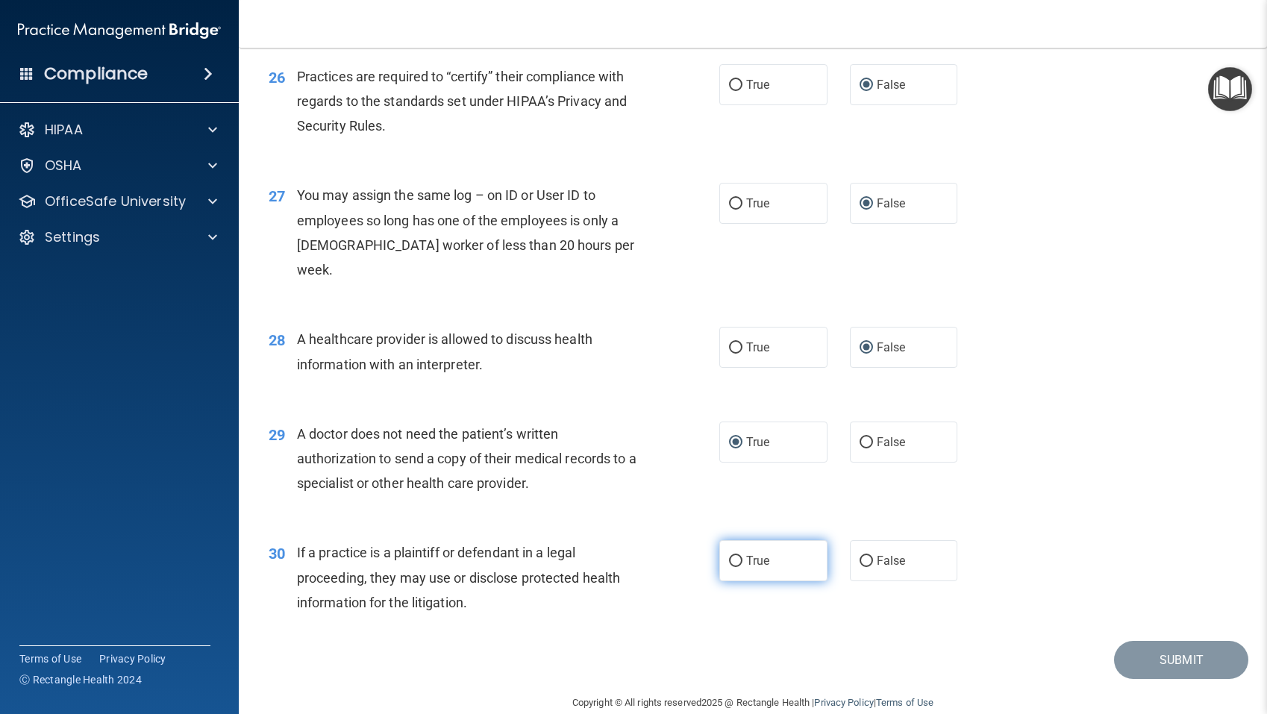
radio input "true"
click at [1173, 642] on button "Submit" at bounding box center [1181, 660] width 134 height 38
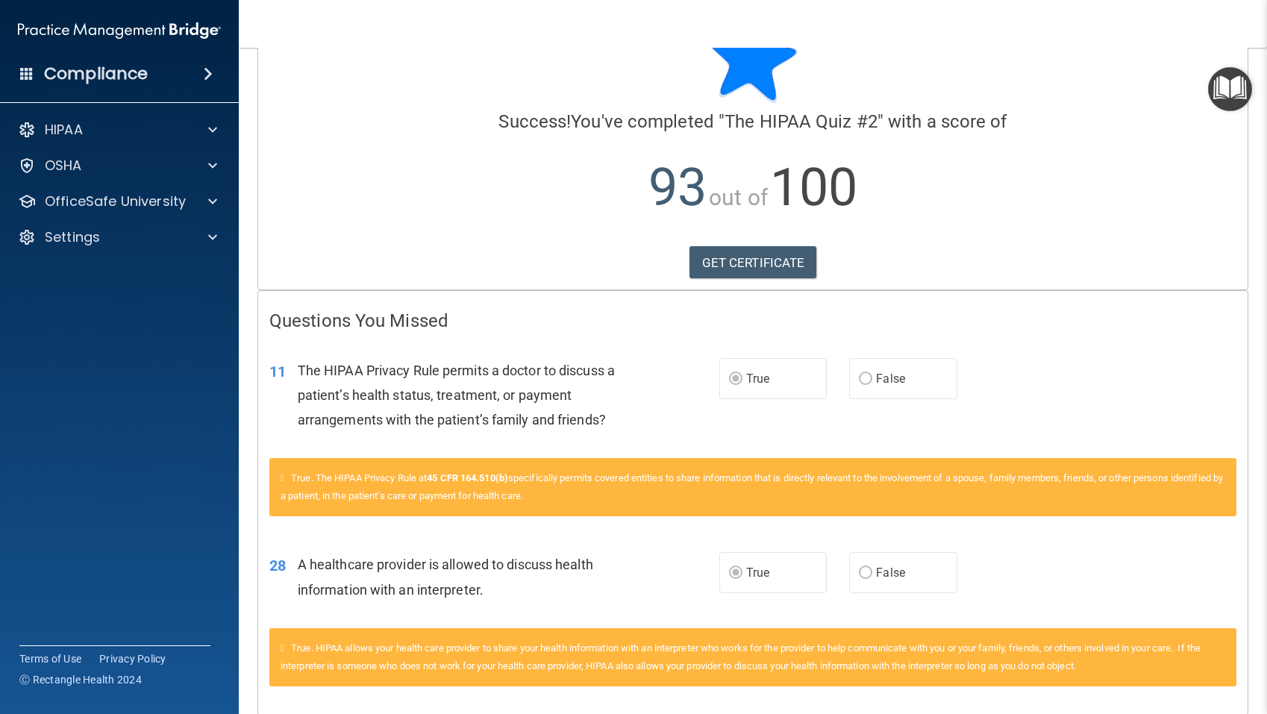
scroll to position [57, 0]
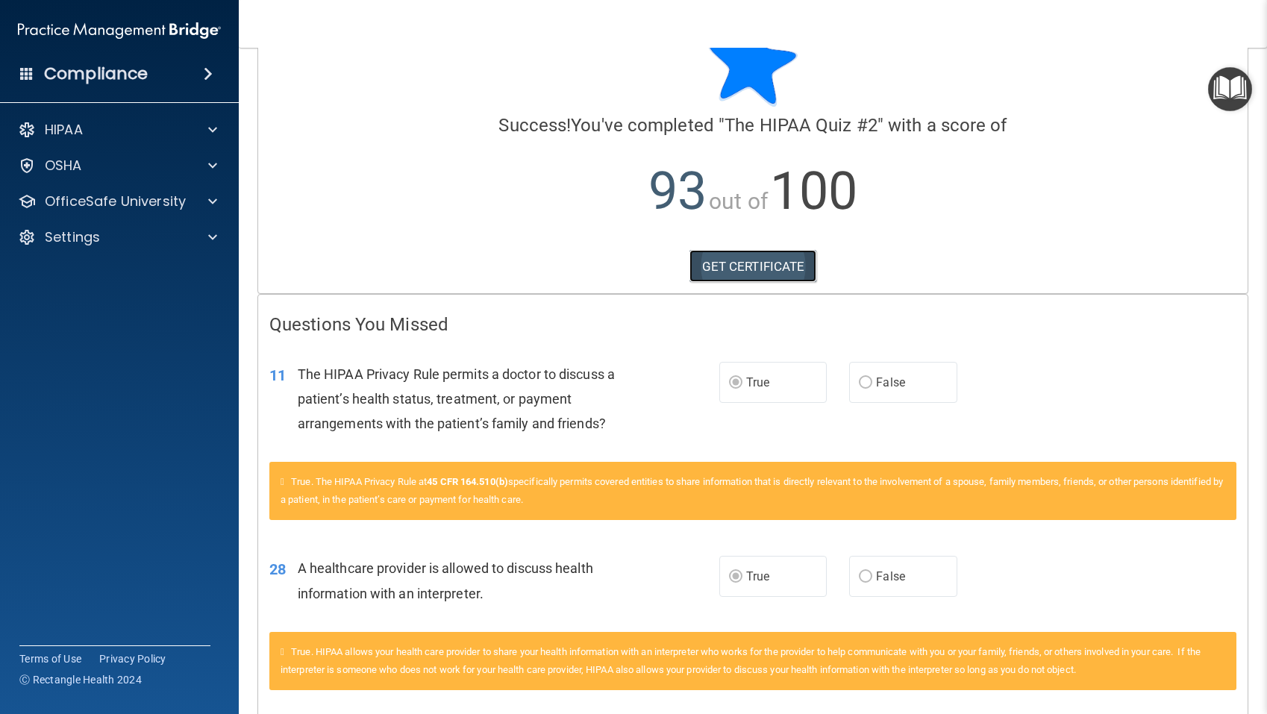
click at [753, 261] on link "GET CERTIFICATE" at bounding box center [753, 266] width 128 height 33
click at [155, 137] on div "HIPAA" at bounding box center [99, 130] width 185 height 18
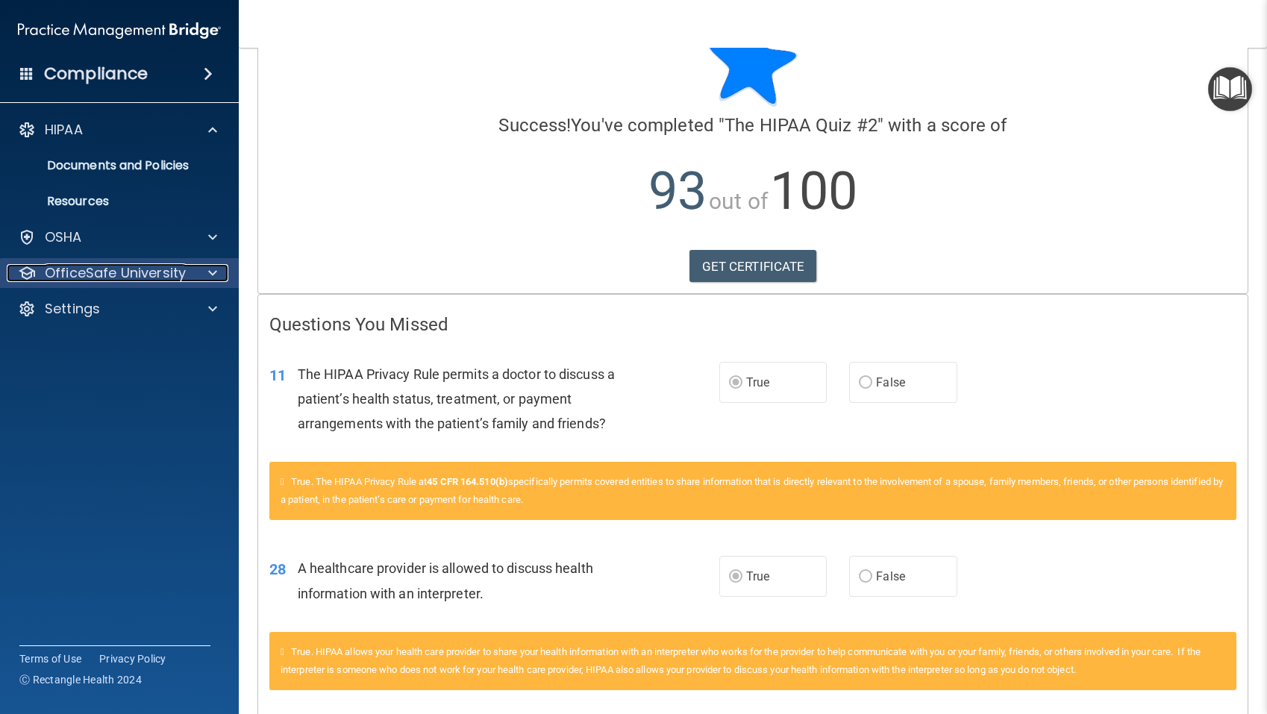
click at [119, 265] on p "OfficeSafe University" at bounding box center [115, 273] width 141 height 18
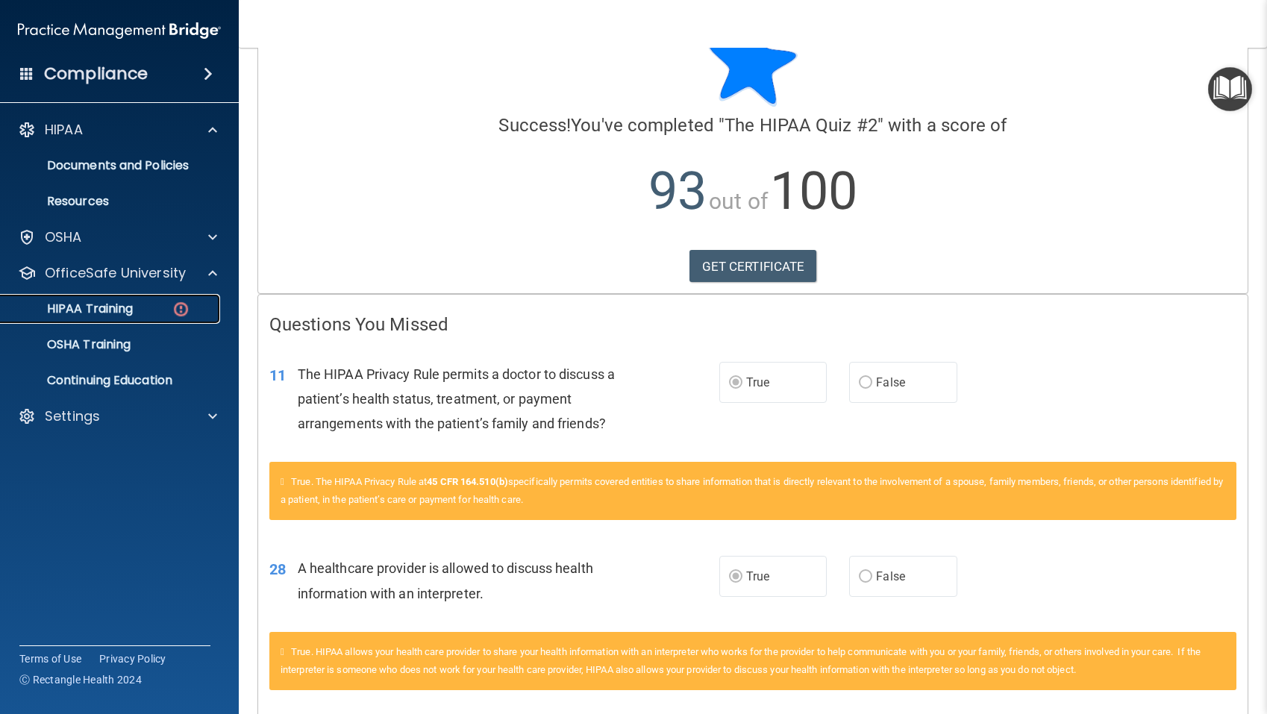
click at [107, 304] on p "HIPAA Training" at bounding box center [71, 308] width 123 height 15
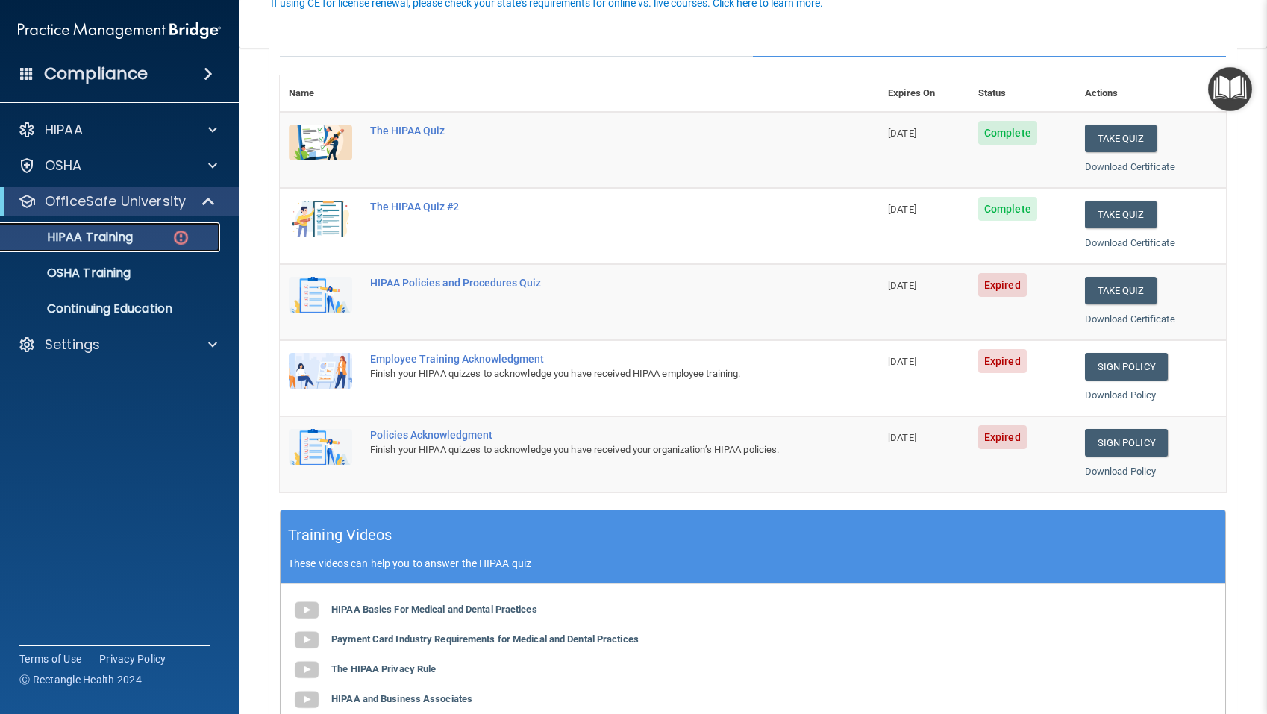
scroll to position [152, 0]
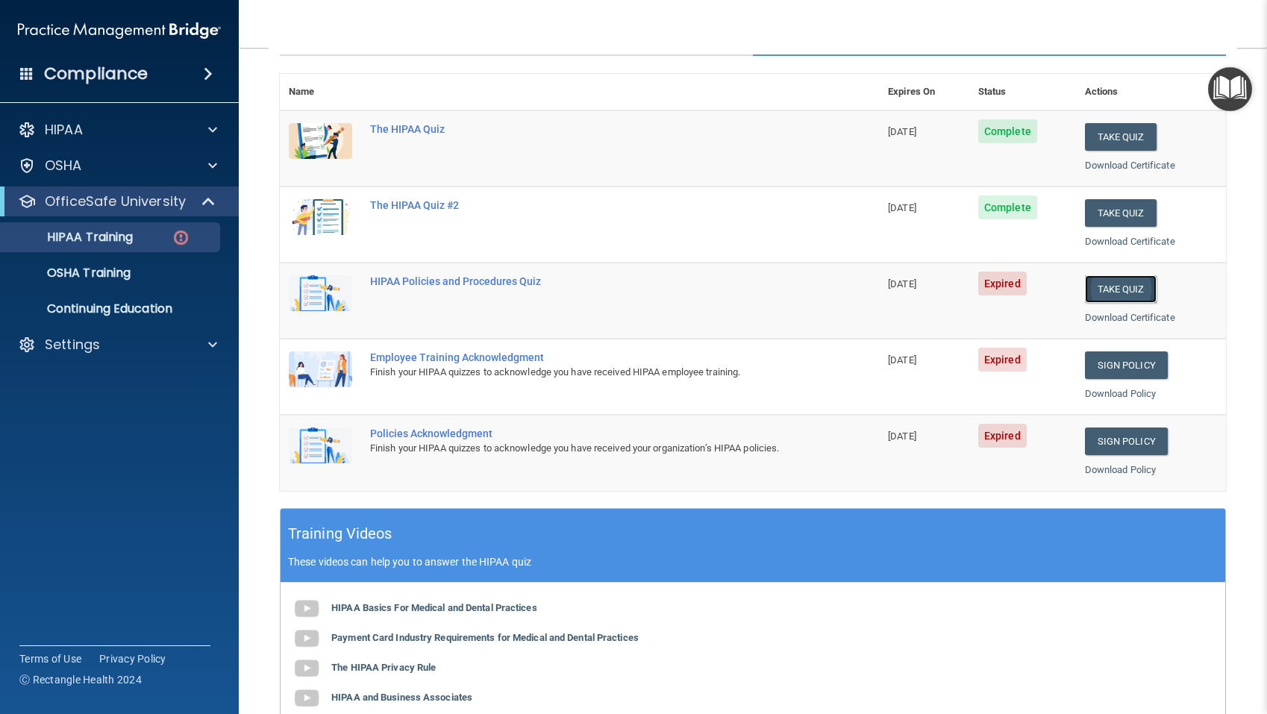
click at [1114, 291] on button "Take Quiz" at bounding box center [1121, 289] width 72 height 28
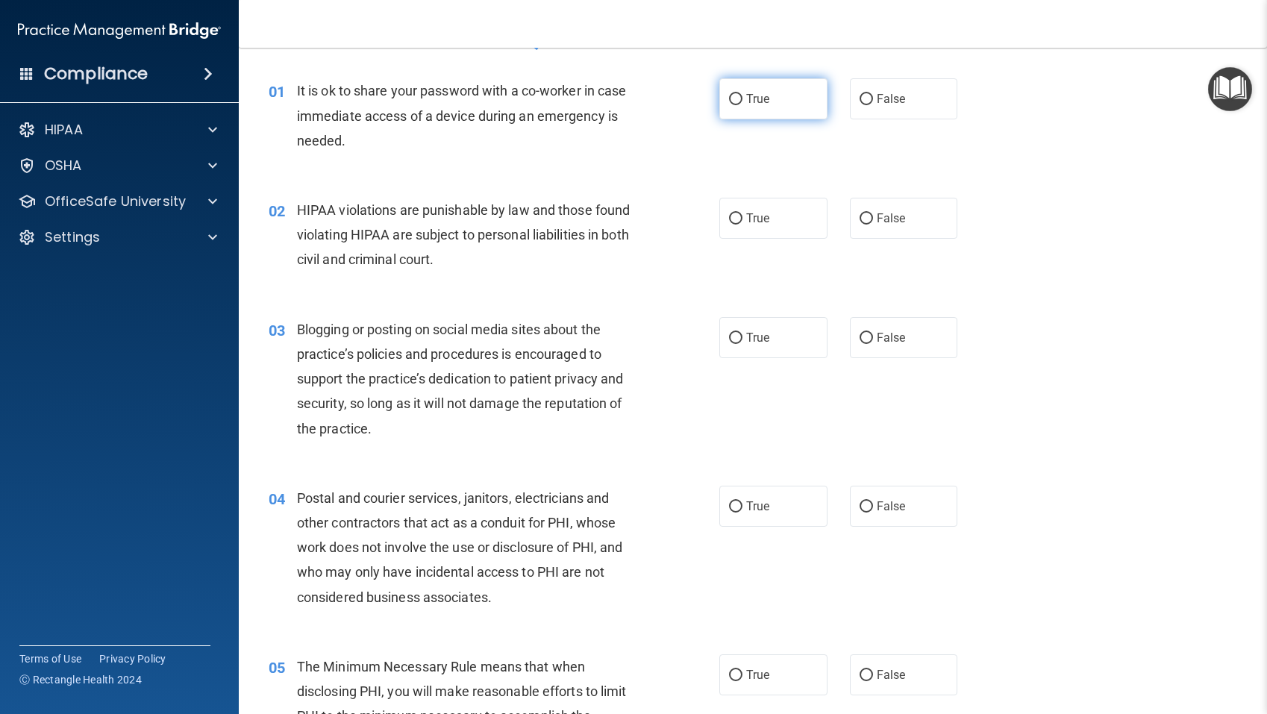
click at [738, 102] on input "True" at bounding box center [735, 99] width 13 height 11
radio input "true"
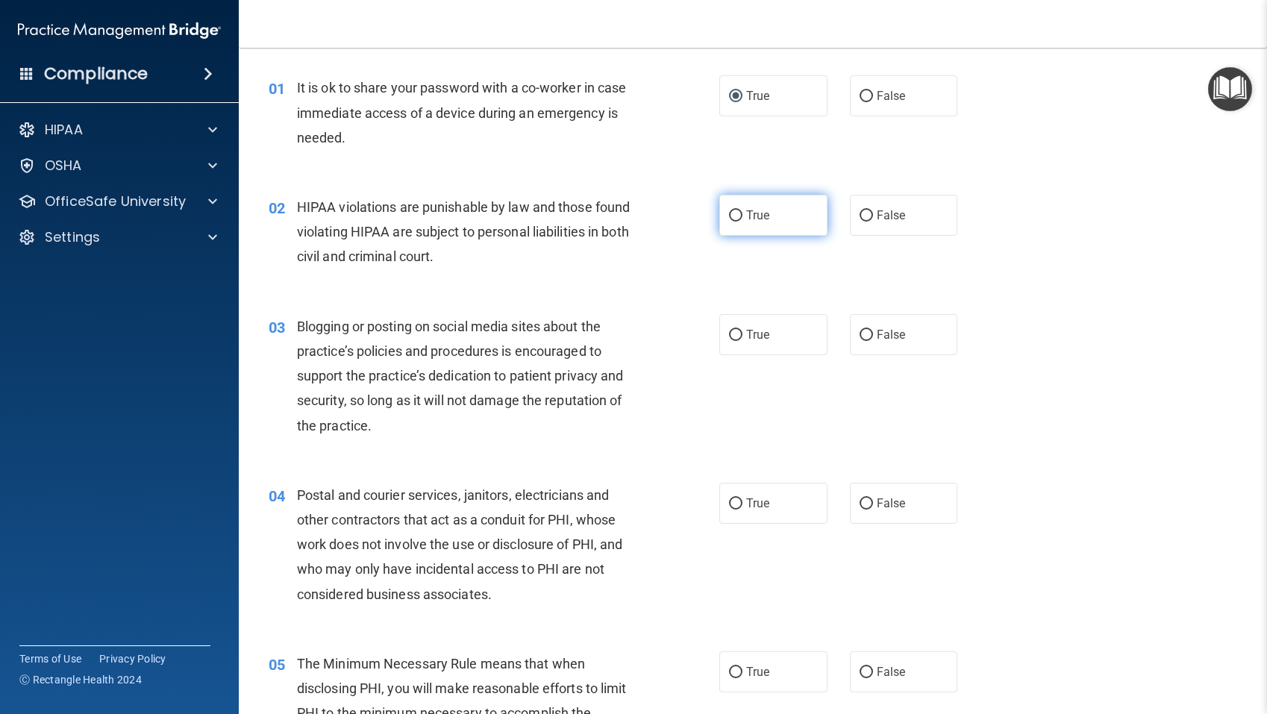
click at [735, 215] on input "True" at bounding box center [735, 215] width 13 height 11
radio input "true"
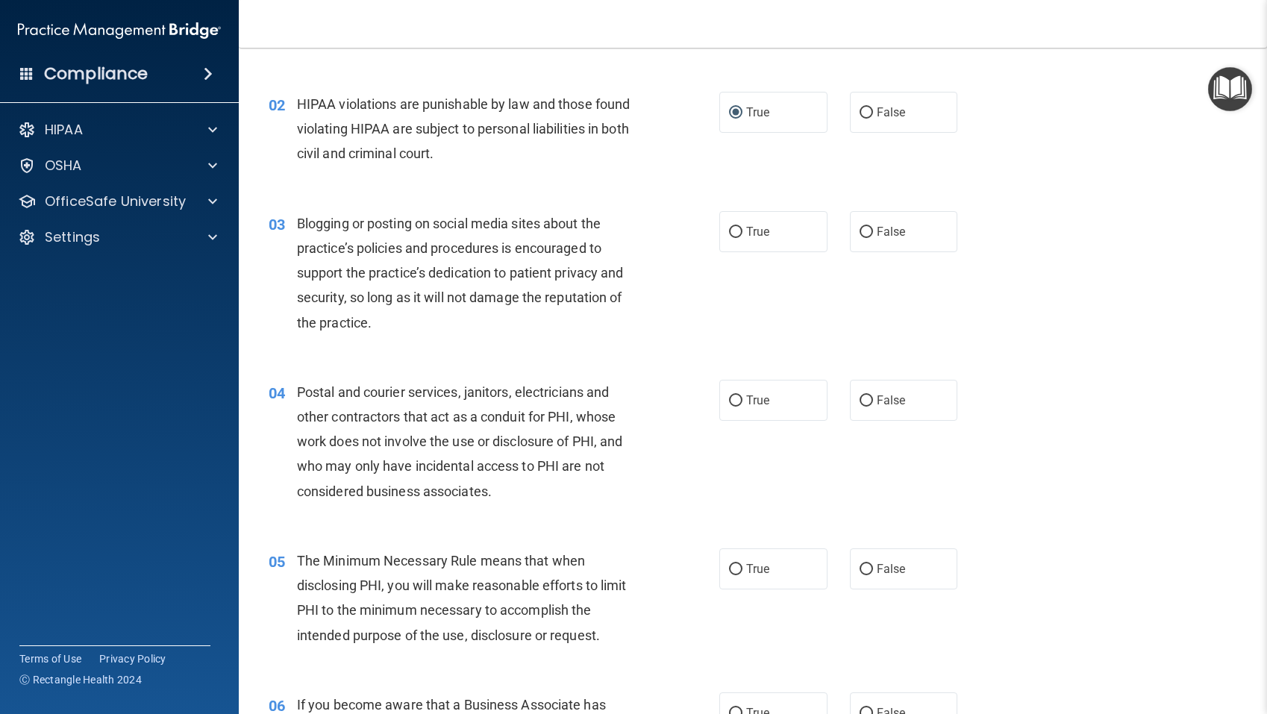
scroll to position [144, 0]
click at [737, 233] on input "True" at bounding box center [735, 233] width 13 height 11
radio input "true"
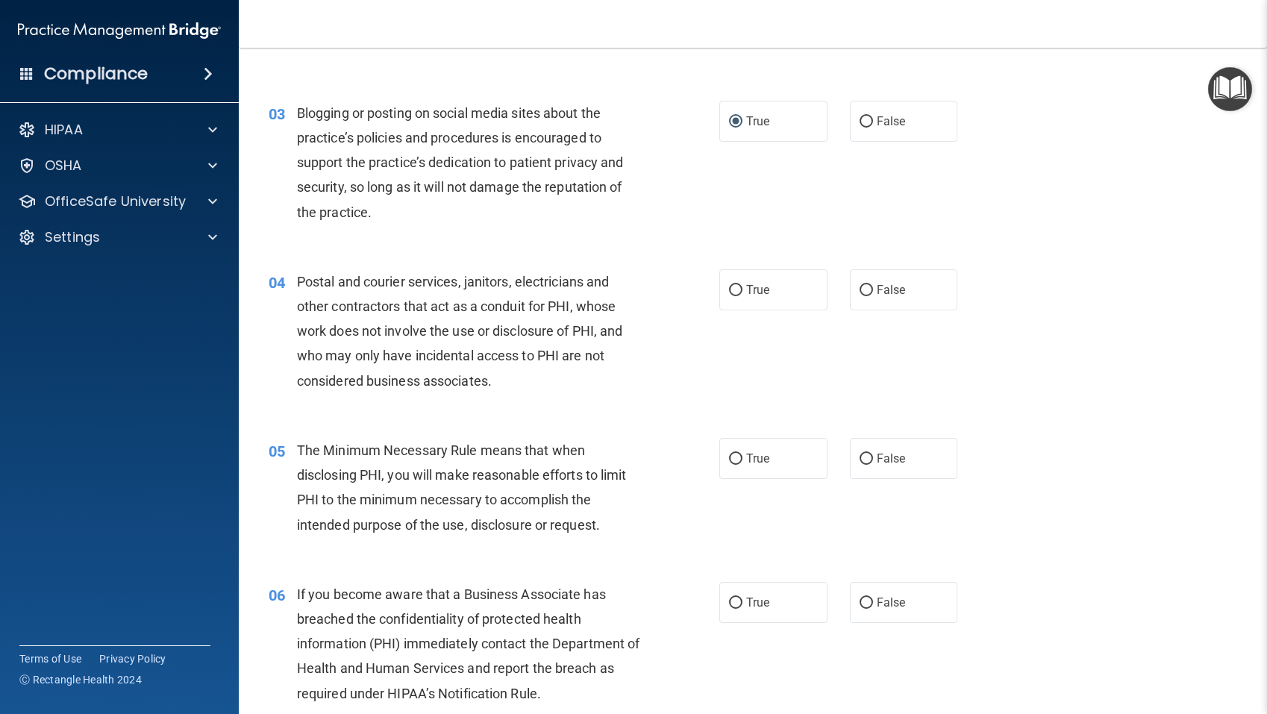
scroll to position [255, 0]
click at [737, 288] on input "True" at bounding box center [735, 291] width 13 height 11
radio input "true"
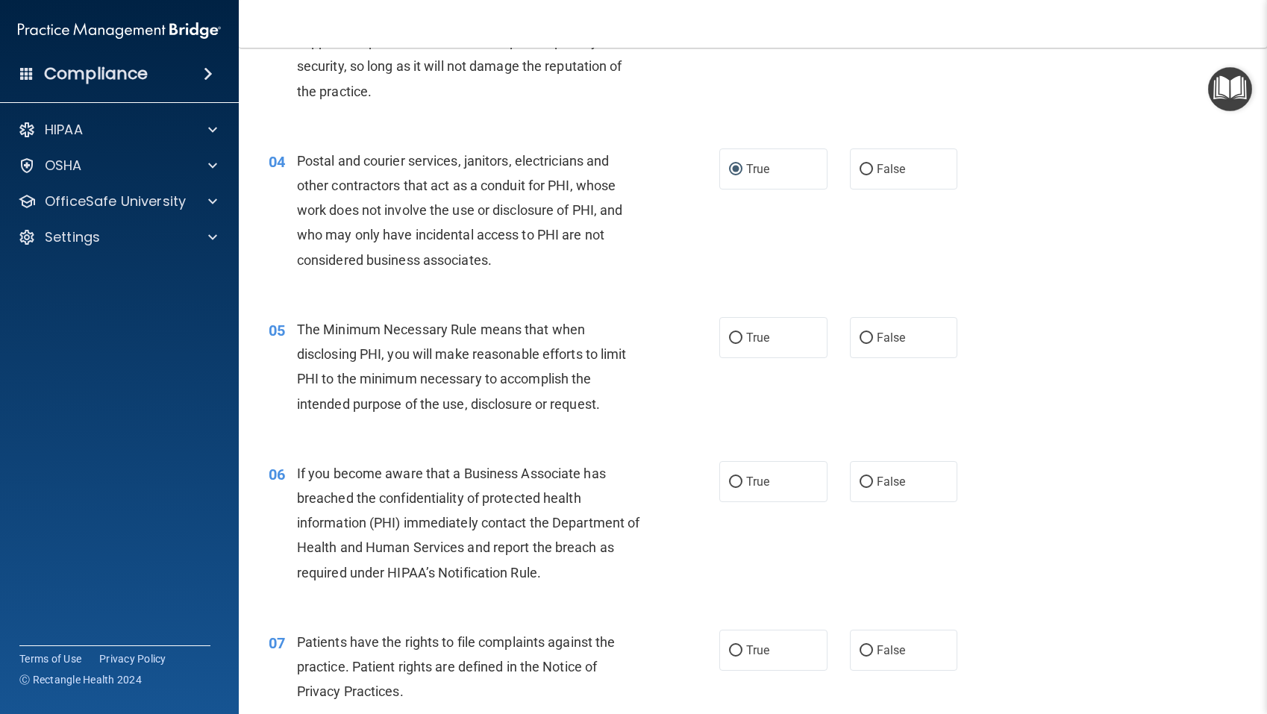
scroll to position [405, 0]
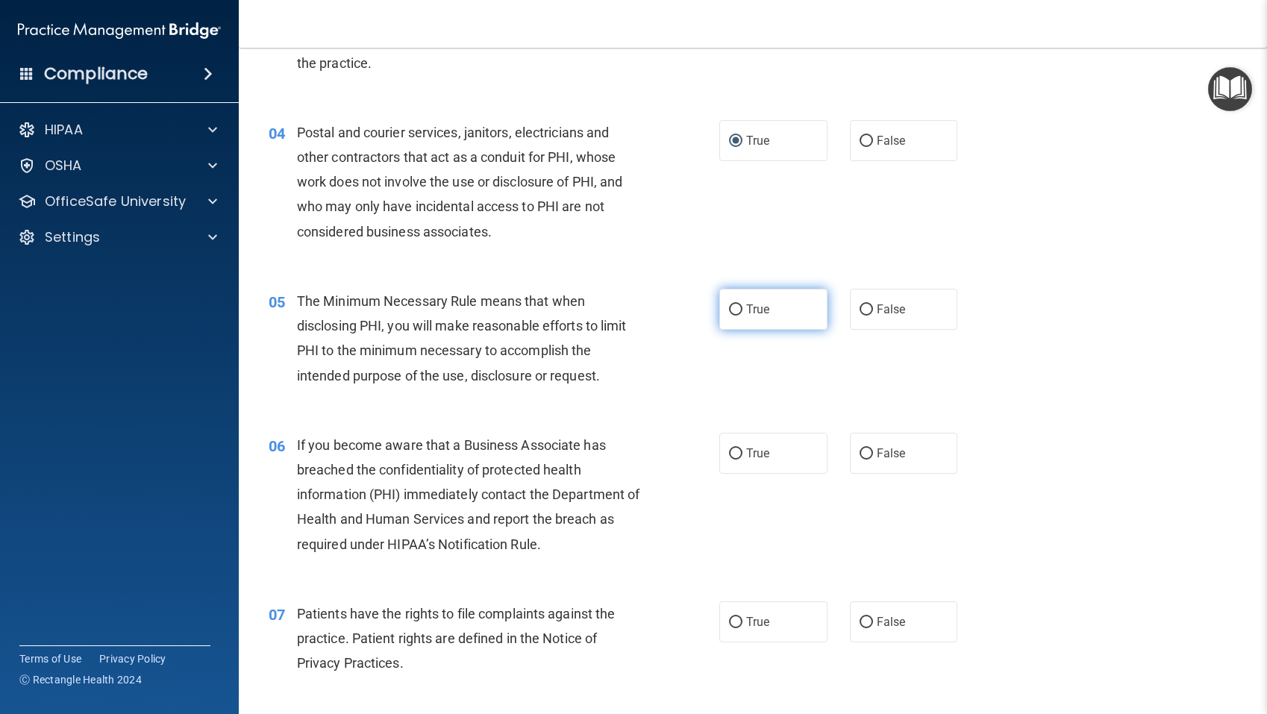
click at [735, 307] on input "True" at bounding box center [735, 309] width 13 height 11
radio input "true"
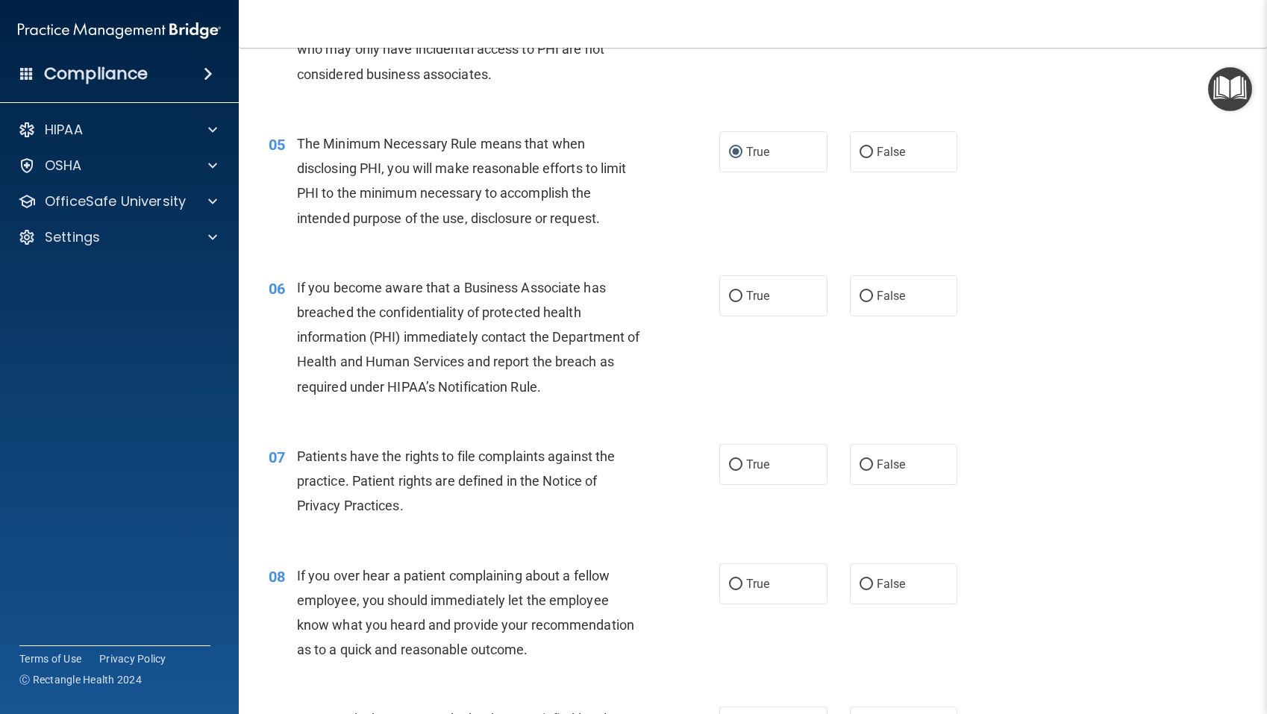
scroll to position [565, 0]
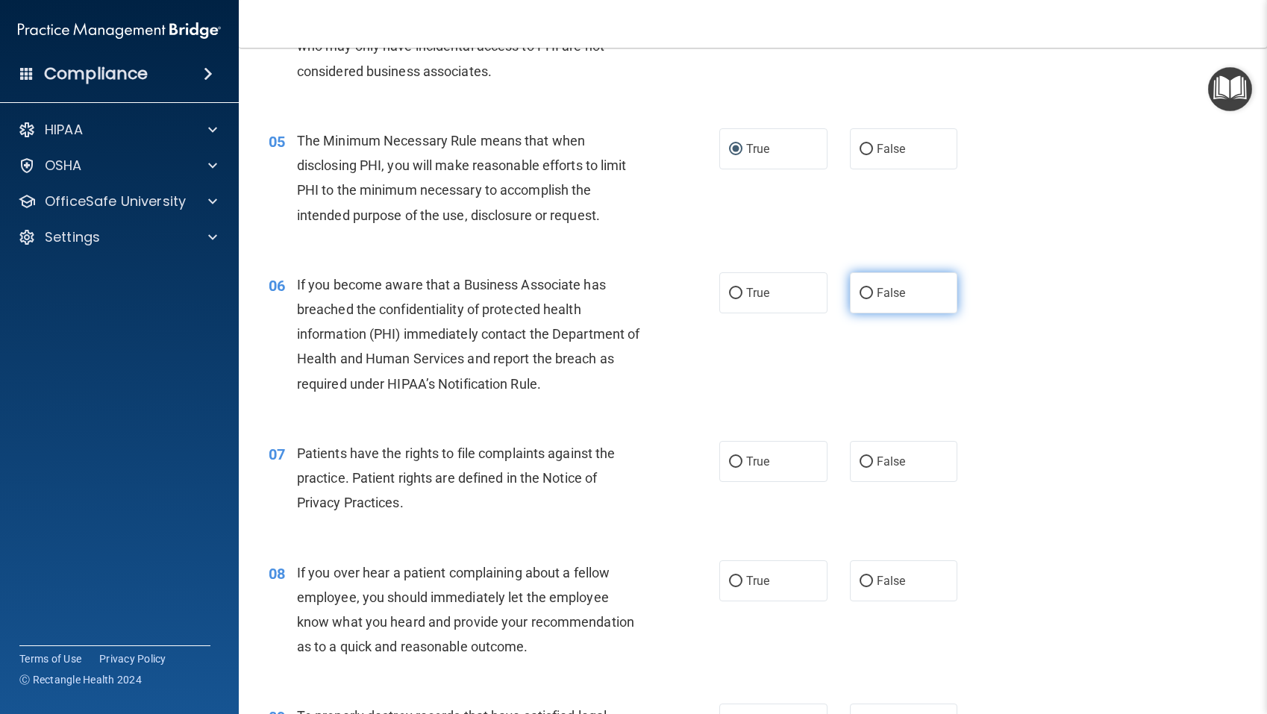
click at [867, 295] on input "False" at bounding box center [865, 293] width 13 height 11
radio input "true"
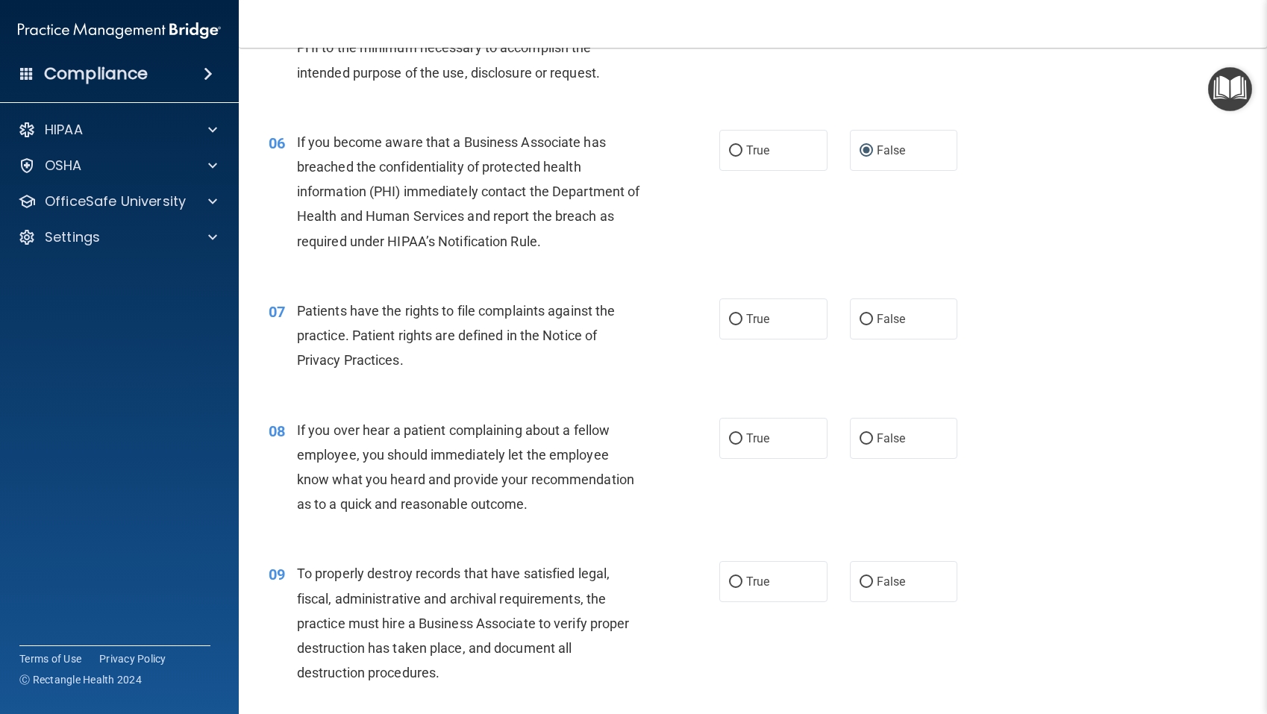
scroll to position [702, 0]
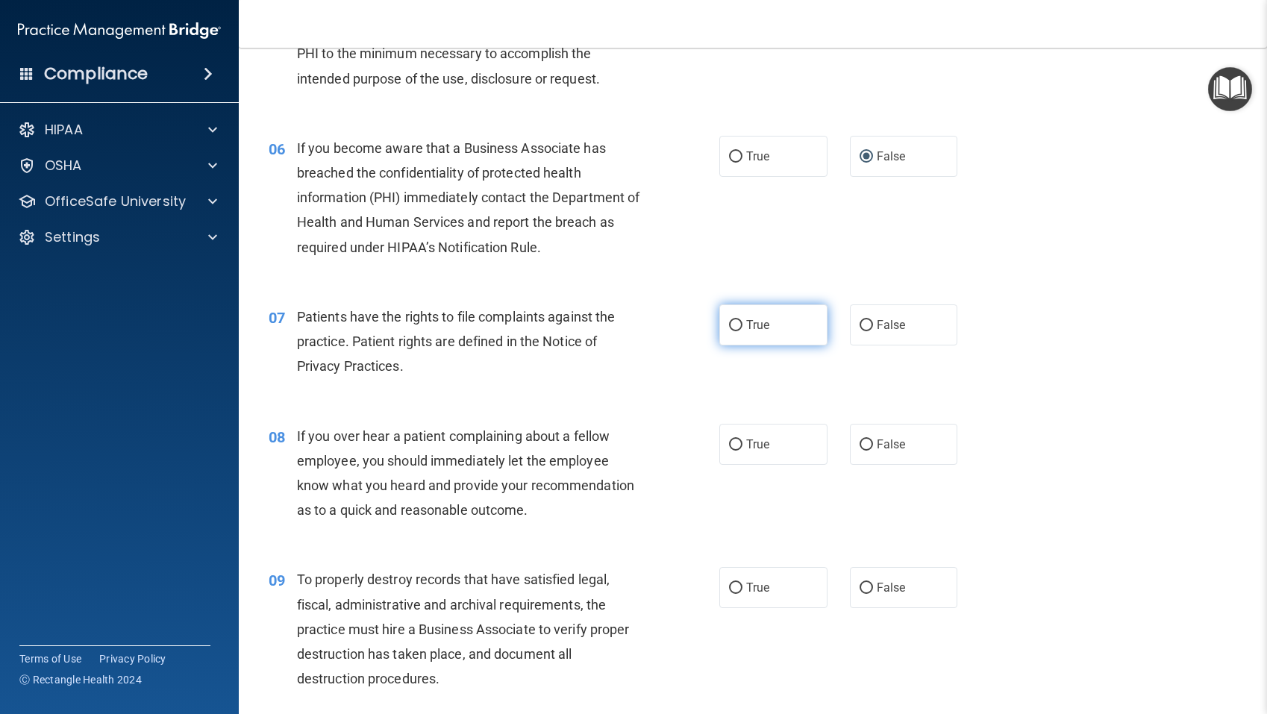
click at [741, 322] on input "True" at bounding box center [735, 325] width 13 height 11
radio input "true"
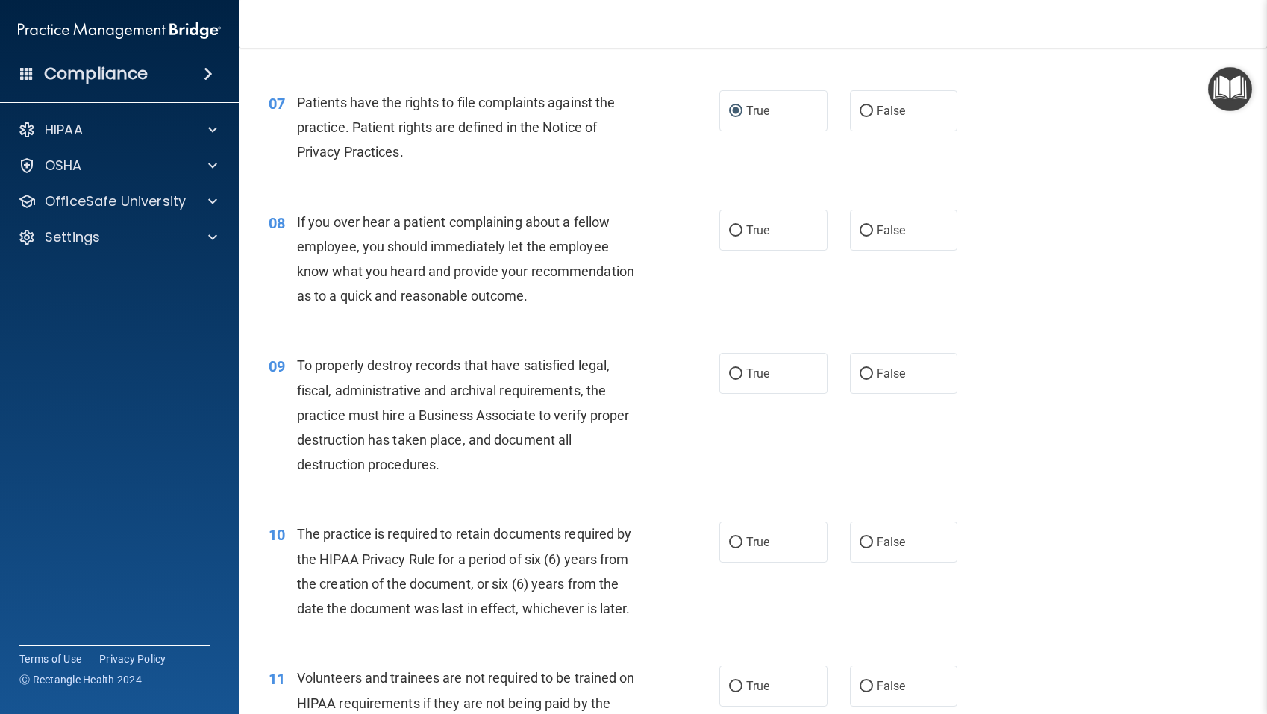
scroll to position [914, 0]
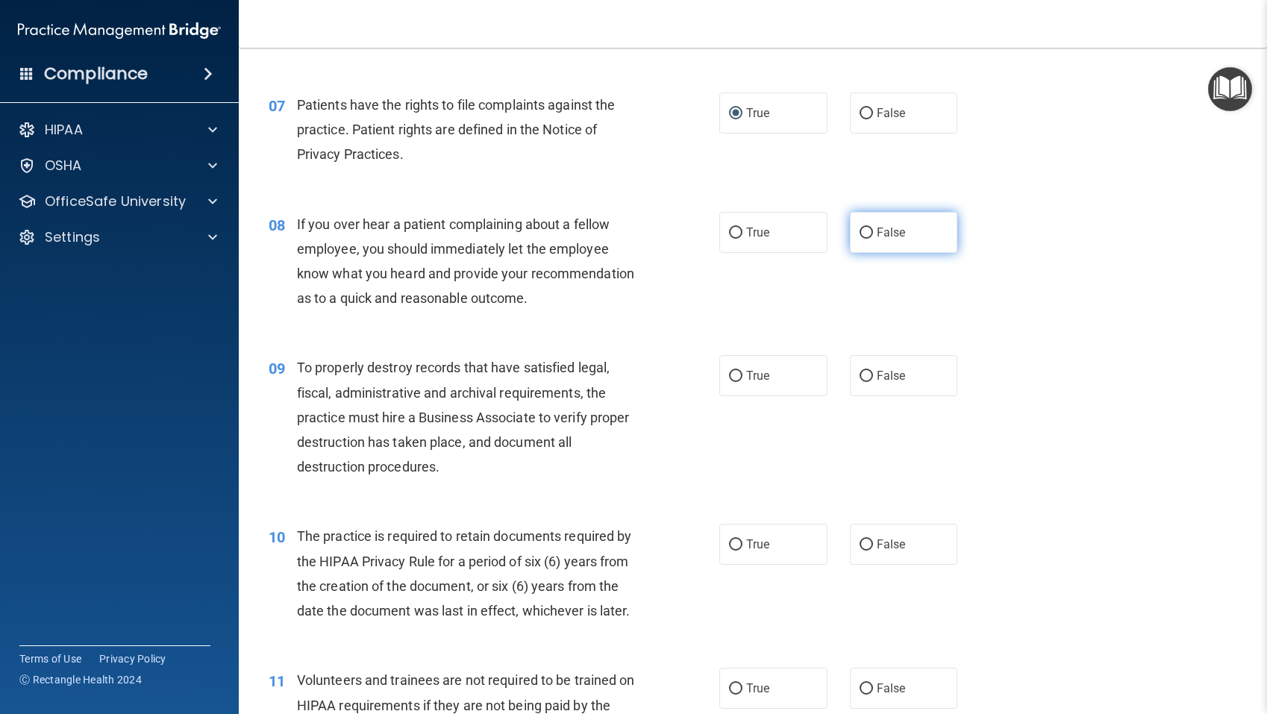
click at [866, 232] on input "False" at bounding box center [865, 233] width 13 height 11
radio input "true"
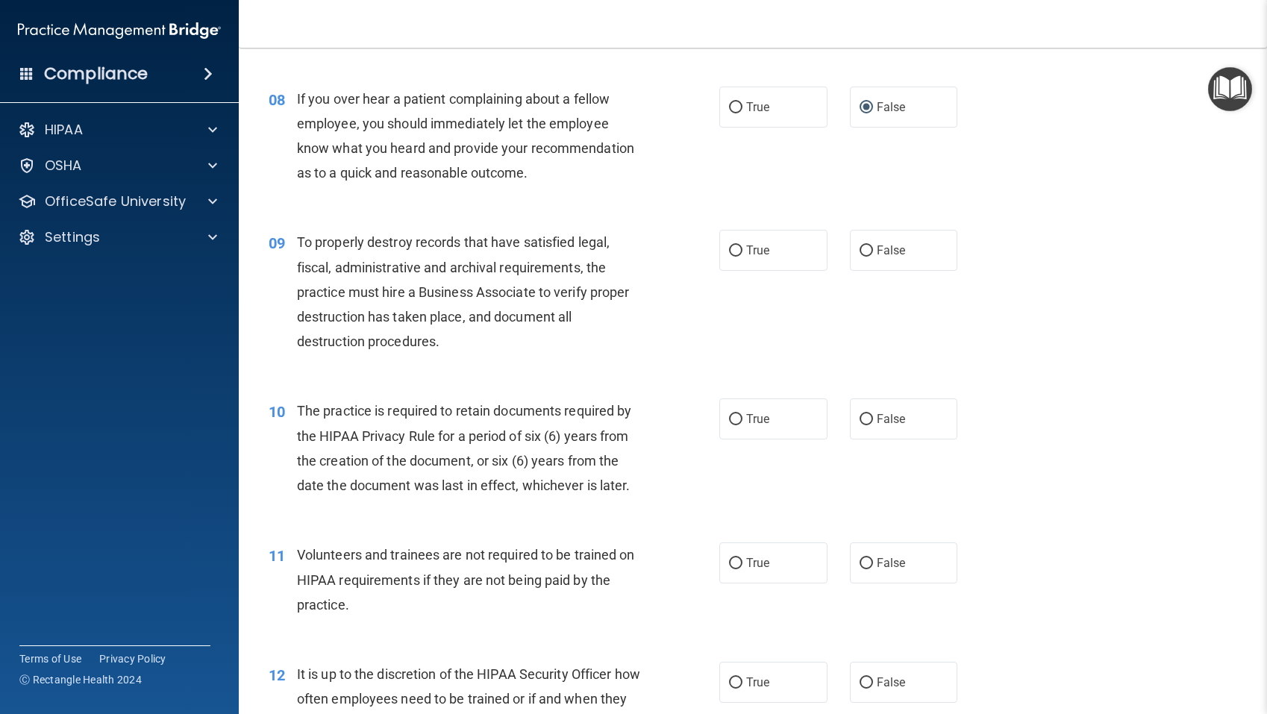
scroll to position [1059, 0]
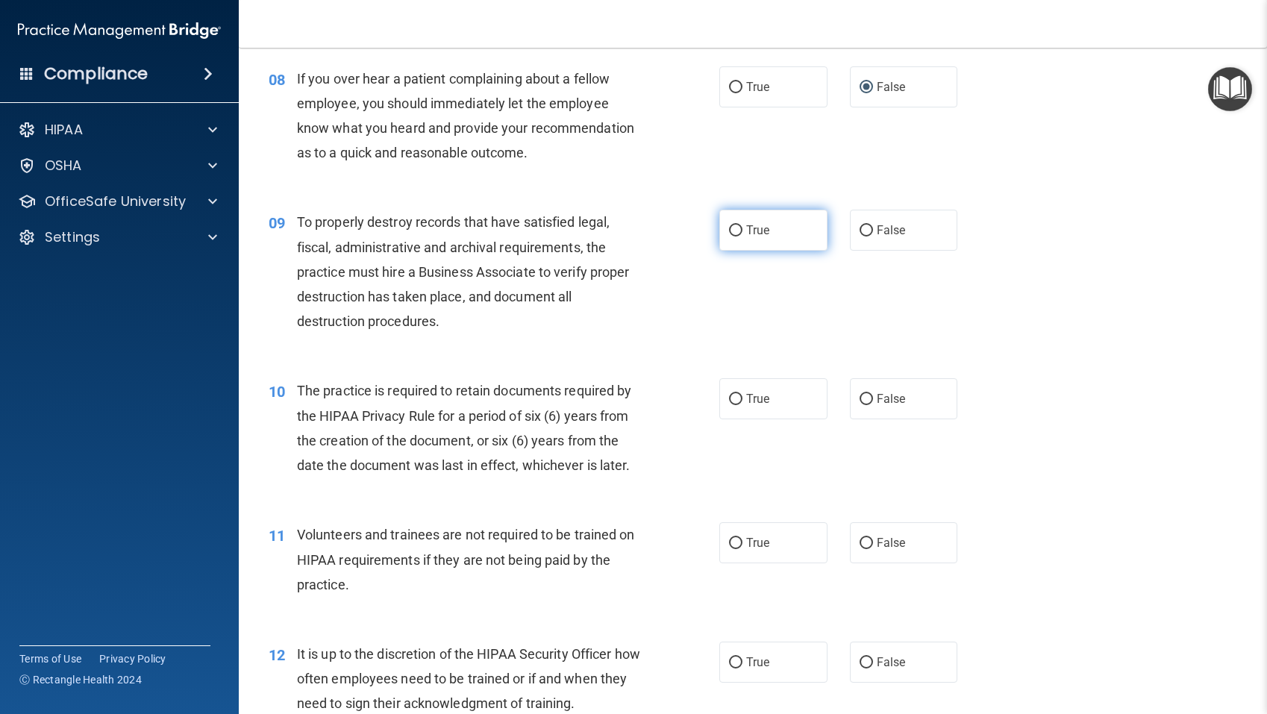
click at [733, 232] on input "True" at bounding box center [735, 230] width 13 height 11
radio input "true"
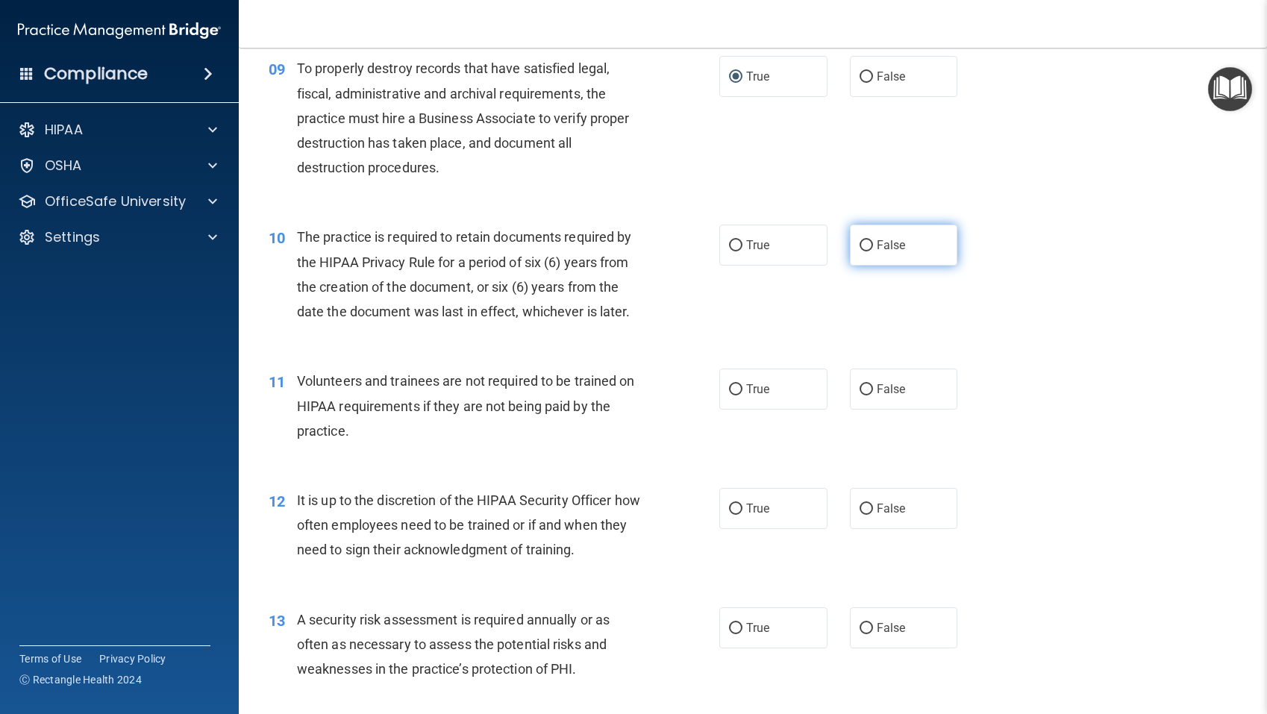
scroll to position [1211, 0]
click at [868, 248] on input "False" at bounding box center [865, 247] width 13 height 11
radio input "true"
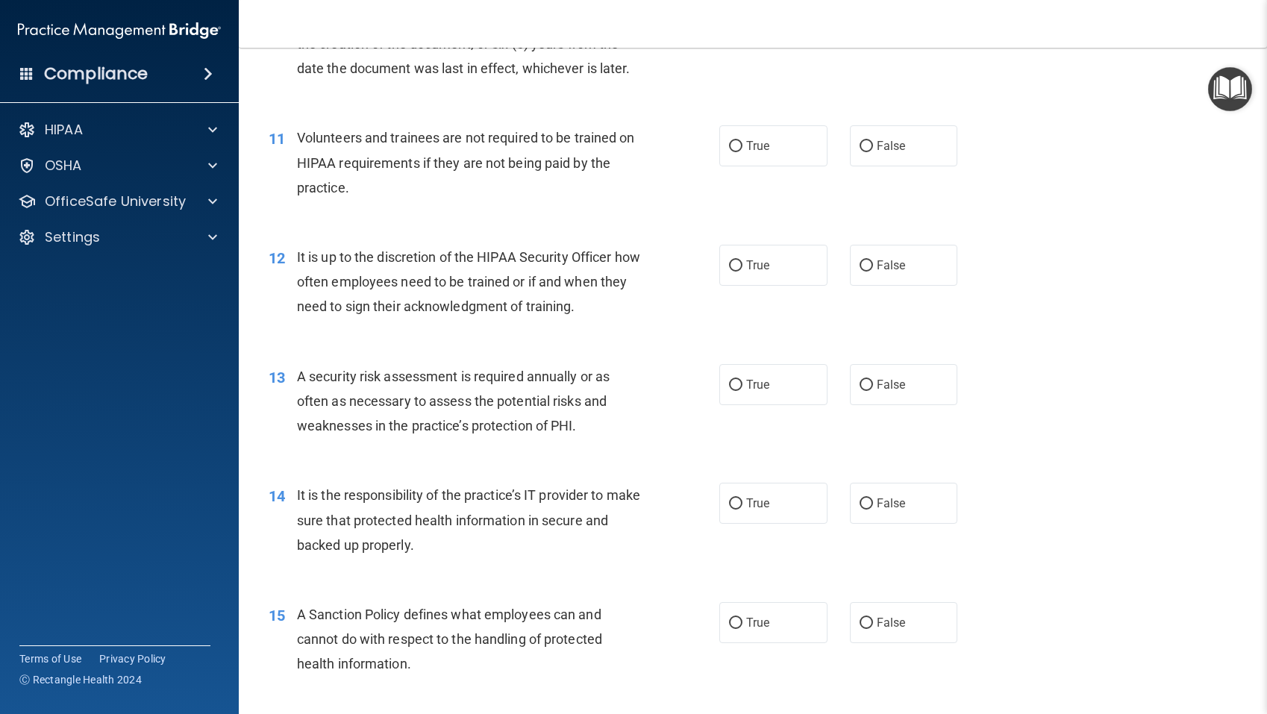
scroll to position [1458, 0]
click at [869, 144] on input "False" at bounding box center [865, 144] width 13 height 11
radio input "true"
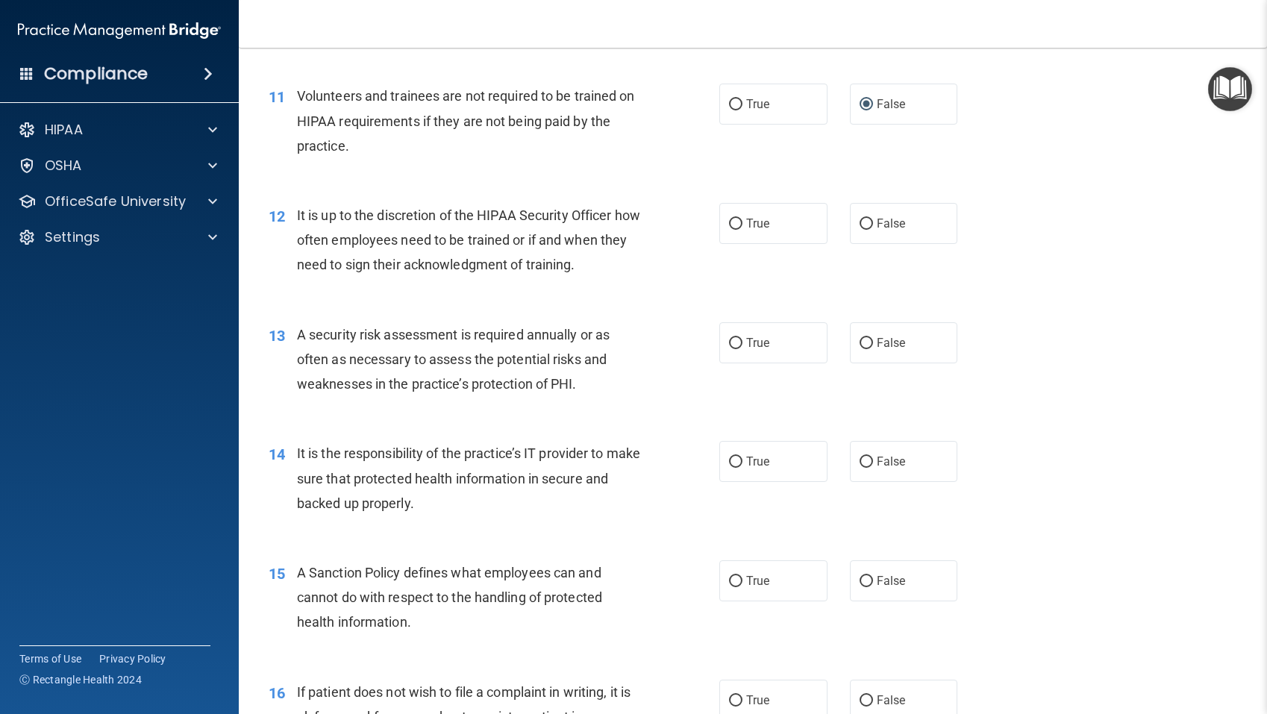
scroll to position [1499, 0]
click at [870, 224] on input "False" at bounding box center [865, 223] width 13 height 11
radio input "true"
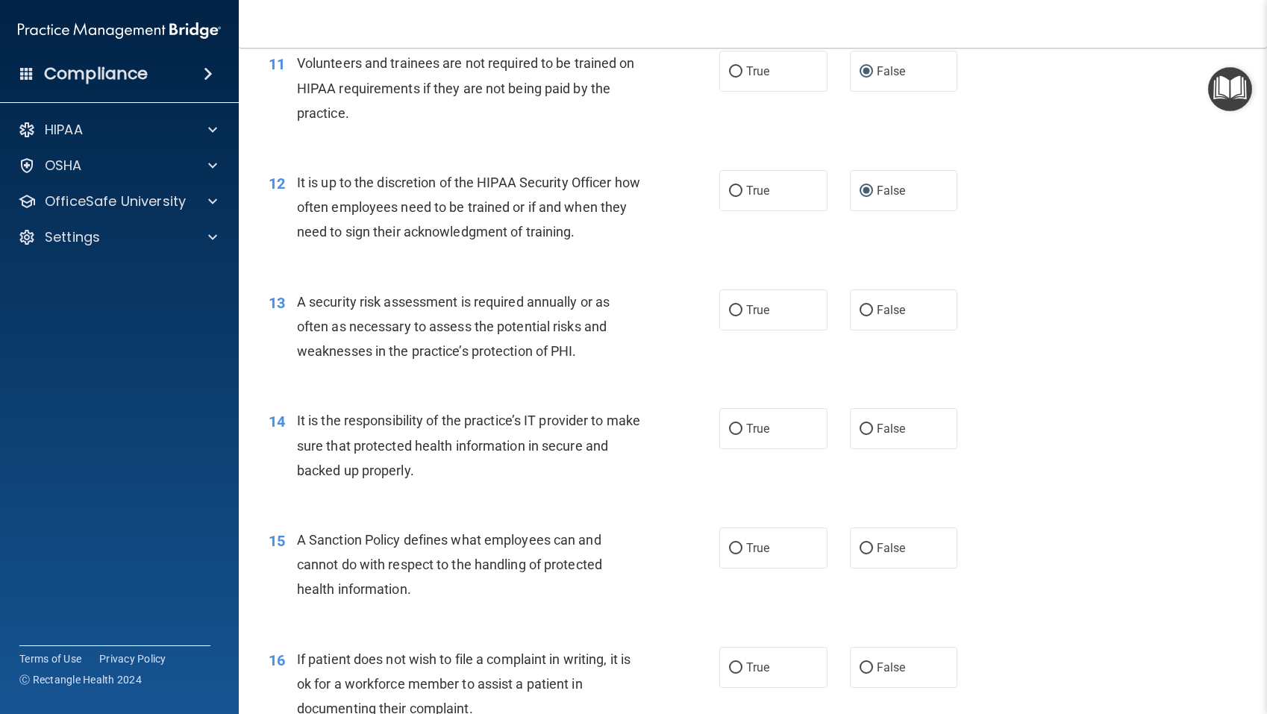
scroll to position [1528, 0]
click at [737, 313] on input "True" at bounding box center [735, 312] width 13 height 11
radio input "true"
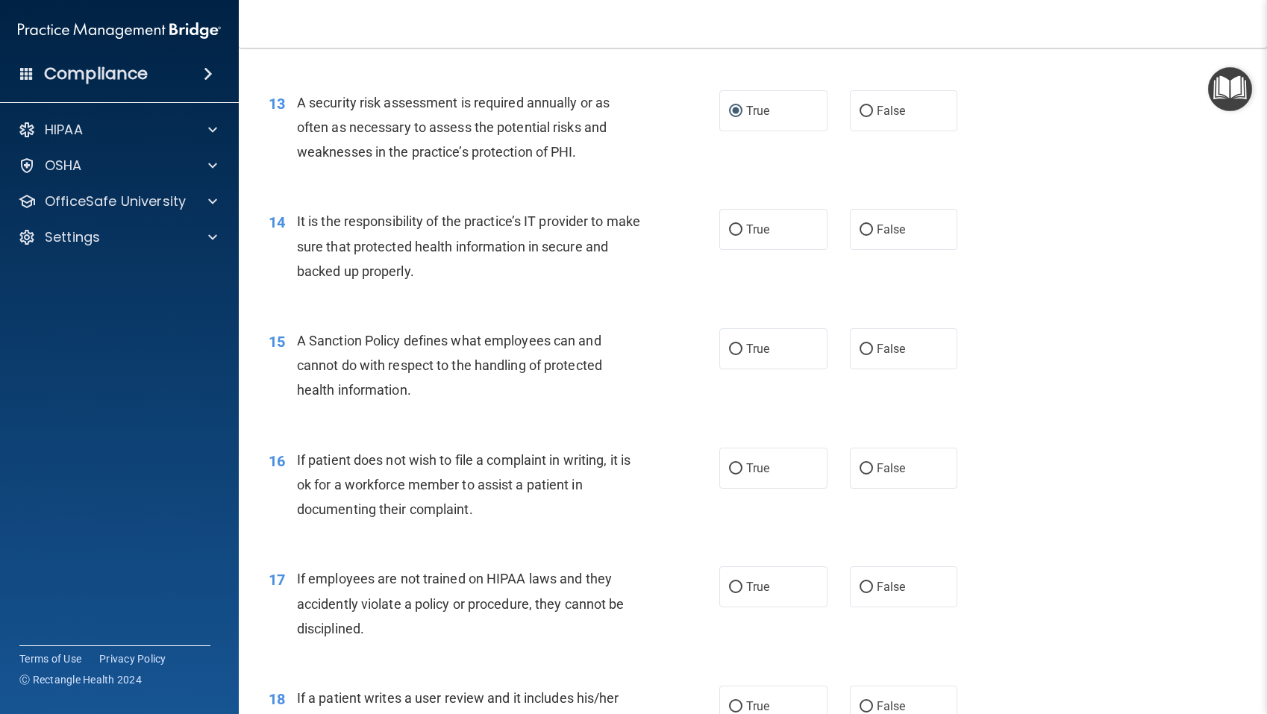
scroll to position [1752, 0]
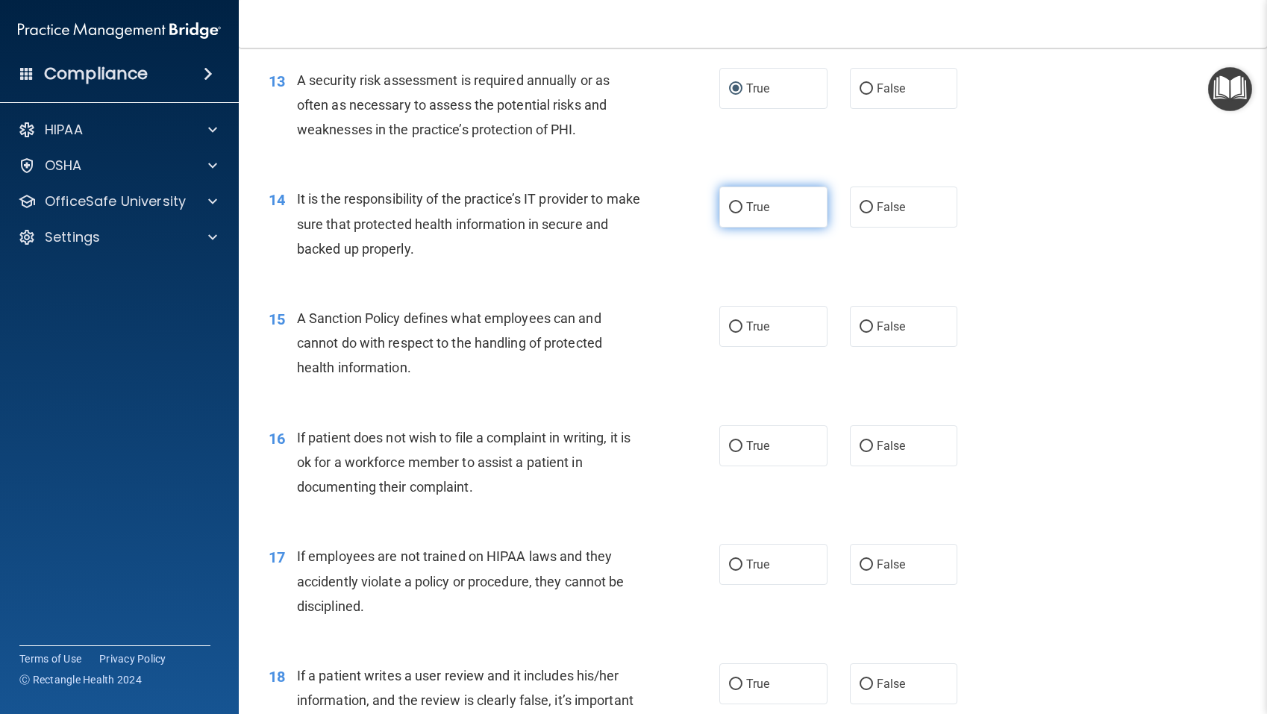
click at [738, 208] on input "True" at bounding box center [735, 207] width 13 height 11
radio input "true"
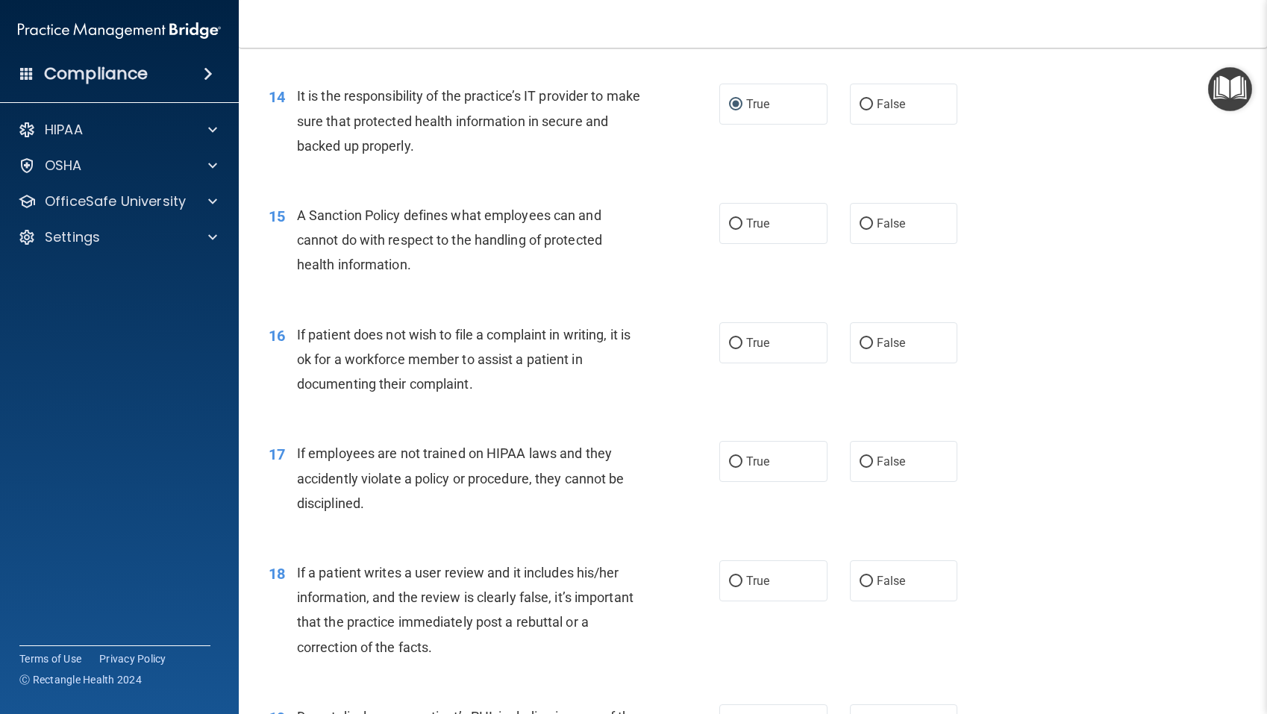
scroll to position [1857, 0]
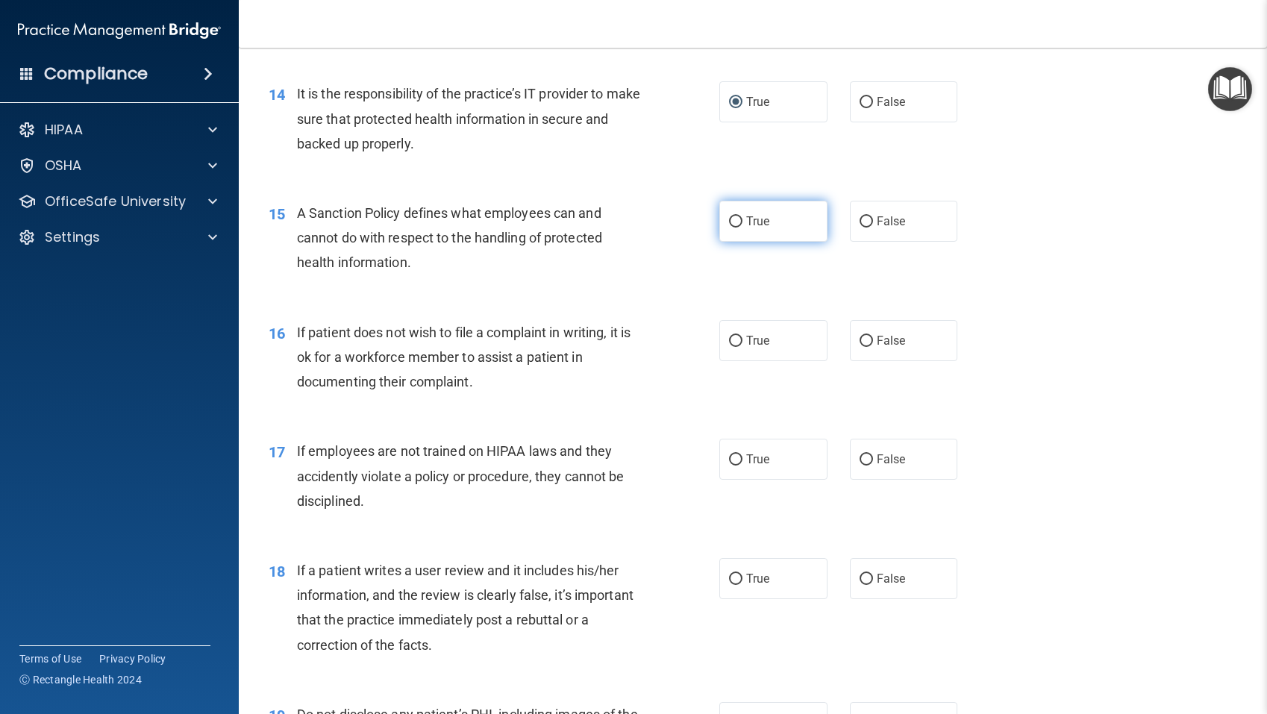
click at [736, 222] on input "True" at bounding box center [735, 221] width 13 height 11
radio input "true"
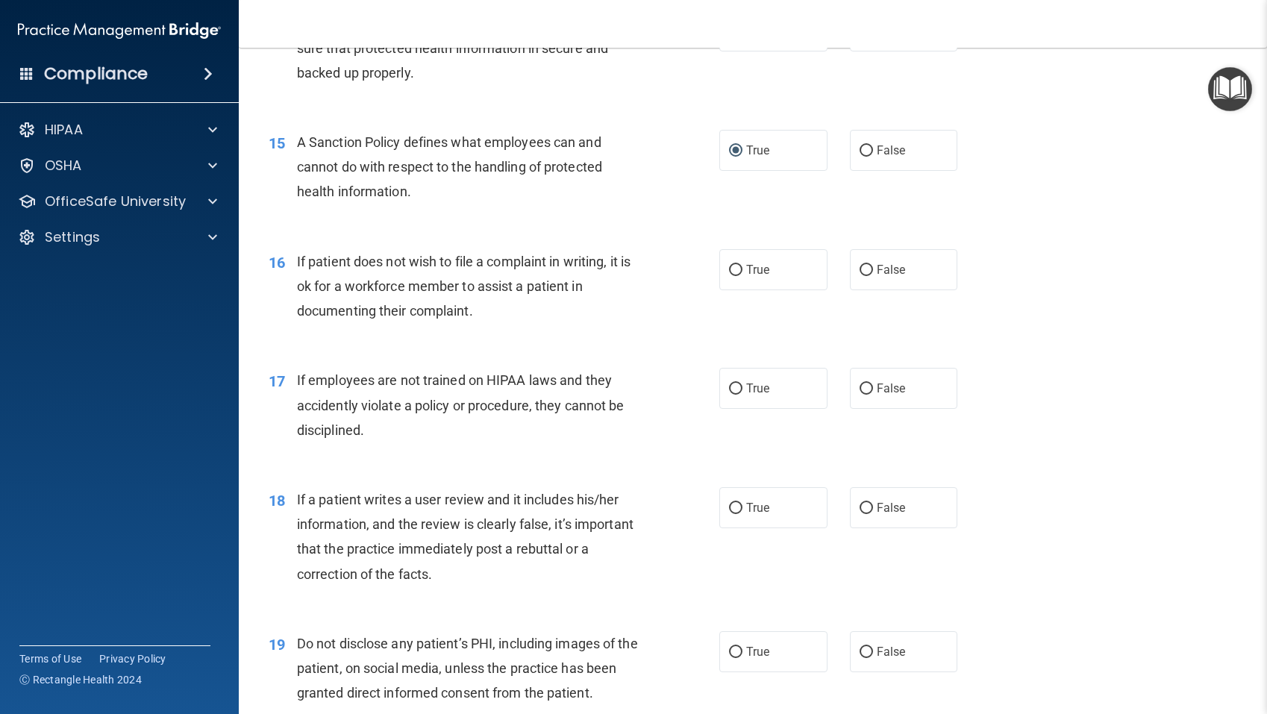
scroll to position [1929, 0]
drag, startPoint x: 732, startPoint y: 269, endPoint x: 590, endPoint y: 291, distance: 143.5
click at [732, 269] on input "True" at bounding box center [735, 269] width 13 height 11
radio input "true"
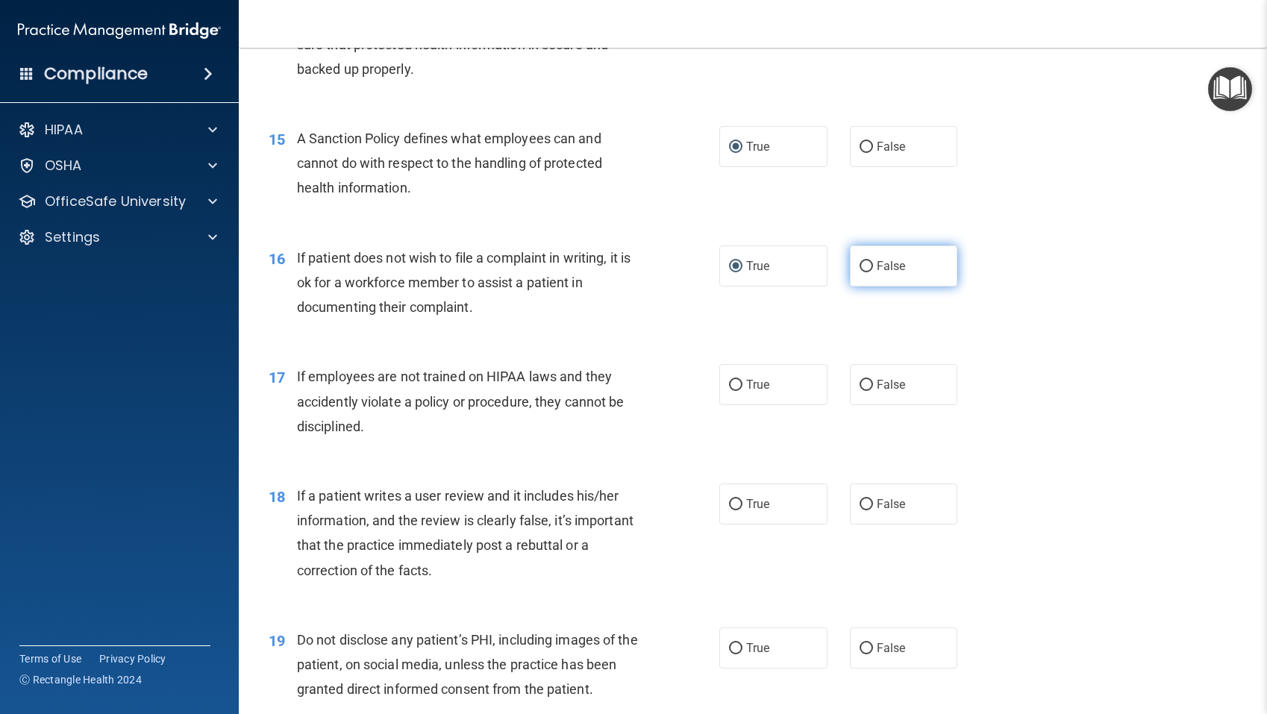
click at [868, 268] on input "False" at bounding box center [865, 266] width 13 height 11
radio input "true"
radio input "false"
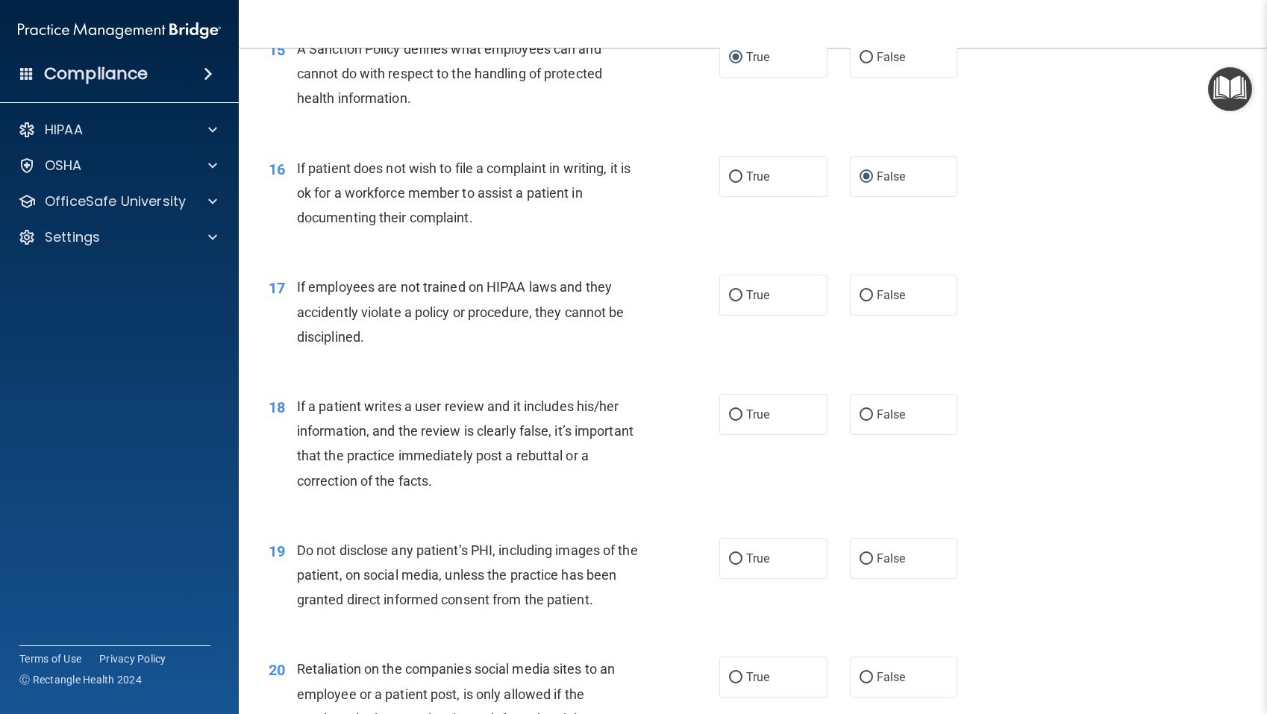
scroll to position [2018, 0]
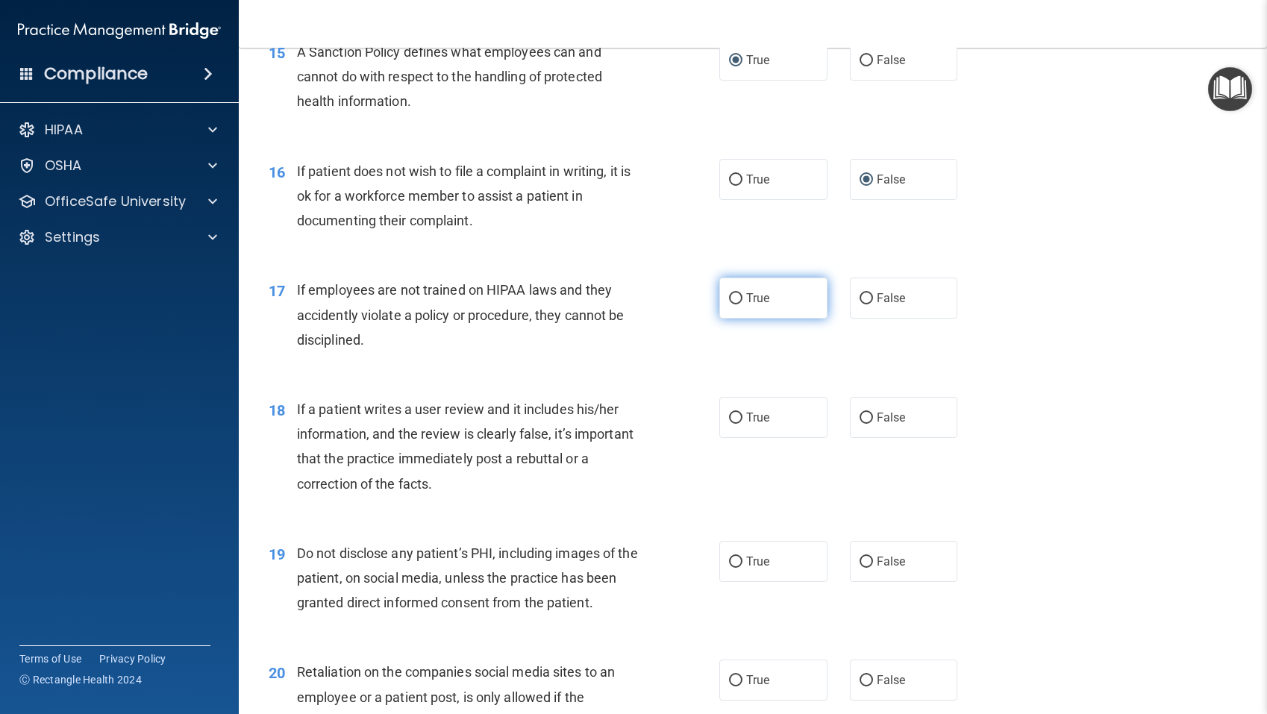
click at [734, 298] on input "True" at bounding box center [735, 298] width 13 height 11
radio input "true"
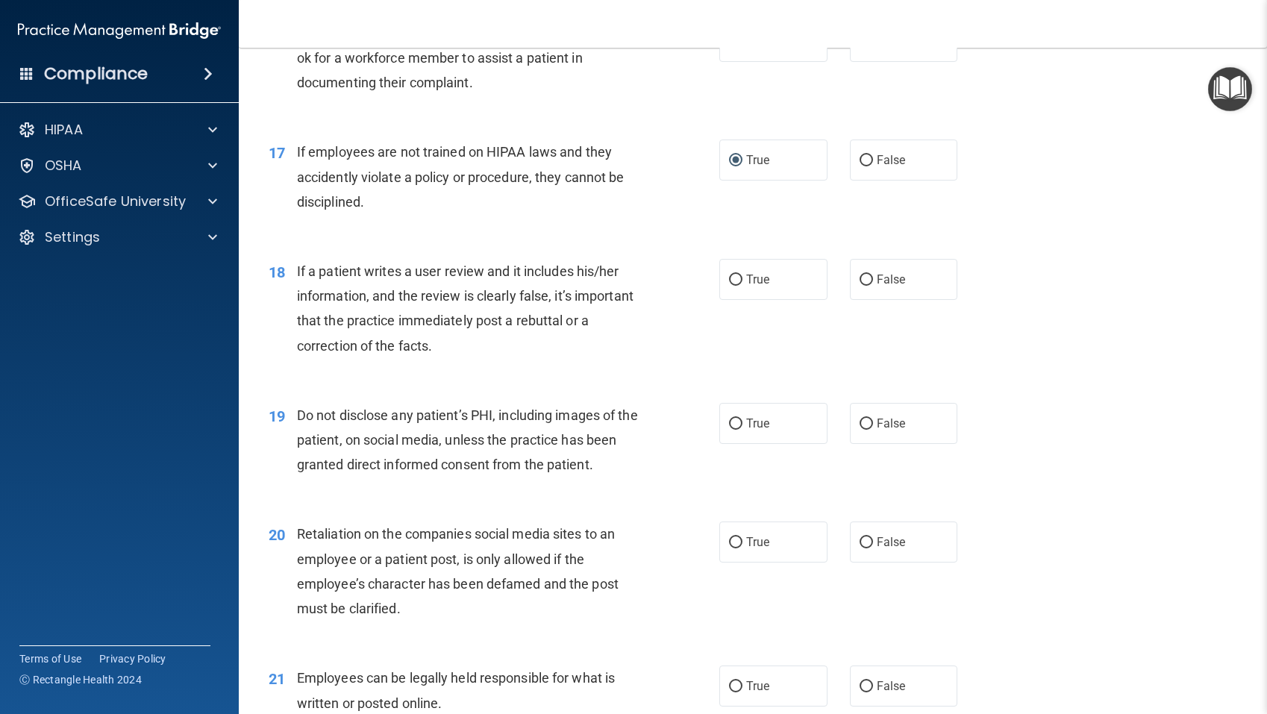
scroll to position [2157, 0]
click at [737, 277] on input "True" at bounding box center [735, 279] width 13 height 11
radio input "true"
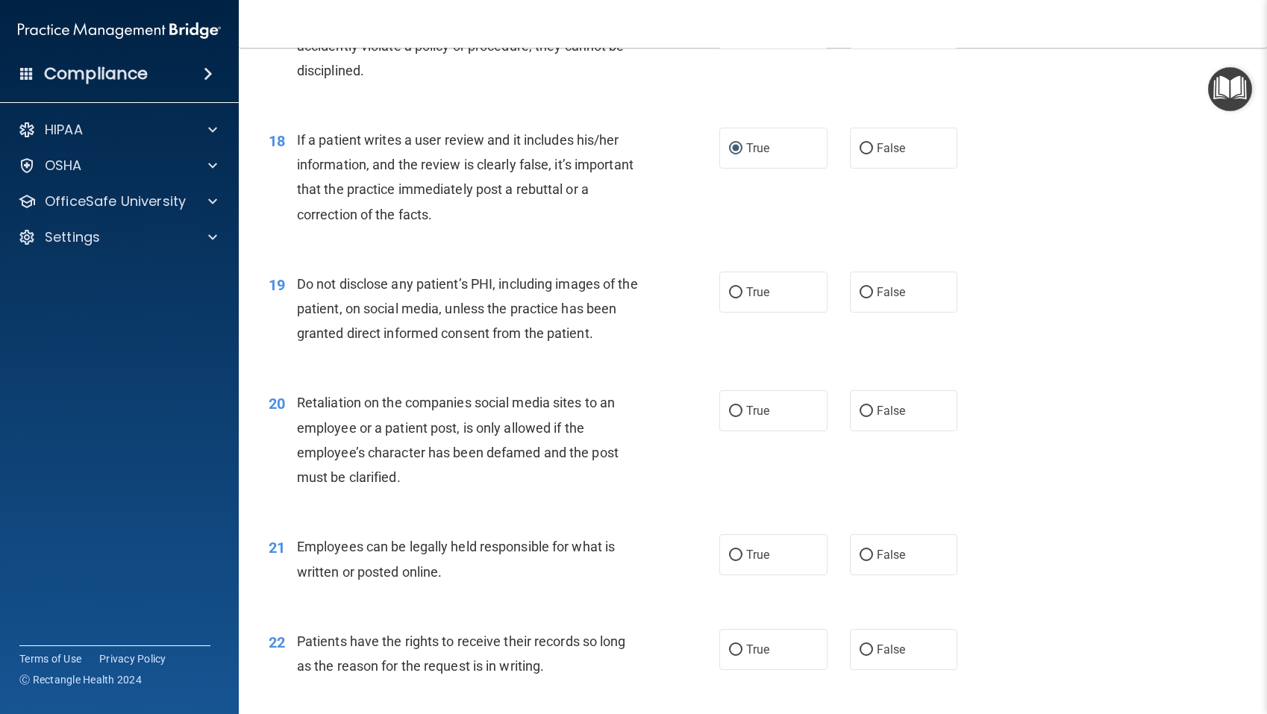
scroll to position [2289, 0]
click at [735, 291] on input "True" at bounding box center [735, 291] width 13 height 11
radio input "true"
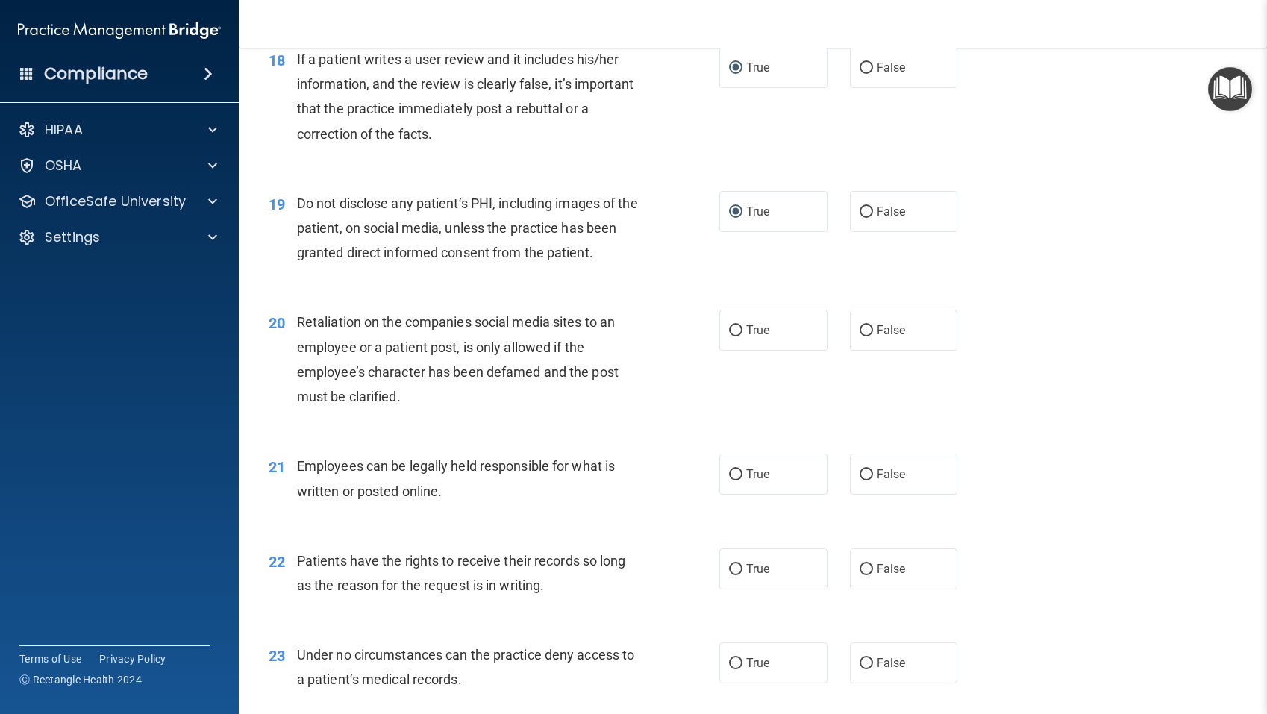
scroll to position [2370, 0]
click at [869, 330] on input "False" at bounding box center [865, 329] width 13 height 11
radio input "true"
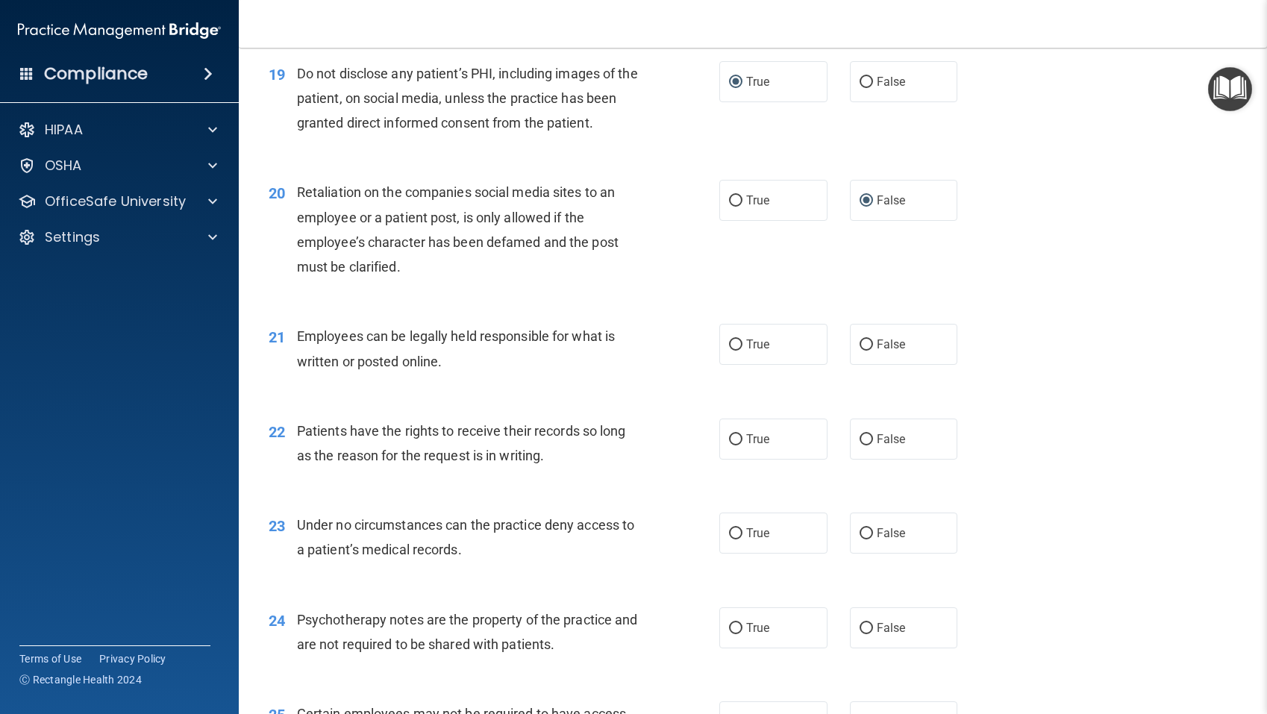
scroll to position [2499, 0]
click at [866, 343] on input "False" at bounding box center [865, 344] width 13 height 11
radio input "true"
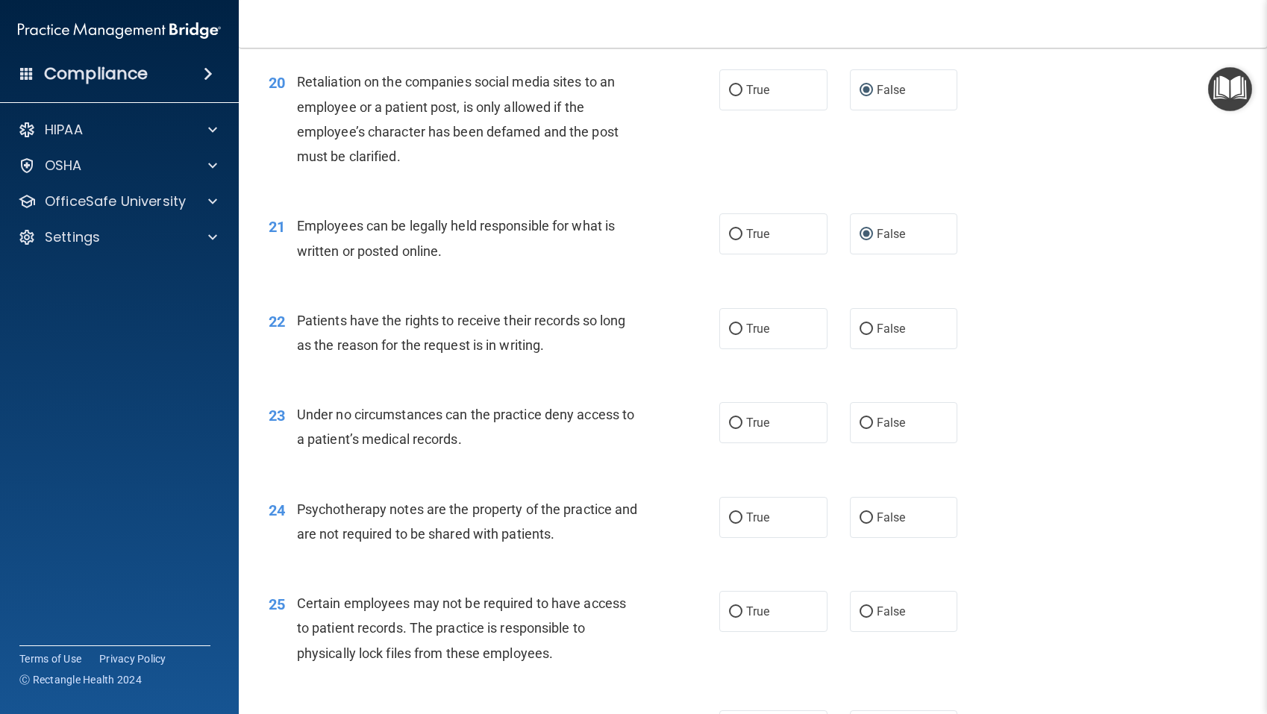
scroll to position [2610, 0]
click at [864, 327] on input "False" at bounding box center [865, 327] width 13 height 11
radio input "true"
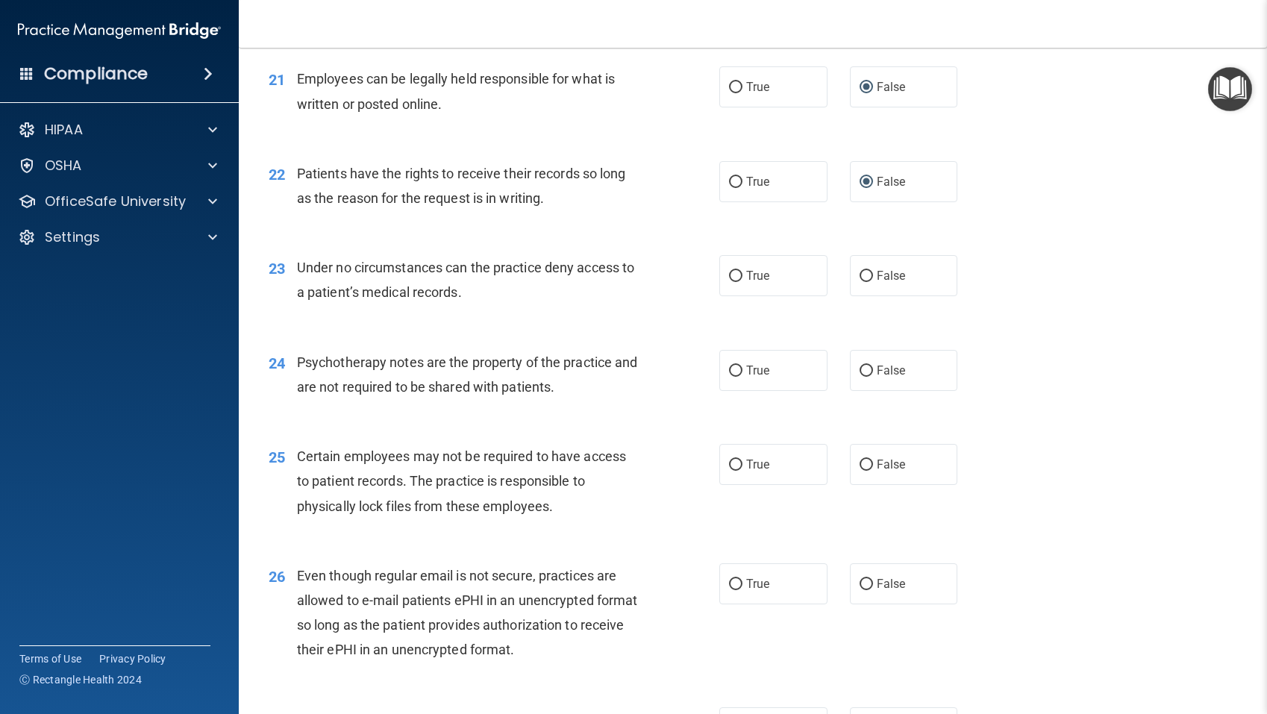
scroll to position [2757, 0]
click at [735, 275] on input "True" at bounding box center [735, 274] width 13 height 11
radio input "true"
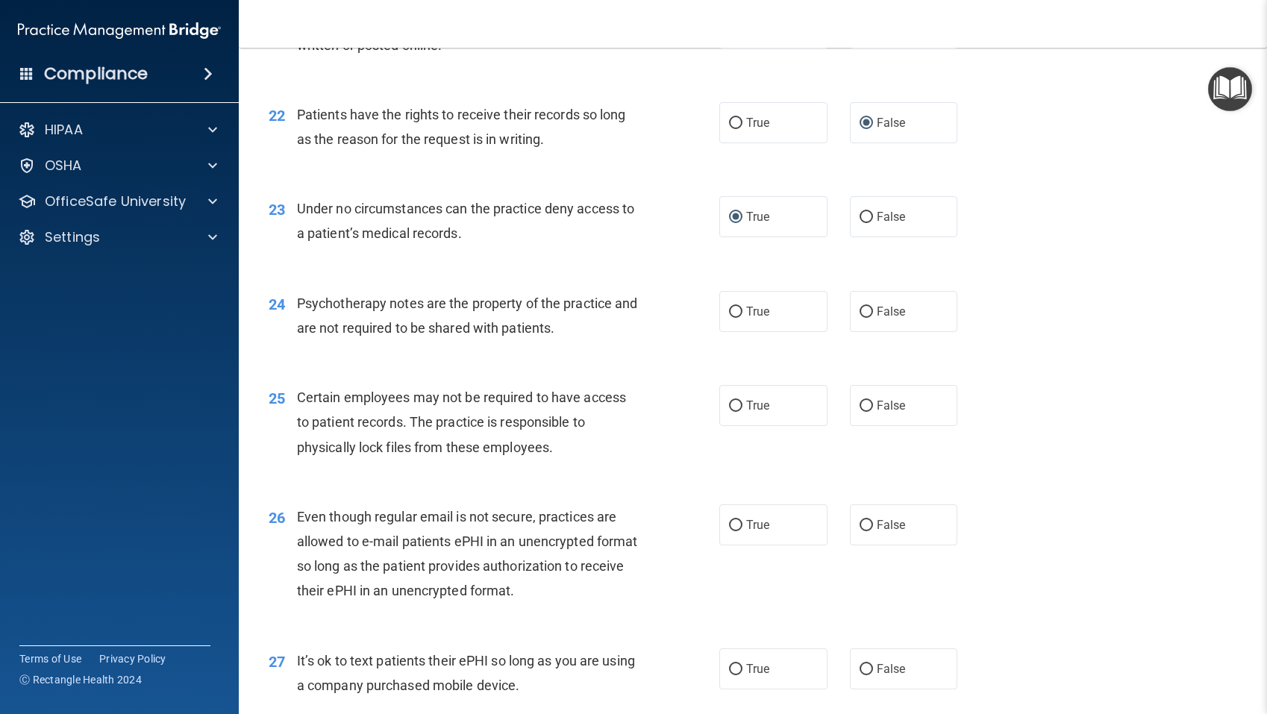
scroll to position [2820, 0]
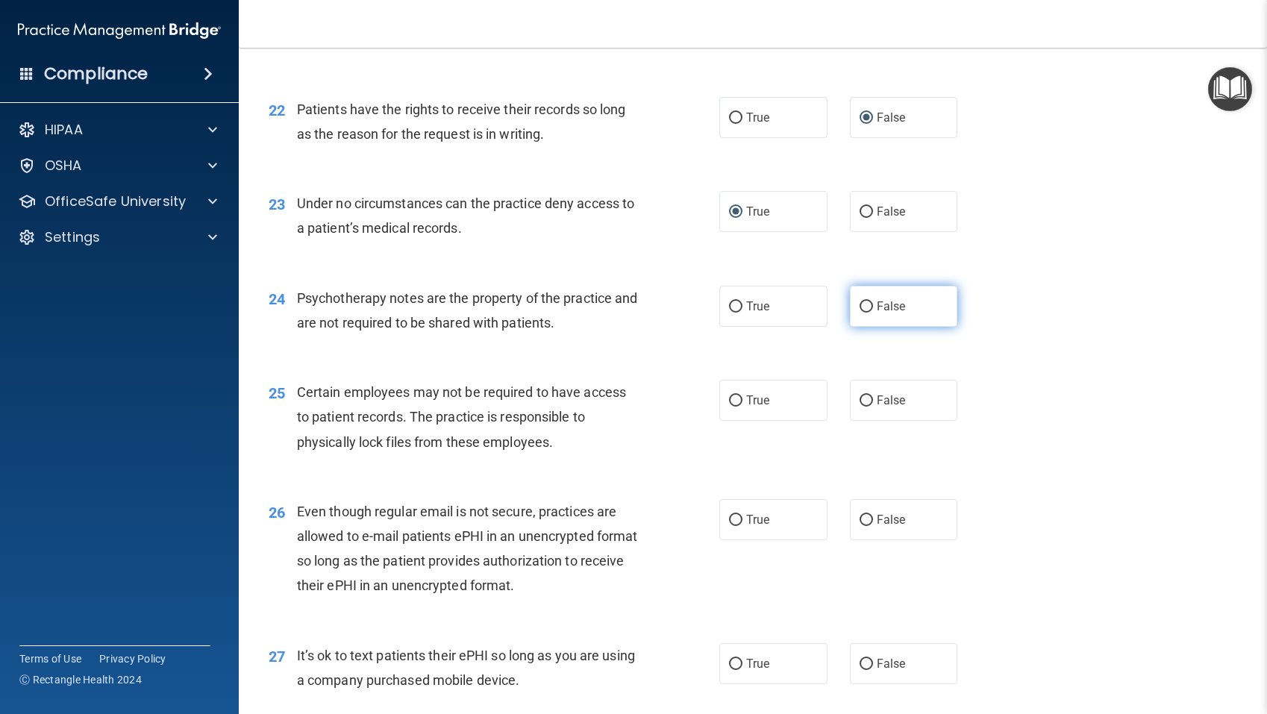
click at [867, 309] on input "False" at bounding box center [865, 306] width 13 height 11
radio input "true"
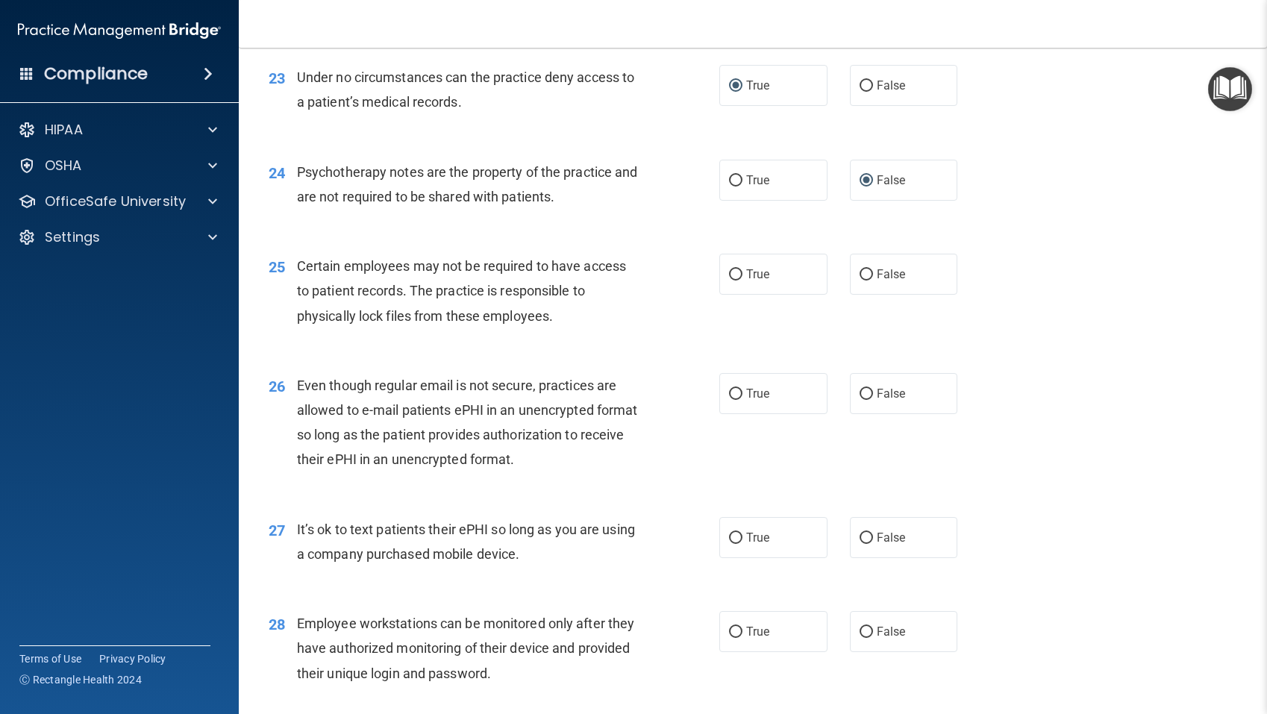
scroll to position [2949, 0]
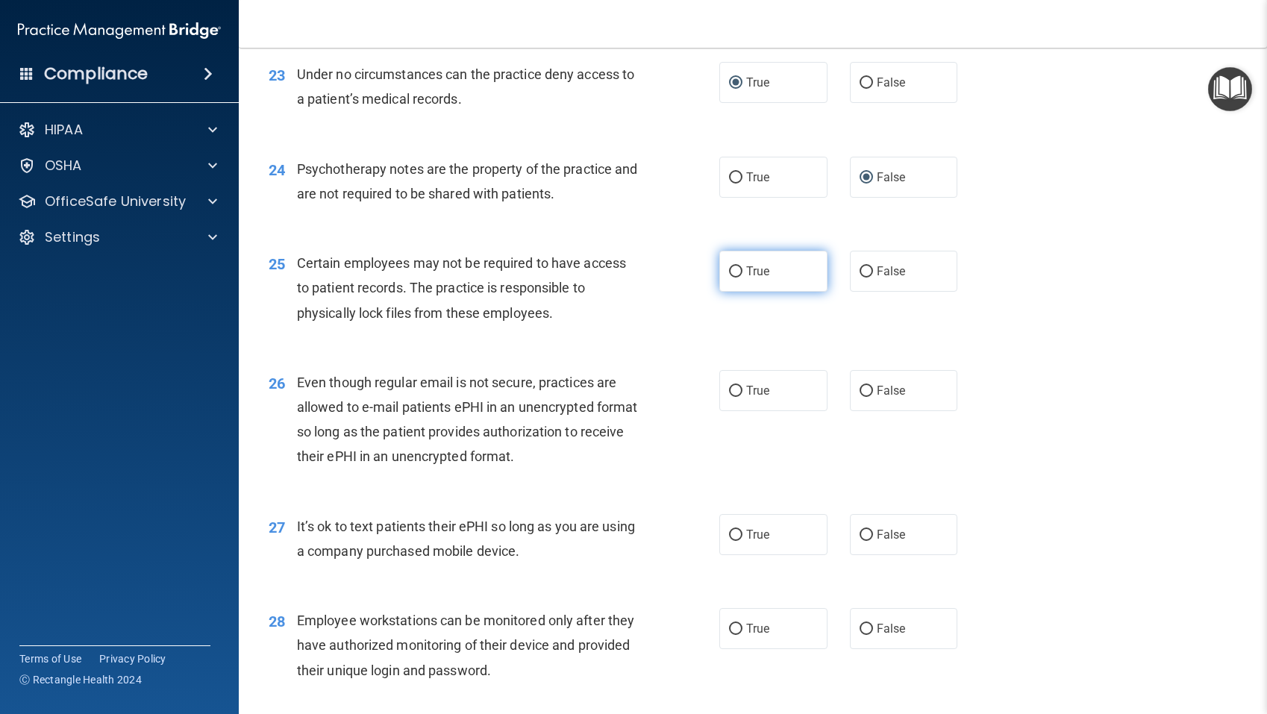
click at [737, 273] on input "True" at bounding box center [735, 271] width 13 height 11
radio input "true"
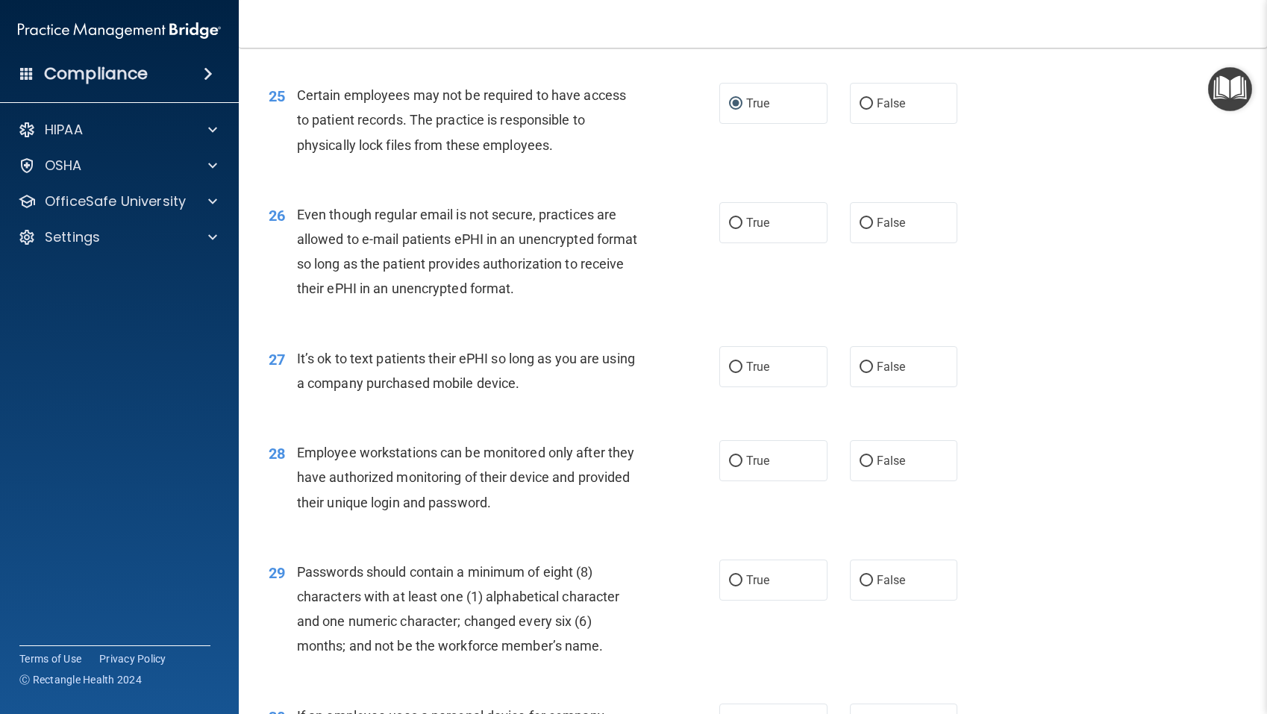
scroll to position [3118, 0]
click at [734, 220] on input "True" at bounding box center [735, 221] width 13 height 11
radio input "true"
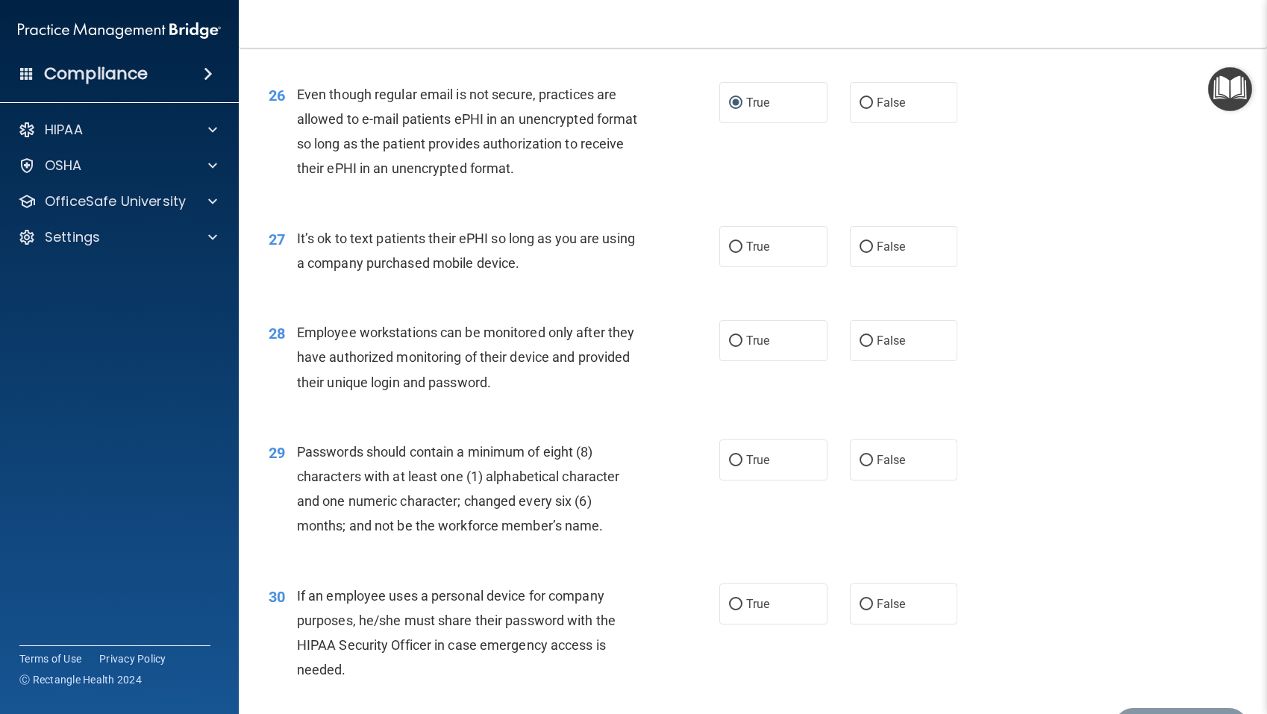
scroll to position [3242, 0]
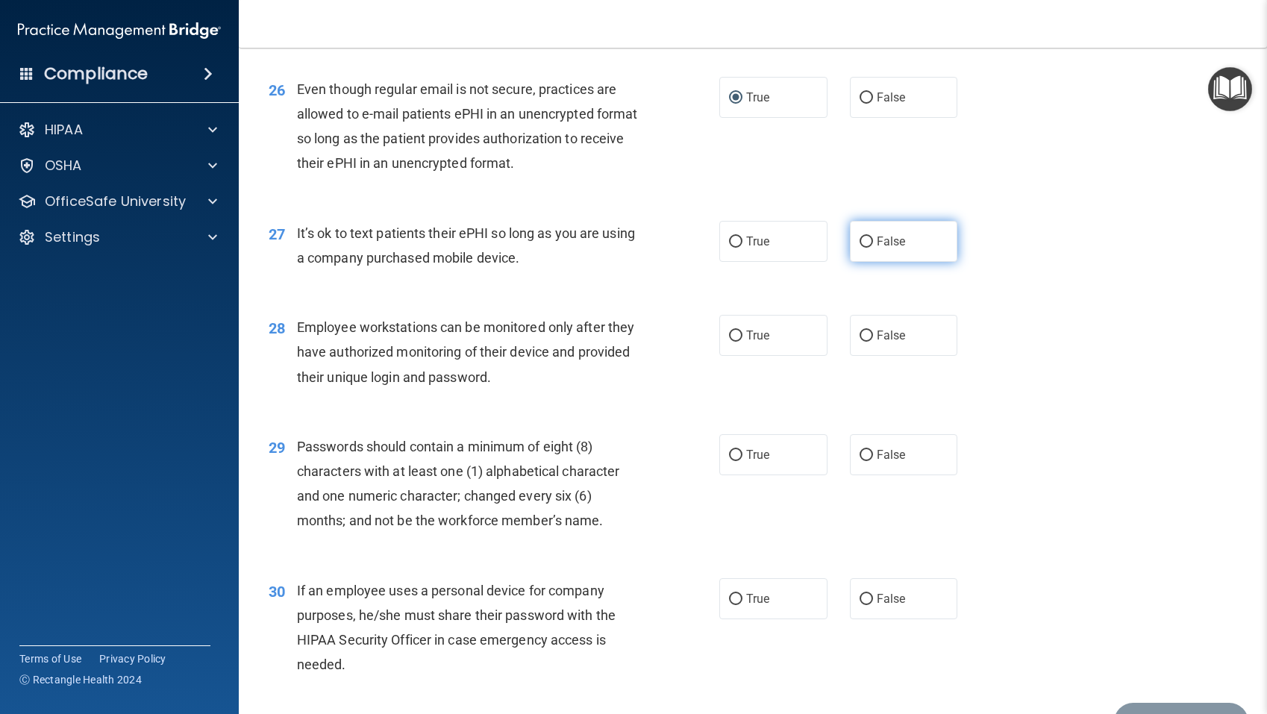
click at [866, 242] on input "False" at bounding box center [865, 241] width 13 height 11
radio input "true"
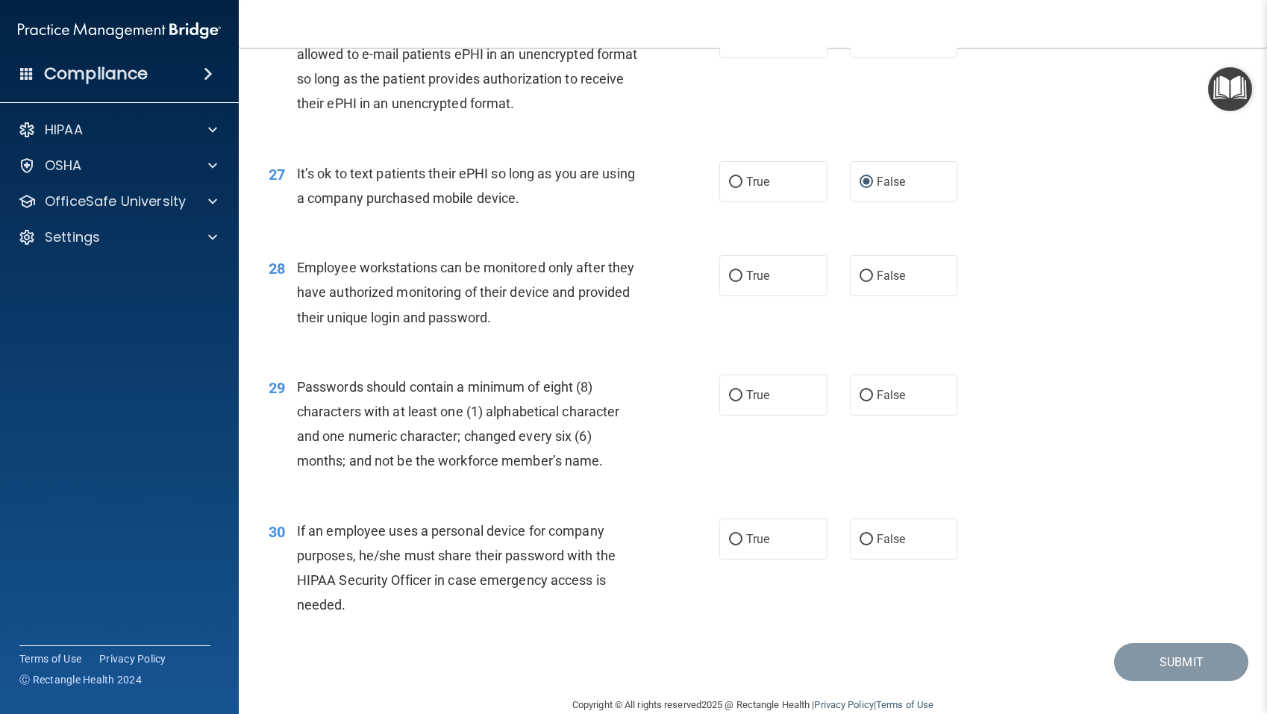
scroll to position [3304, 0]
click at [733, 181] on input "True" at bounding box center [735, 180] width 13 height 11
radio input "true"
radio input "false"
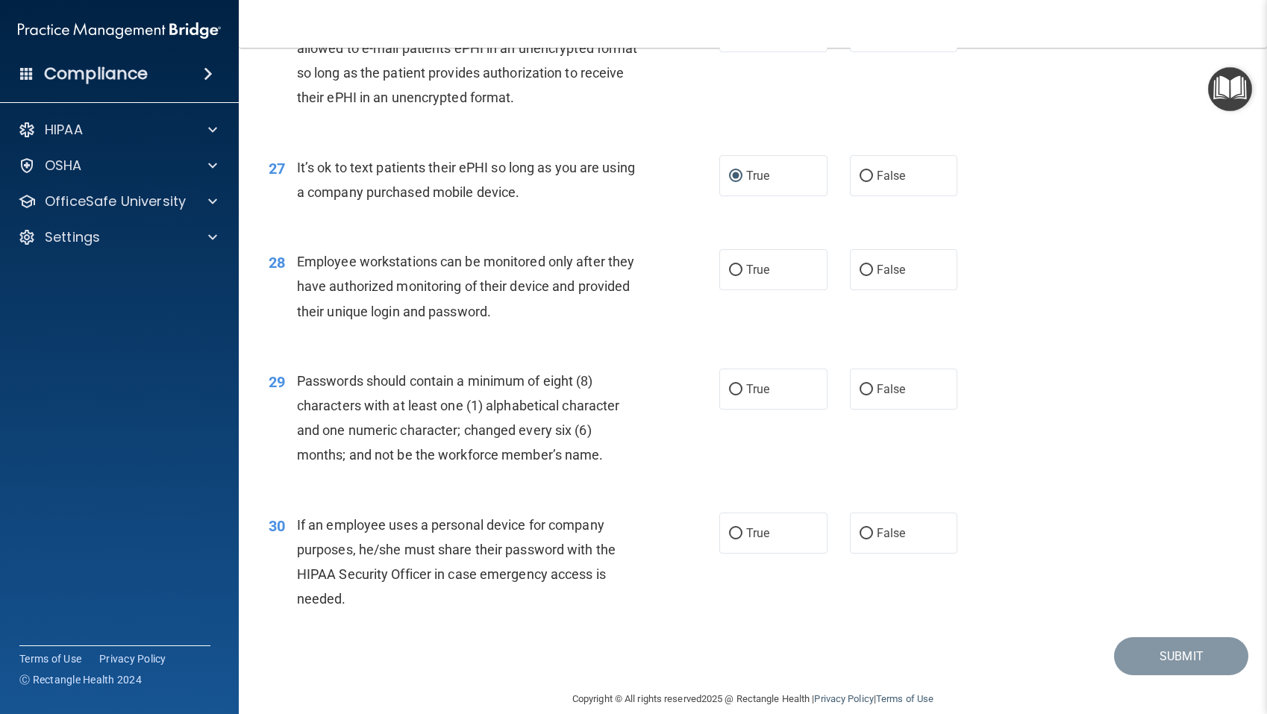
scroll to position [3329, 0]
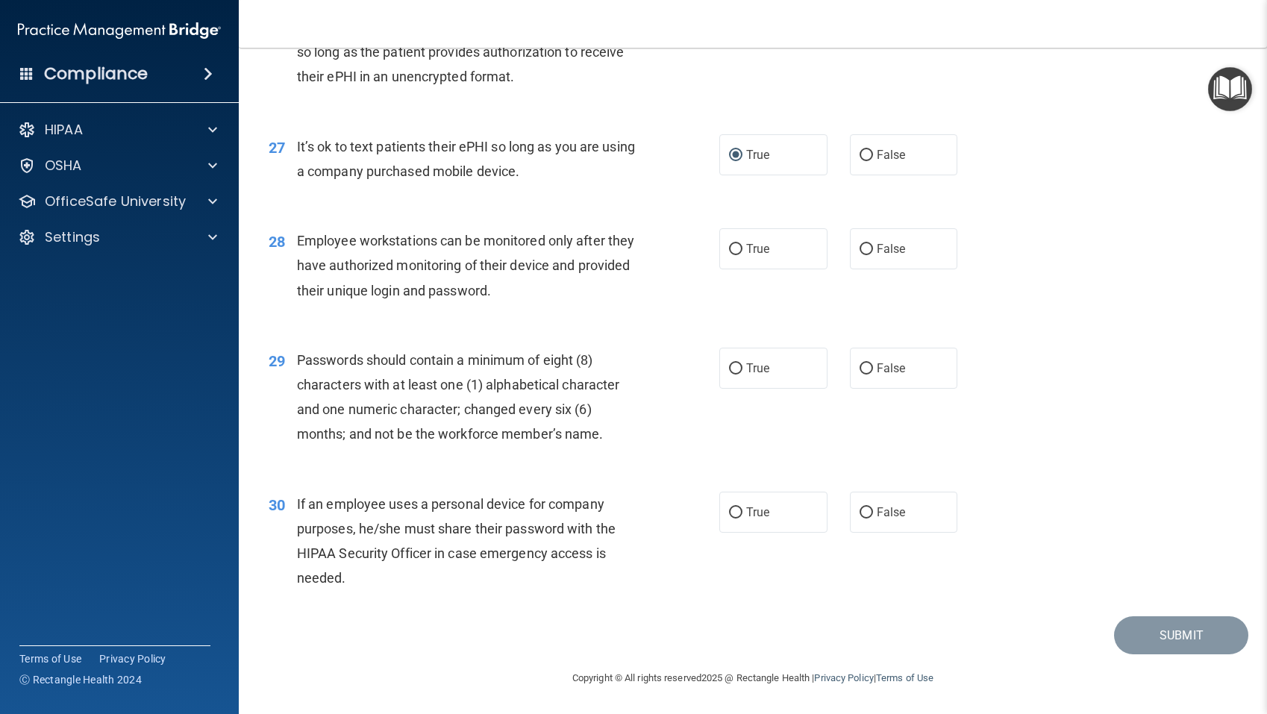
drag, startPoint x: 868, startPoint y: 249, endPoint x: 833, endPoint y: 260, distance: 36.1
click at [868, 249] on input "False" at bounding box center [865, 249] width 13 height 11
radio input "true"
click at [731, 368] on input "True" at bounding box center [735, 368] width 13 height 11
radio input "true"
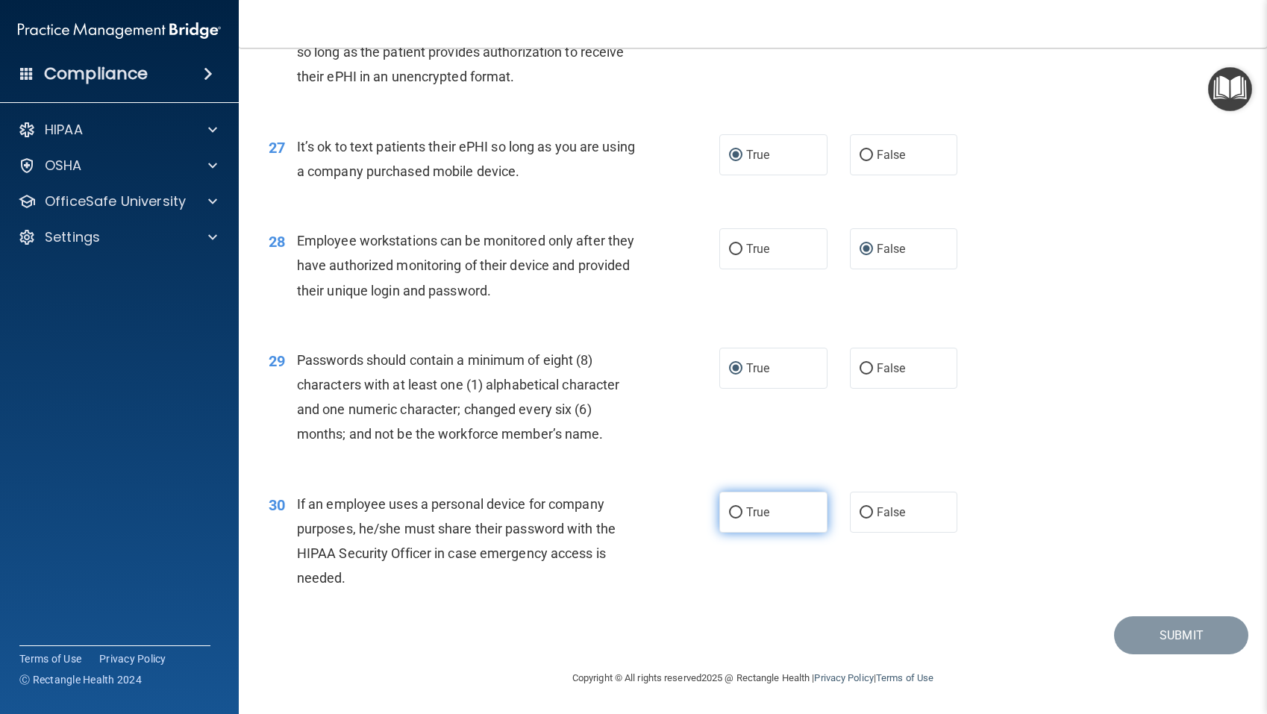
click at [730, 508] on input "True" at bounding box center [735, 512] width 13 height 11
radio input "true"
click at [730, 508] on input "True" at bounding box center [735, 512] width 13 height 11
click at [1154, 641] on button "Submit" at bounding box center [1181, 635] width 134 height 38
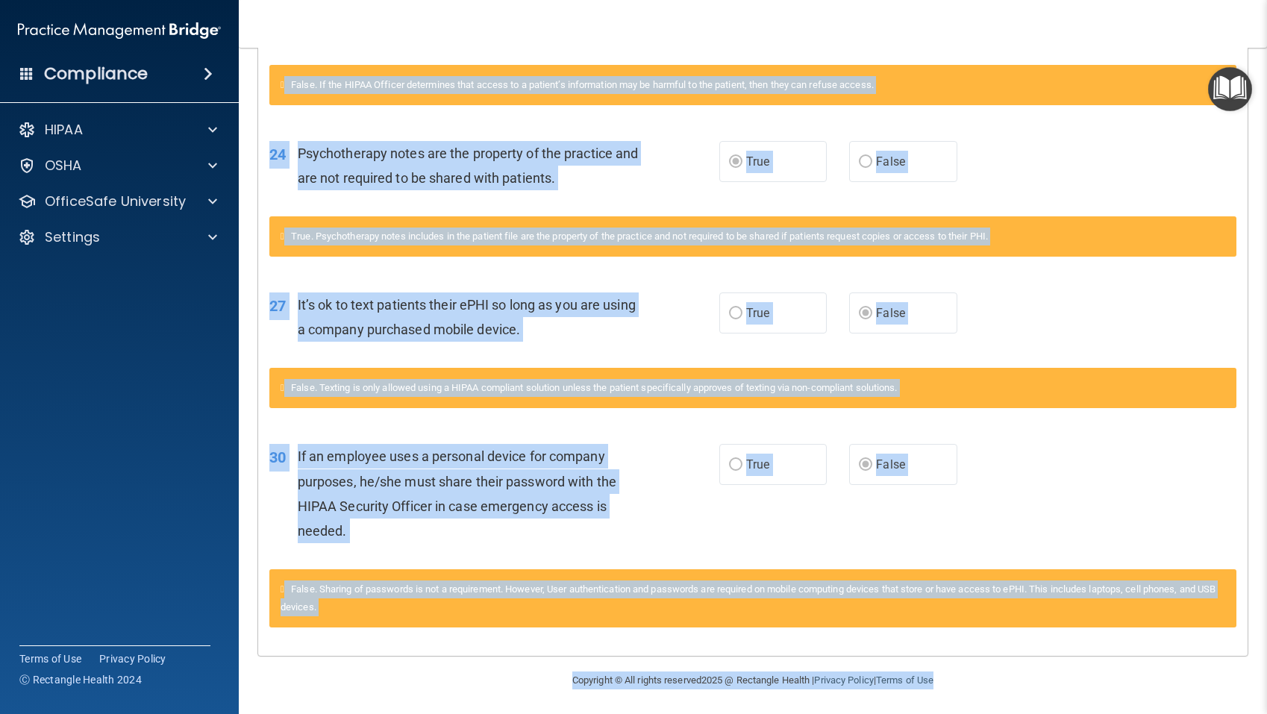
scroll to position [2429, 0]
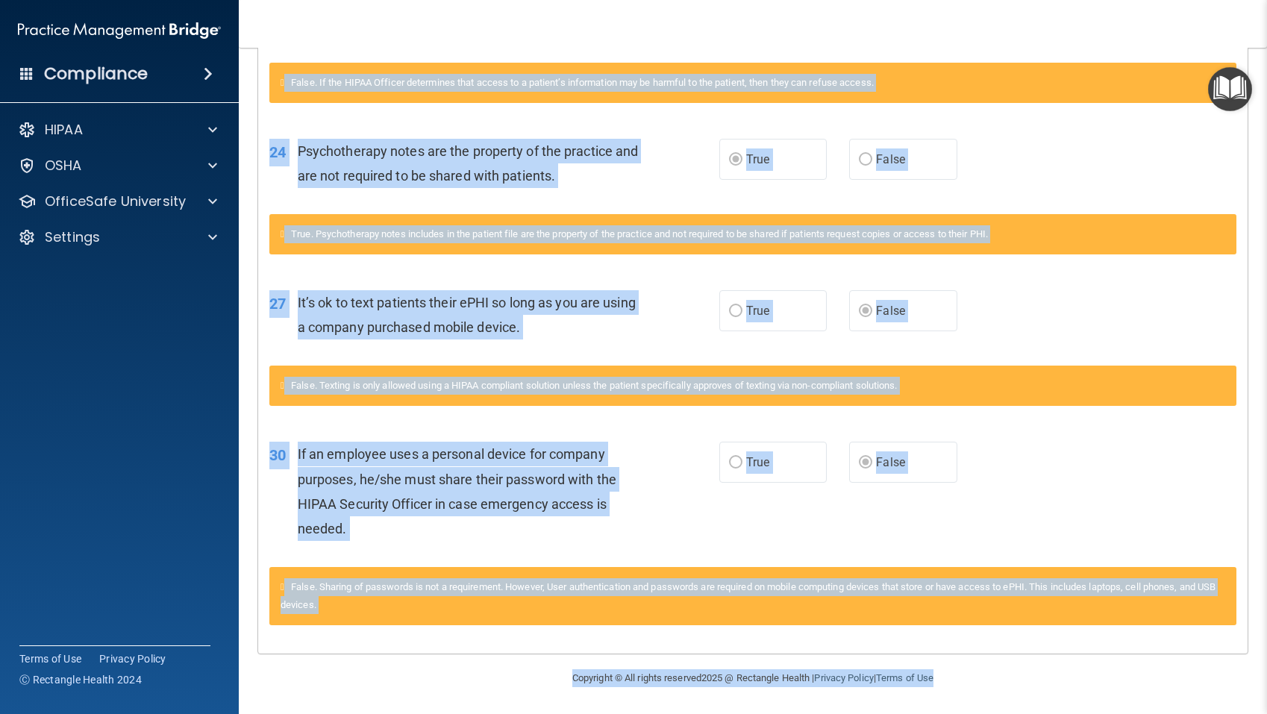
drag, startPoint x: 269, startPoint y: 158, endPoint x: 1113, endPoint y: 703, distance: 1005.1
click at [1113, 703] on main "Calculating your score.... You did not pass the " HIPAA Policies and Procedures…" at bounding box center [753, 381] width 1028 height 666
click at [1096, 412] on div "False. Texting is only allowed using a HIPAA compliant solution unless the pati…" at bounding box center [752, 394] width 989 height 57
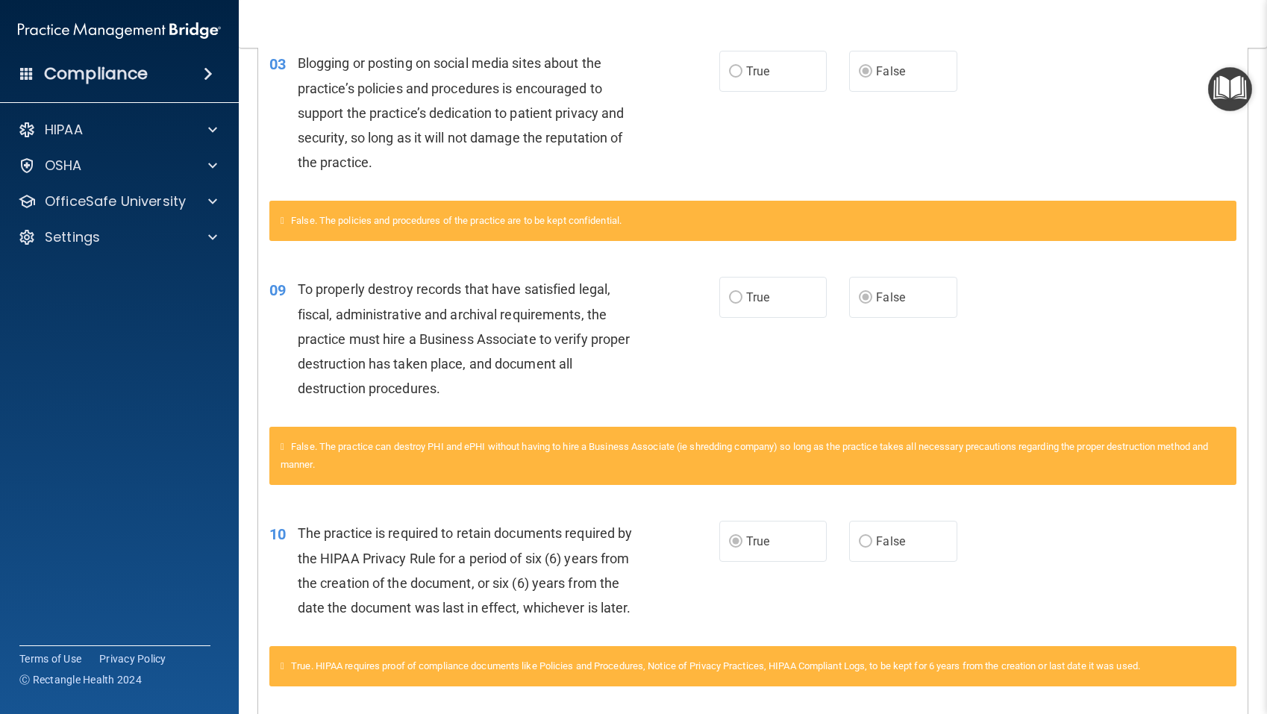
scroll to position [0, 0]
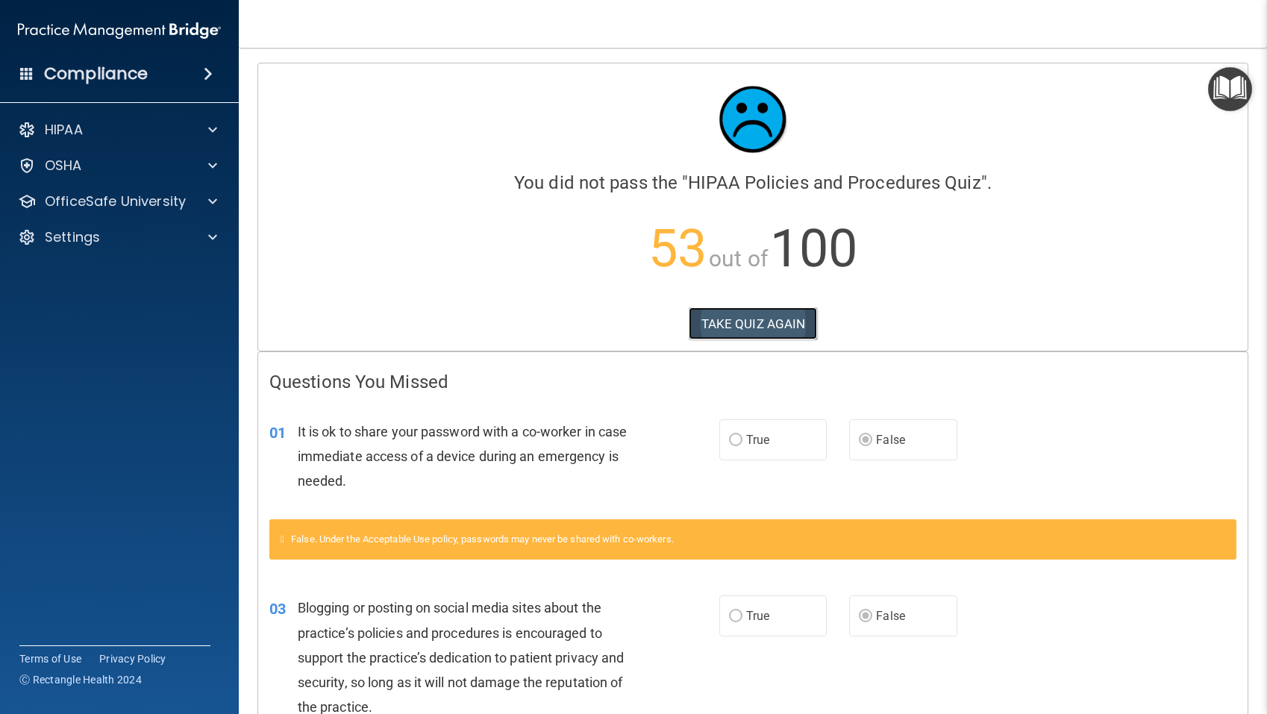
click at [720, 321] on button "TAKE QUIZ AGAIN" at bounding box center [752, 323] width 129 height 33
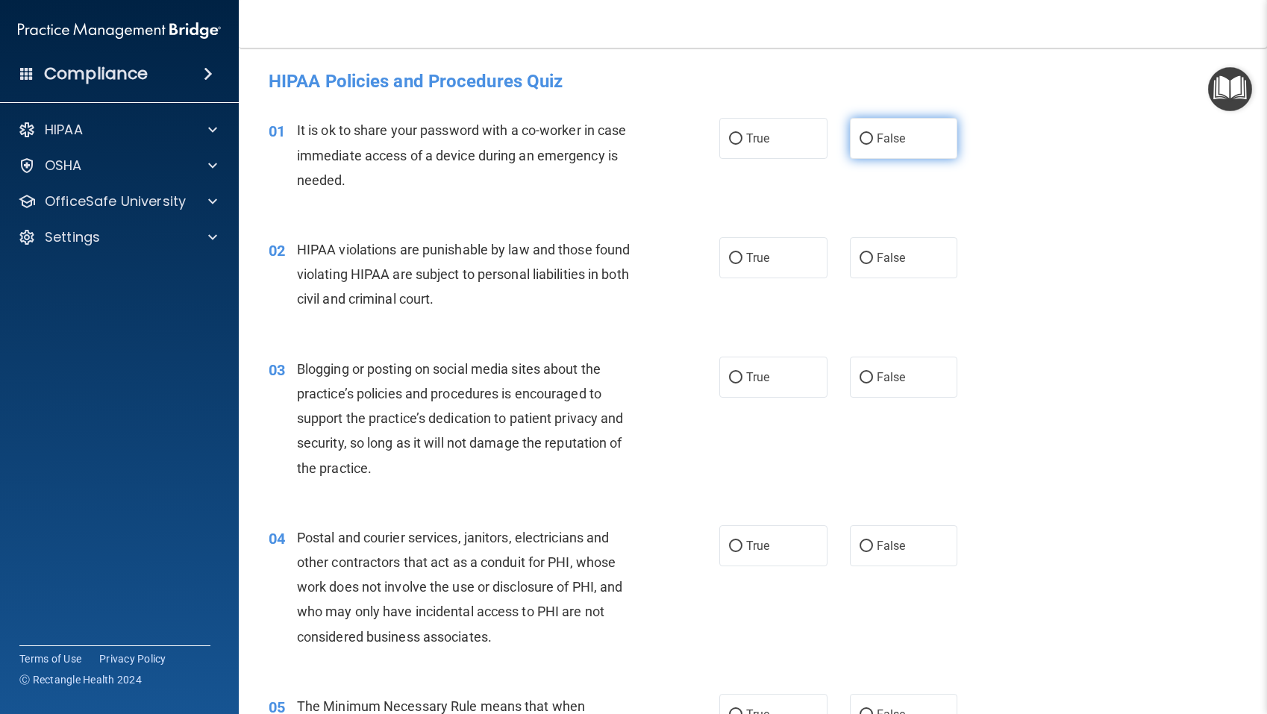
click at [867, 139] on input "False" at bounding box center [865, 139] width 13 height 11
radio input "true"
click at [738, 256] on input "True" at bounding box center [735, 258] width 13 height 11
radio input "true"
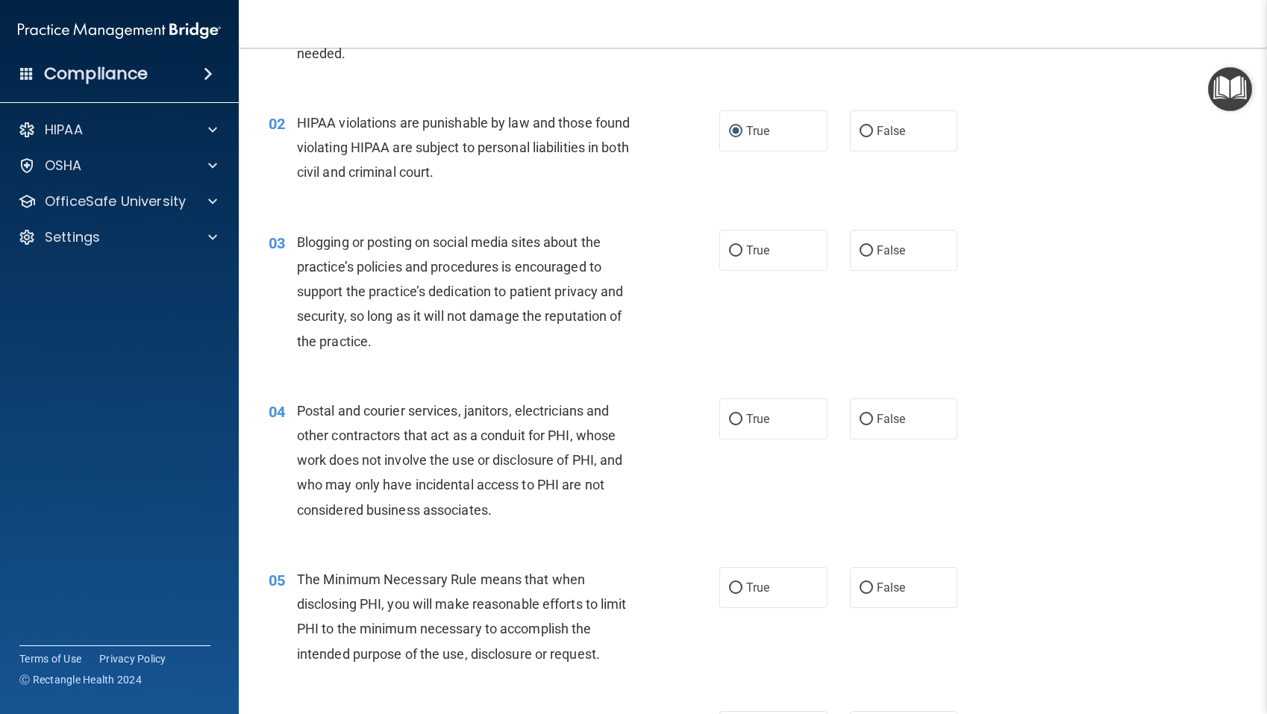
scroll to position [129, 0]
click at [864, 250] on input "False" at bounding box center [865, 248] width 13 height 11
radio input "true"
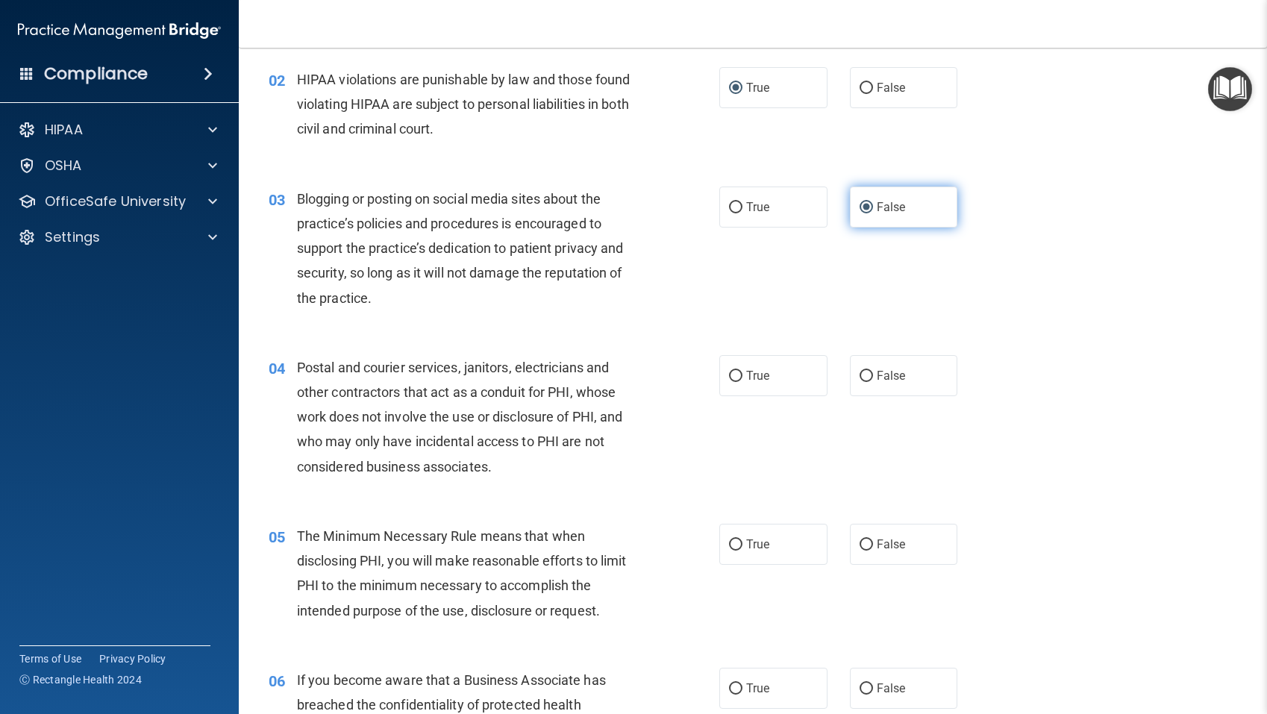
scroll to position [186, 0]
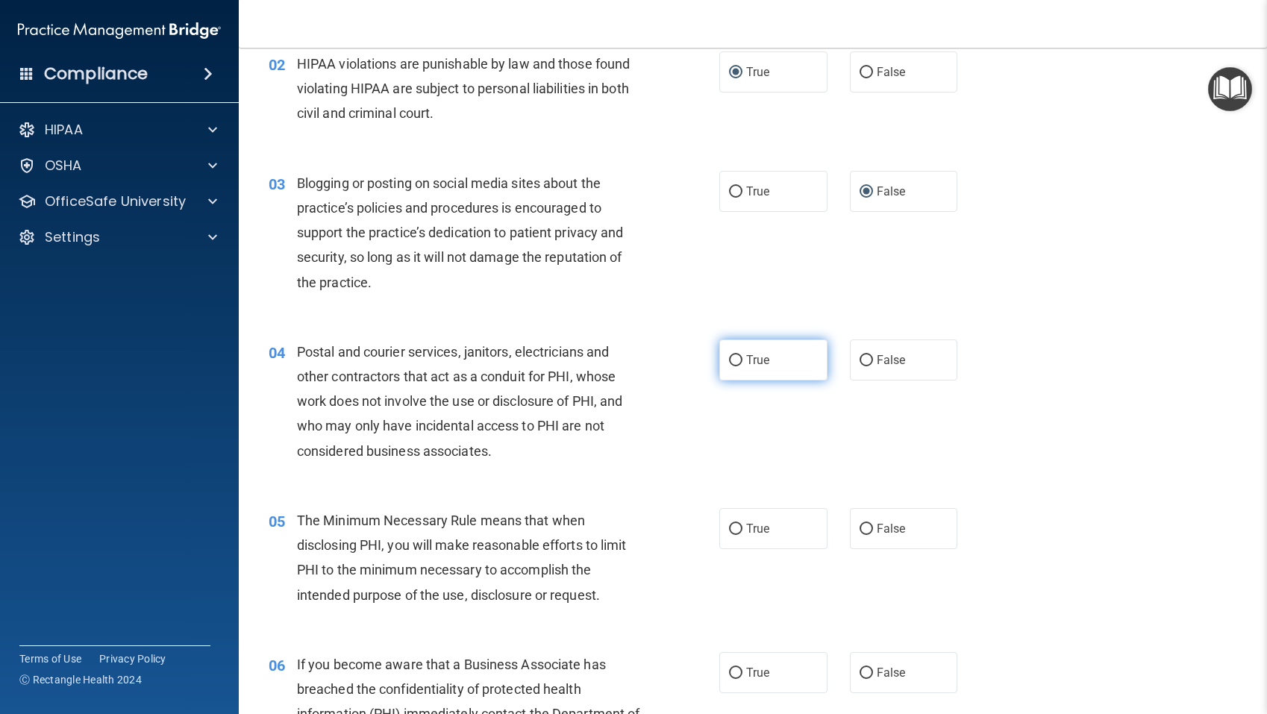
click at [733, 362] on input "True" at bounding box center [735, 360] width 13 height 11
radio input "true"
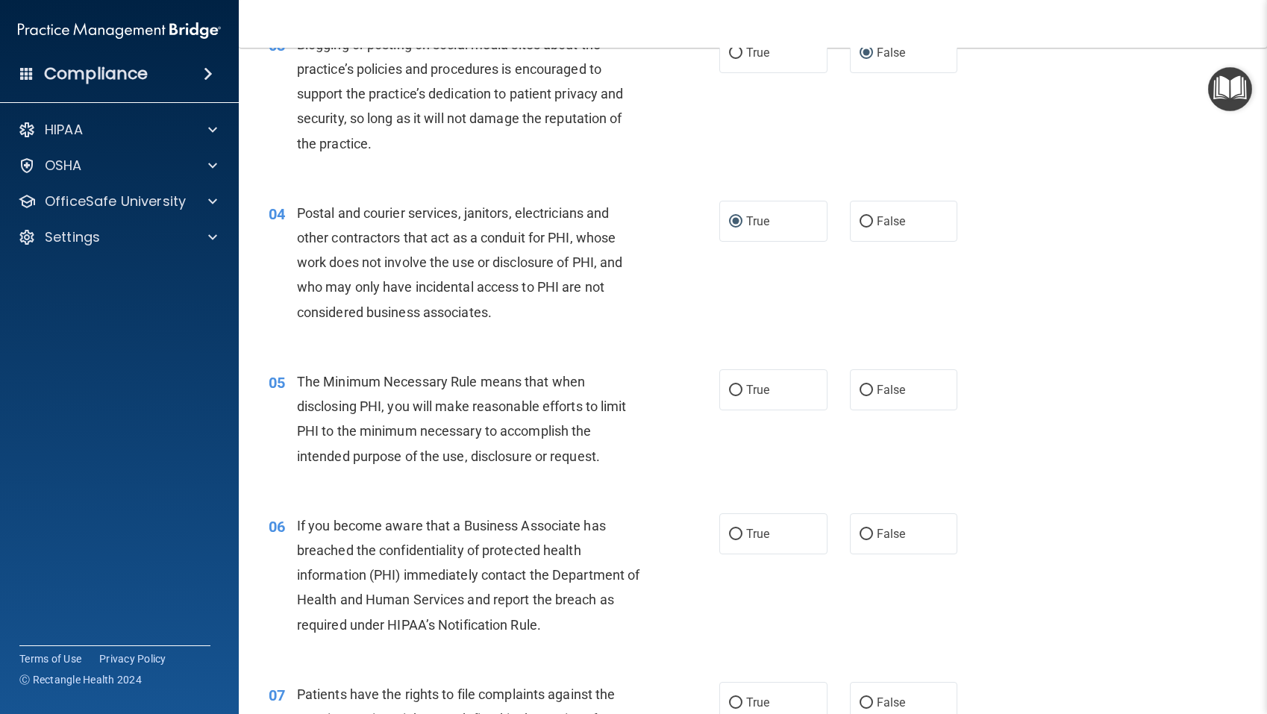
scroll to position [330, 0]
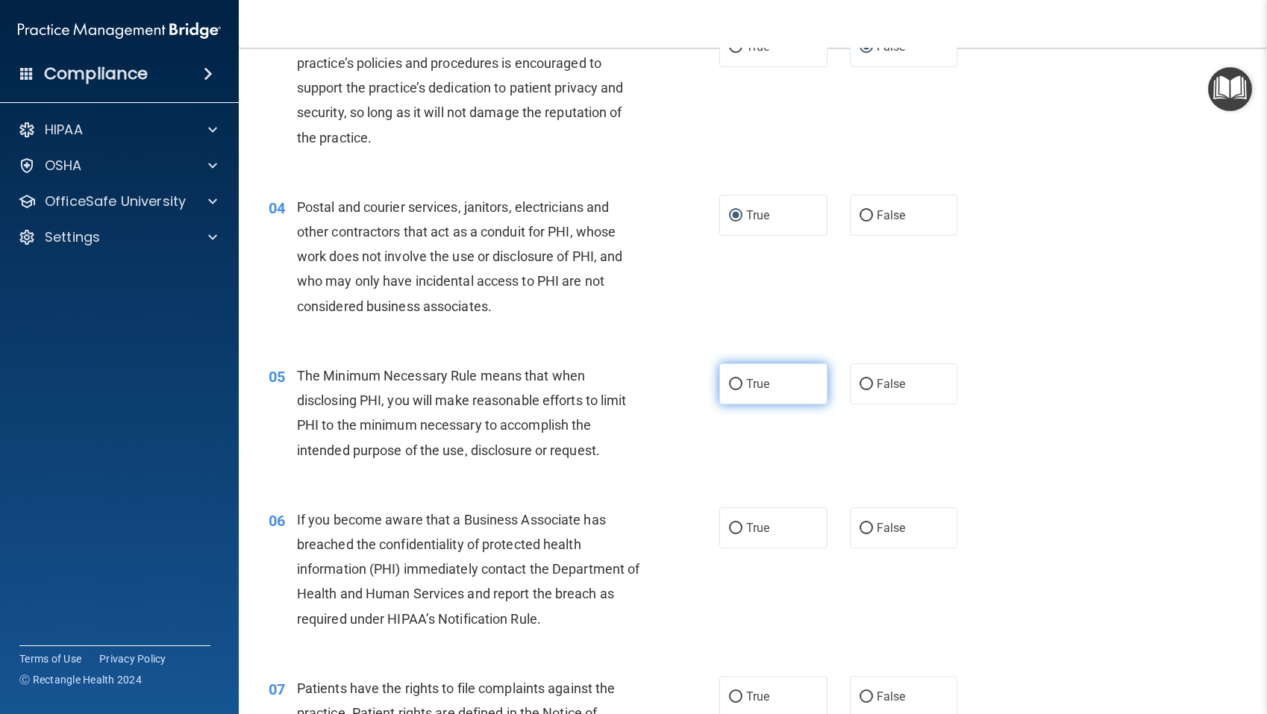
click at [739, 383] on input "True" at bounding box center [735, 384] width 13 height 11
radio input "true"
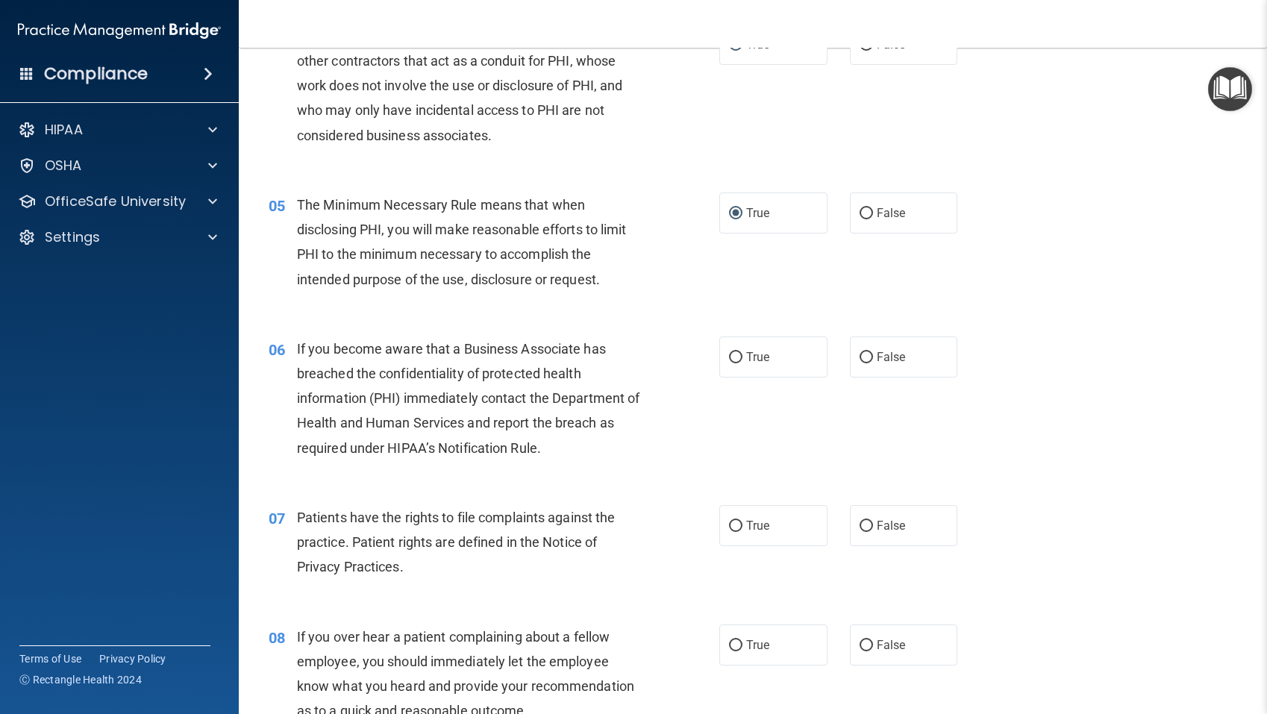
scroll to position [502, 0]
drag, startPoint x: 866, startPoint y: 358, endPoint x: 838, endPoint y: 369, distance: 30.5
click at [866, 358] on input "False" at bounding box center [865, 356] width 13 height 11
radio input "true"
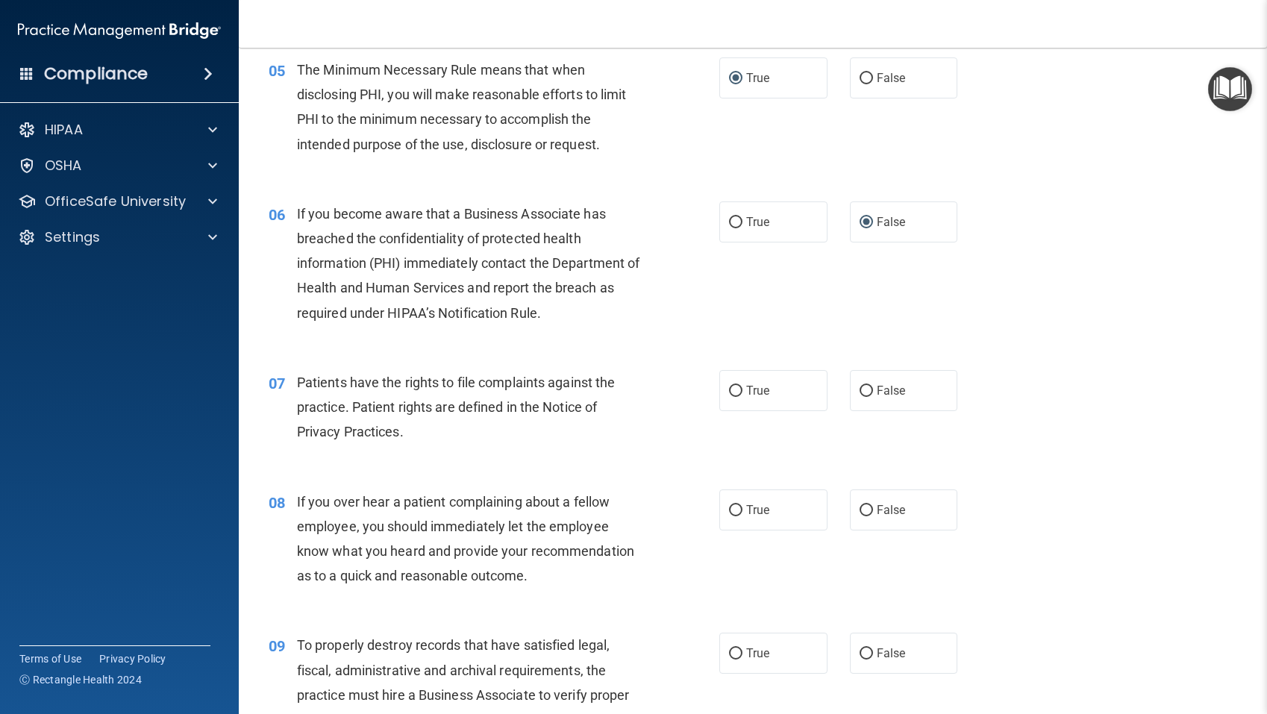
scroll to position [635, 0]
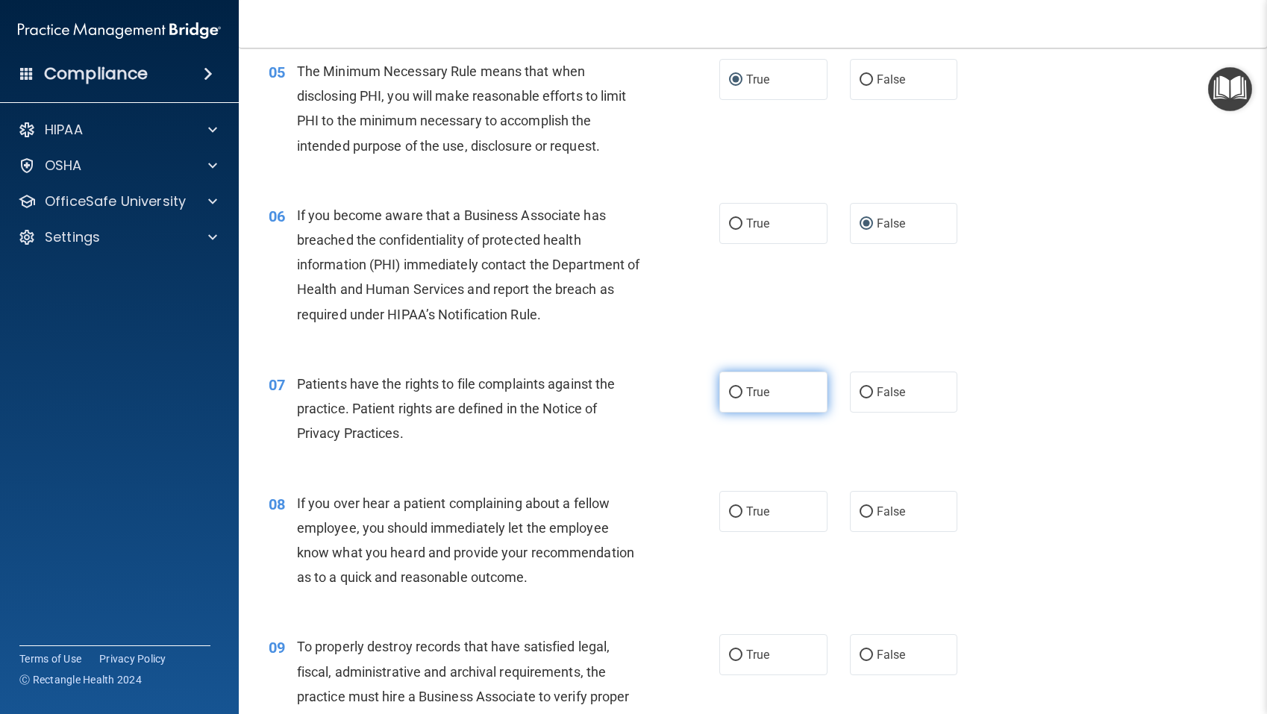
click at [738, 391] on input "True" at bounding box center [735, 392] width 13 height 11
radio input "true"
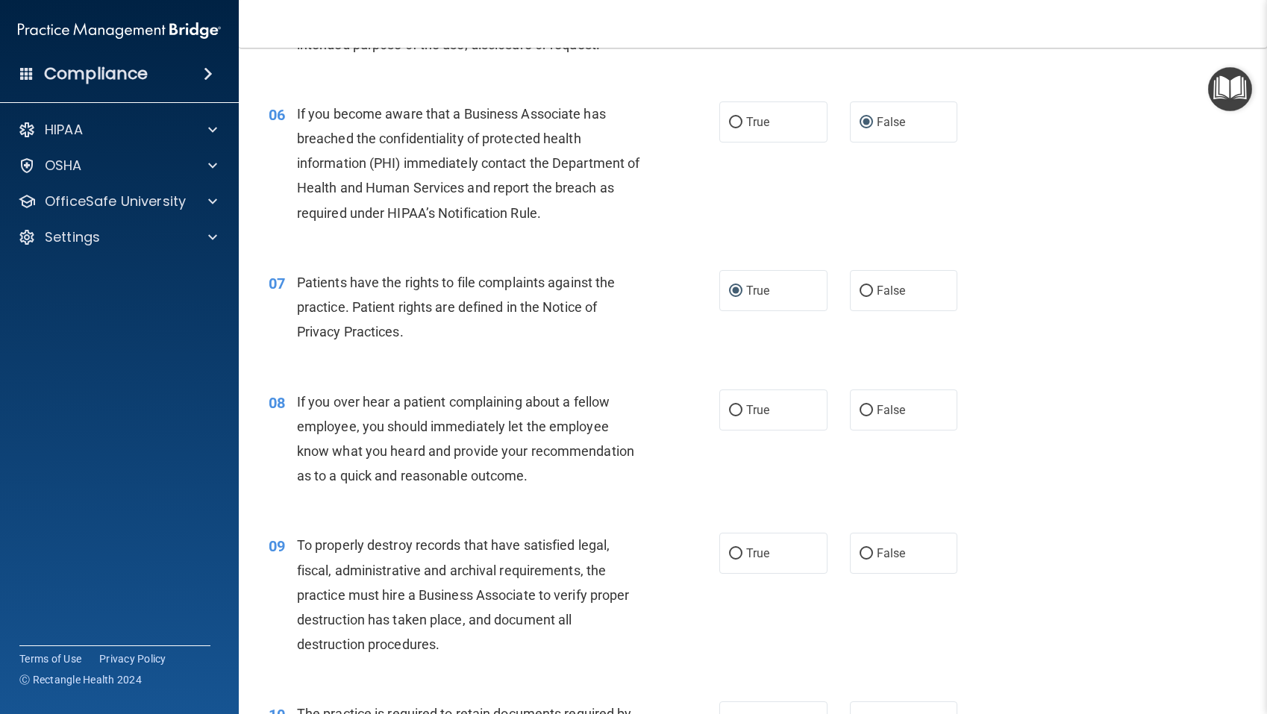
scroll to position [735, 0]
click at [866, 411] on input "False" at bounding box center [865, 411] width 13 height 11
radio input "true"
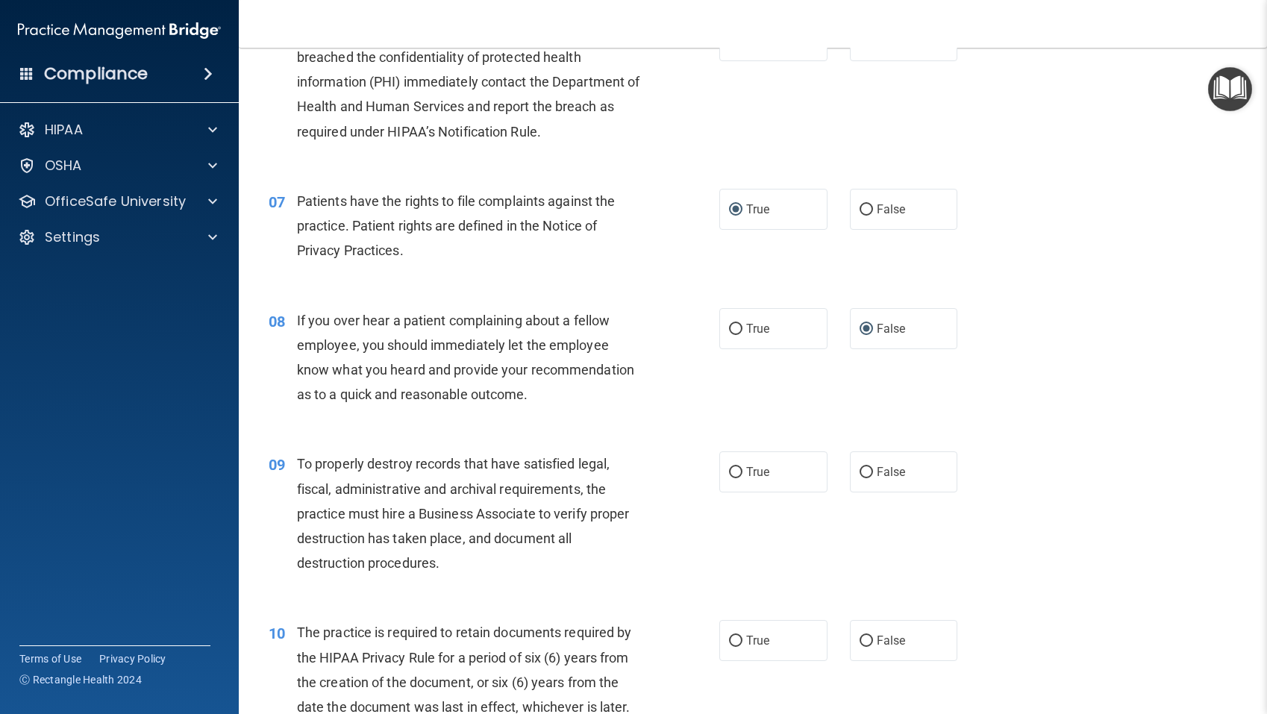
scroll to position [821, 0]
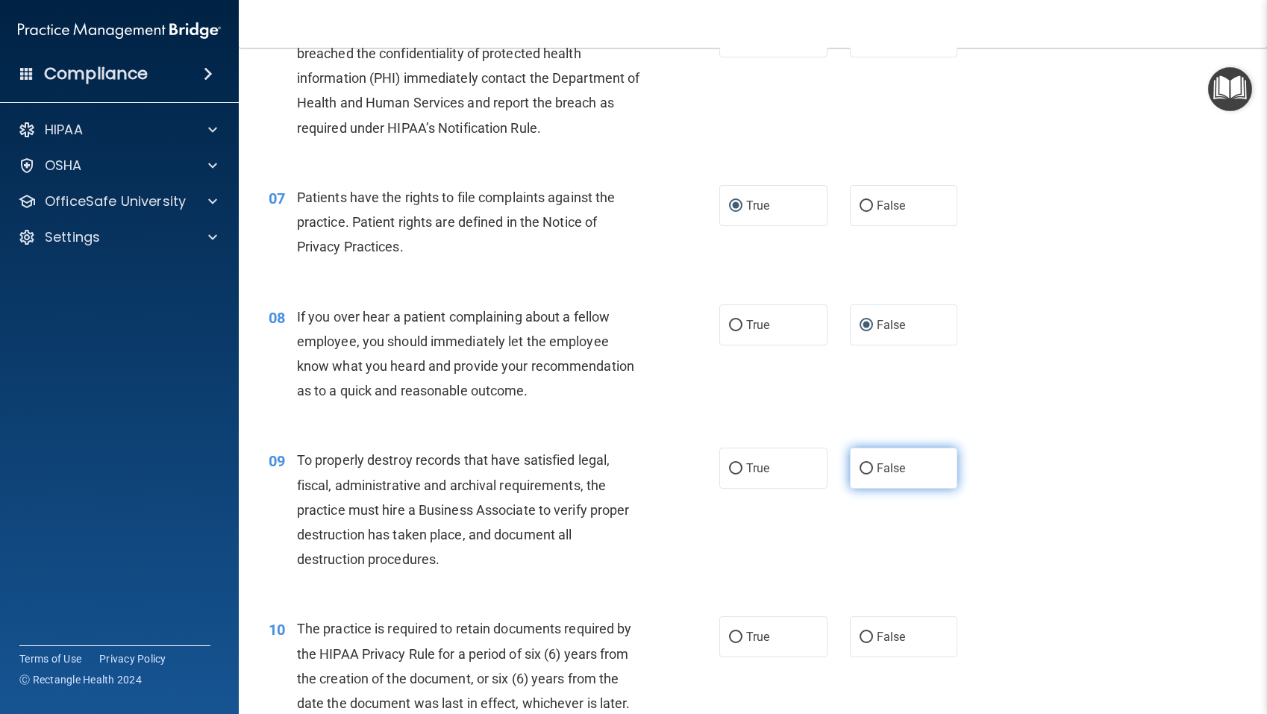
click at [868, 470] on input "False" at bounding box center [865, 468] width 13 height 11
radio input "true"
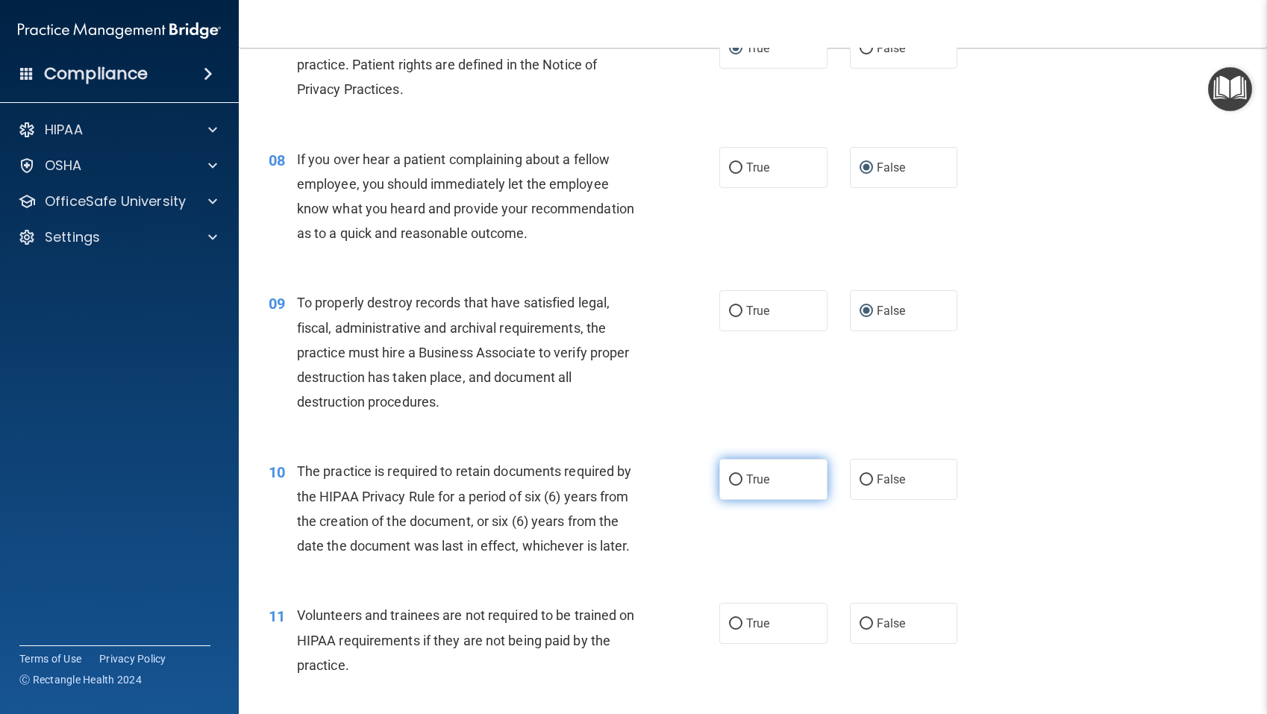
scroll to position [978, 0]
click at [735, 479] on input "True" at bounding box center [735, 480] width 13 height 11
radio input "true"
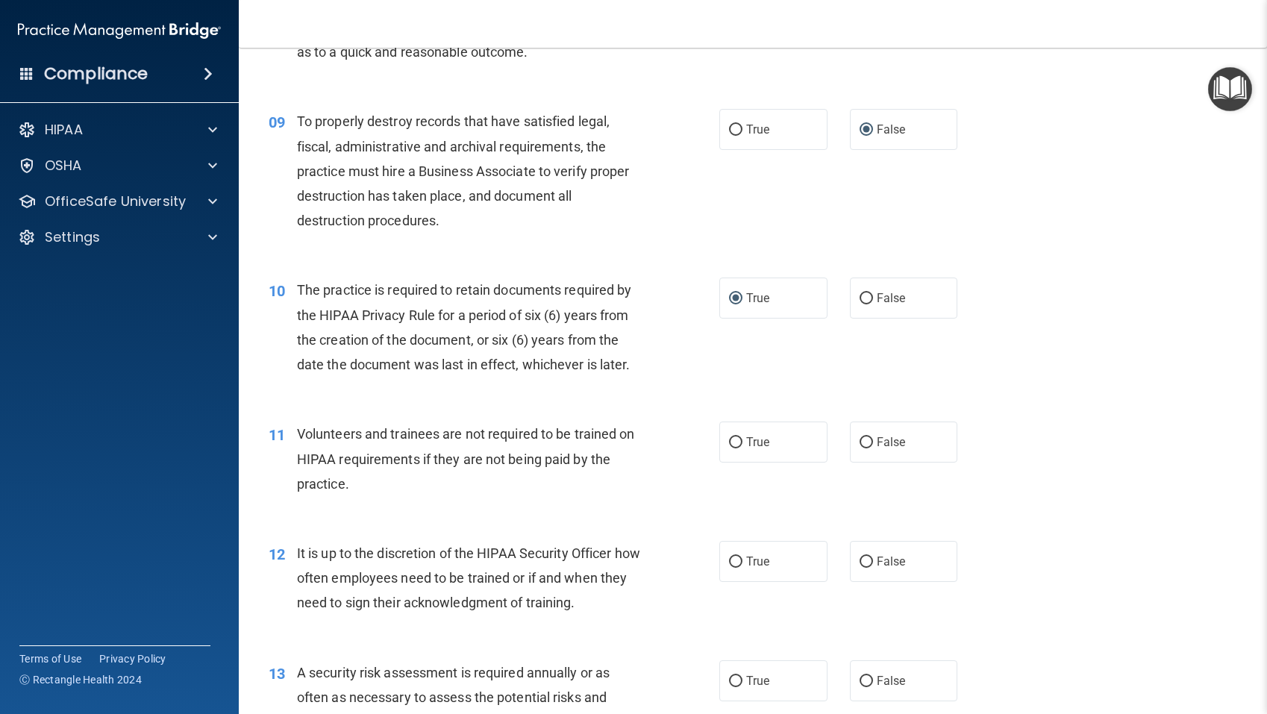
scroll to position [1165, 0]
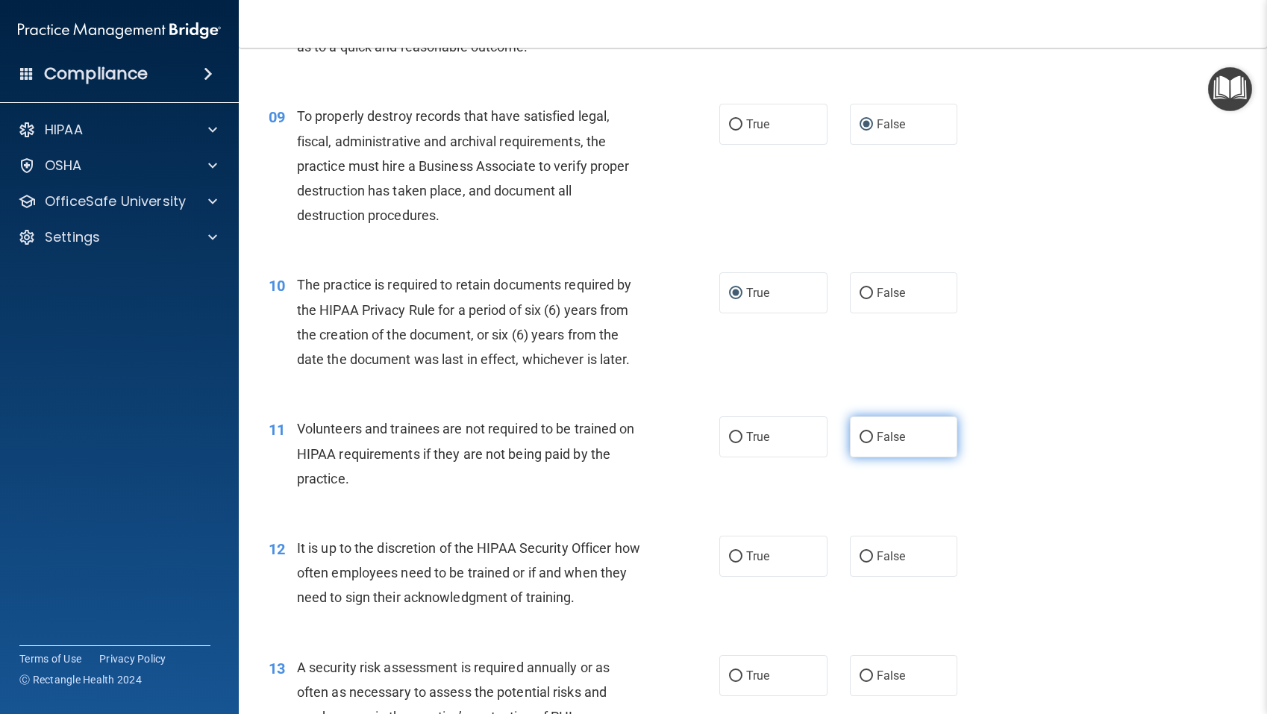
click at [871, 434] on input "False" at bounding box center [865, 437] width 13 height 11
radio input "true"
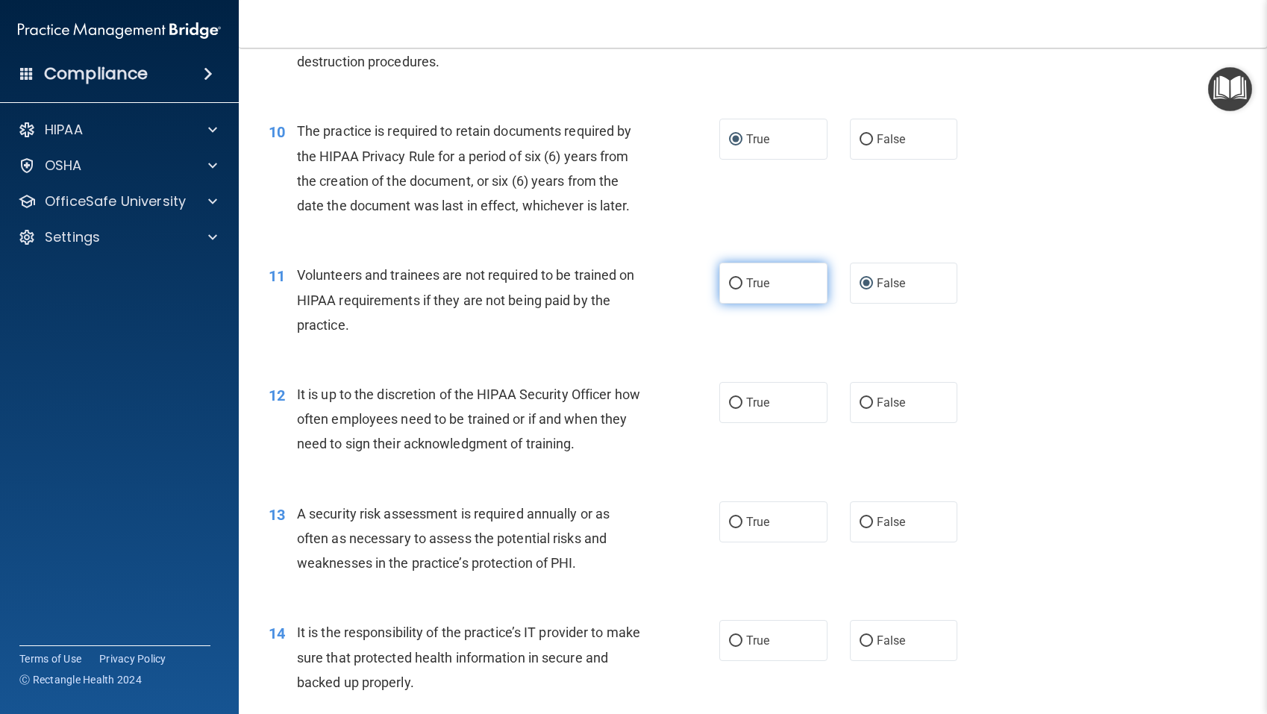
scroll to position [1342, 0]
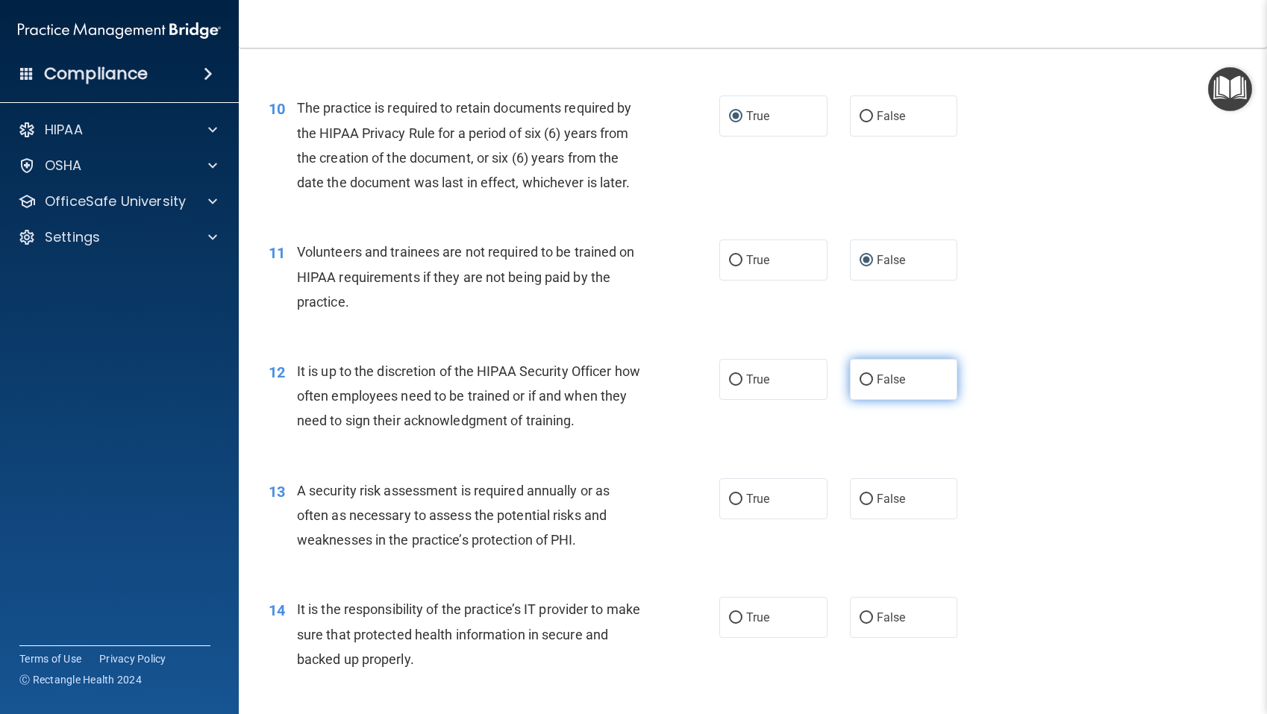
click at [865, 378] on input "False" at bounding box center [865, 379] width 13 height 11
radio input "true"
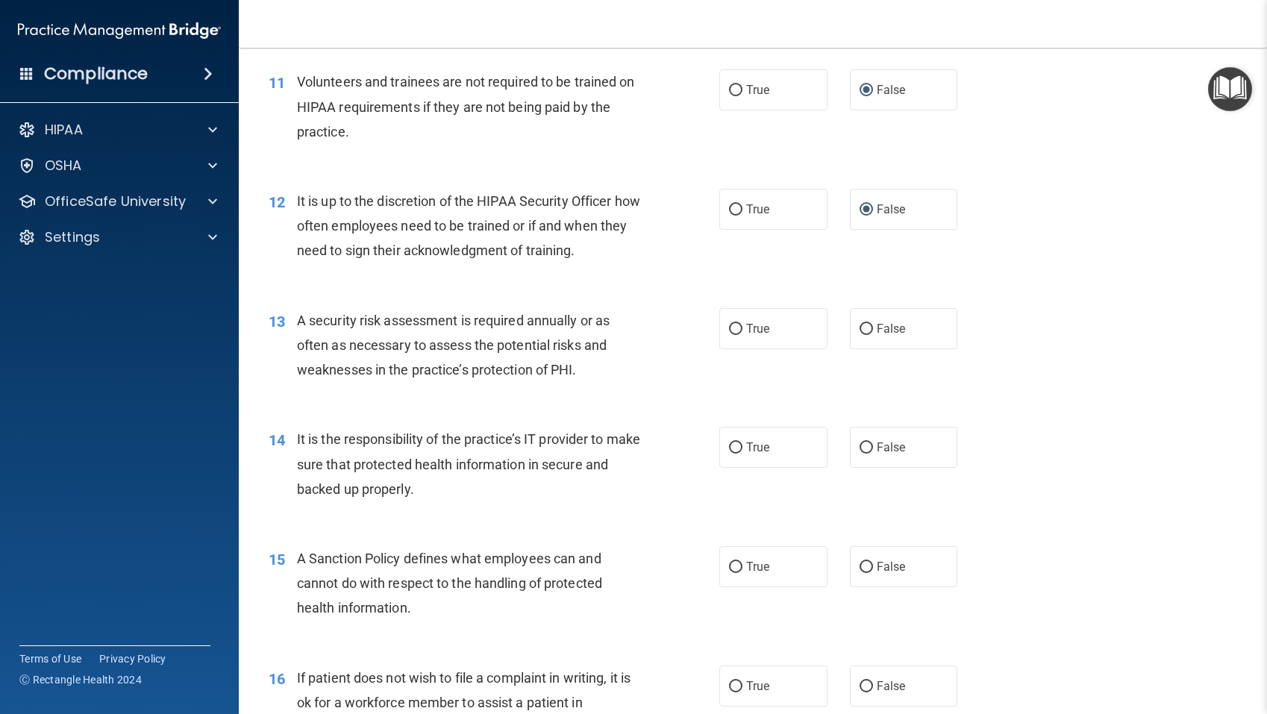
scroll to position [1515, 0]
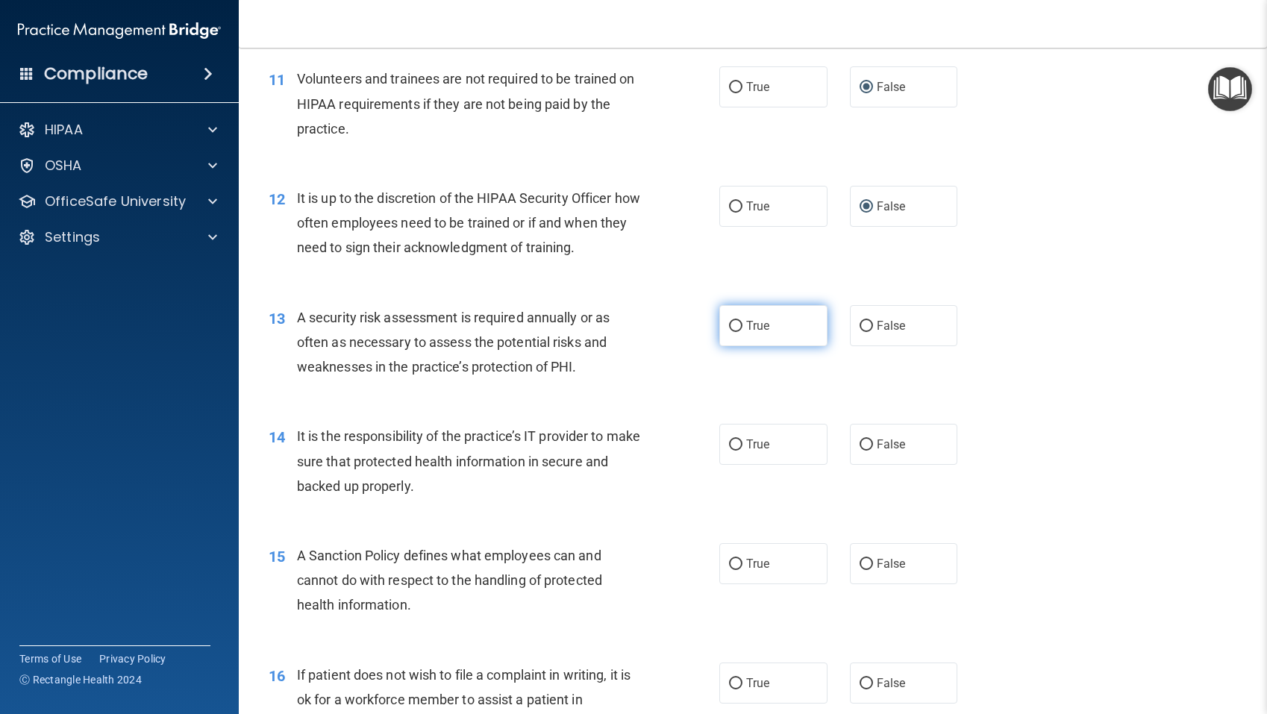
click at [737, 329] on input "True" at bounding box center [735, 326] width 13 height 11
radio input "true"
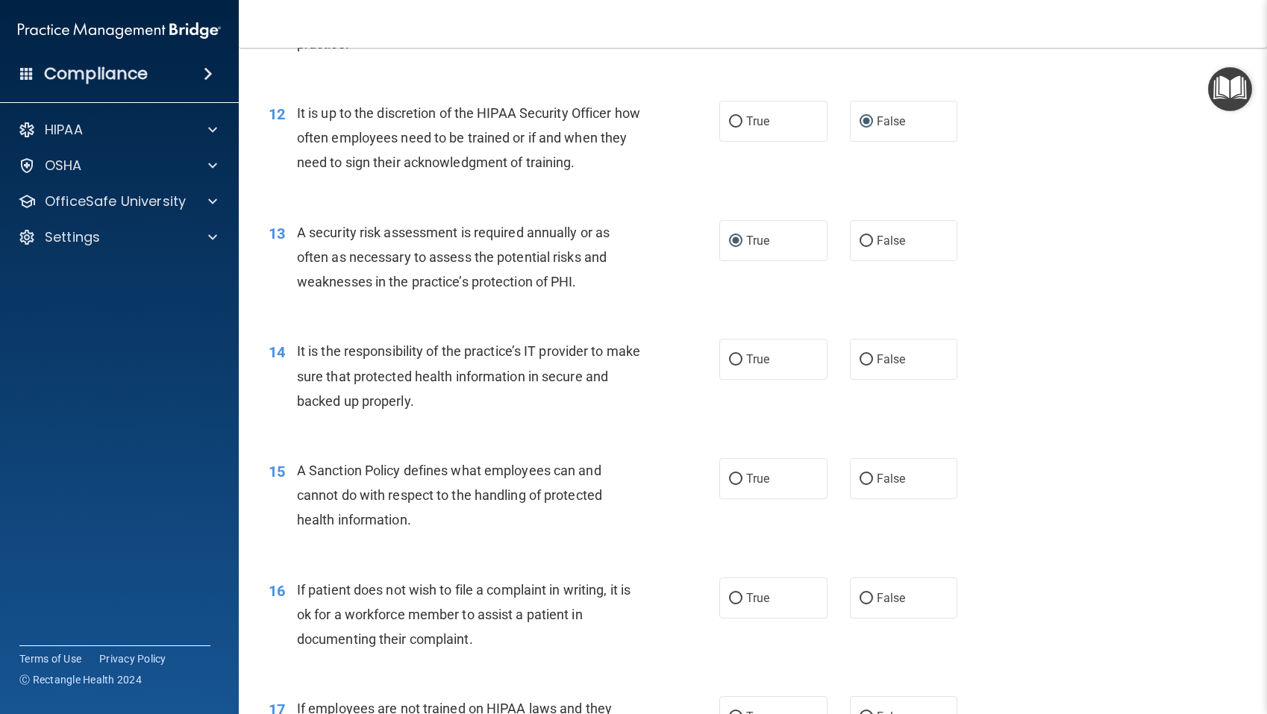
scroll to position [1604, 0]
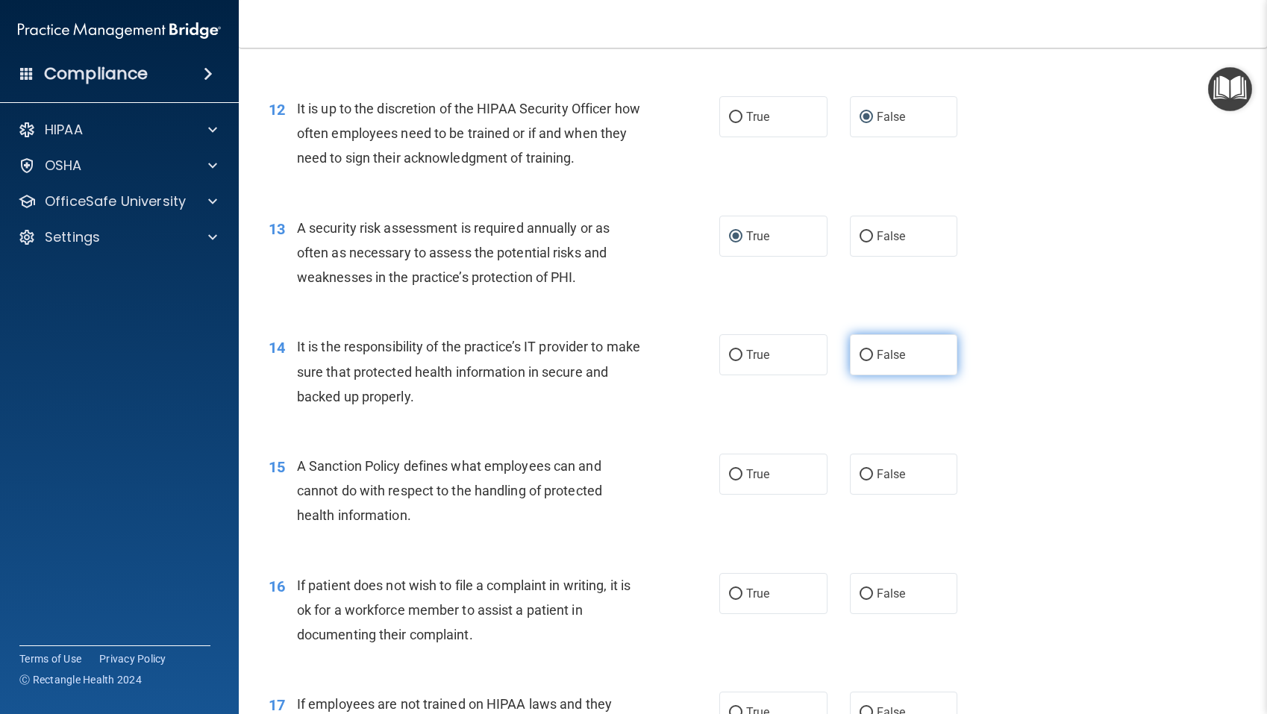
click at [867, 357] on input "False" at bounding box center [865, 355] width 13 height 11
radio input "true"
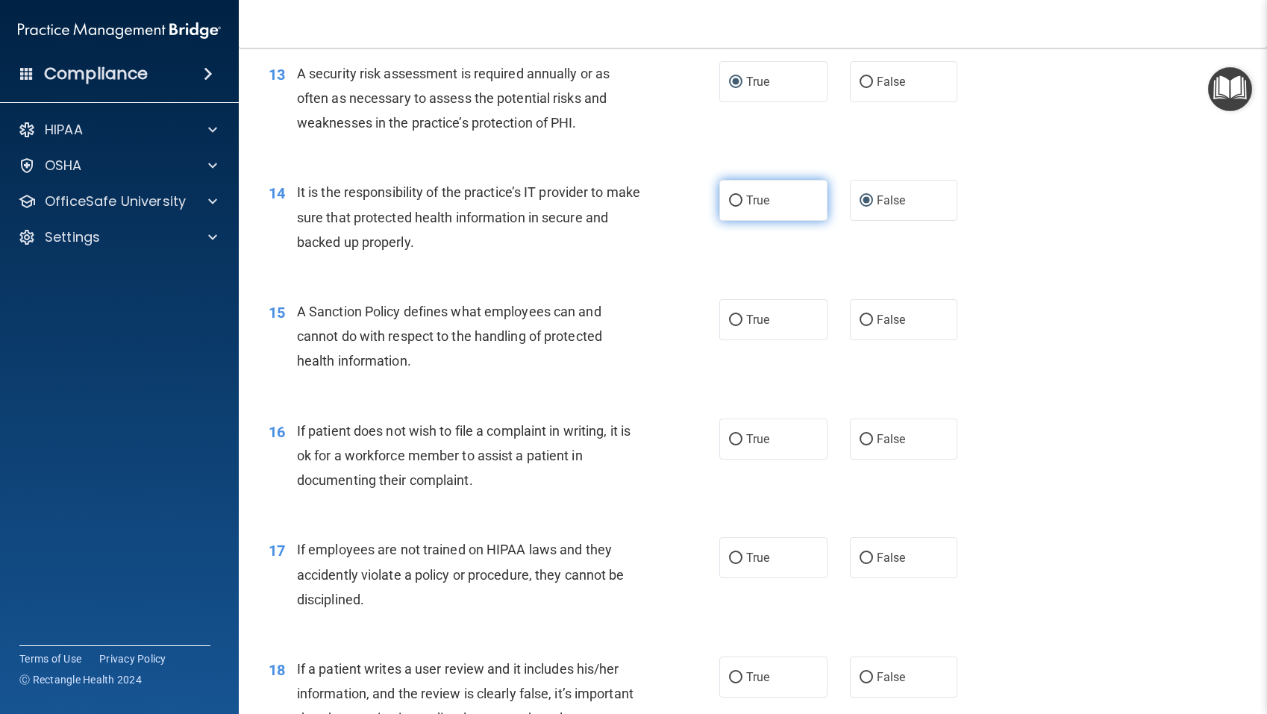
scroll to position [1754, 0]
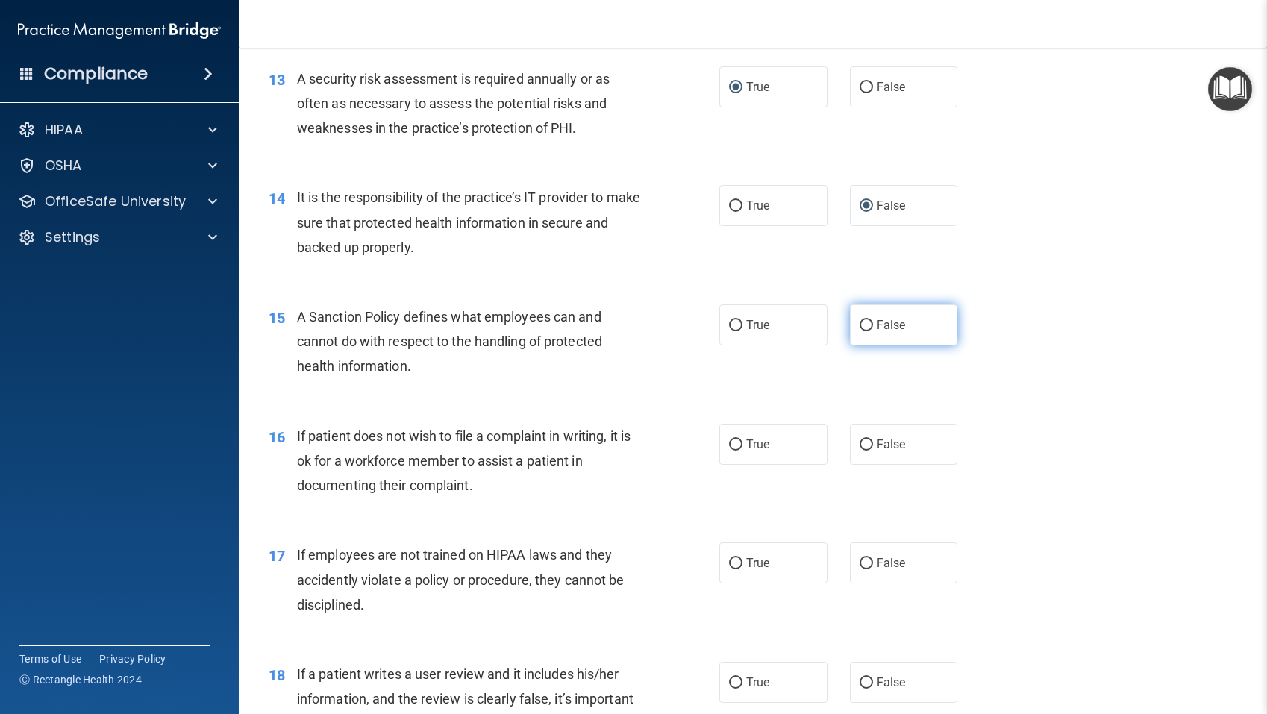
click at [861, 324] on input "False" at bounding box center [865, 325] width 13 height 11
radio input "true"
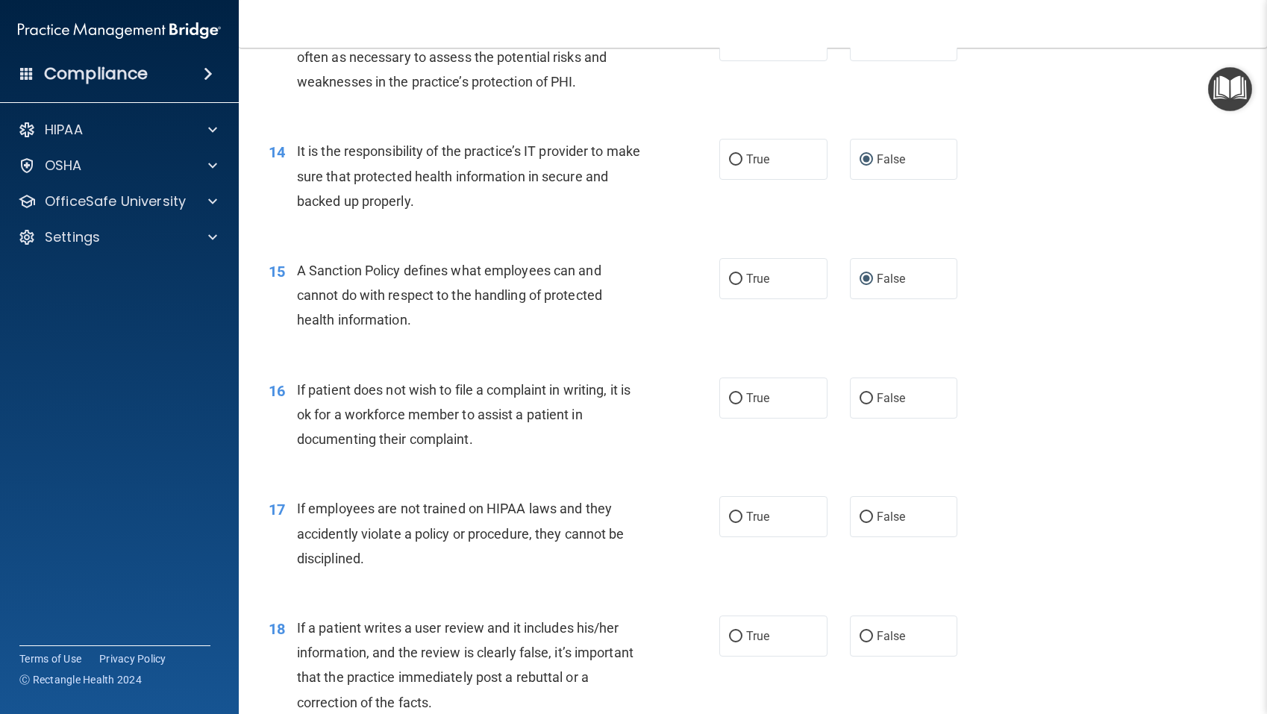
scroll to position [1795, 0]
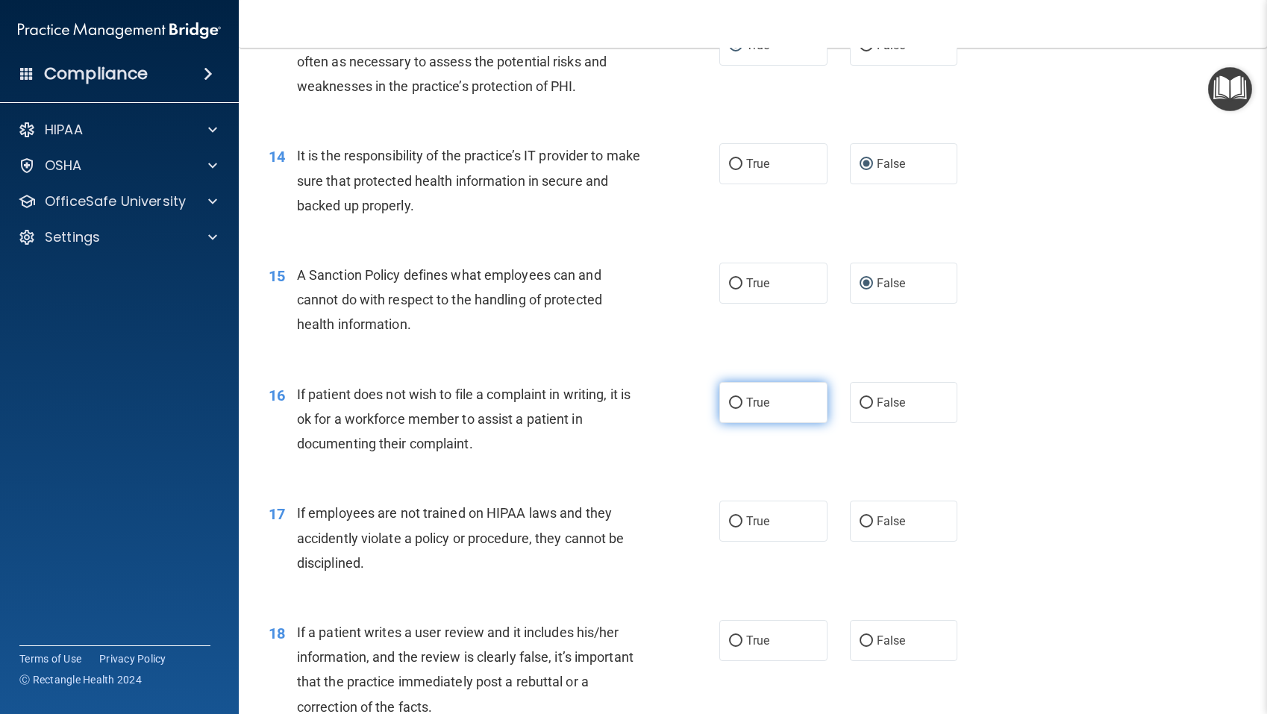
click at [739, 405] on input "True" at bounding box center [735, 403] width 13 height 11
radio input "true"
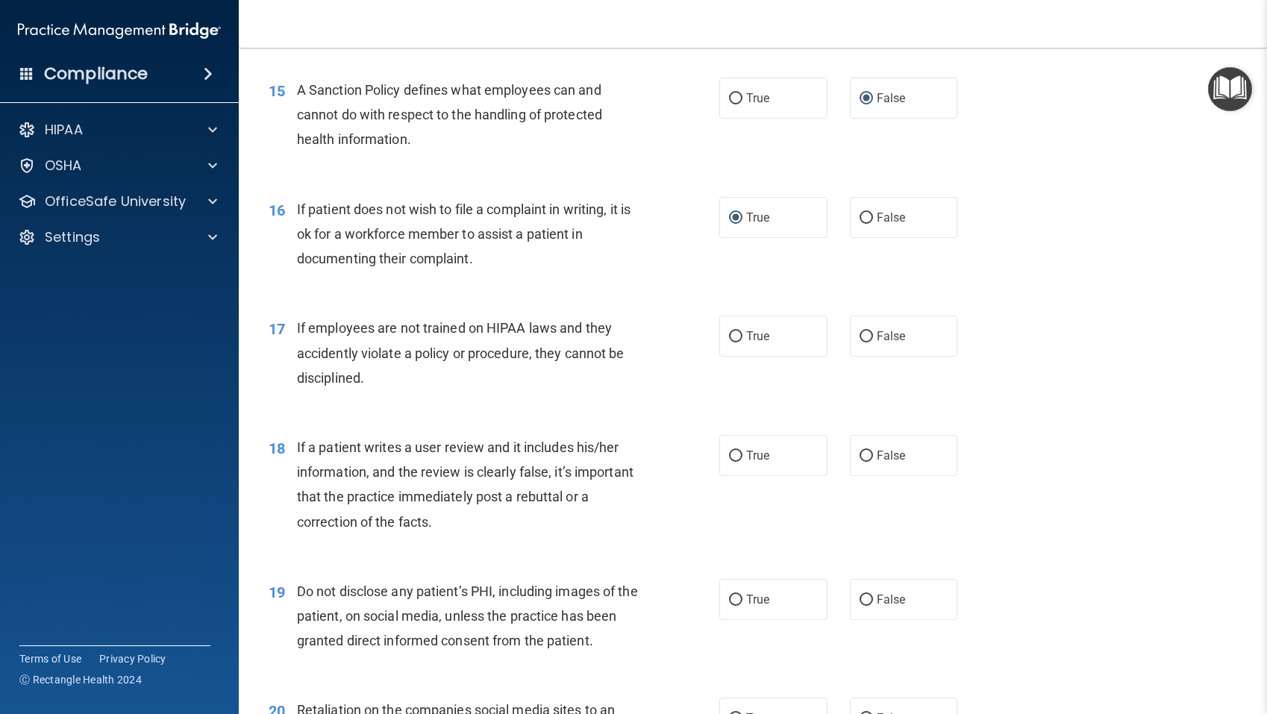
scroll to position [1982, 0]
click at [862, 334] on input "False" at bounding box center [865, 335] width 13 height 11
radio input "true"
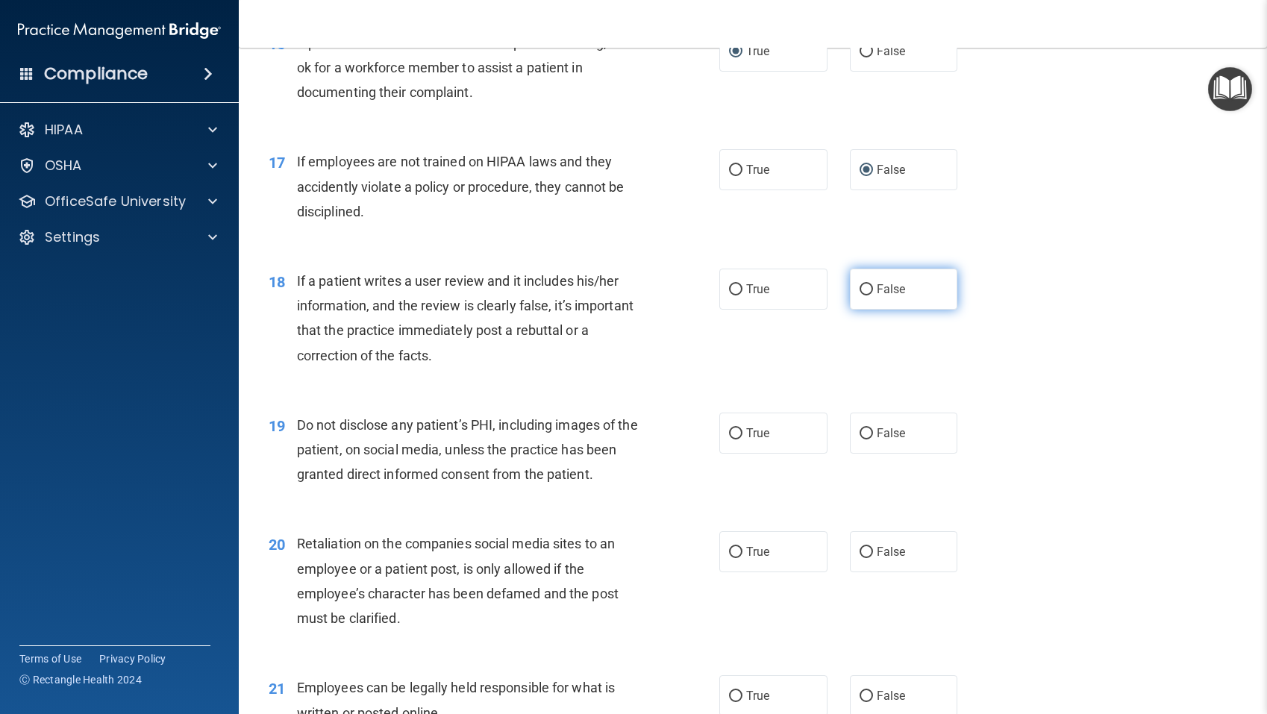
scroll to position [2145, 0]
click at [868, 292] on input "False" at bounding box center [865, 291] width 13 height 11
radio input "true"
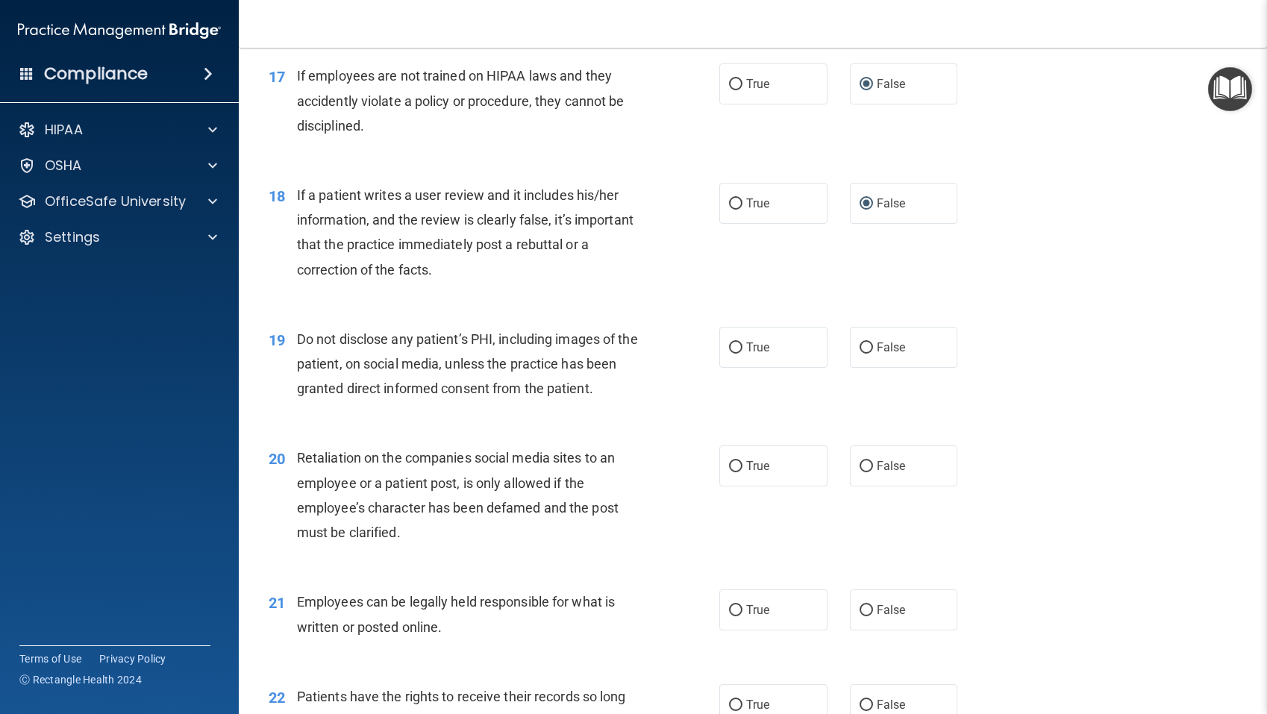
scroll to position [2236, 0]
click at [738, 345] on input "True" at bounding box center [735, 344] width 13 height 11
radio input "true"
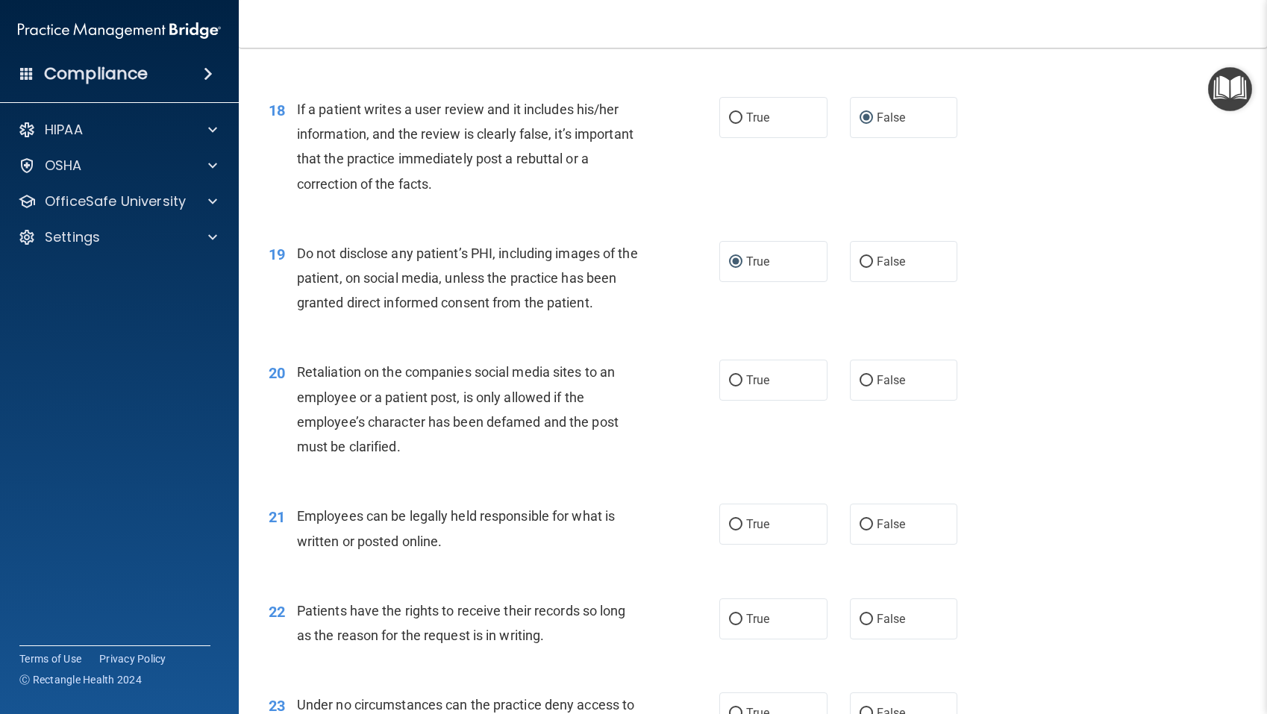
scroll to position [2318, 0]
click at [866, 379] on input "False" at bounding box center [865, 381] width 13 height 11
radio input "true"
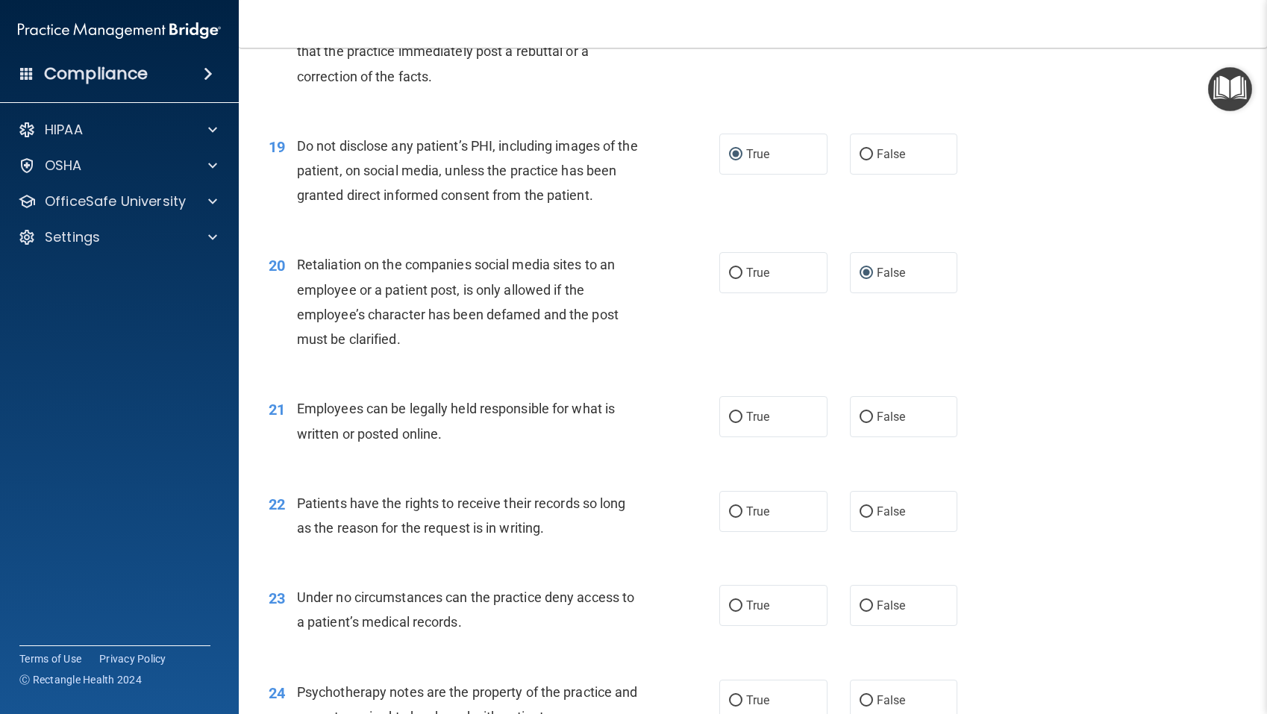
scroll to position [2429, 0]
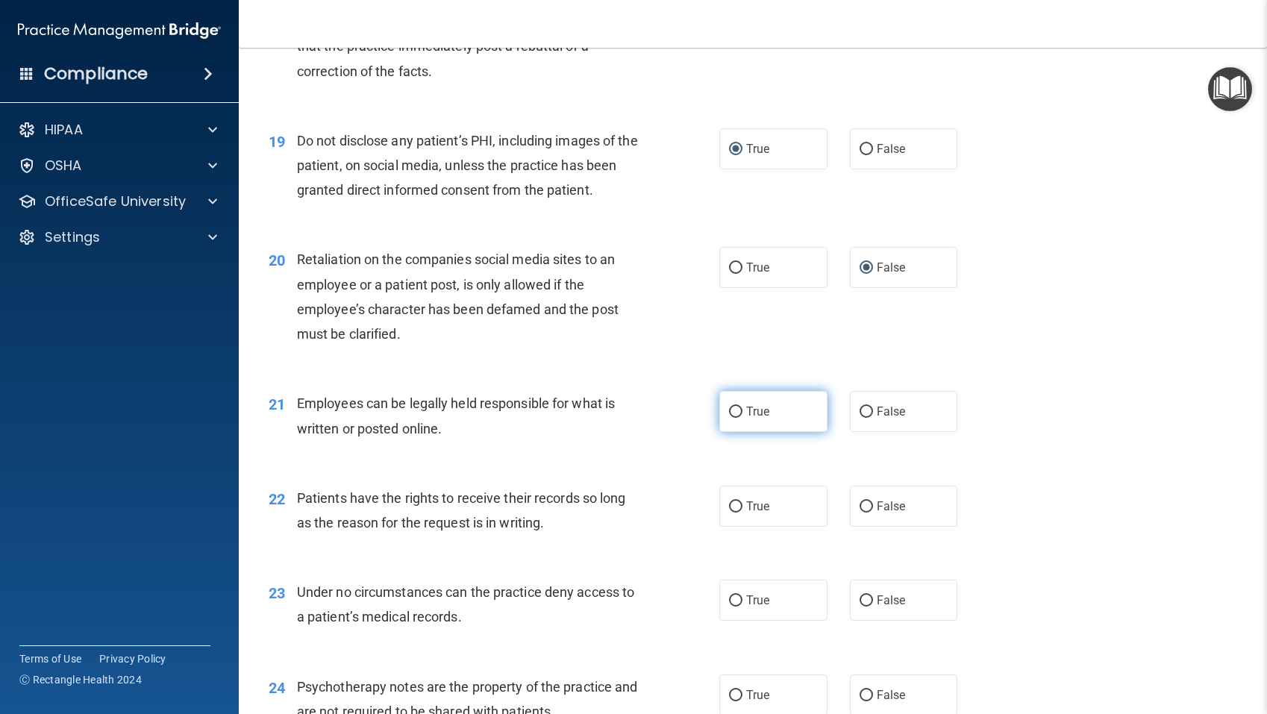
click at [738, 417] on input "True" at bounding box center [735, 412] width 13 height 11
radio input "true"
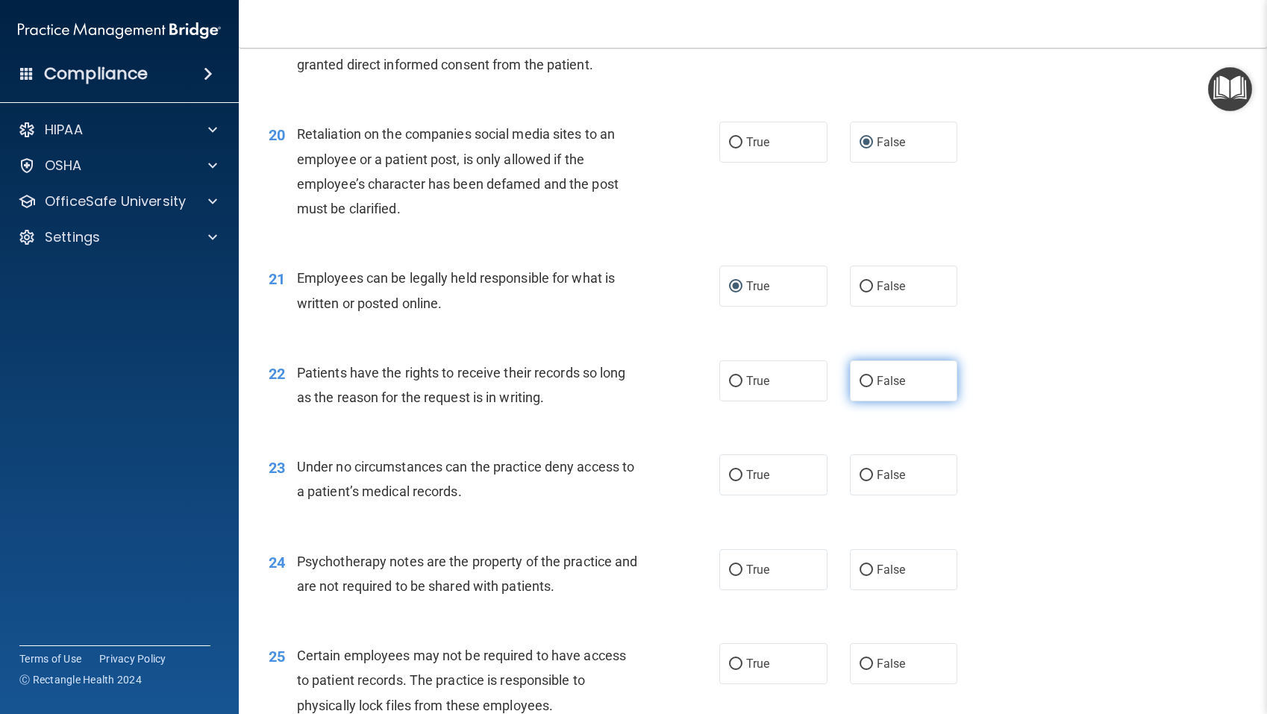
scroll to position [2557, 0]
click at [868, 381] on input "False" at bounding box center [865, 380] width 13 height 11
radio input "true"
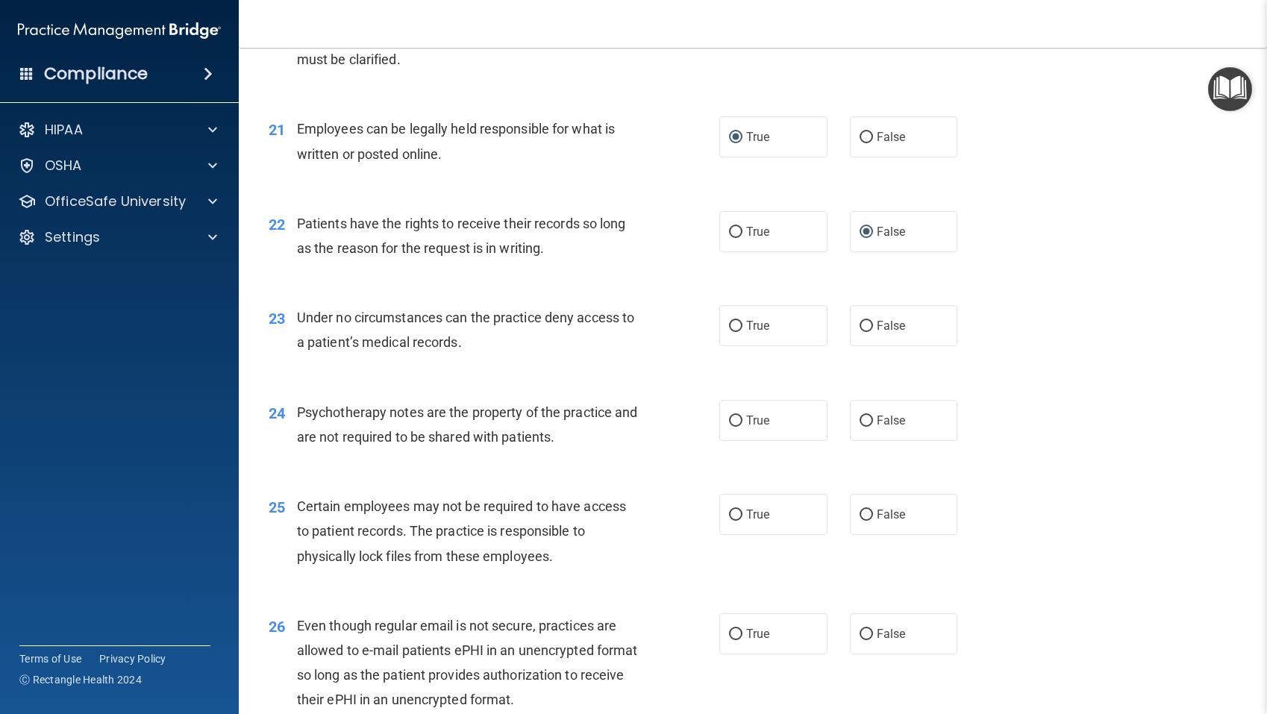
scroll to position [2735, 0]
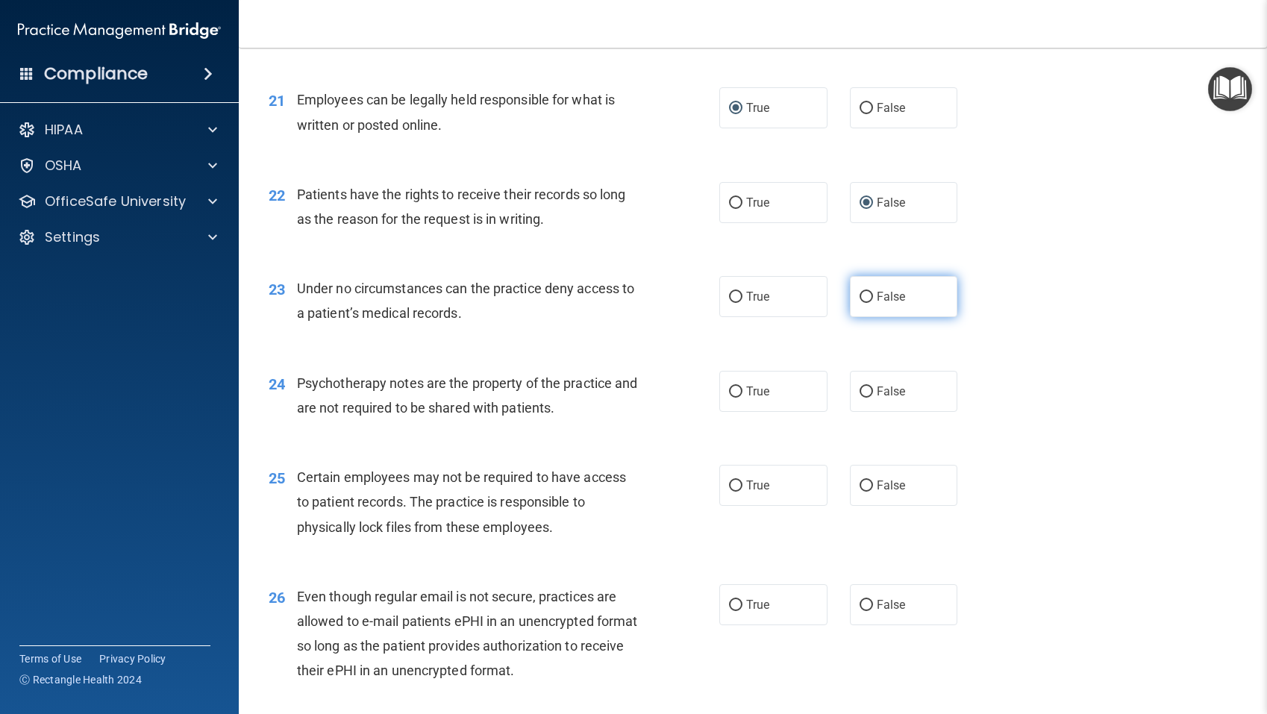
click at [867, 296] on input "False" at bounding box center [865, 297] width 13 height 11
radio input "true"
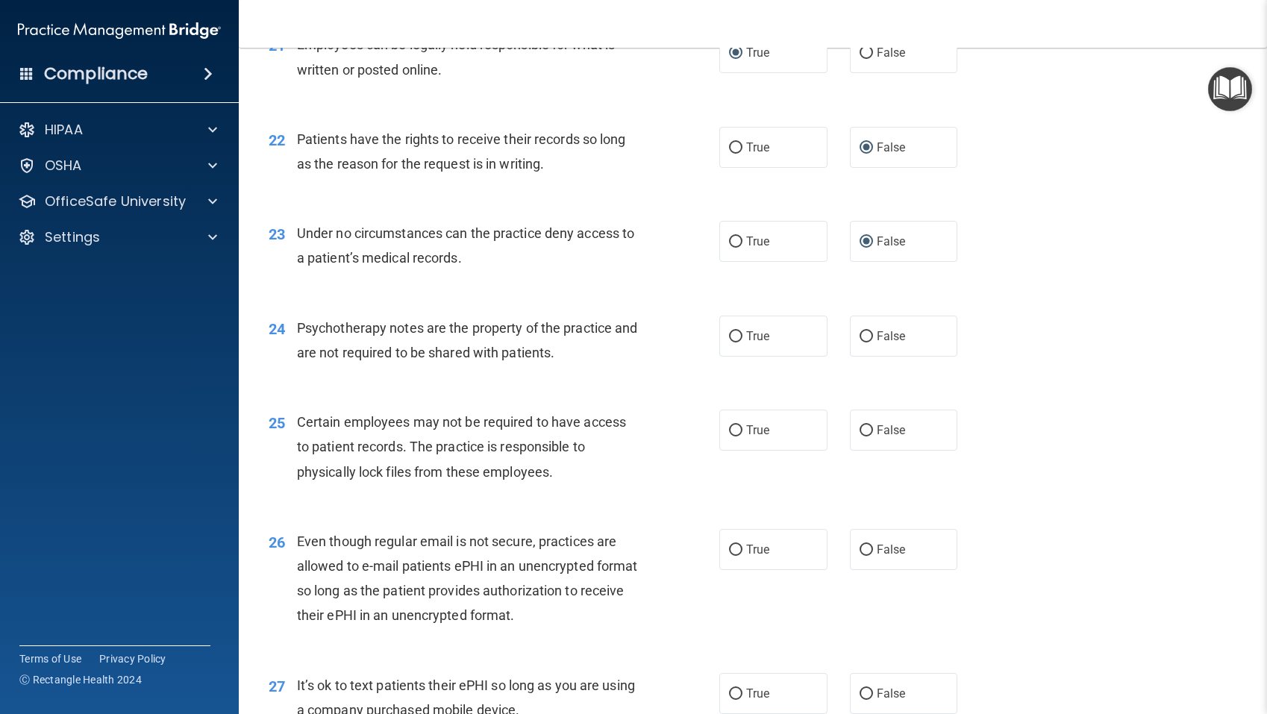
scroll to position [2788, 0]
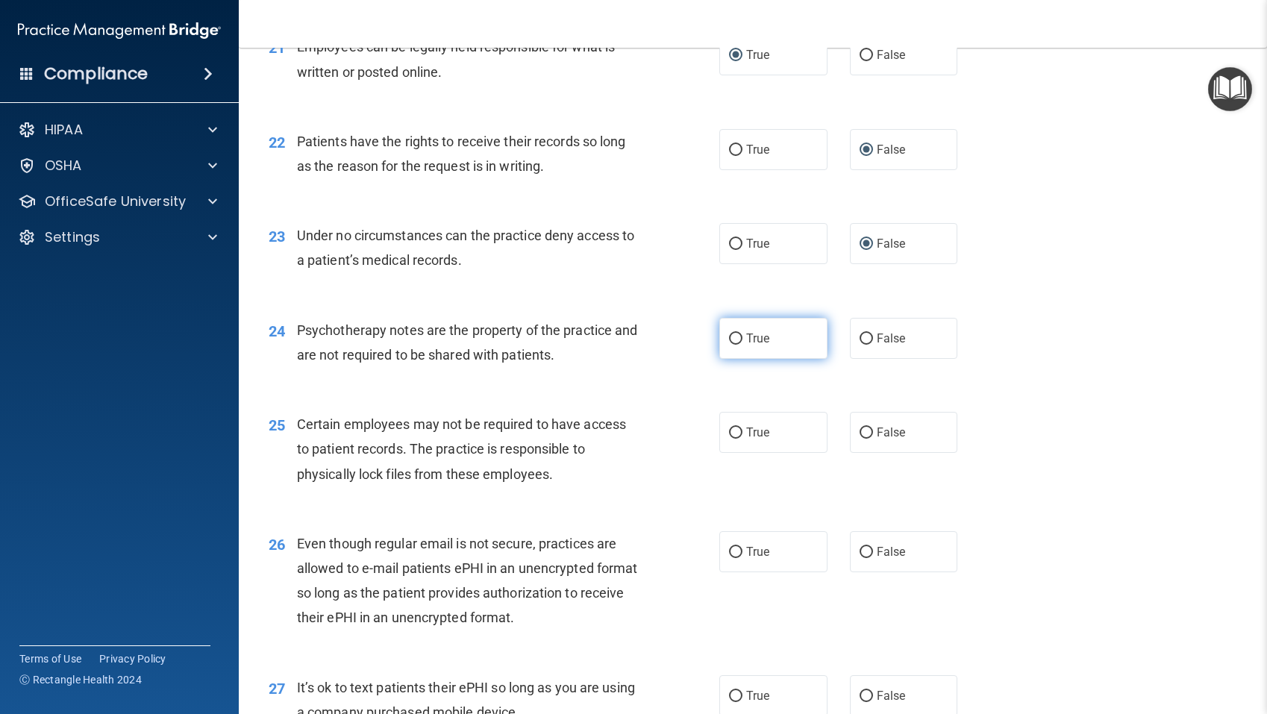
click at [738, 343] on input "True" at bounding box center [735, 338] width 13 height 11
radio input "true"
click at [735, 435] on input "True" at bounding box center [735, 432] width 13 height 11
radio input "true"
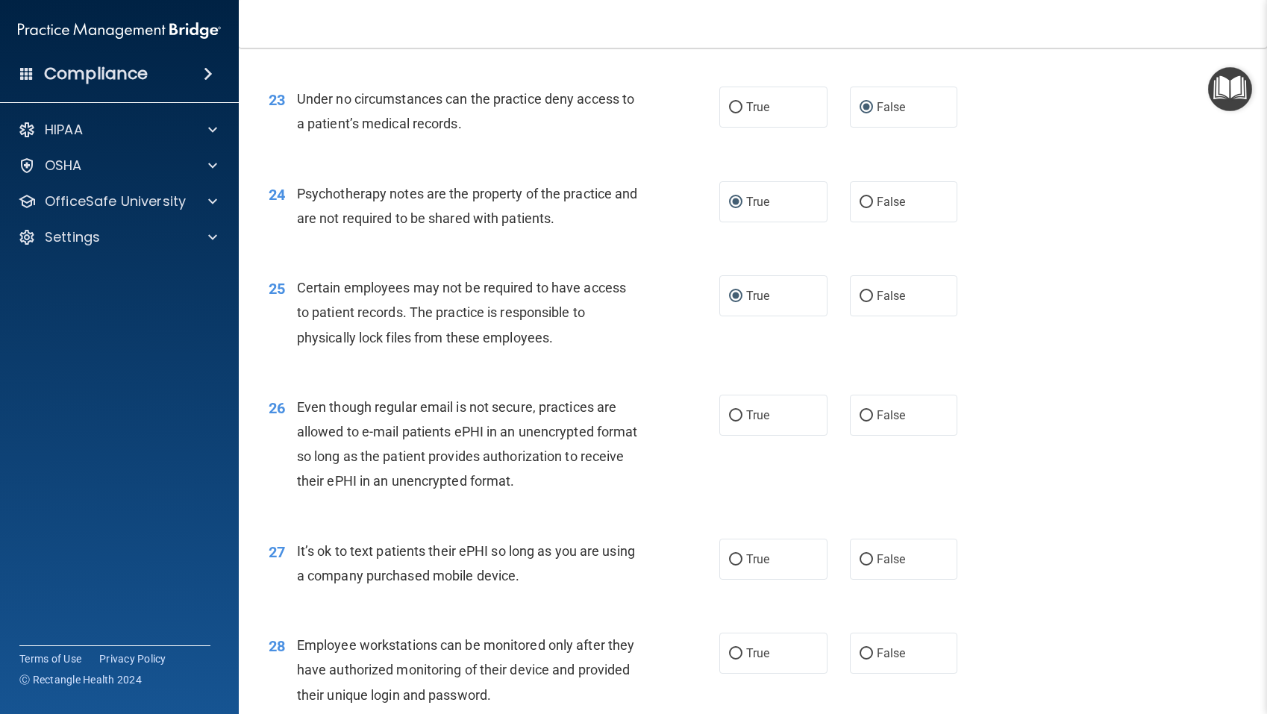
scroll to position [2927, 0]
click at [738, 410] on input "True" at bounding box center [735, 412] width 13 height 11
radio input "true"
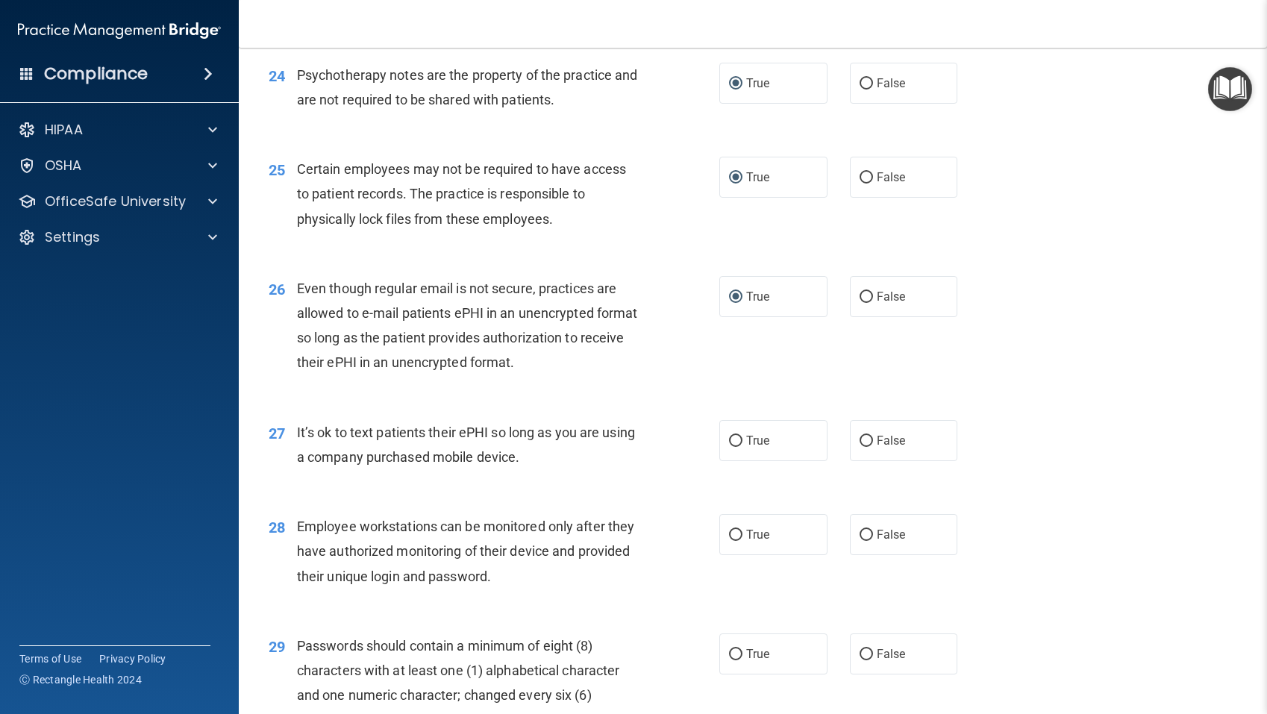
scroll to position [3181, 0]
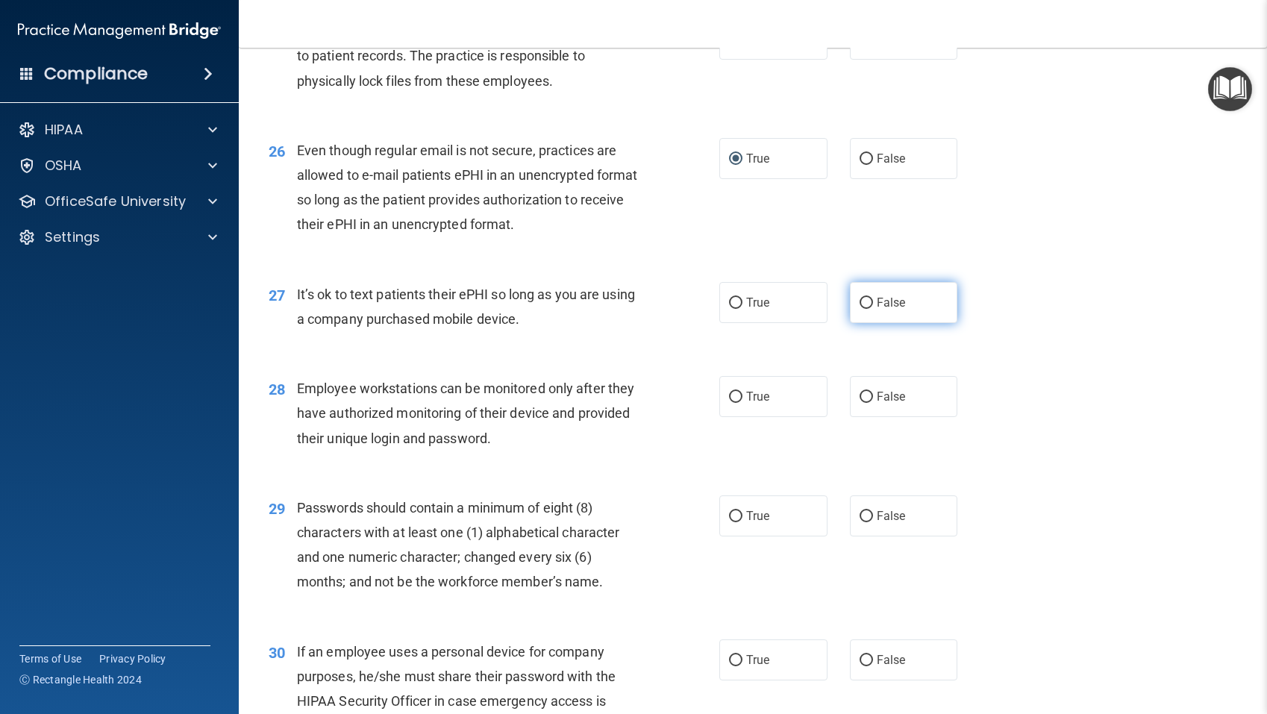
click at [865, 304] on input "False" at bounding box center [865, 303] width 13 height 11
radio input "true"
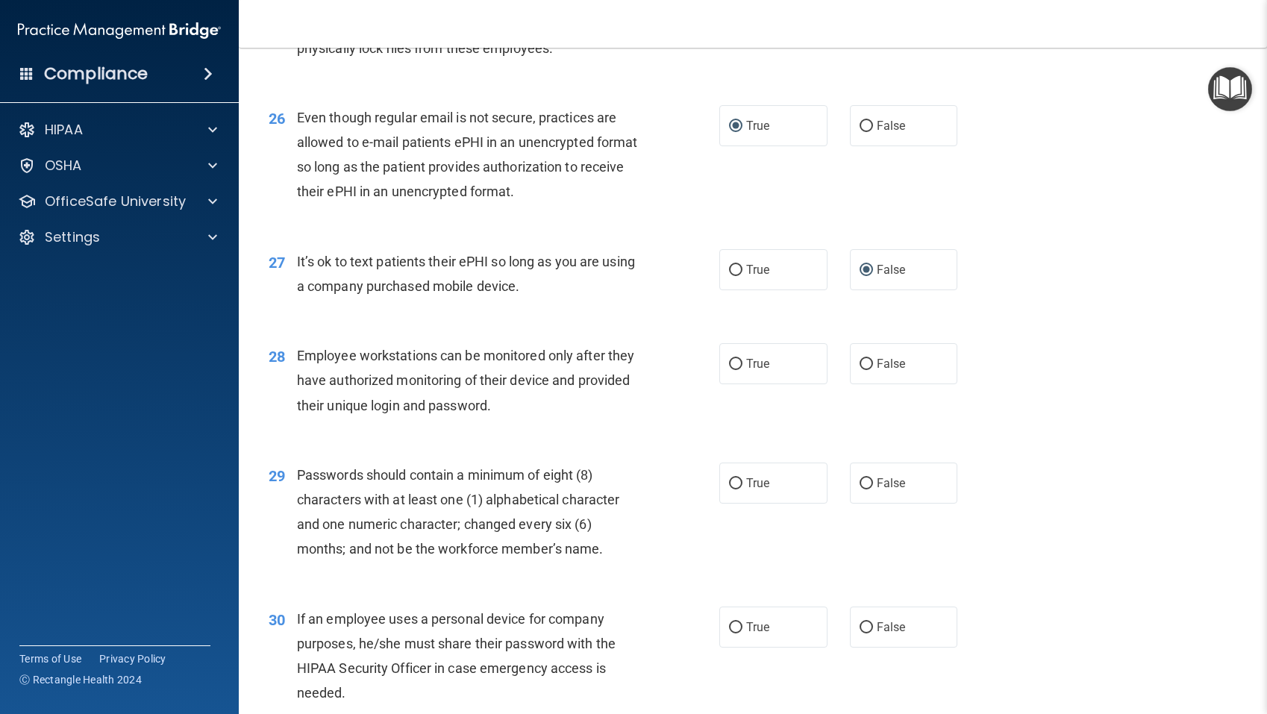
scroll to position [3213, 0]
click at [867, 365] on input "False" at bounding box center [865, 365] width 13 height 11
radio input "true"
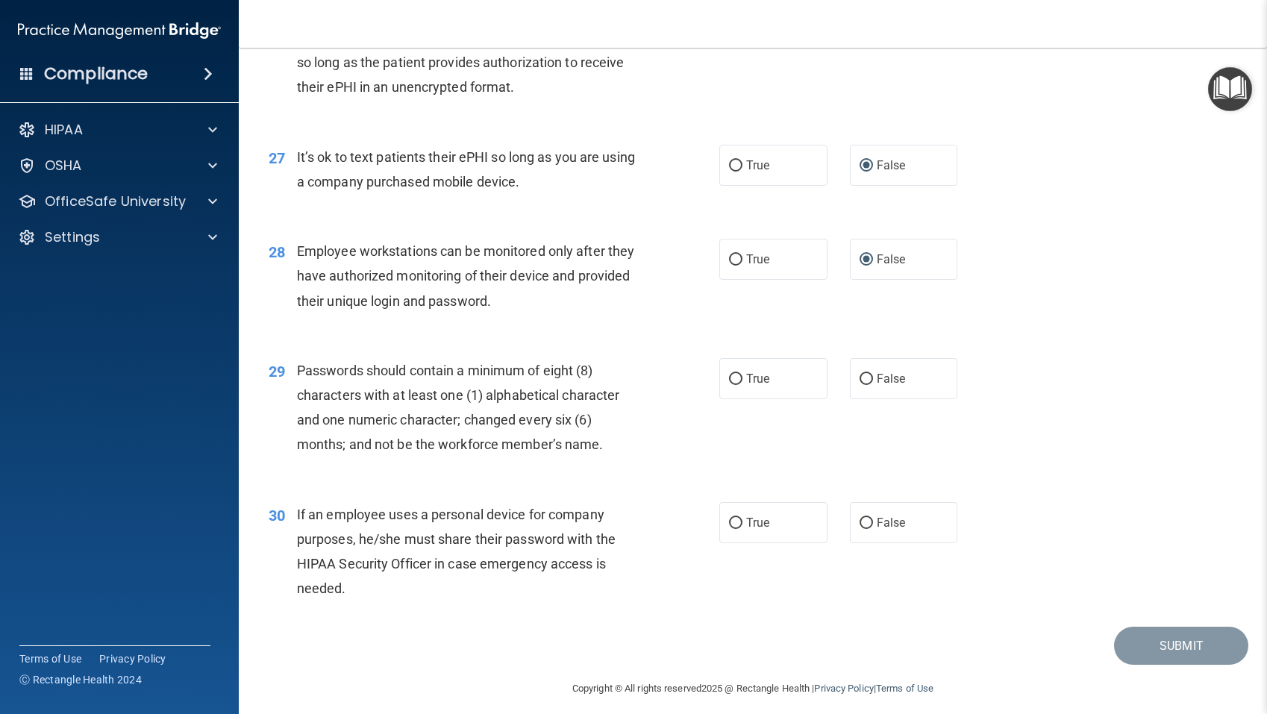
scroll to position [3329, 0]
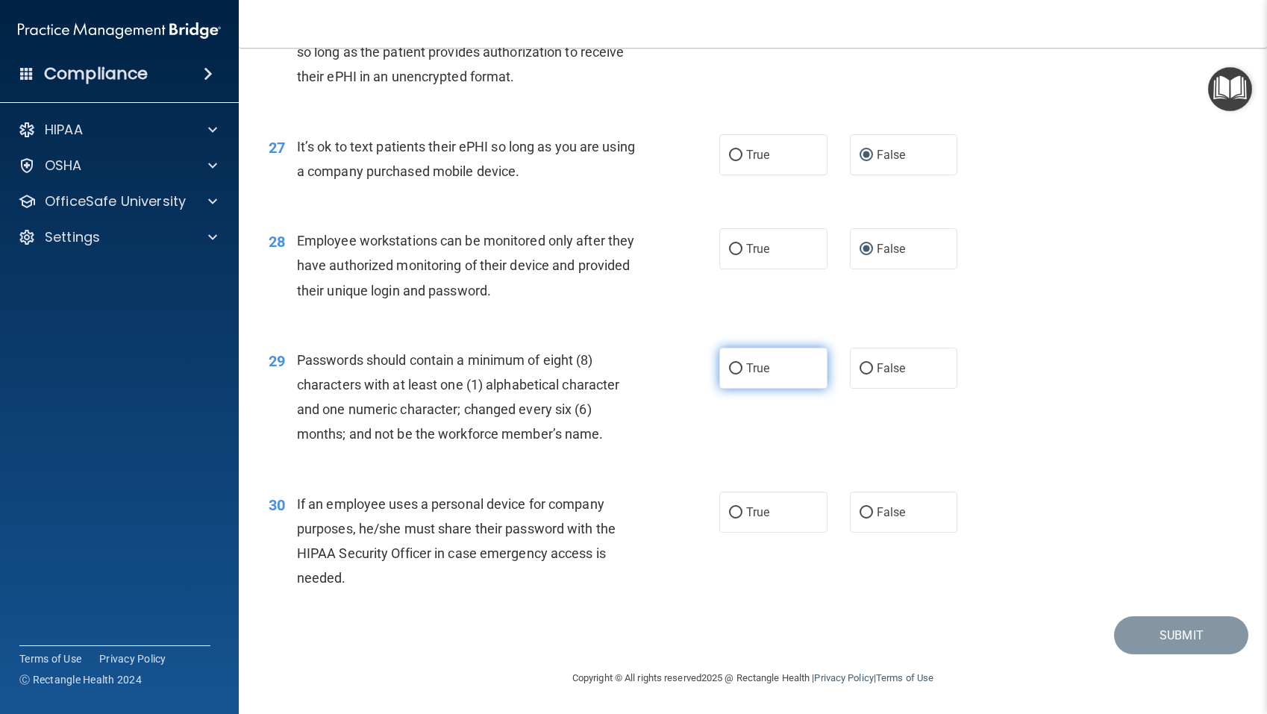
click at [732, 368] on input "True" at bounding box center [735, 368] width 13 height 11
radio input "true"
click at [862, 511] on input "False" at bounding box center [865, 512] width 13 height 11
radio input "true"
click at [1156, 641] on button "Submit" at bounding box center [1181, 635] width 134 height 38
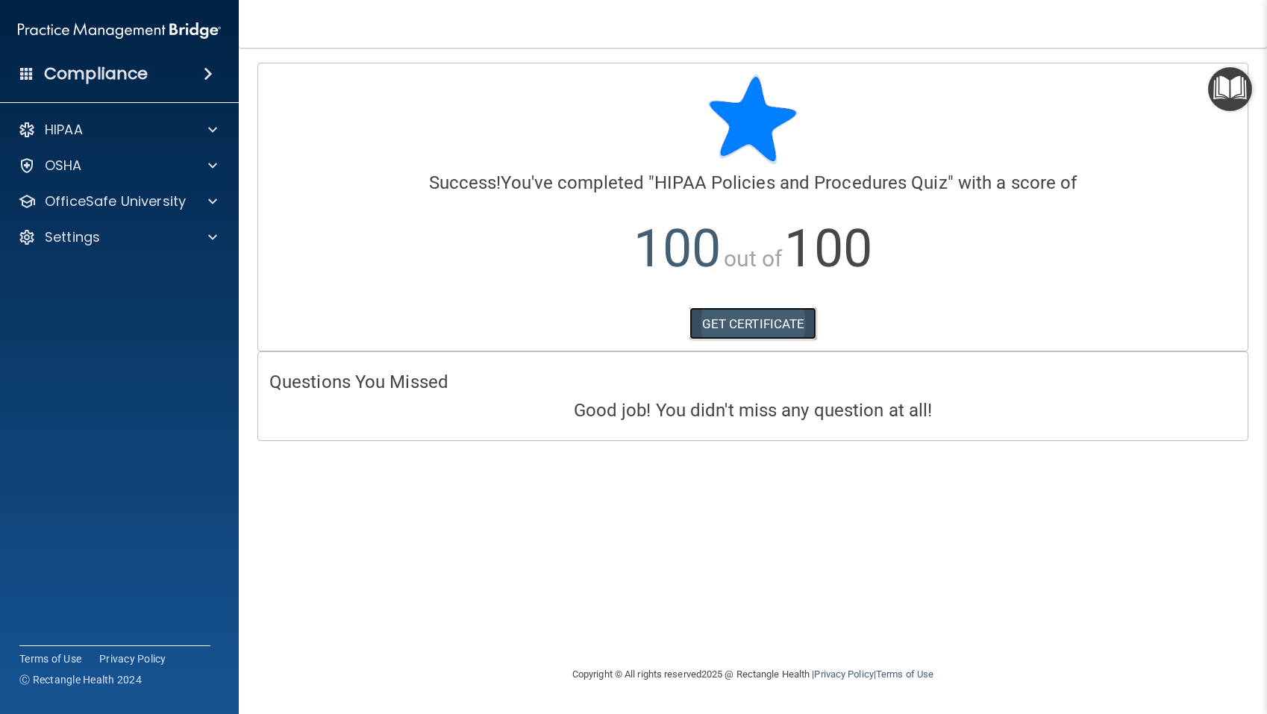
click at [755, 324] on link "GET CERTIFICATE" at bounding box center [753, 323] width 128 height 33
click at [148, 211] on div "OfficeSafe University" at bounding box center [119, 201] width 239 height 30
click at [87, 206] on p "OfficeSafe University" at bounding box center [115, 201] width 141 height 18
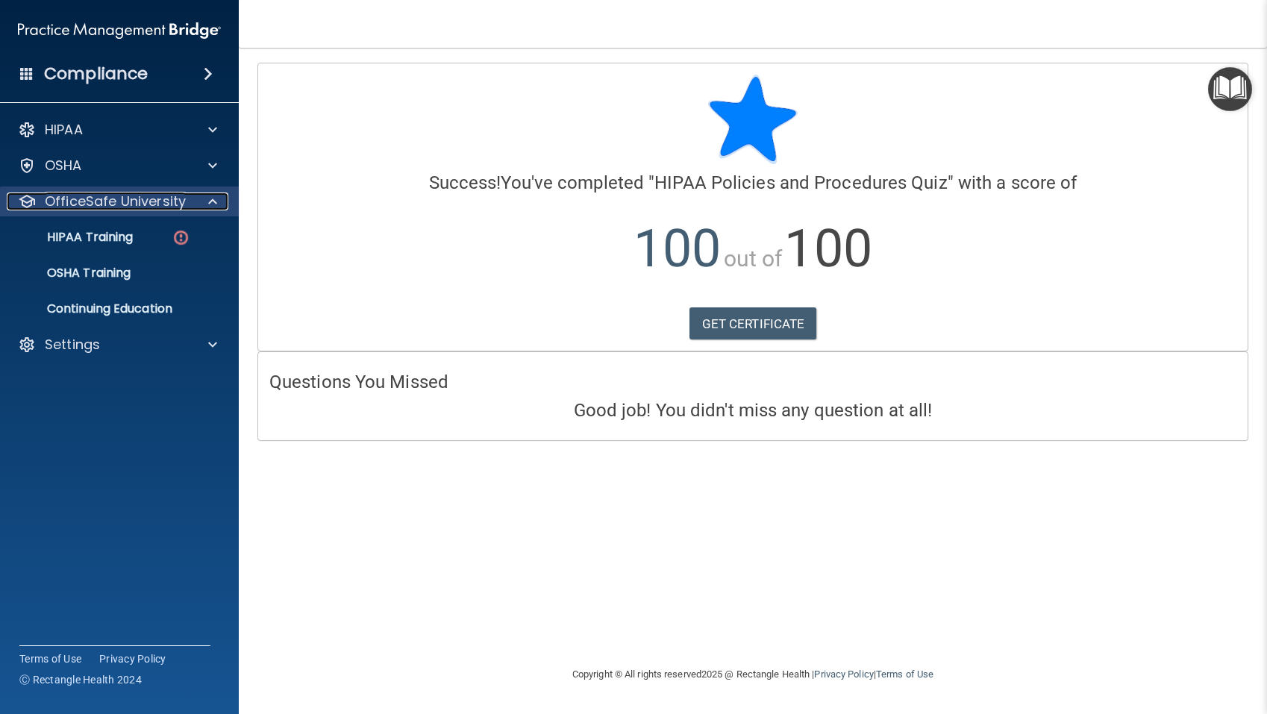
click at [87, 206] on p "OfficeSafe University" at bounding box center [115, 201] width 141 height 18
click at [86, 235] on p "HIPAA Training" at bounding box center [71, 237] width 123 height 15
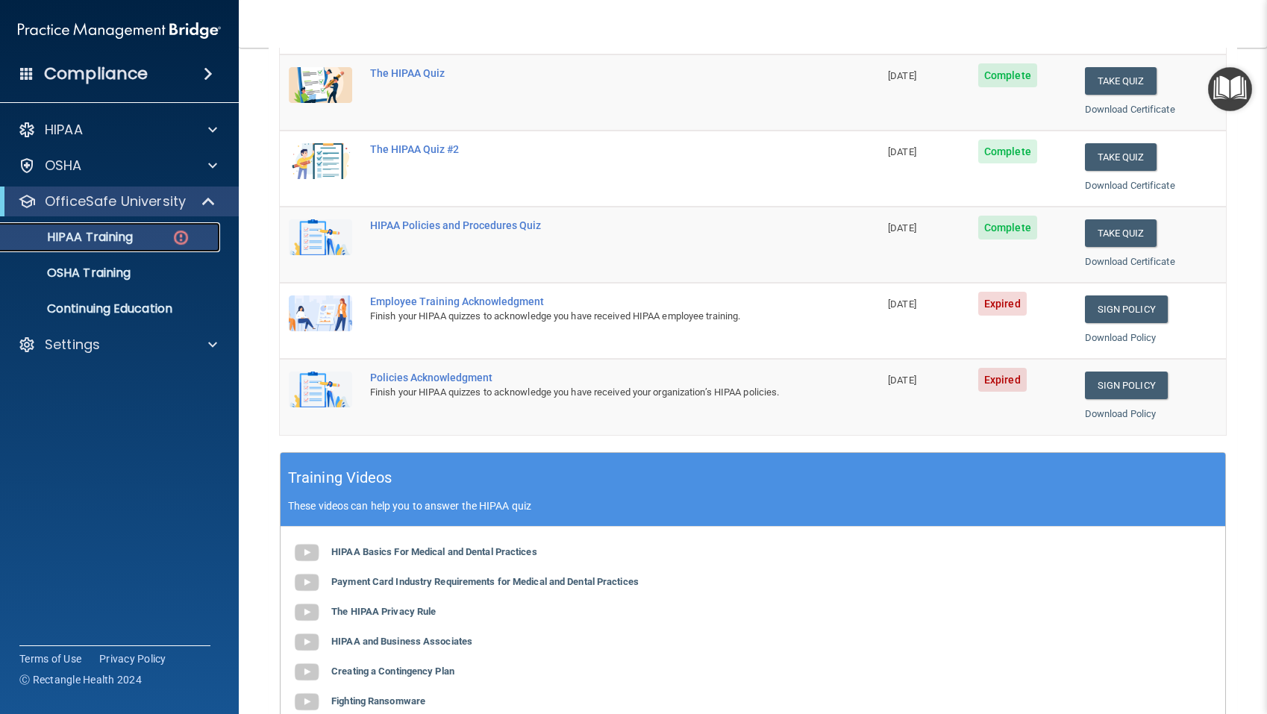
scroll to position [207, 0]
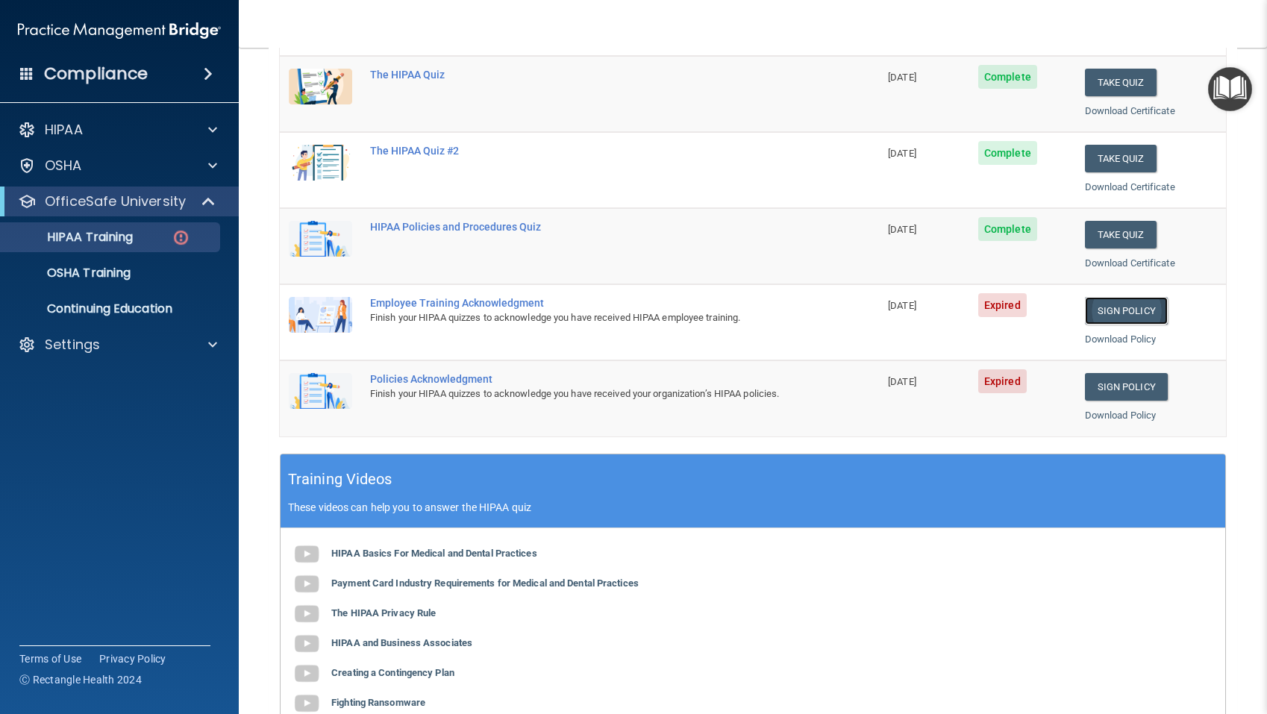
click at [1123, 311] on link "Sign Policy" at bounding box center [1126, 311] width 83 height 28
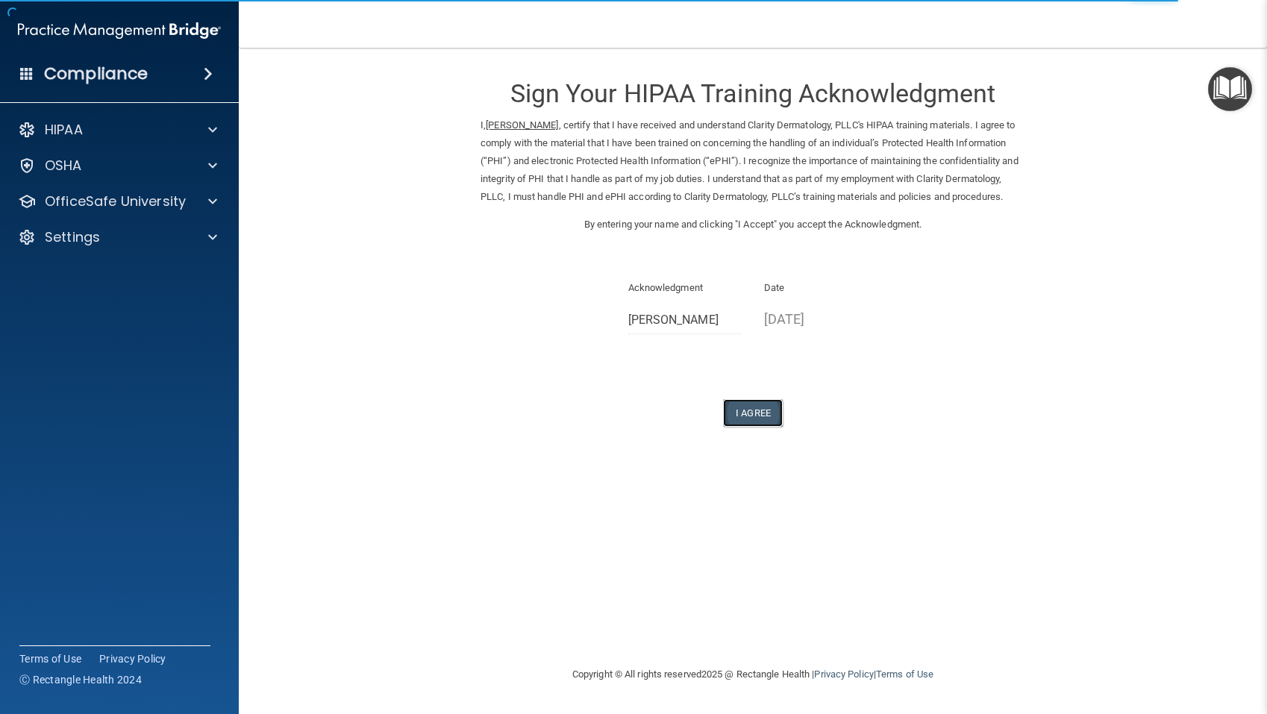
click at [756, 427] on button "I Agree" at bounding box center [753, 413] width 60 height 28
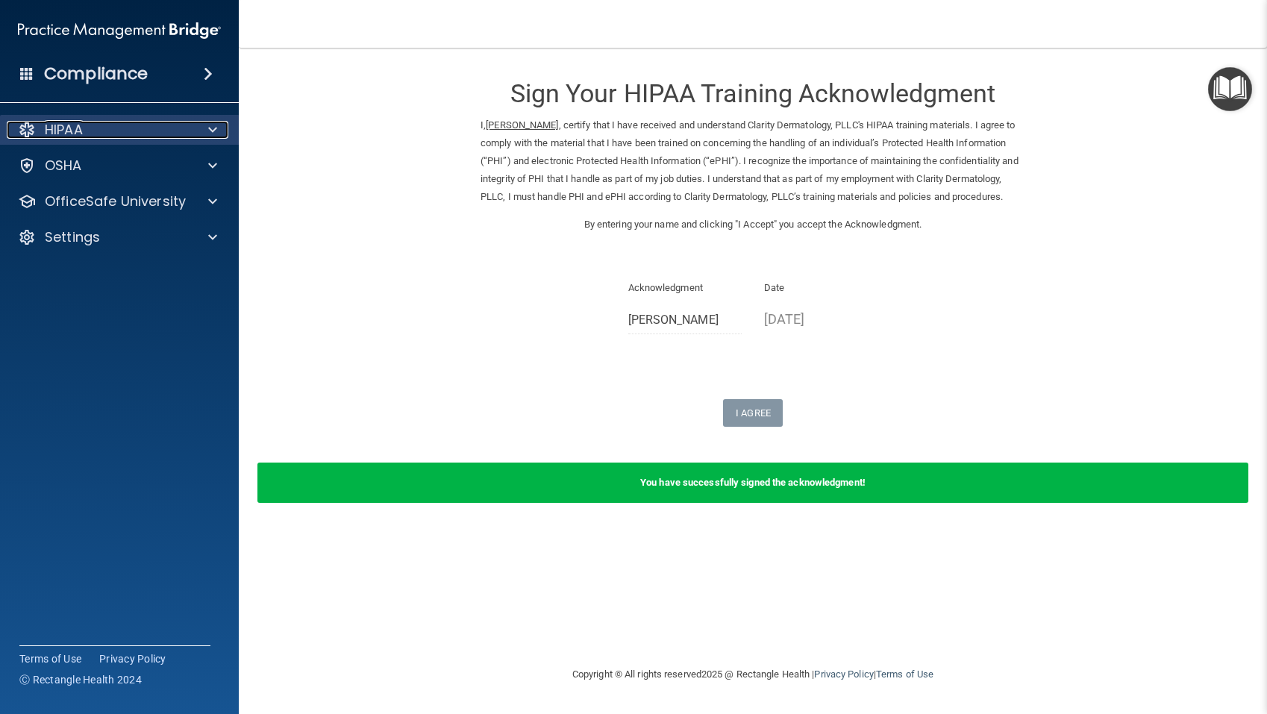
click at [113, 131] on div "HIPAA" at bounding box center [99, 130] width 185 height 18
click at [108, 130] on div "HIPAA" at bounding box center [99, 130] width 185 height 18
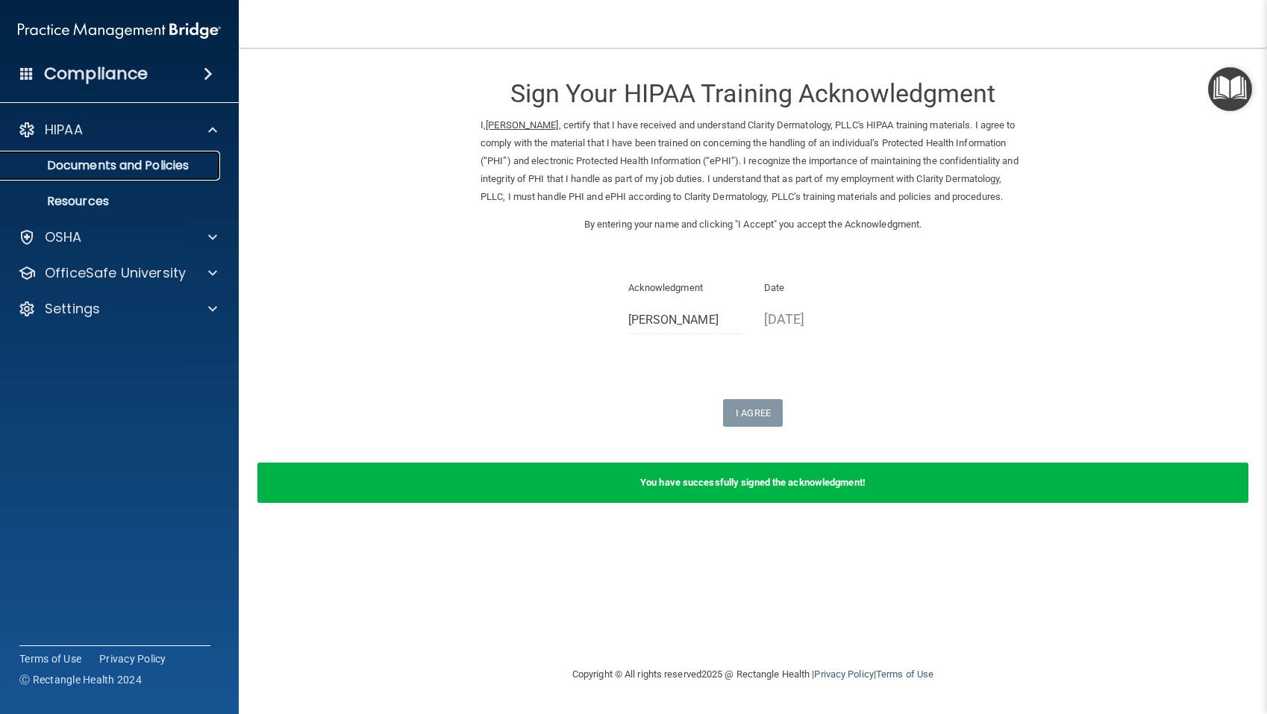
click at [98, 162] on p "Documents and Policies" at bounding box center [112, 165] width 204 height 15
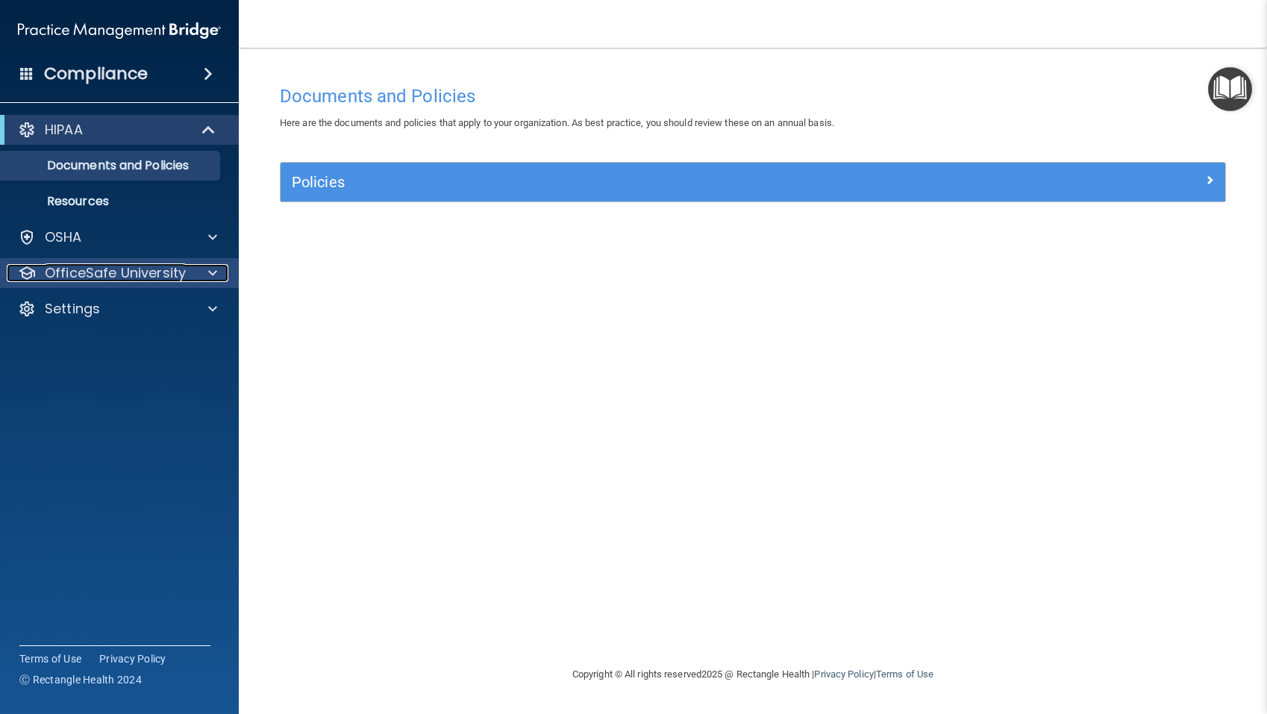
click at [125, 271] on p "OfficeSafe University" at bounding box center [115, 273] width 141 height 18
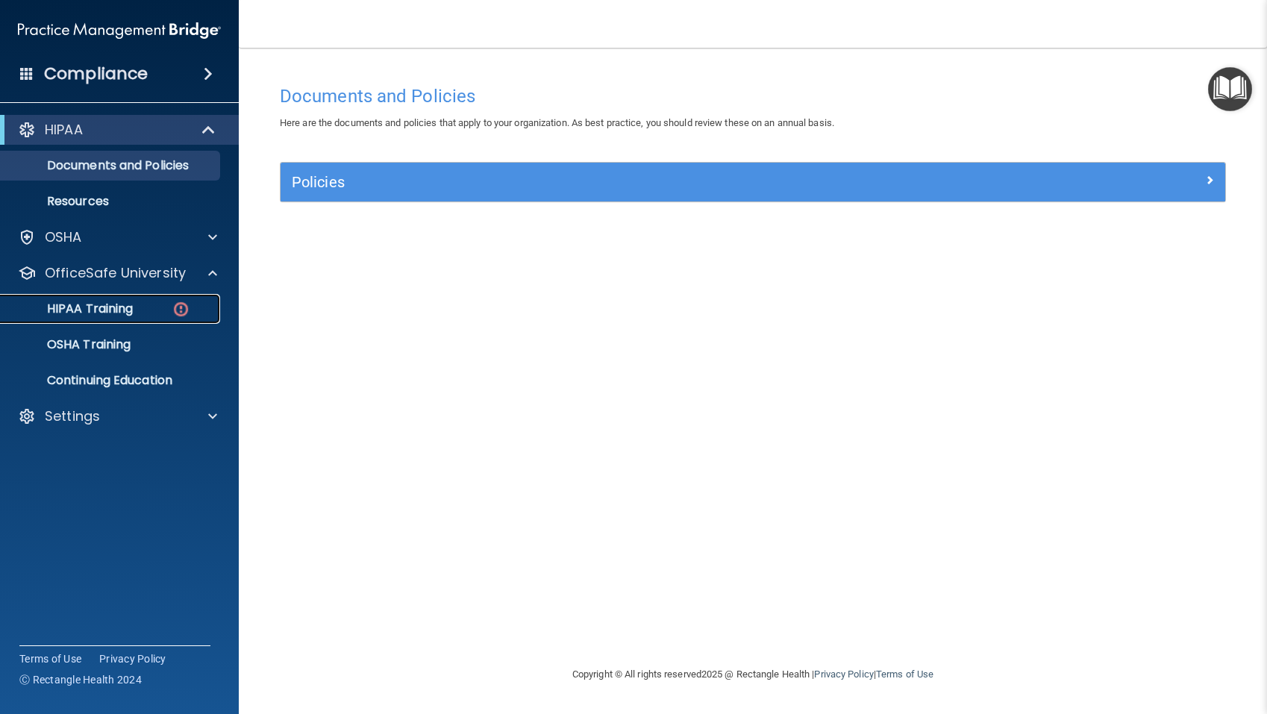
click at [101, 306] on p "HIPAA Training" at bounding box center [71, 308] width 123 height 15
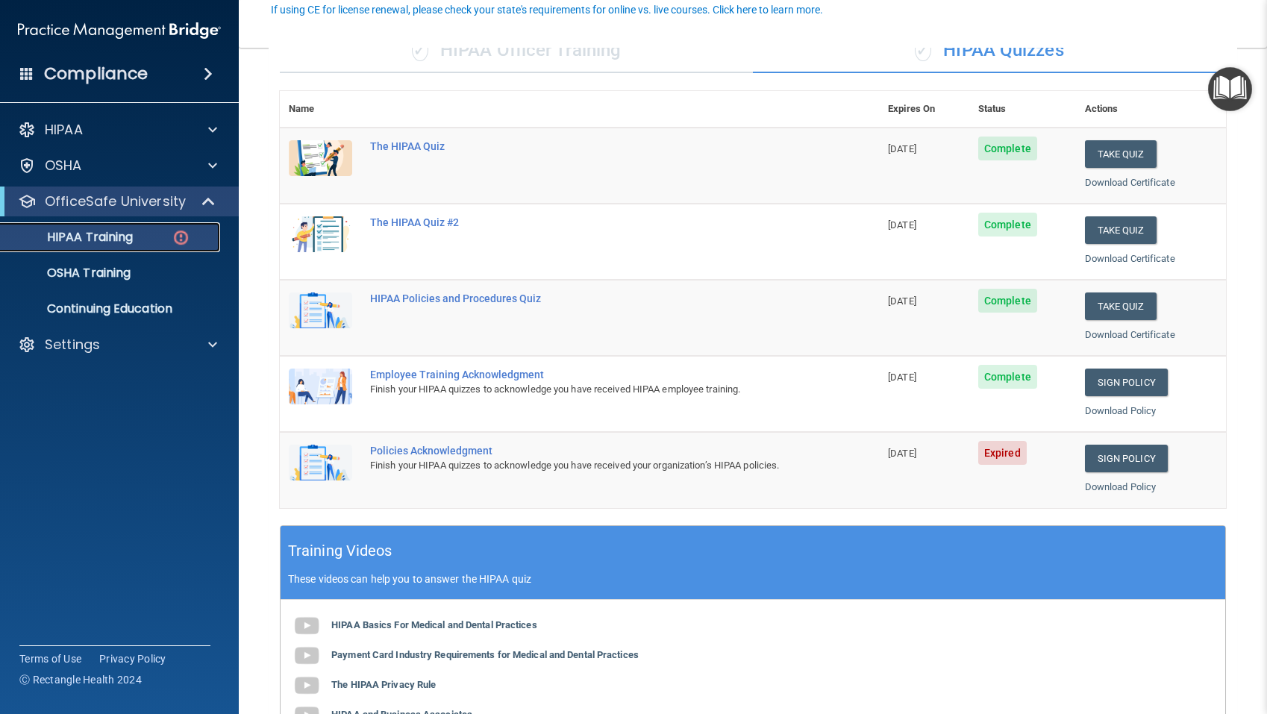
scroll to position [142, 0]
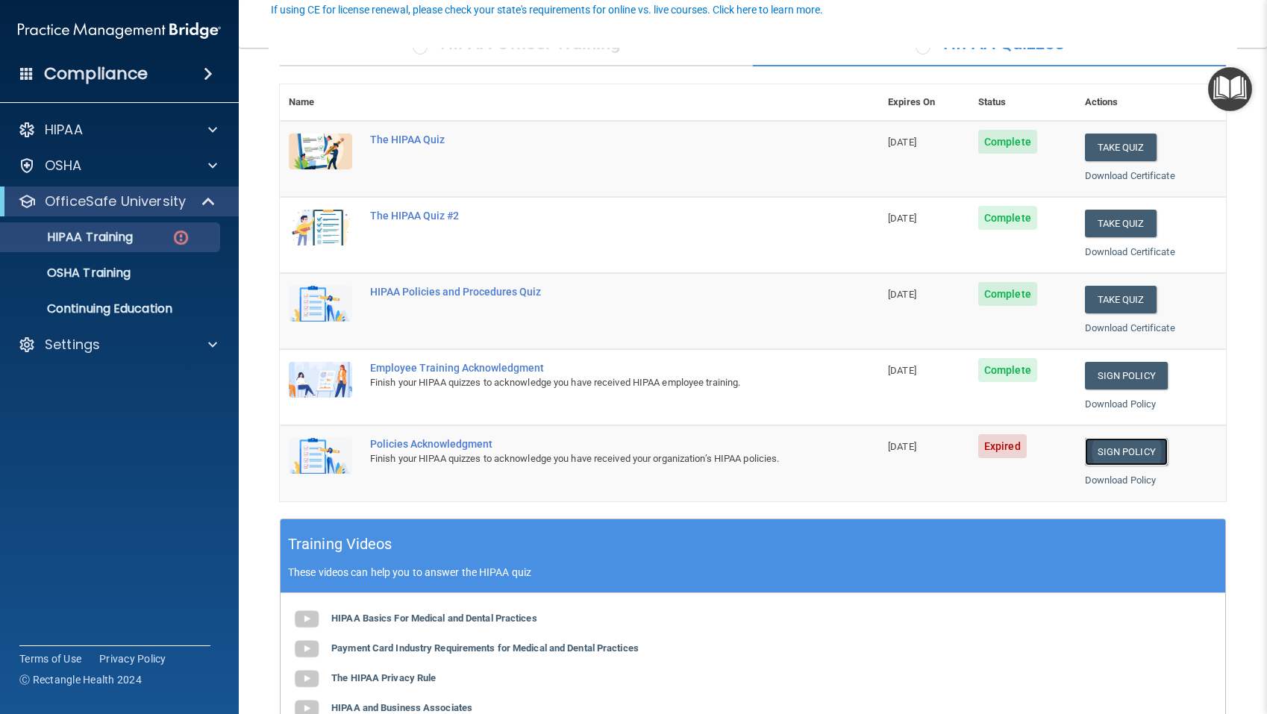
click at [1137, 455] on link "Sign Policy" at bounding box center [1126, 452] width 83 height 28
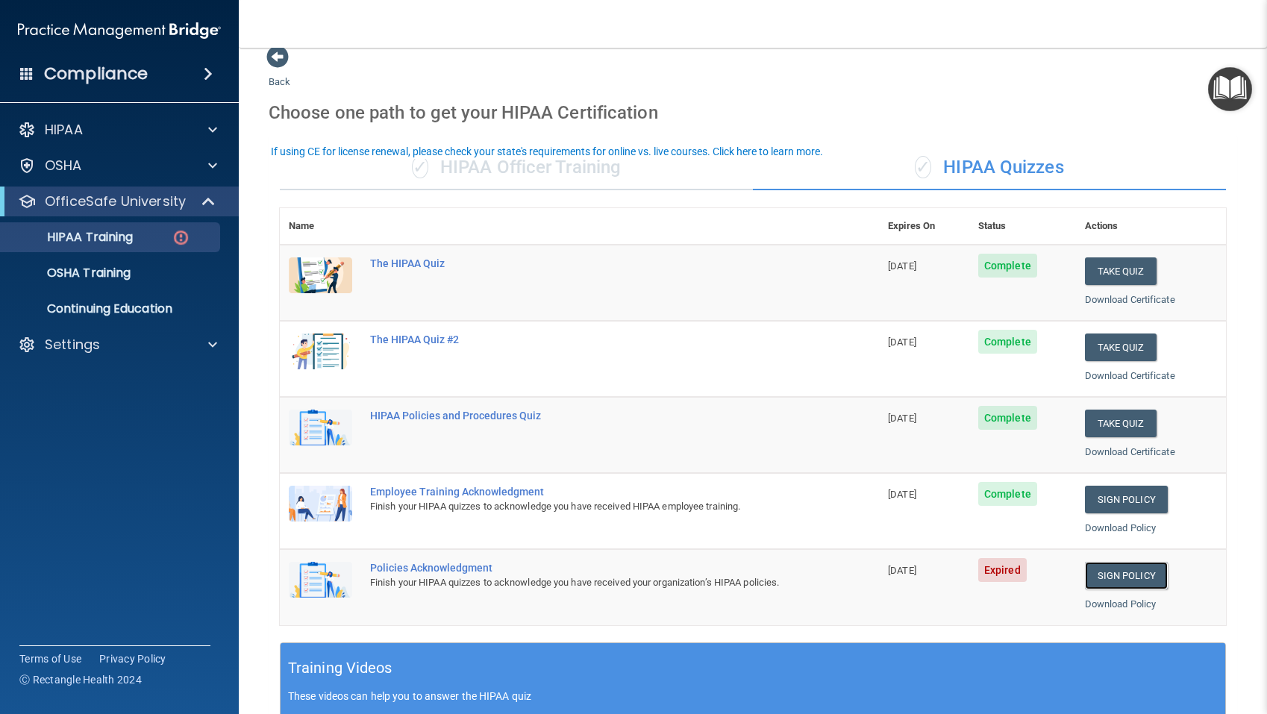
scroll to position [0, 0]
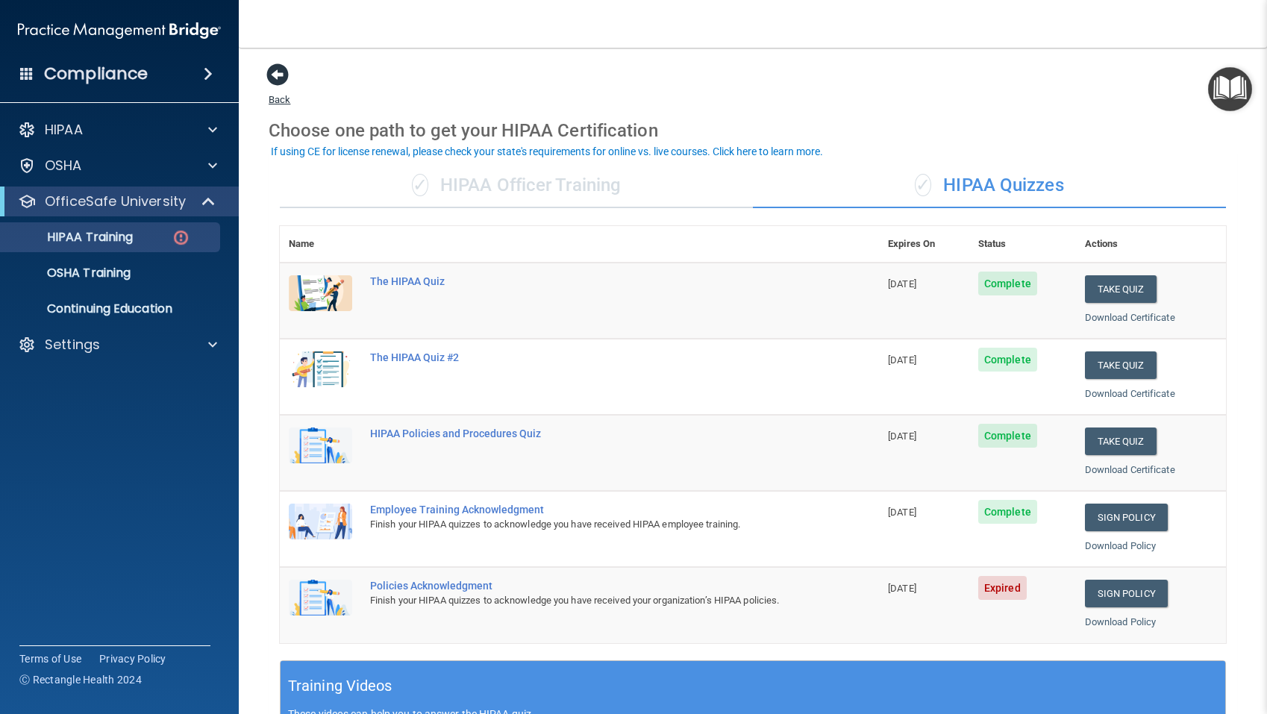
click at [272, 75] on span at bounding box center [277, 74] width 22 height 22
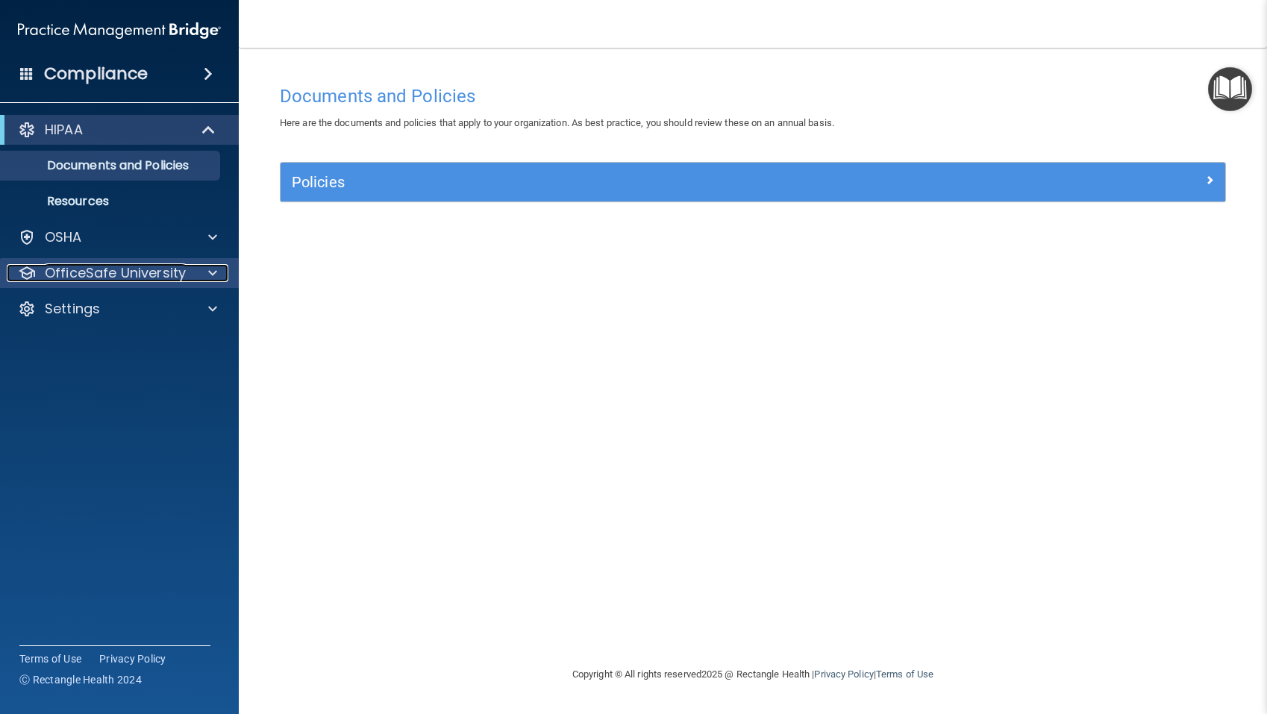
click at [131, 278] on p "OfficeSafe University" at bounding box center [115, 273] width 141 height 18
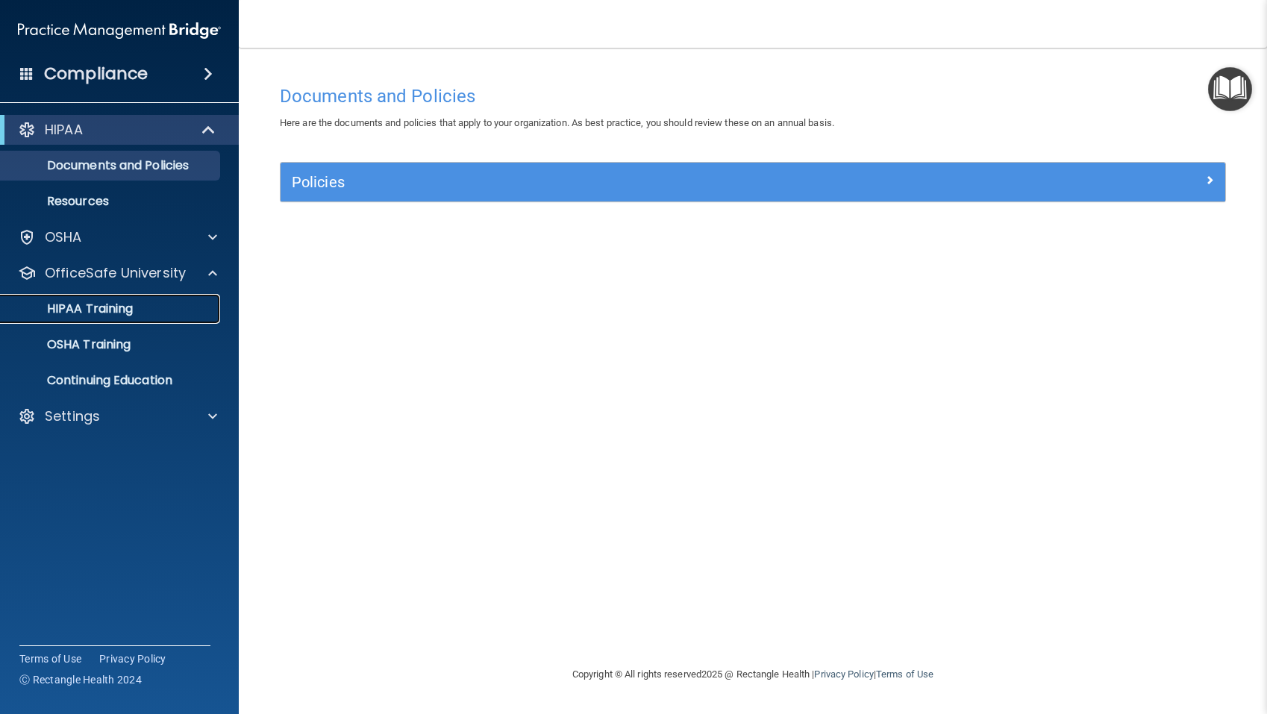
click at [124, 305] on p "HIPAA Training" at bounding box center [71, 308] width 123 height 15
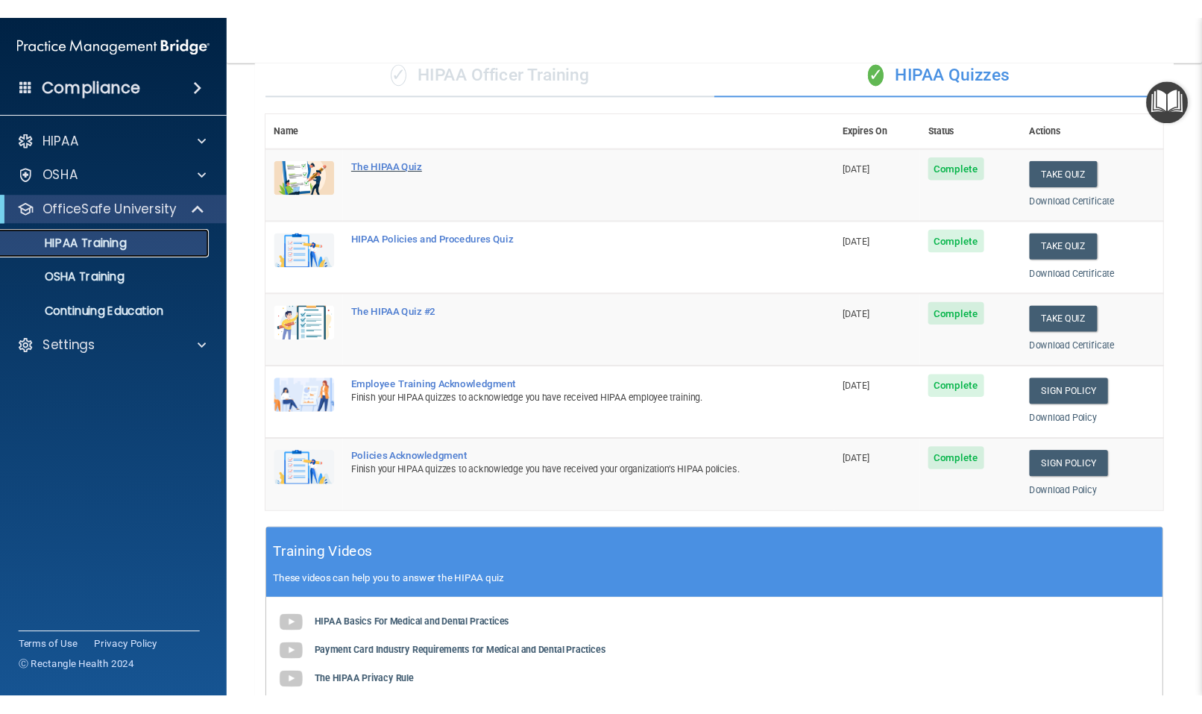
scroll to position [86, 0]
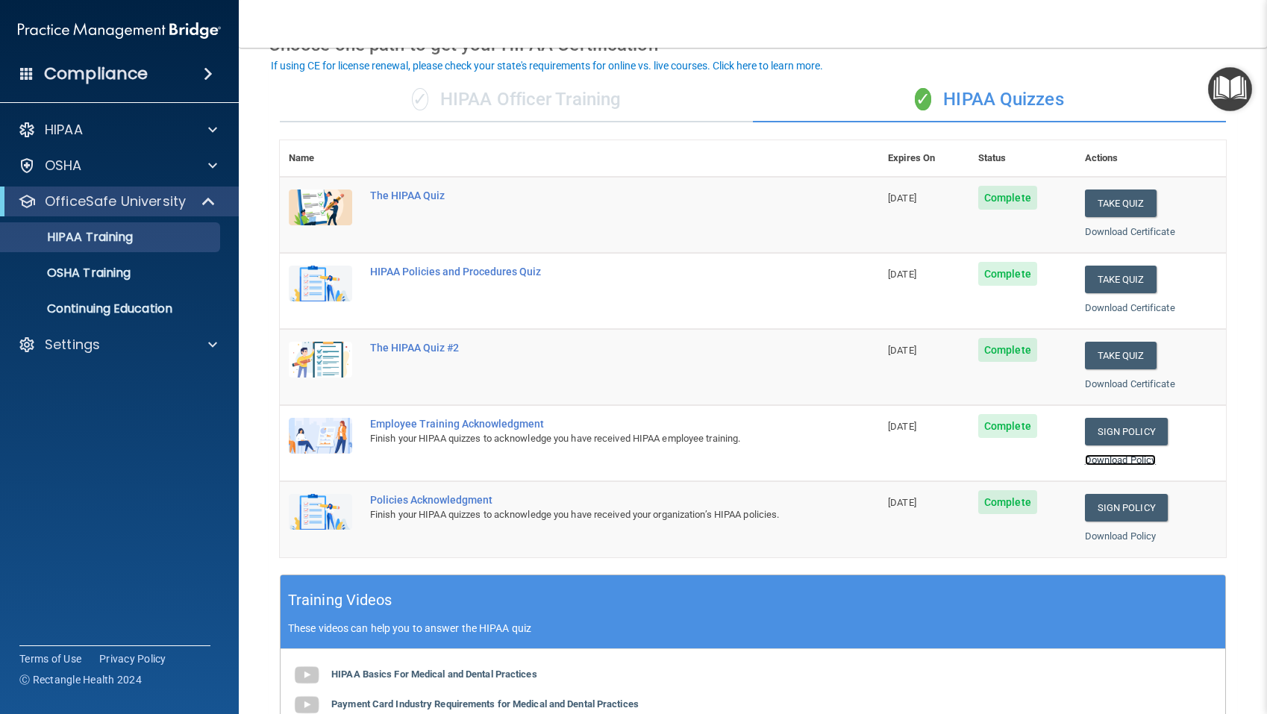
click at [1122, 461] on link "Download Policy" at bounding box center [1121, 459] width 72 height 11
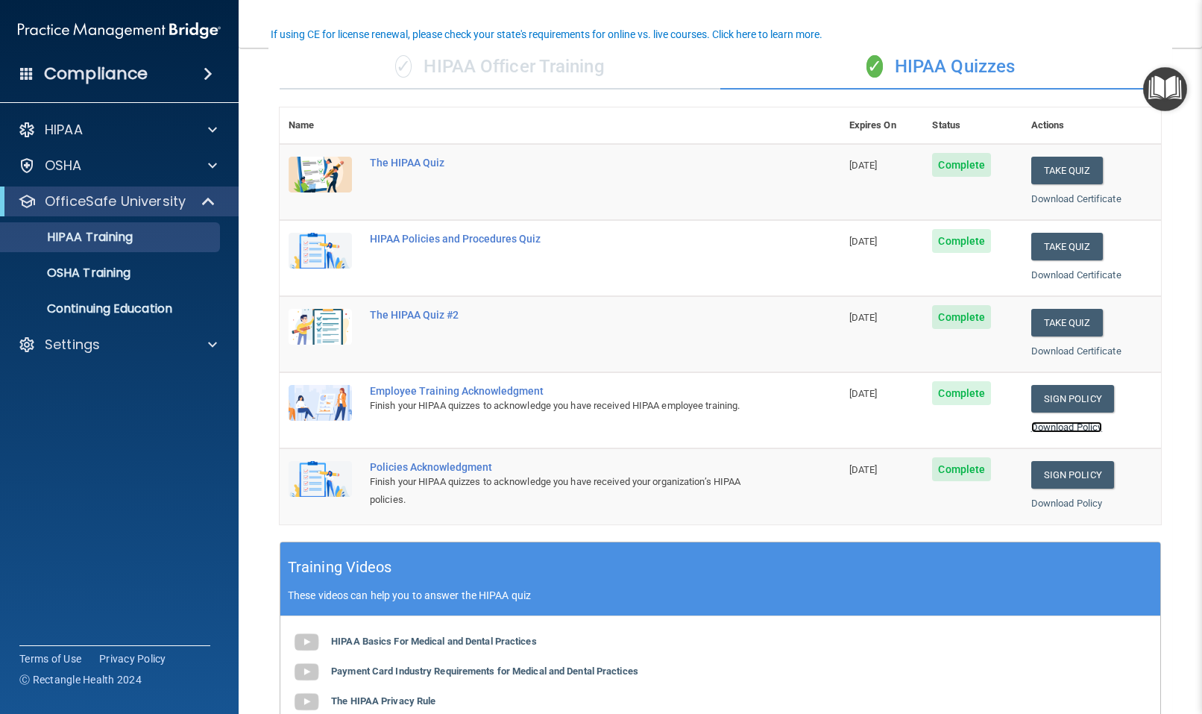
scroll to position [117, 0]
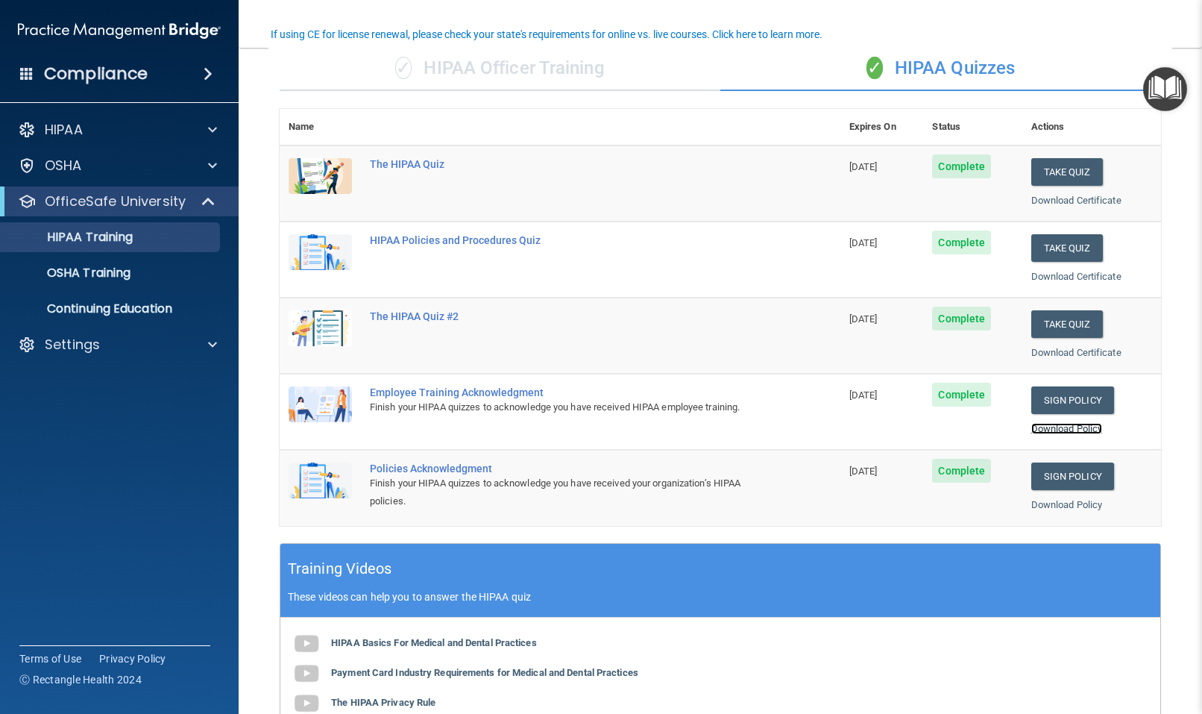
click at [1050, 427] on link "Download Policy" at bounding box center [1068, 428] width 72 height 11
click at [1053, 508] on link "Download Policy" at bounding box center [1068, 504] width 72 height 11
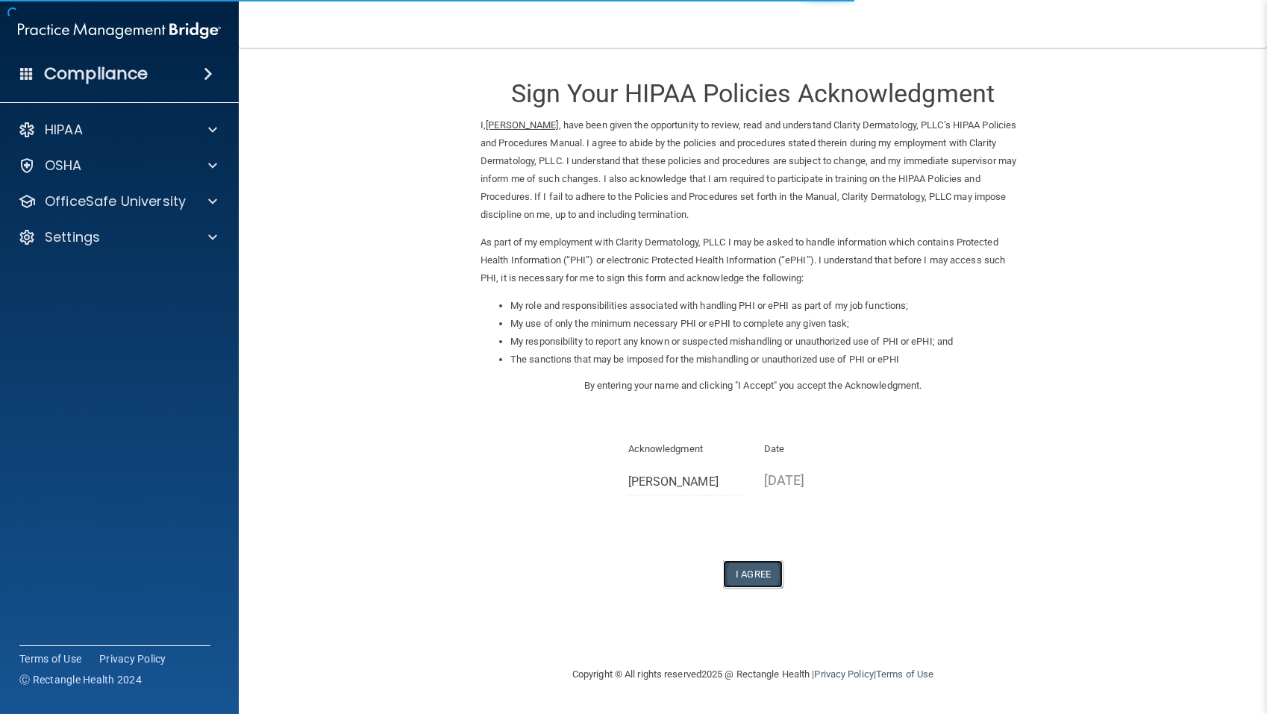
click at [746, 572] on button "I Agree" at bounding box center [753, 574] width 60 height 28
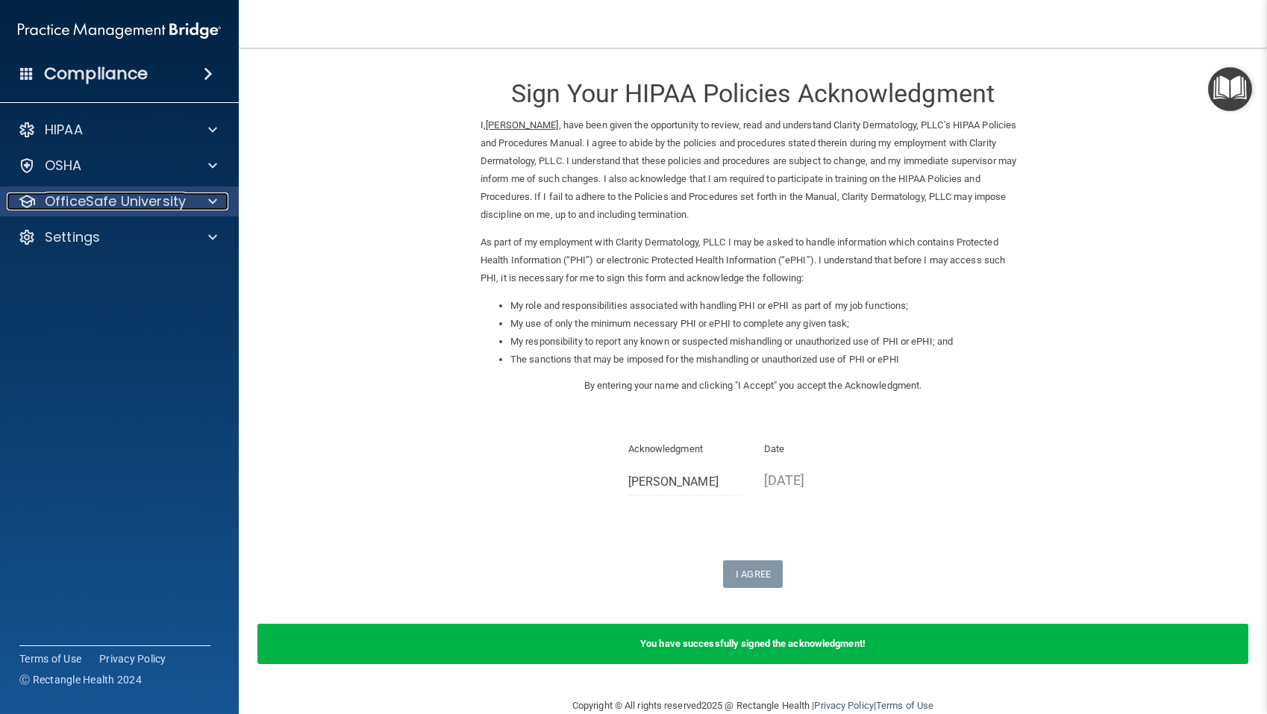
click at [128, 199] on p "OfficeSafe University" at bounding box center [115, 201] width 141 height 18
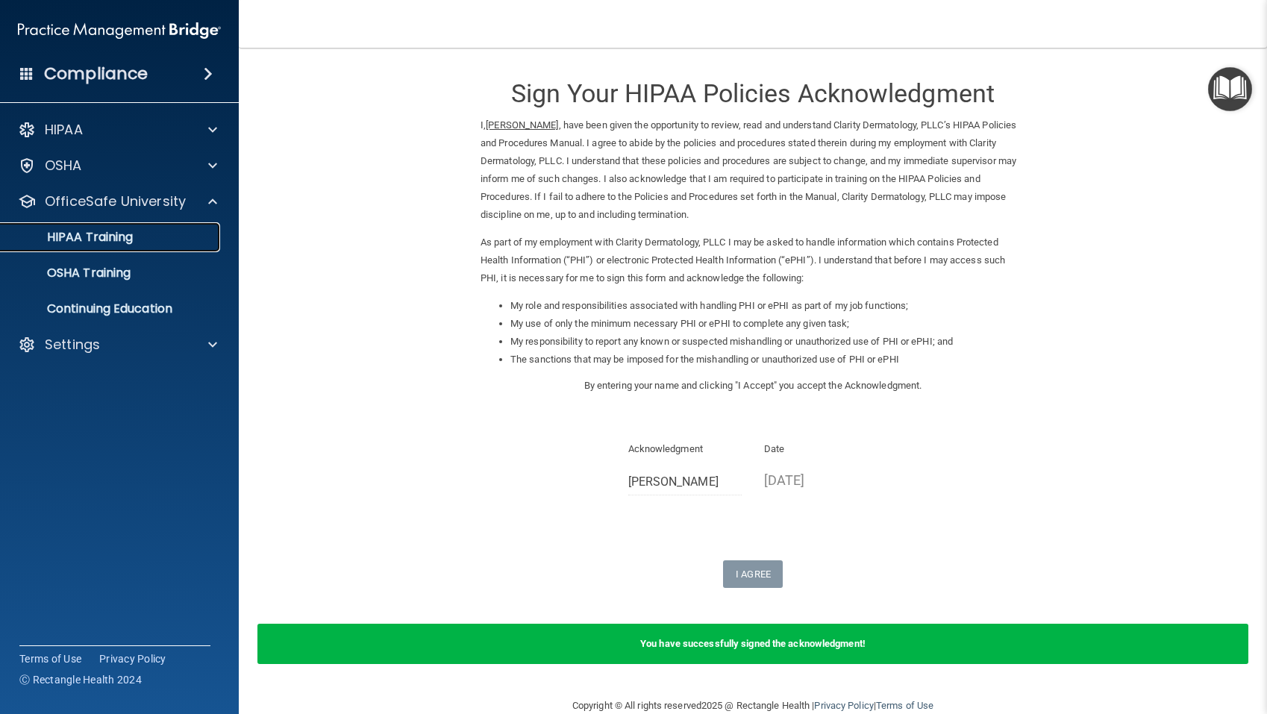
click at [110, 243] on p "HIPAA Training" at bounding box center [71, 237] width 123 height 15
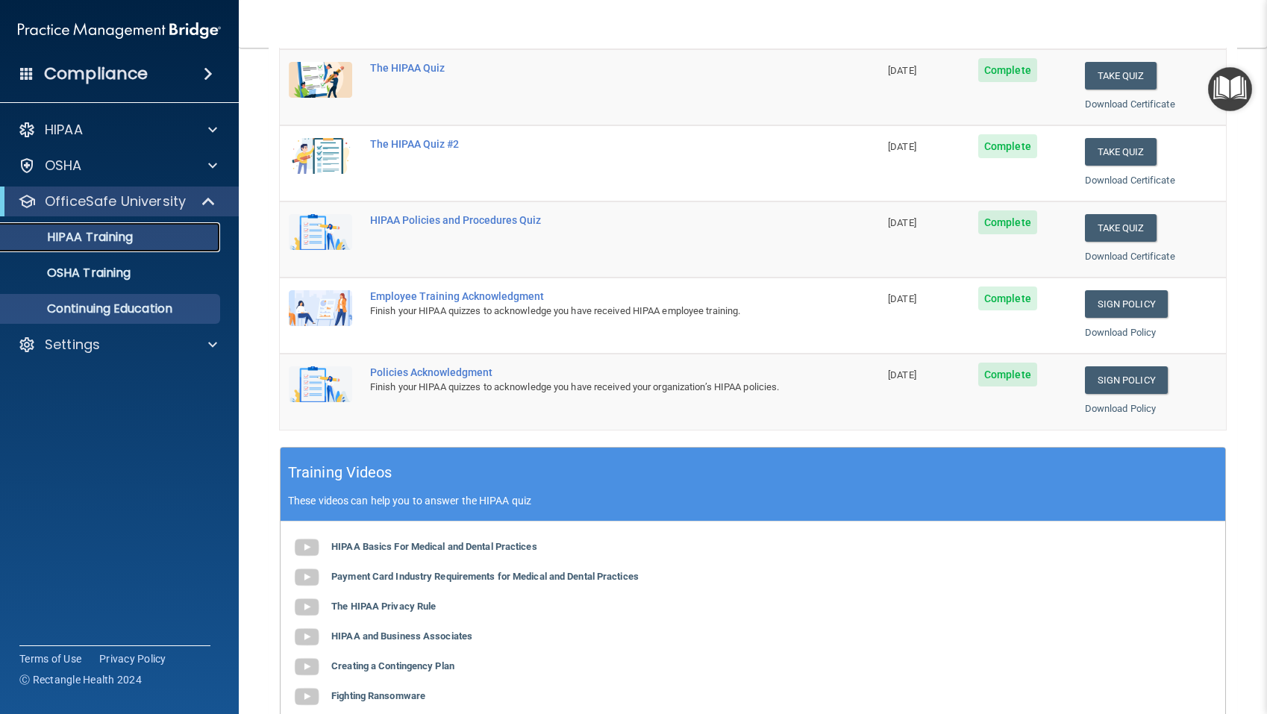
scroll to position [210, 0]
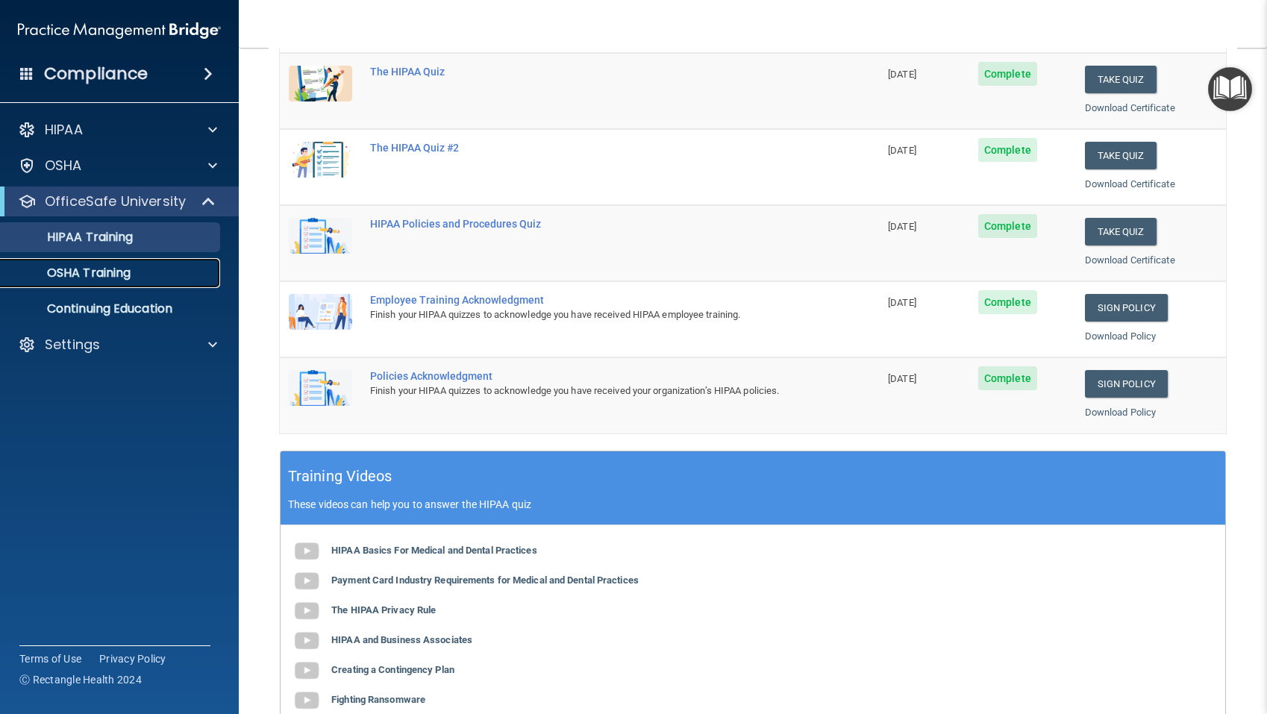
click at [130, 286] on link "OSHA Training" at bounding box center [102, 273] width 235 height 30
